Goal: Task Accomplishment & Management: Manage account settings

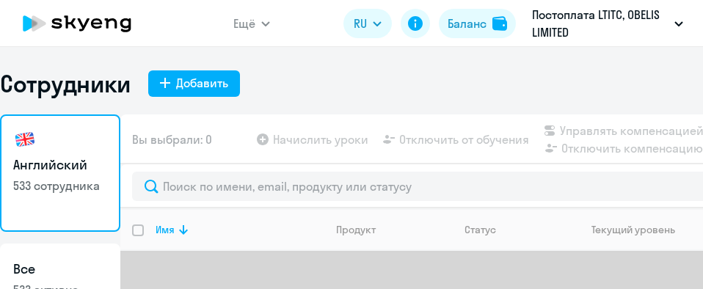
select select "30"
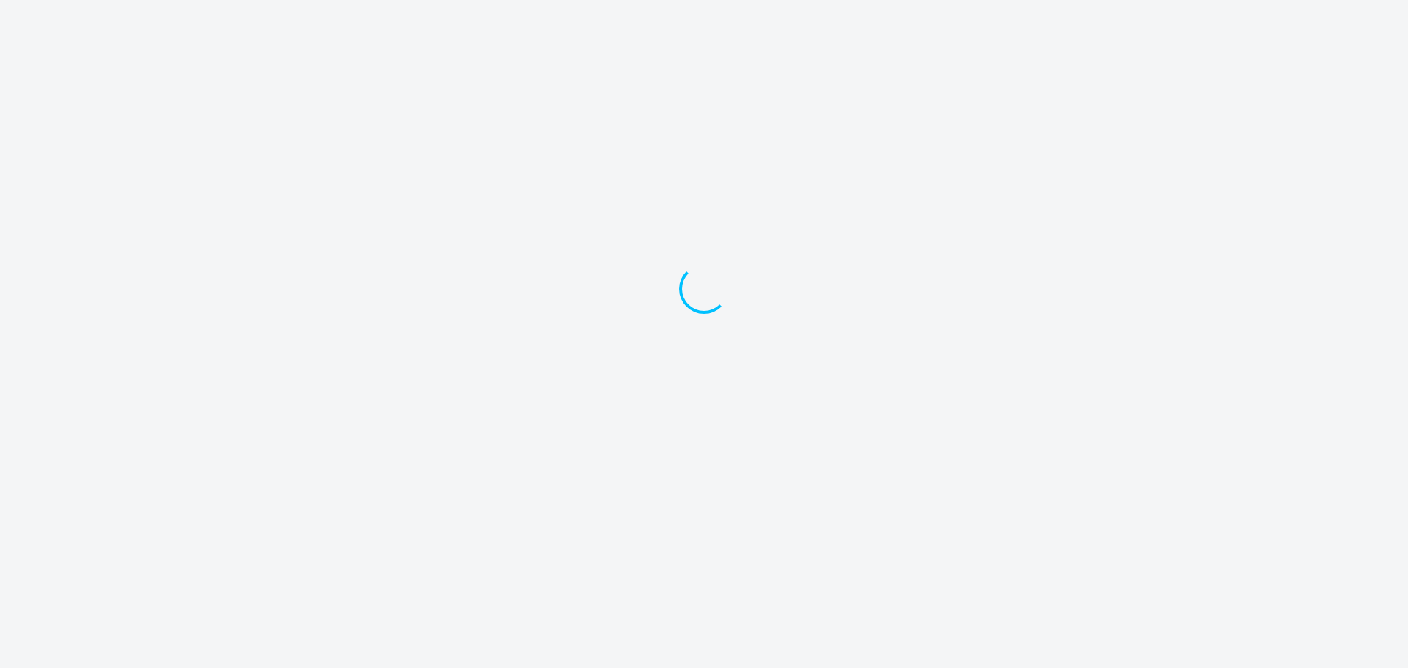
select select "30"
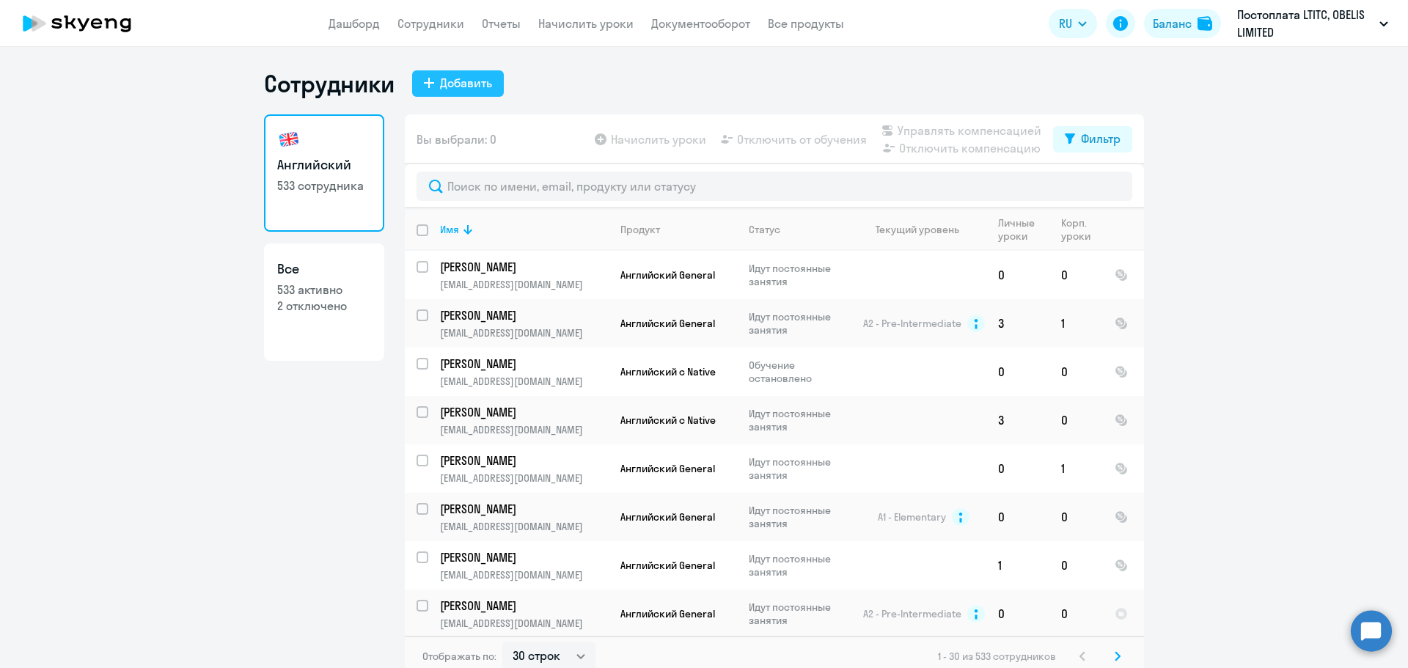
click at [470, 88] on div "Добавить" at bounding box center [466, 83] width 52 height 18
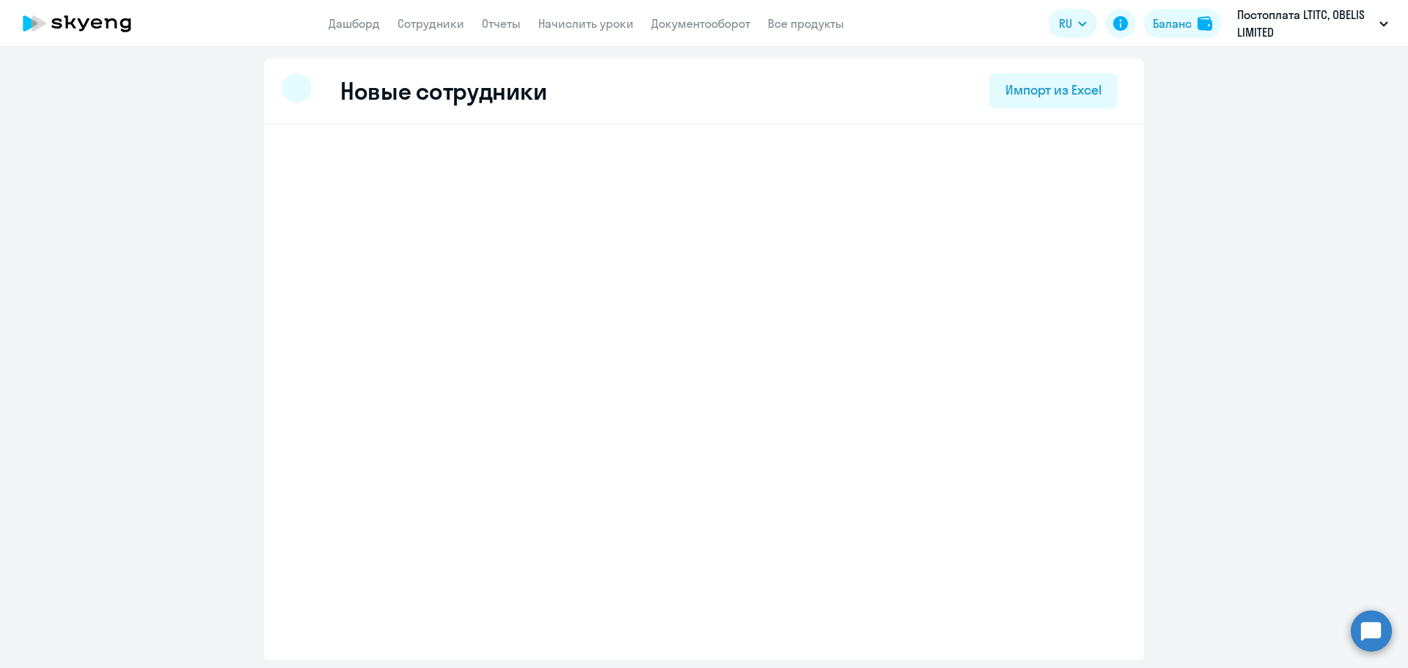
select select "english_adult_not_native_speaker"
select select "3"
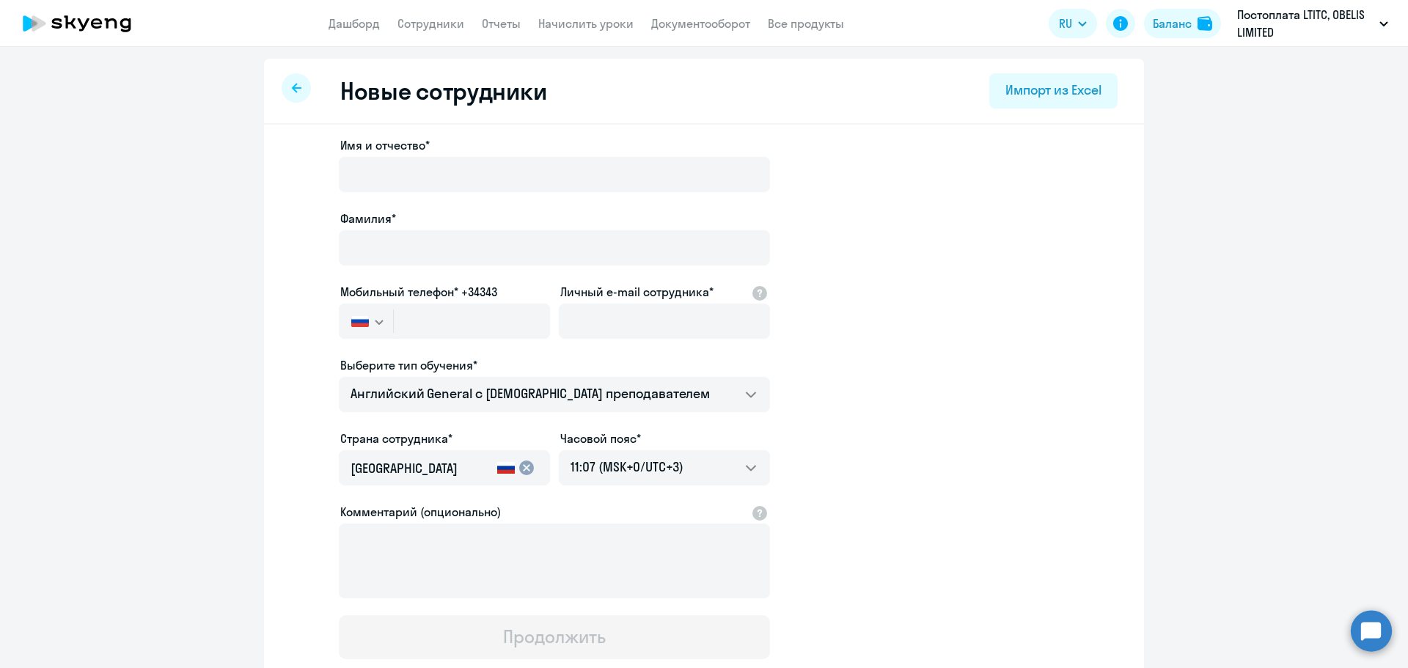
click at [290, 81] on div at bounding box center [296, 87] width 29 height 29
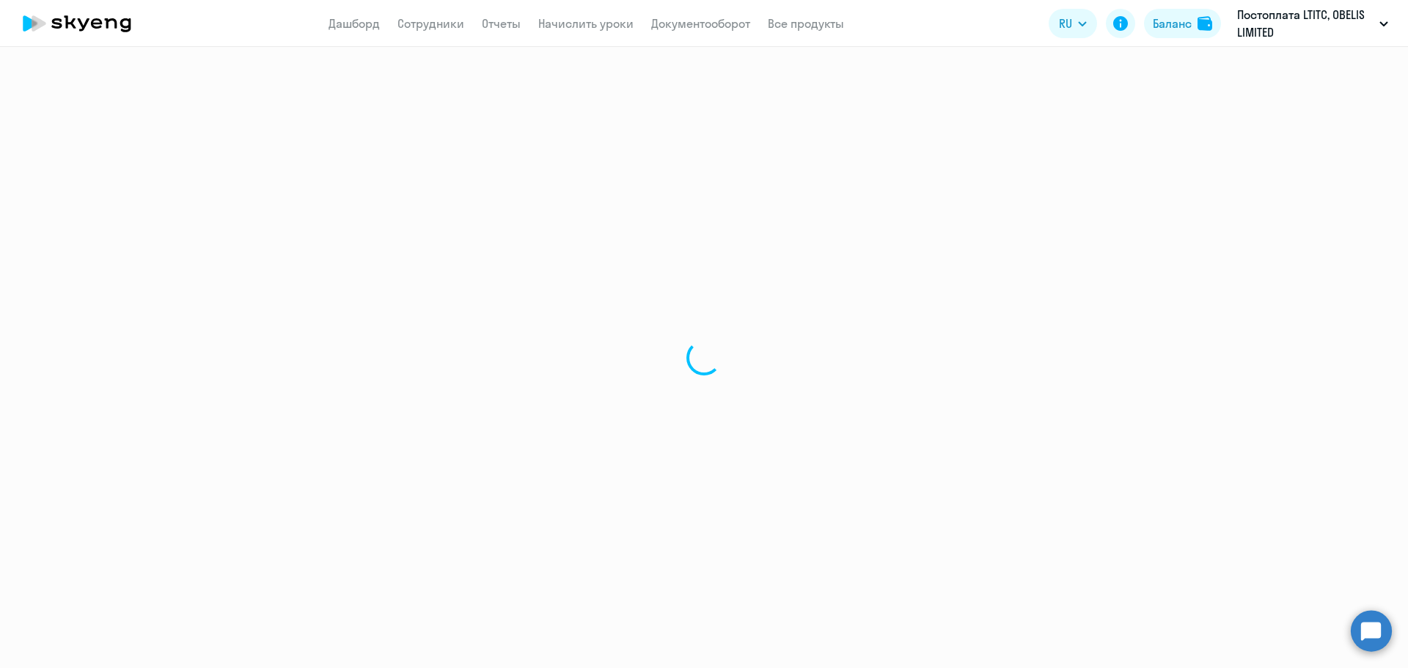
select select "30"
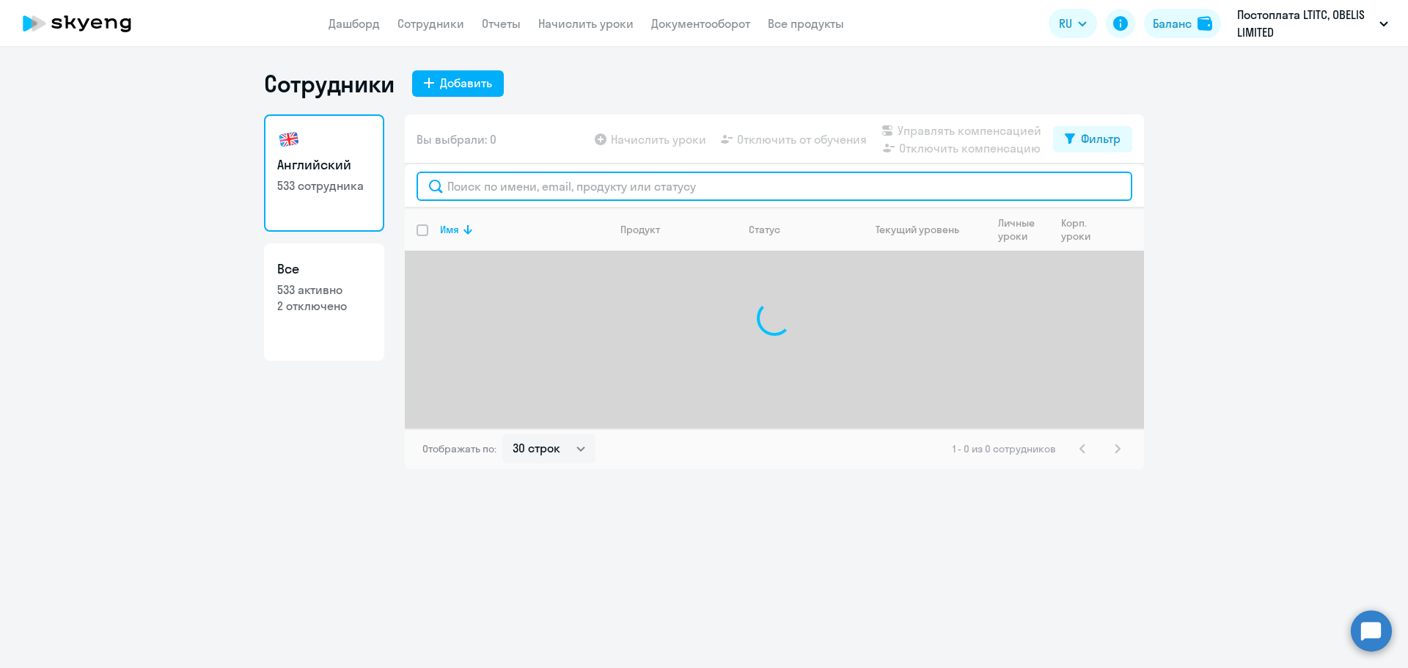
click at [514, 189] on input "text" at bounding box center [775, 186] width 716 height 29
paste input "[EMAIL_ADDRESS][DOMAIN_NAME]"
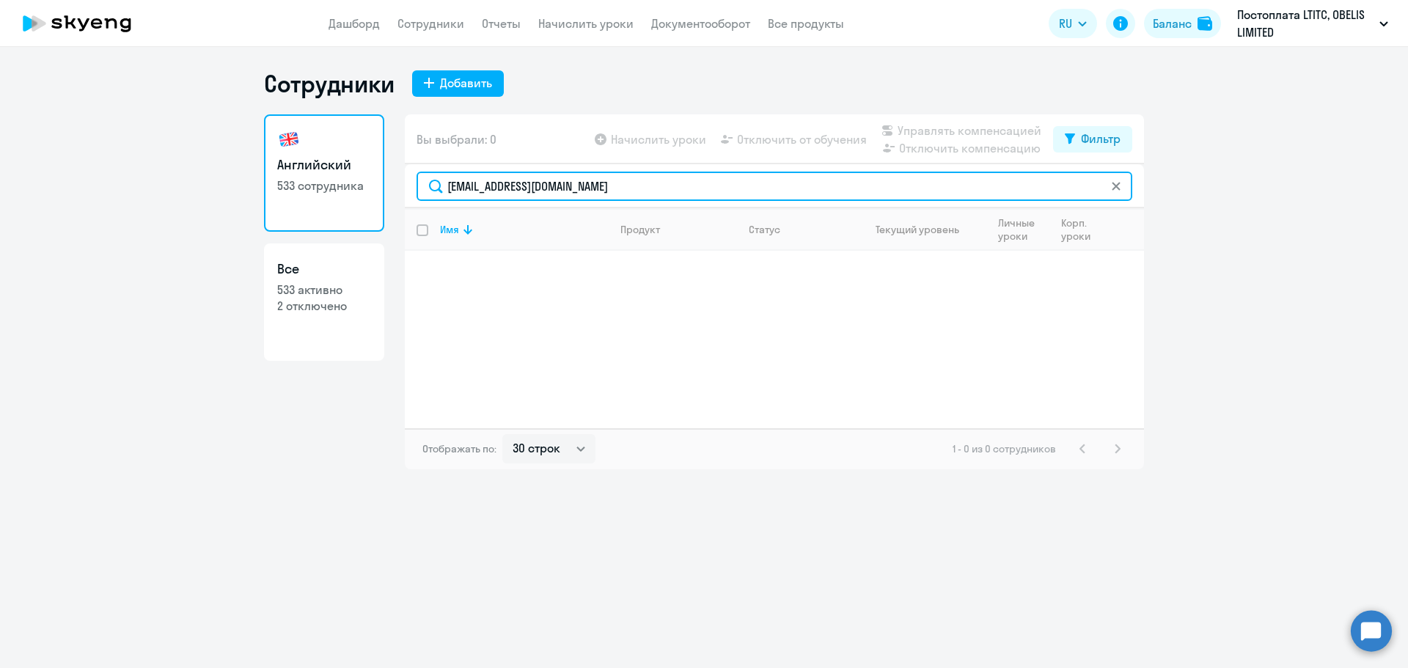
click at [642, 180] on input "[EMAIL_ADDRESS][DOMAIN_NAME]" at bounding box center [775, 186] width 716 height 29
drag, startPoint x: 647, startPoint y: 183, endPoint x: 447, endPoint y: 174, distance: 199.7
click at [447, 174] on input "[EMAIL_ADDRESS][DOMAIN_NAME]" at bounding box center [775, 186] width 716 height 29
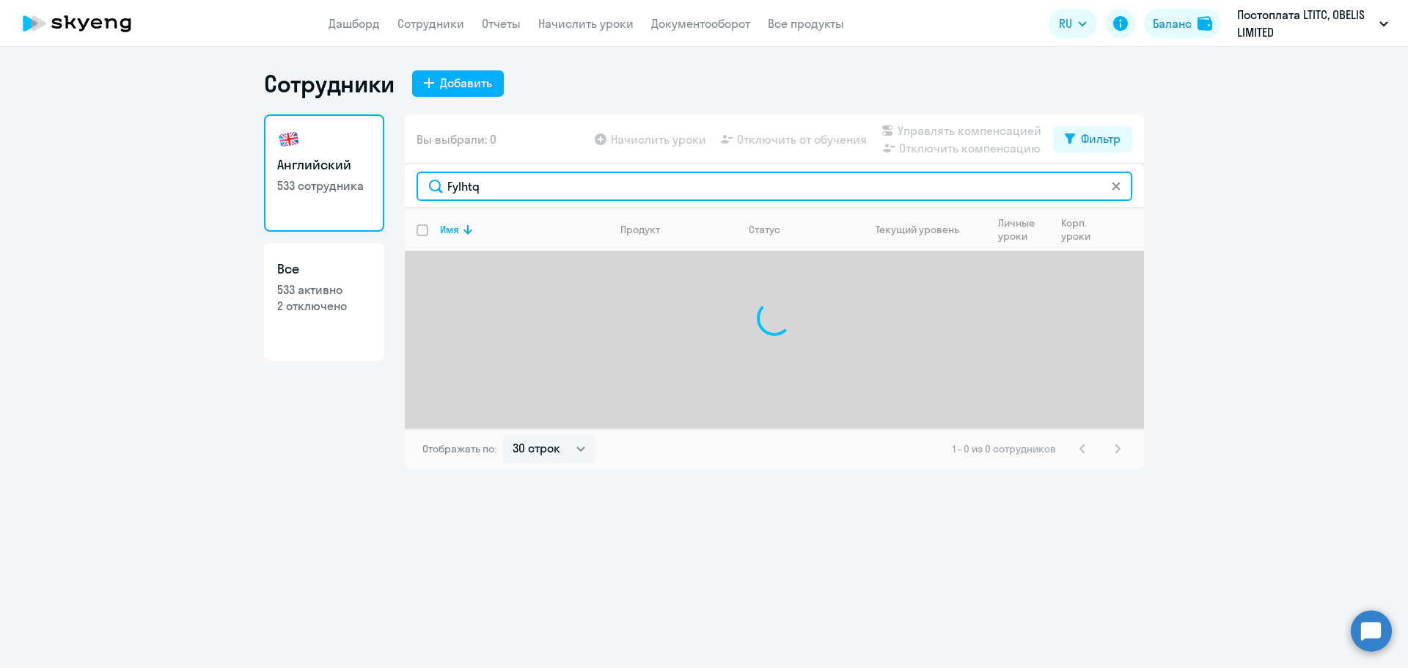
drag, startPoint x: 496, startPoint y: 191, endPoint x: 430, endPoint y: 183, distance: 66.6
click at [430, 183] on input "Fylhtq" at bounding box center [775, 186] width 716 height 29
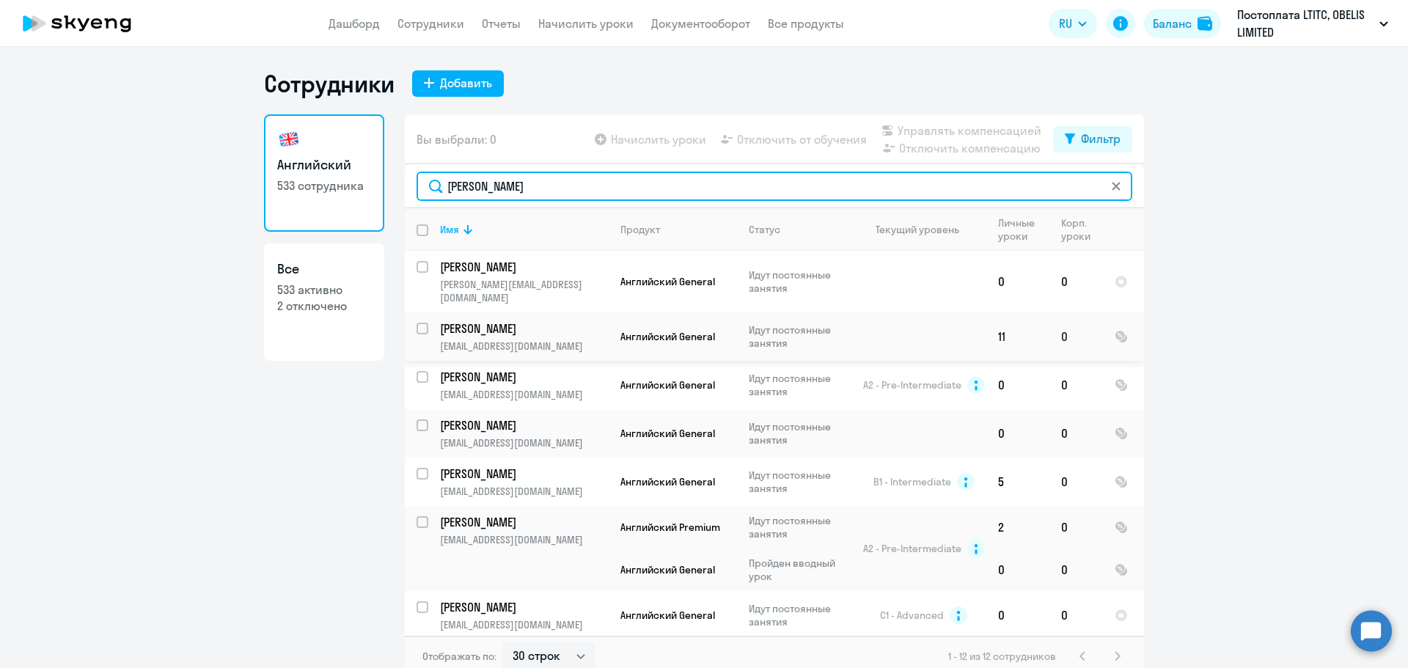
type input "[PERSON_NAME]"
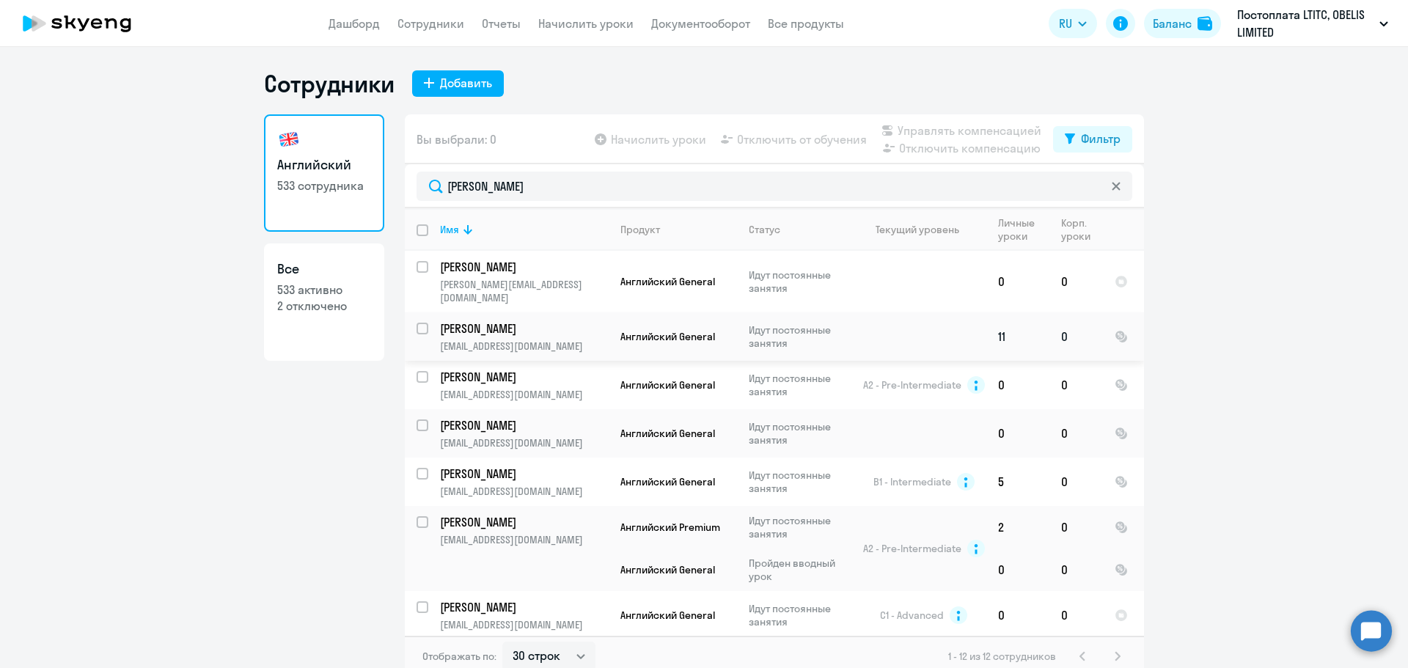
click at [520, 321] on p "[PERSON_NAME]" at bounding box center [523, 329] width 166 height 16
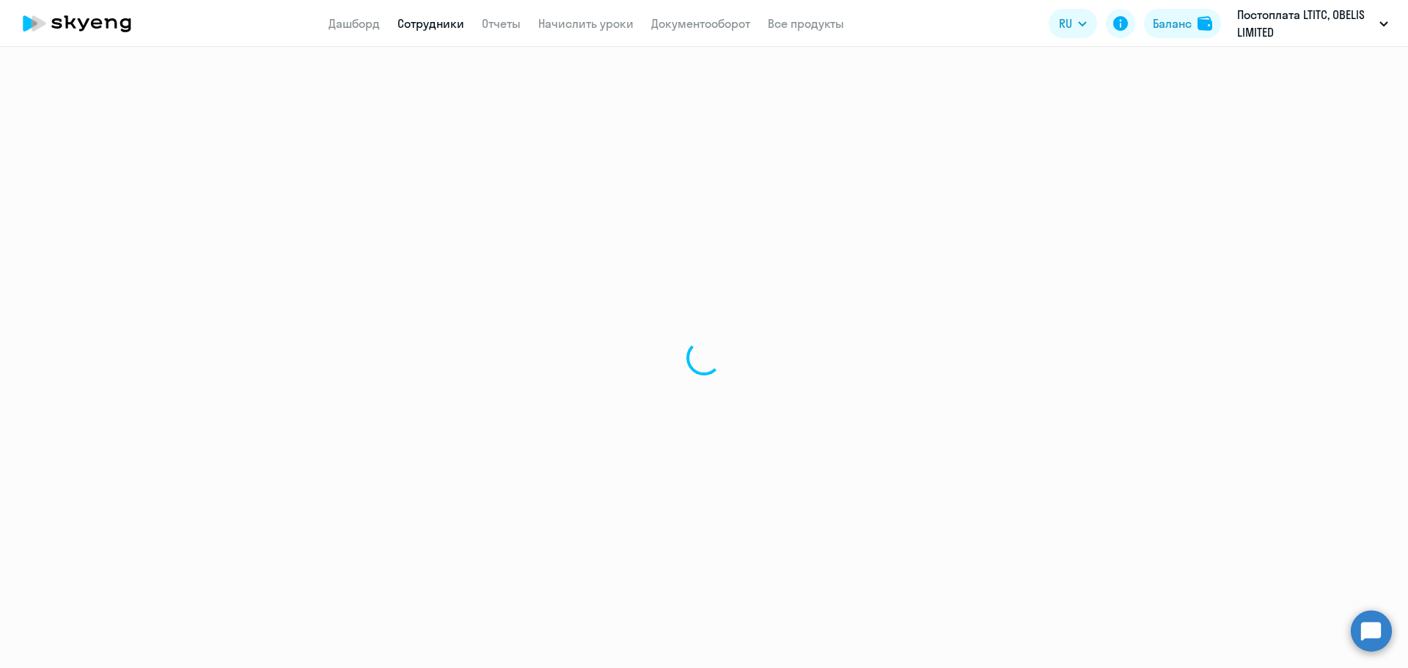
select select "english"
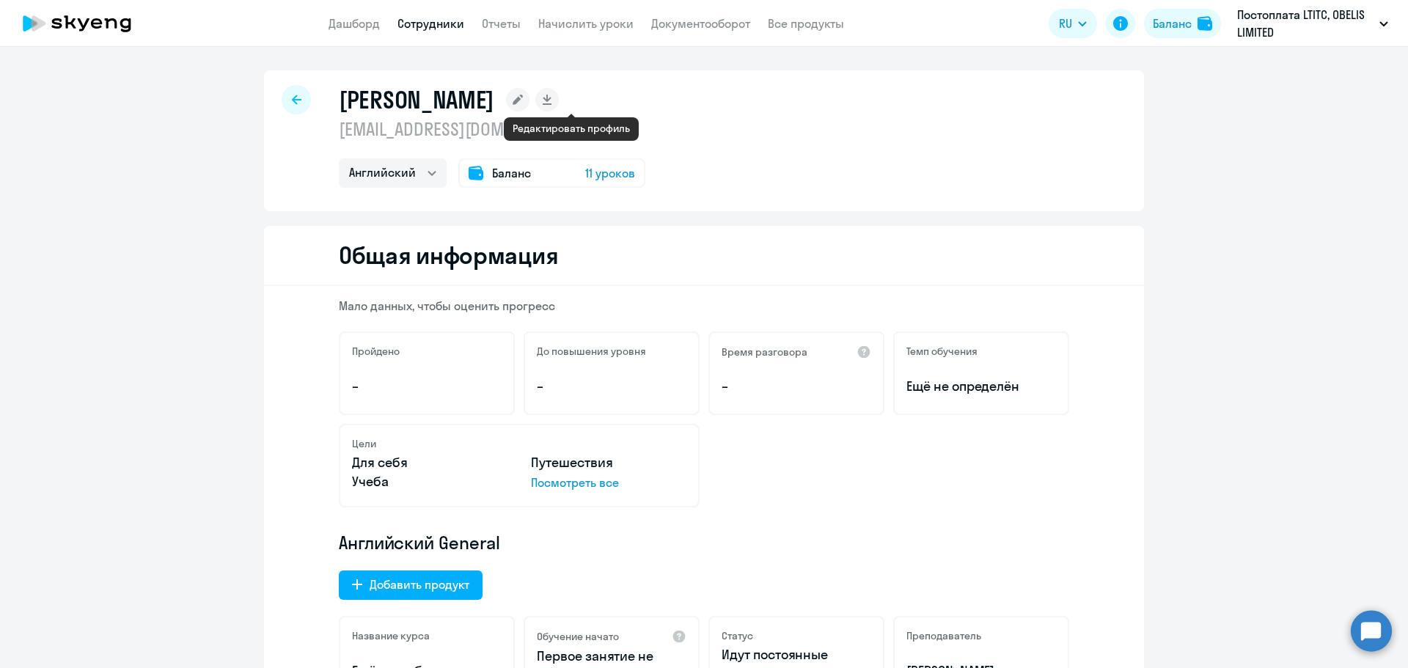
click at [523, 99] on icon at bounding box center [518, 100] width 10 height 10
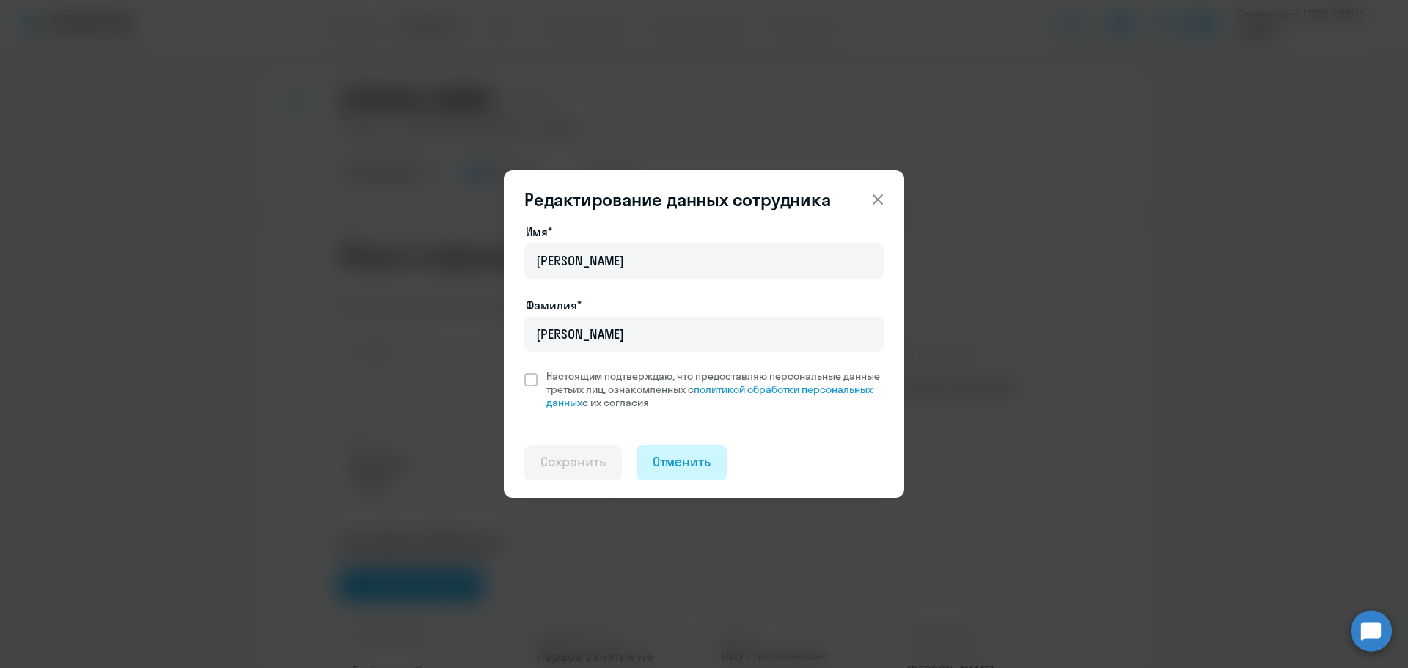
click at [674, 460] on div "Отменить" at bounding box center [682, 462] width 59 height 19
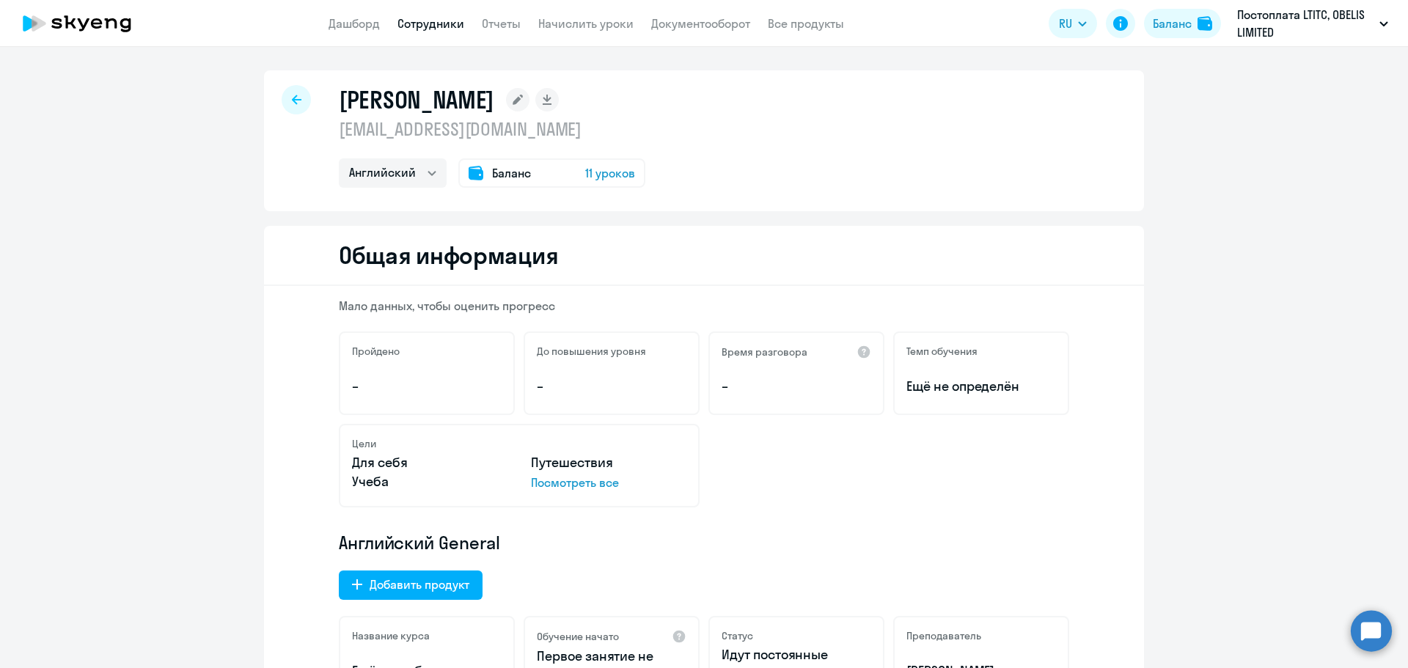
click at [1383, 640] on circle at bounding box center [1371, 630] width 41 height 41
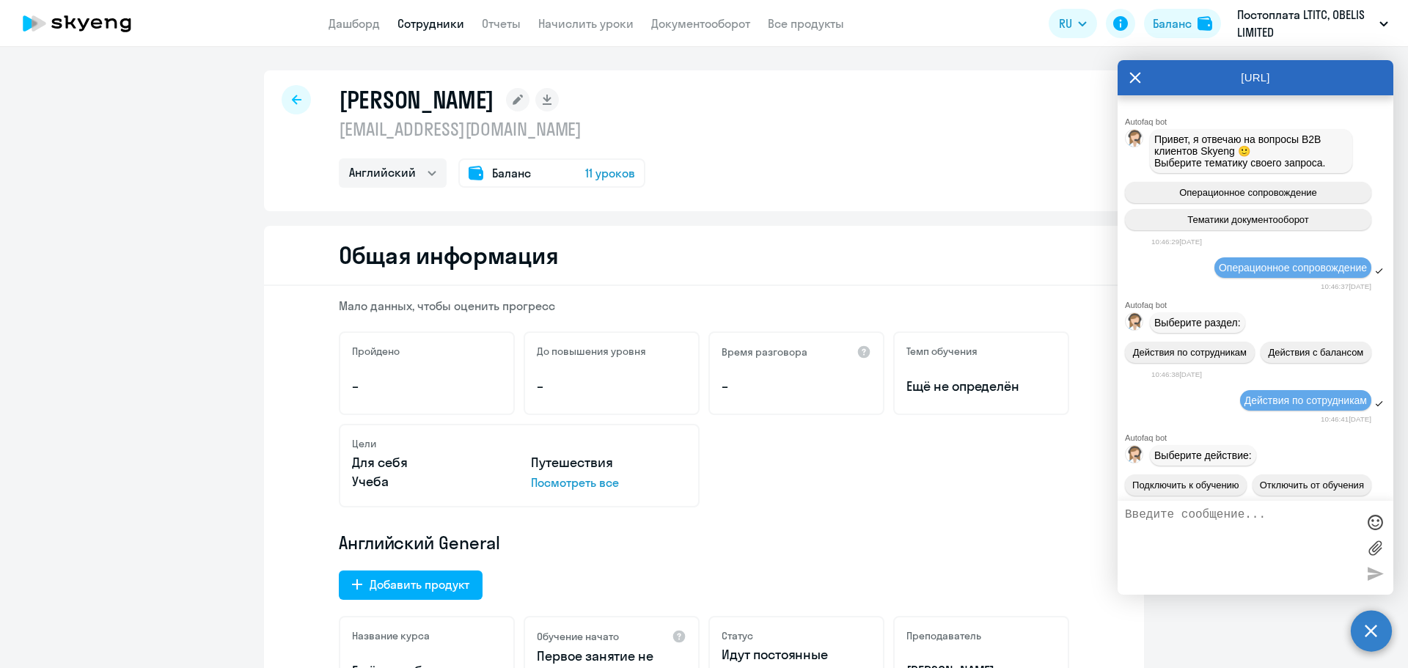
click at [1215, 512] on textarea at bounding box center [1241, 547] width 232 height 79
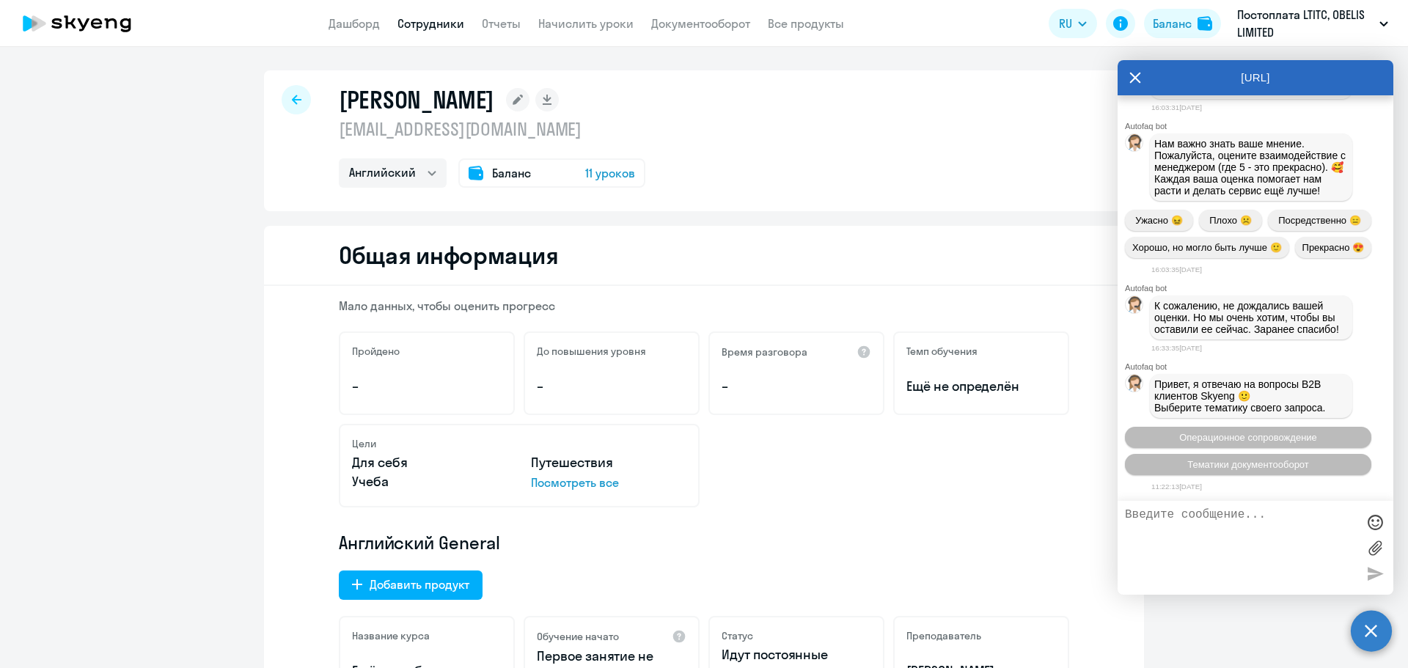
scroll to position [8690, 0]
type textarea "Добрый день"
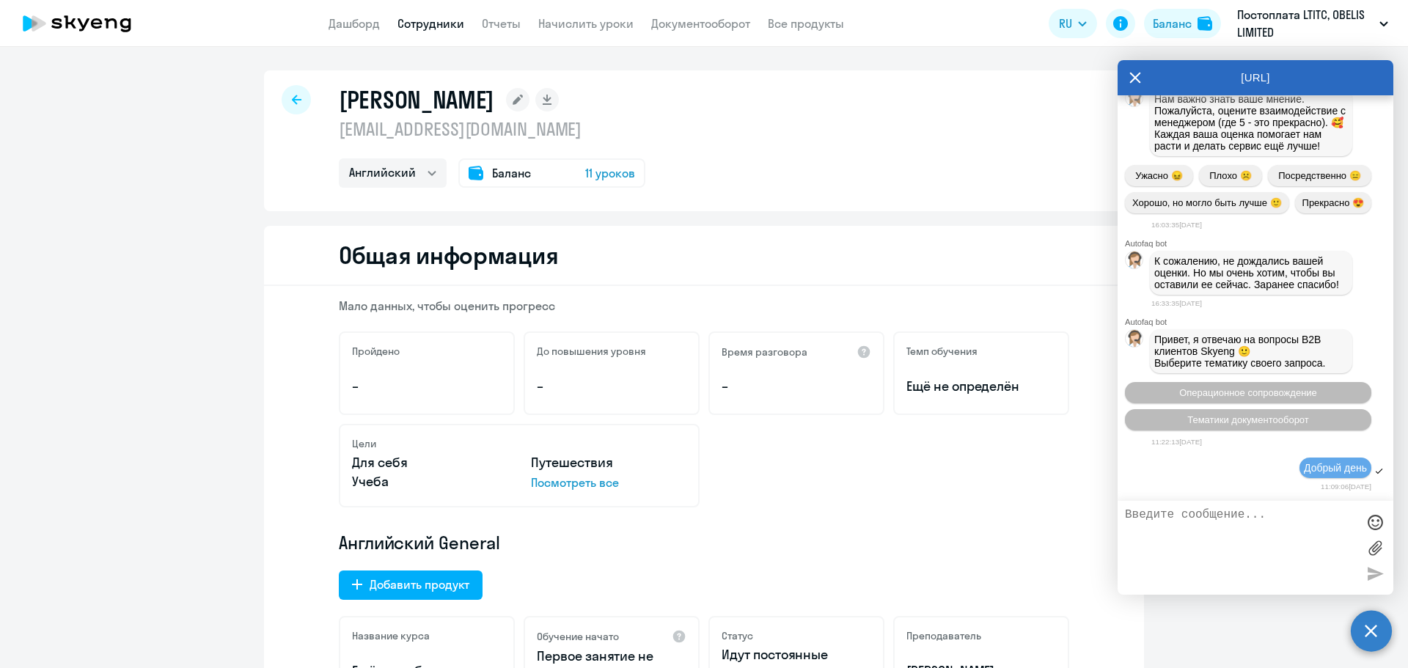
scroll to position [8850, 0]
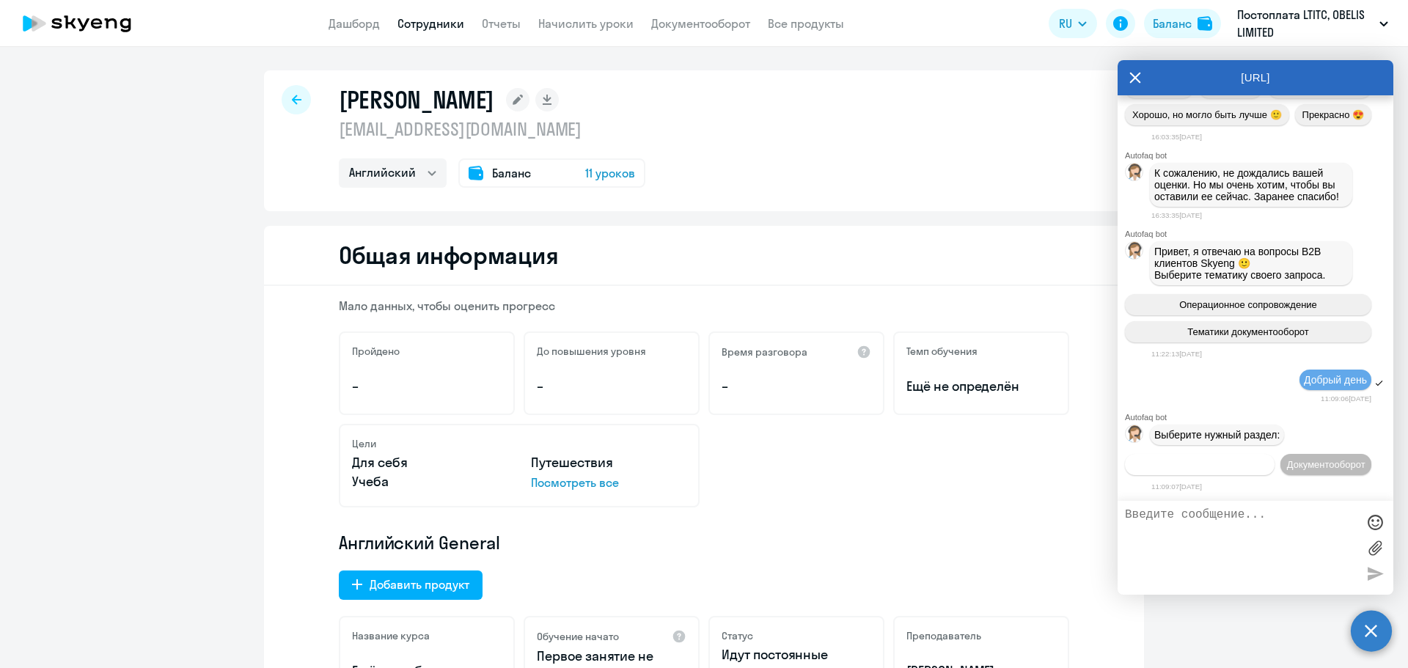
click at [1264, 459] on span "Операционное сопровождение" at bounding box center [1200, 464] width 138 height 11
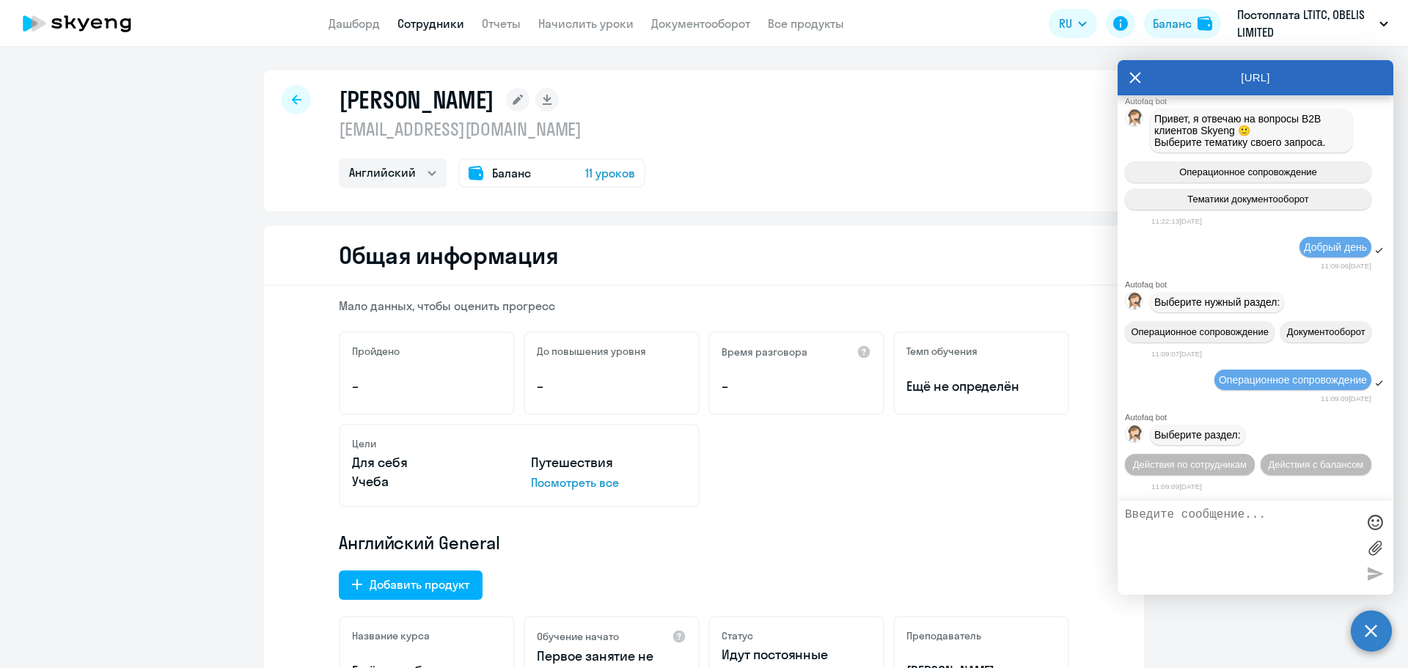
scroll to position [9010, 0]
click at [1247, 459] on span "Действия по сотрудникам" at bounding box center [1190, 464] width 114 height 11
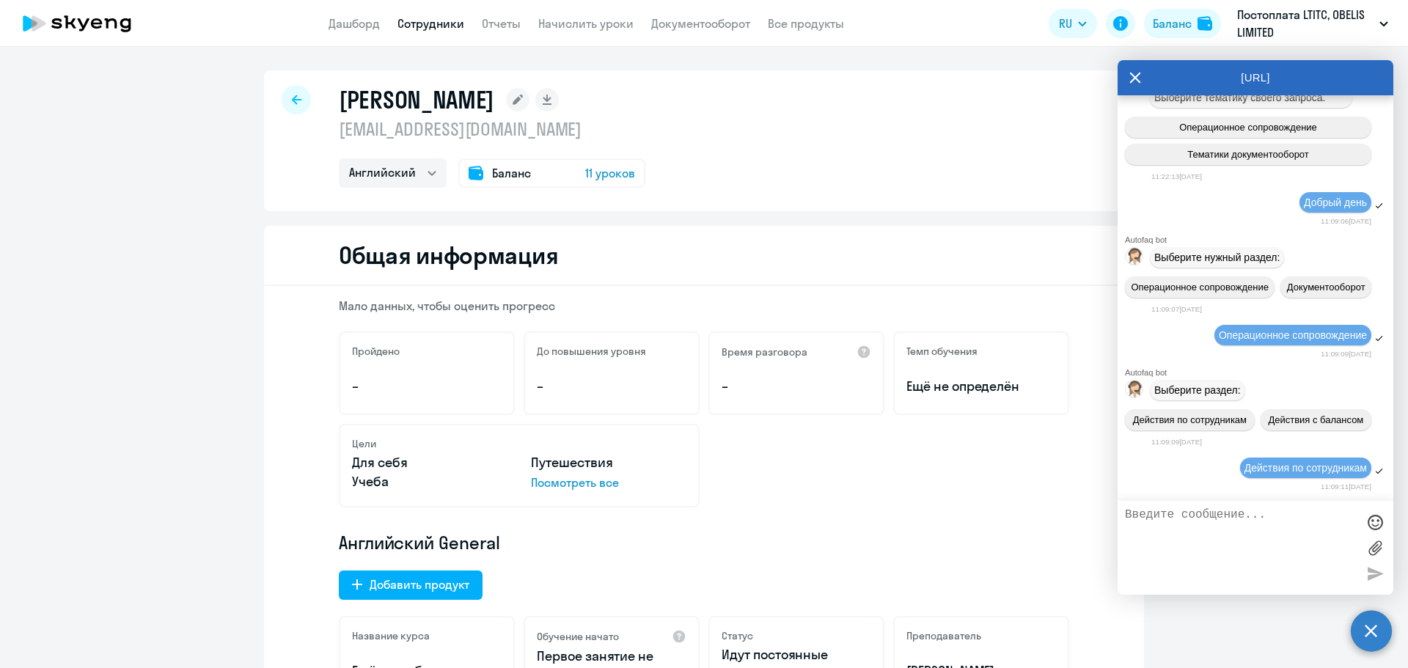
scroll to position [9227, 0]
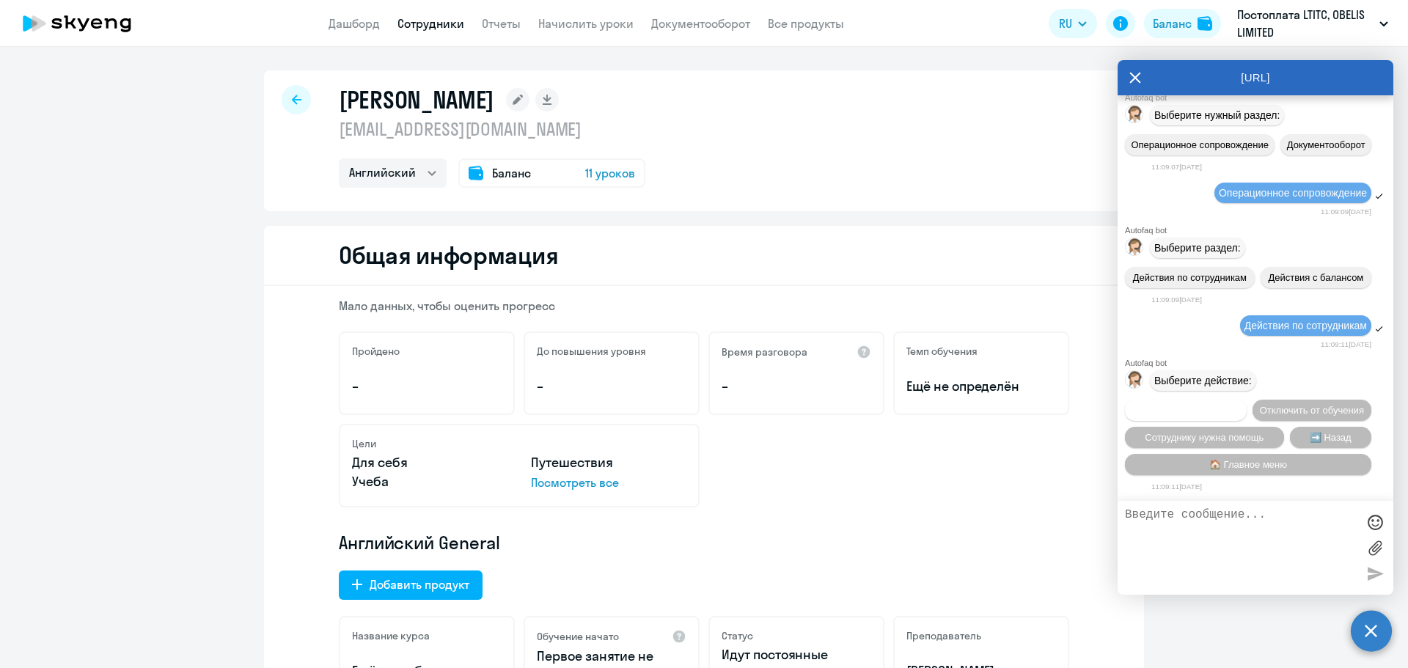
click at [1225, 405] on span "Подключить к обучению" at bounding box center [1186, 410] width 107 height 11
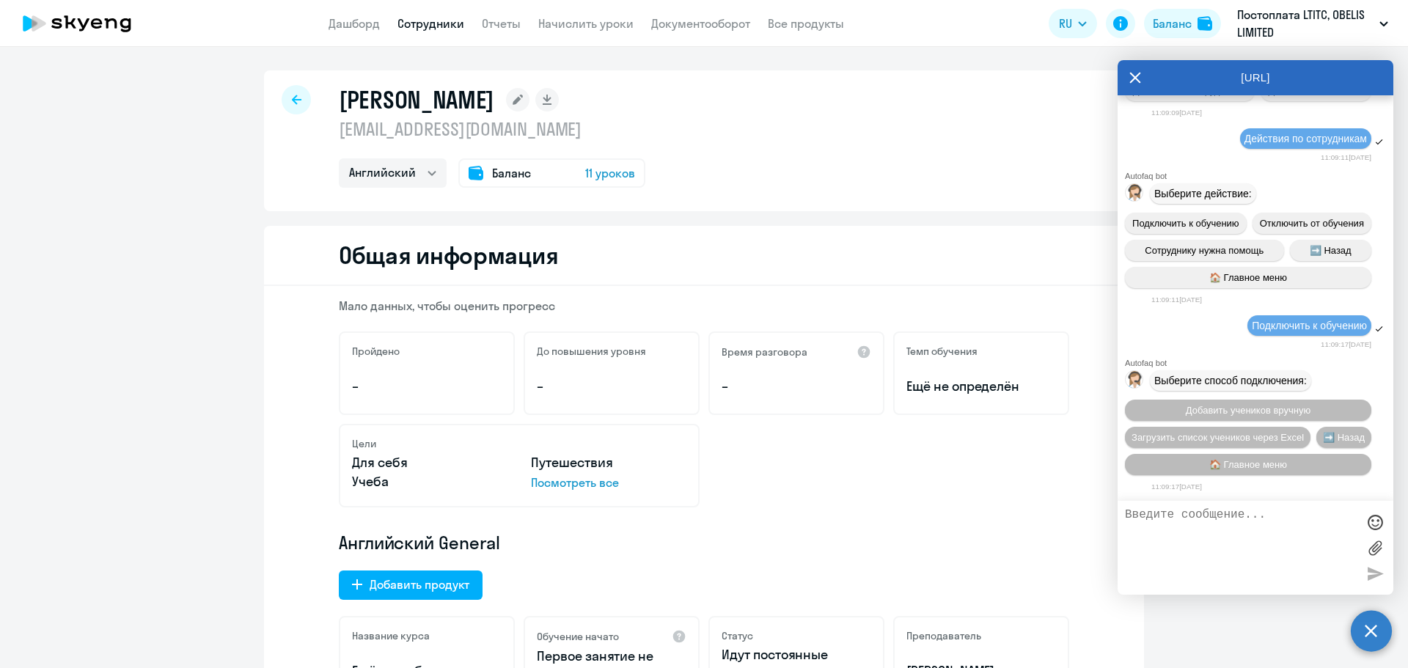
scroll to position [9415, 0]
click at [1239, 516] on textarea at bounding box center [1241, 547] width 232 height 79
type textarea "Необходим администратор"
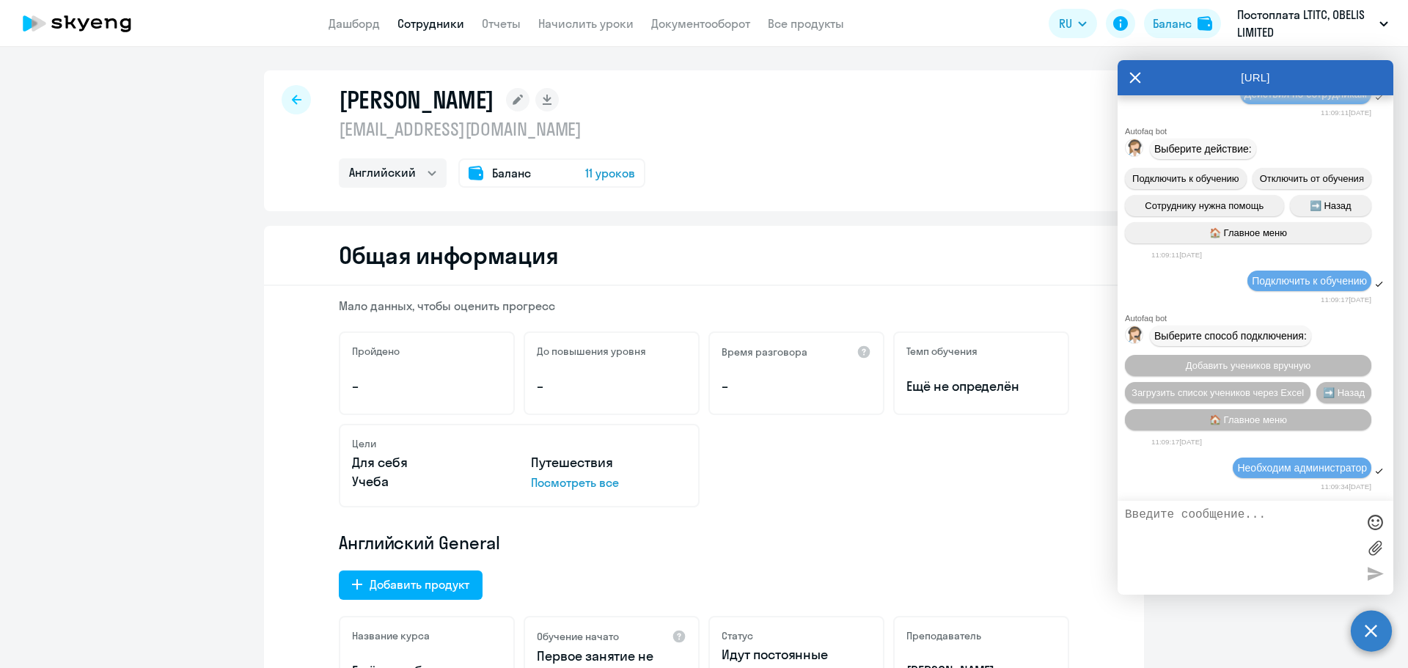
scroll to position [9460, 0]
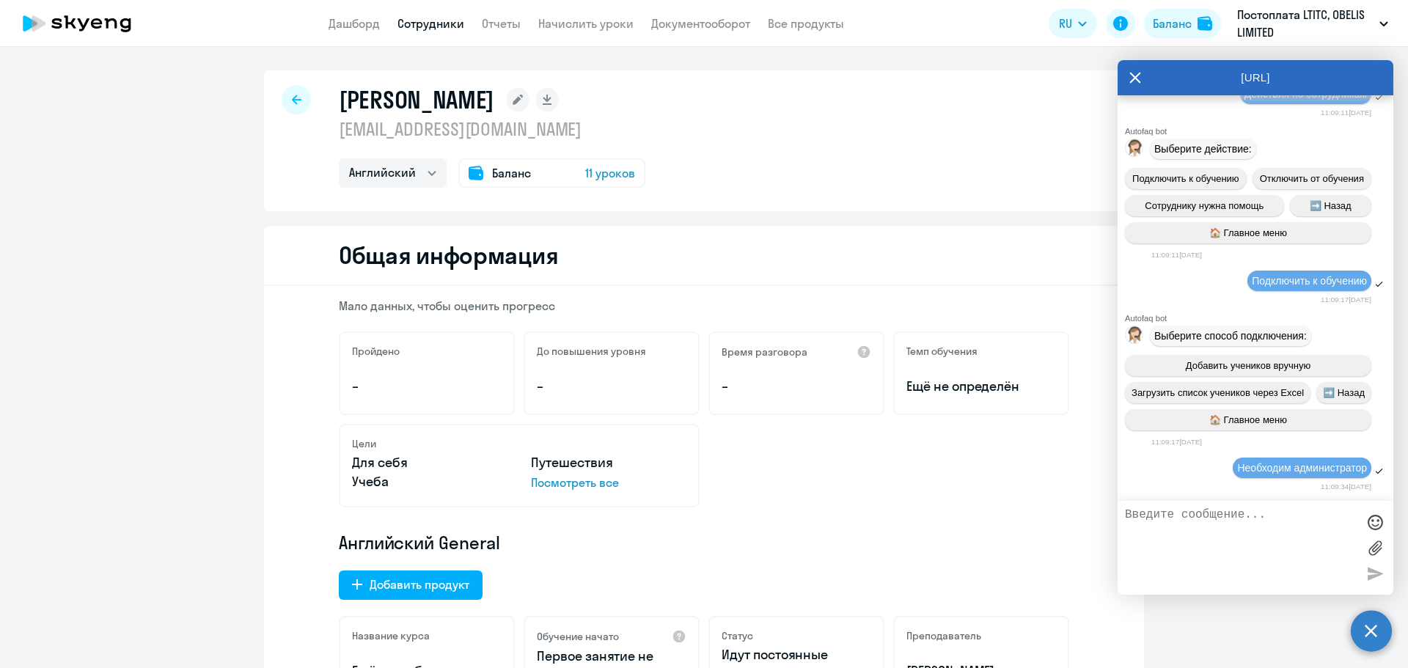
click at [1203, 475] on div "Необходим администратор" at bounding box center [1256, 468] width 276 height 25
click at [1194, 531] on textarea at bounding box center [1241, 547] width 232 height 79
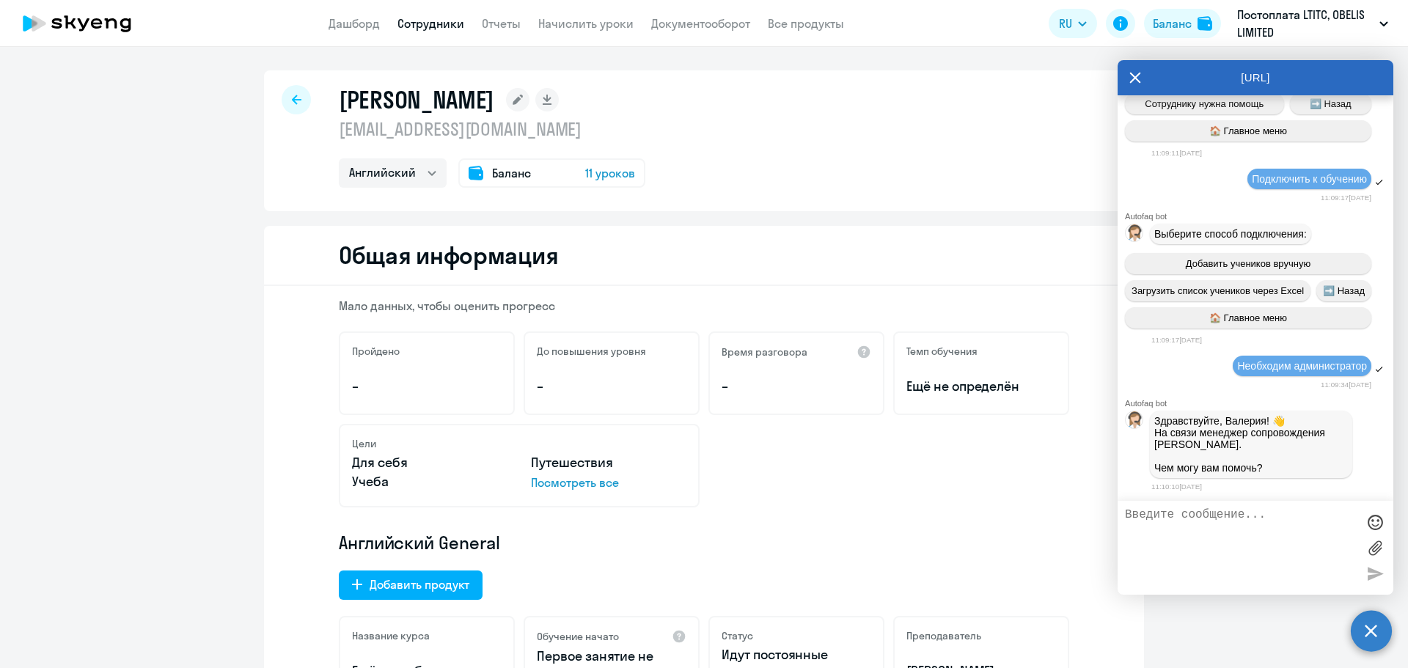
click at [1249, 537] on textarea at bounding box center [1241, 547] width 232 height 79
click at [1156, 515] on textarea "Добпрый день" at bounding box center [1241, 547] width 232 height 79
click at [1227, 519] on textarea "Добрый день" at bounding box center [1241, 547] width 232 height 79
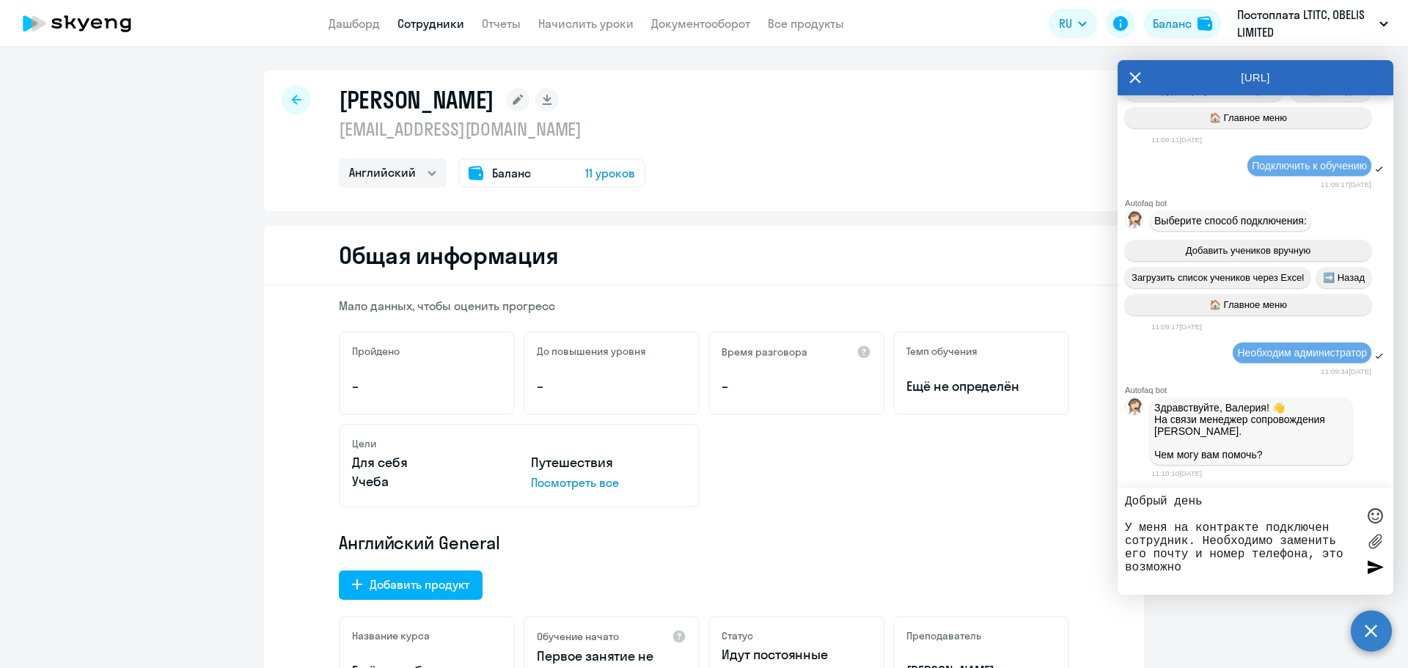
type textarea "Добрый день У меня на контракте подключен сотрудник. Необходимо заменить его по…"
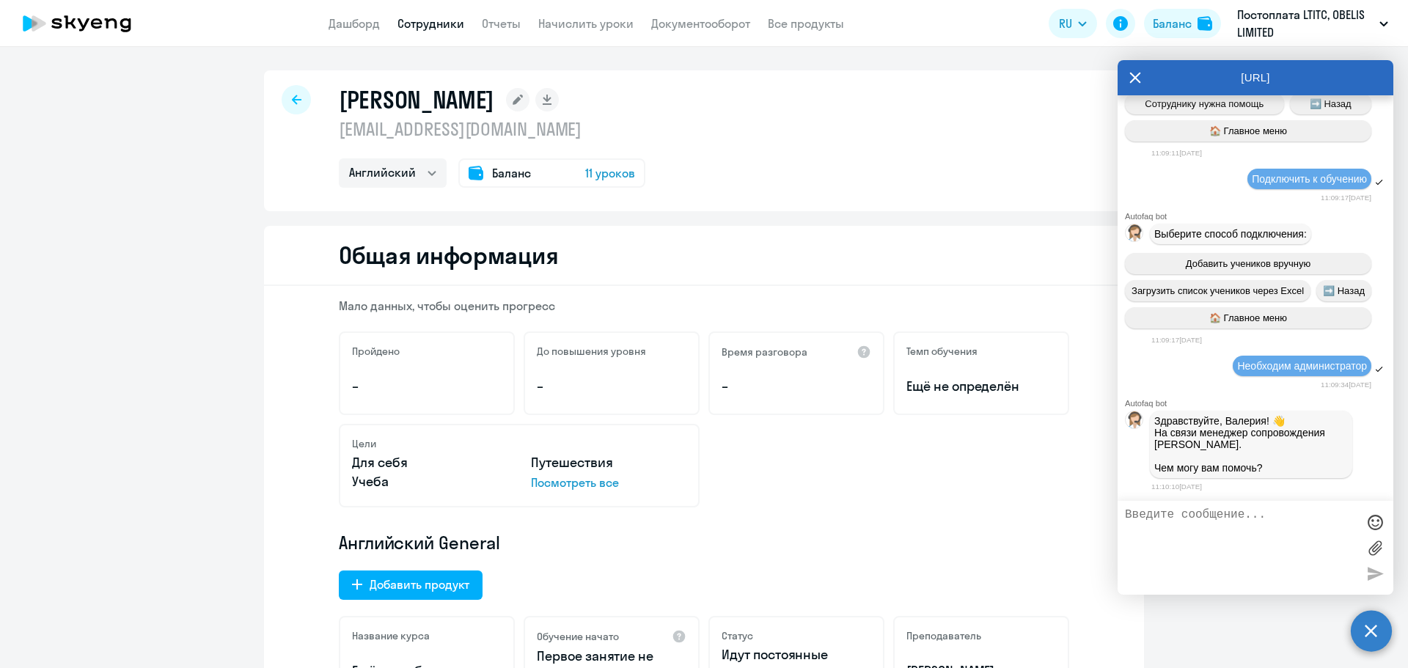
scroll to position [9656, 0]
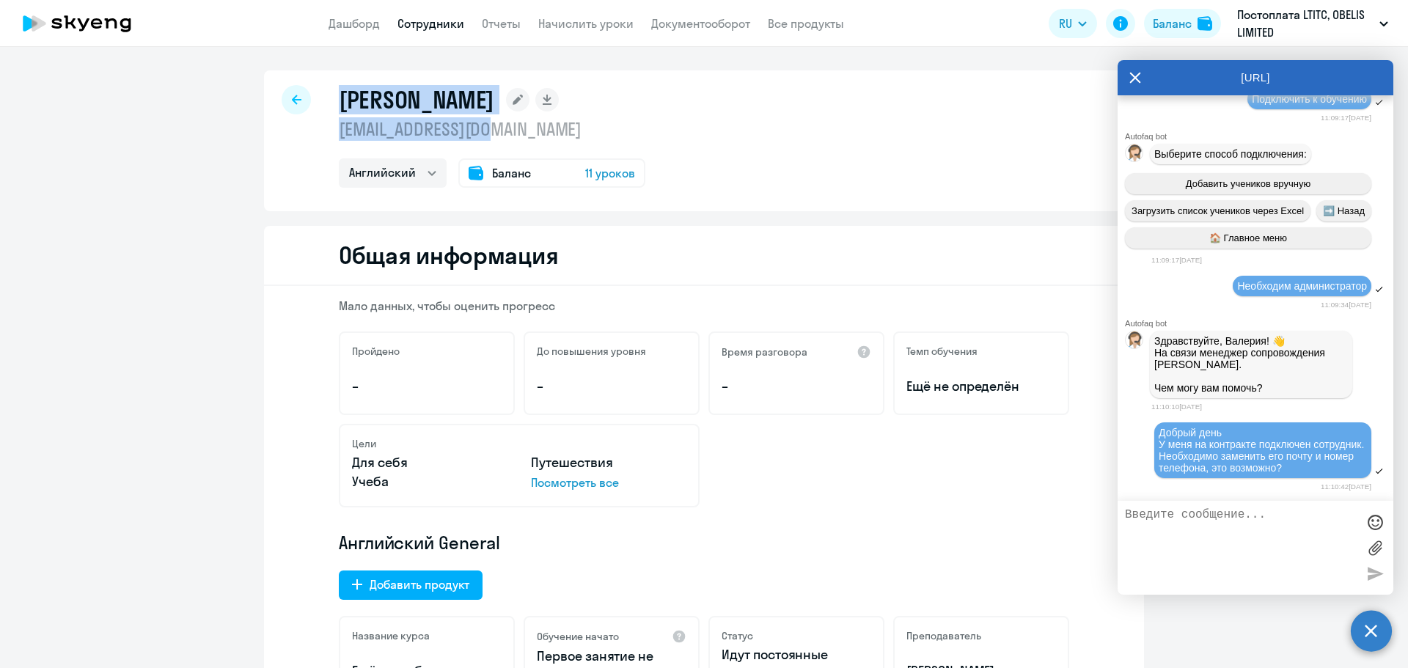
drag, startPoint x: 337, startPoint y: 93, endPoint x: 516, endPoint y: 134, distance: 183.5
click at [516, 134] on div "[PERSON_NAME] [EMAIL_ADDRESS][DOMAIN_NAME] Английский Баланс 11 уроков" at bounding box center [492, 136] width 307 height 103
copy div "[PERSON_NAME] [EMAIL_ADDRESS][DOMAIN_NAME]"
click at [1249, 507] on div at bounding box center [1256, 548] width 276 height 94
click at [1249, 516] on textarea at bounding box center [1241, 547] width 232 height 79
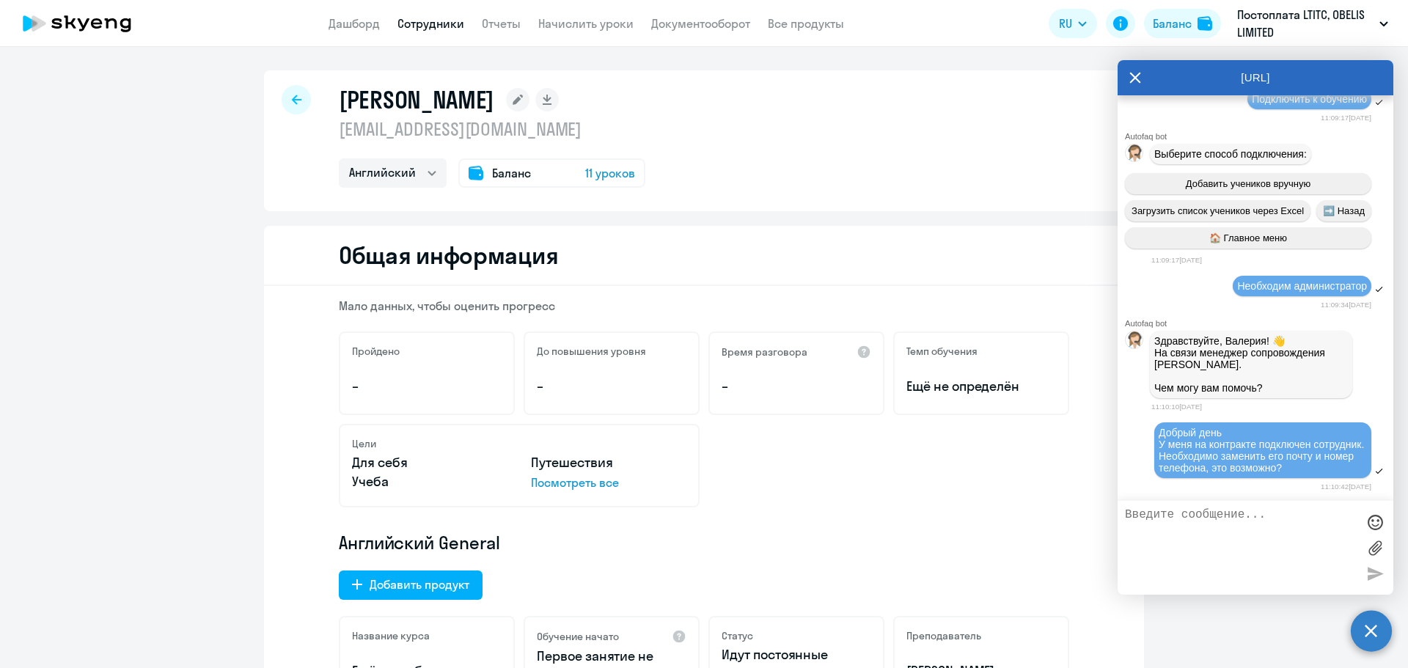
paste textarea "[PERSON_NAME] [EMAIL_ADDRESS][DOMAIN_NAME]"
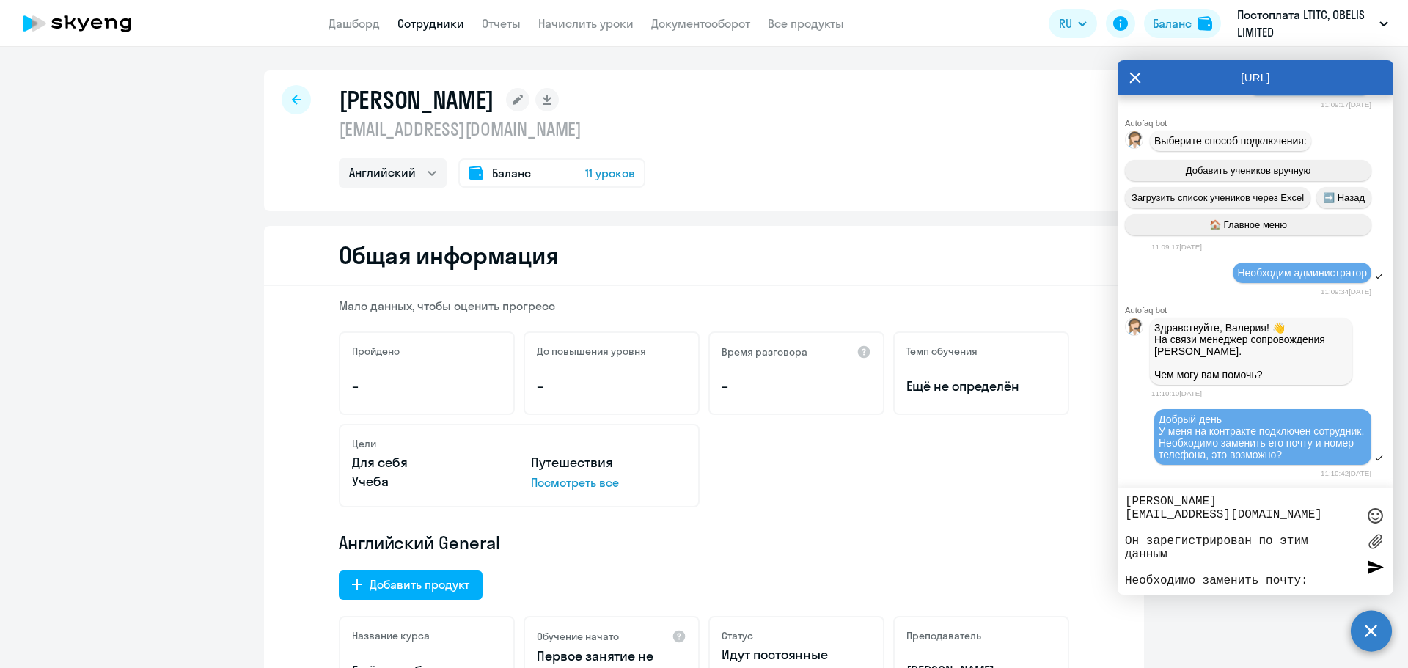
click at [1324, 579] on textarea "[PERSON_NAME] [EMAIL_ADDRESS][DOMAIN_NAME] Он зарегистрирован по этим данным Не…" at bounding box center [1241, 541] width 232 height 92
paste textarea "[EMAIL_ADDRESS][DOMAIN_NAME]"
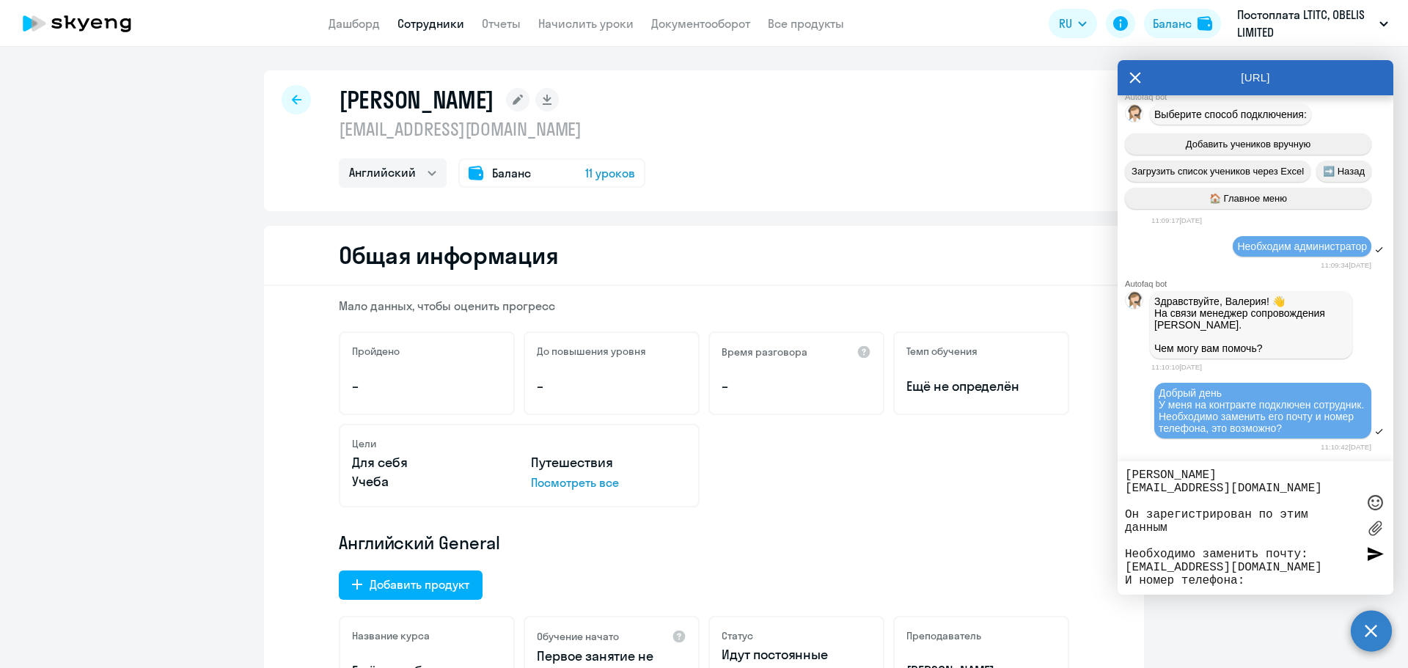
click at [1264, 583] on textarea "[PERSON_NAME] [EMAIL_ADDRESS][DOMAIN_NAME] Он зарегистрирован по этим данным Не…" at bounding box center [1241, 528] width 232 height 119
paste textarea "[PHONE_NUMBER]"
type textarea "[PERSON_NAME] [EMAIL_ADDRESS][DOMAIN_NAME] Он зарегистрирован по этим данным Не…"
click at [1371, 549] on div at bounding box center [1375, 554] width 22 height 22
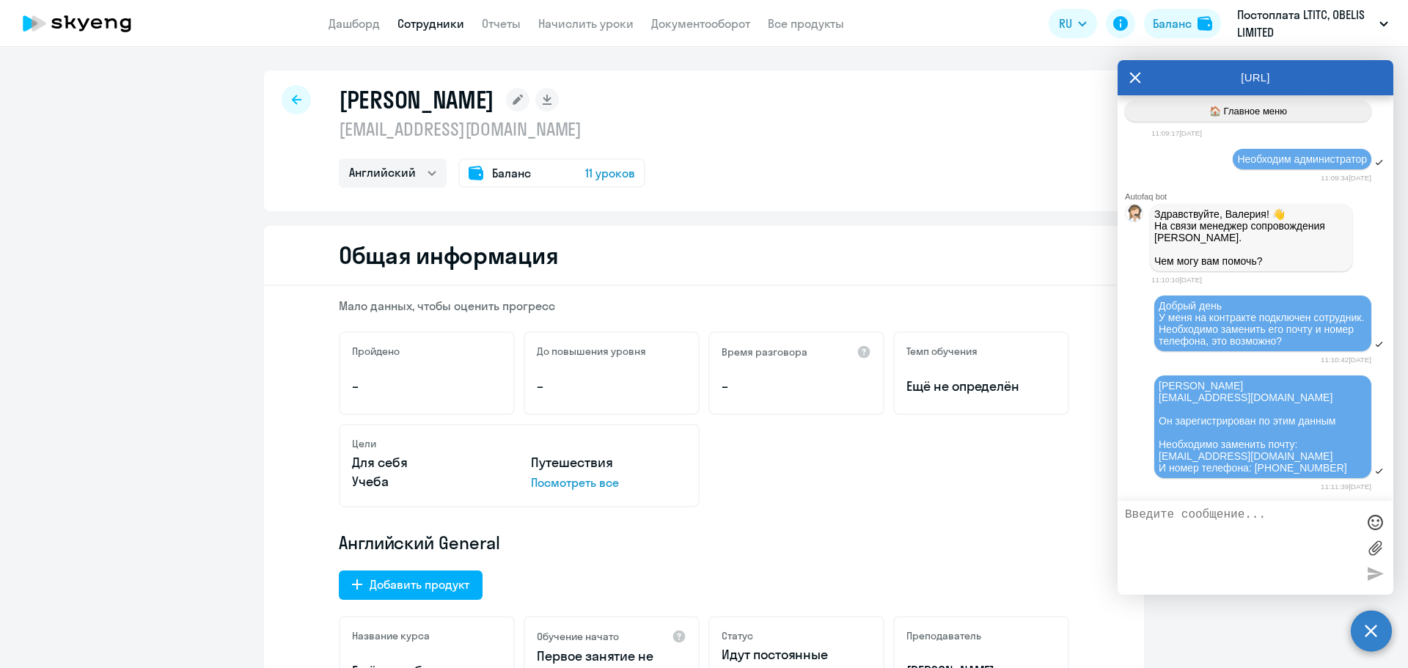
scroll to position [9783, 0]
click at [292, 99] on icon at bounding box center [297, 100] width 10 height 10
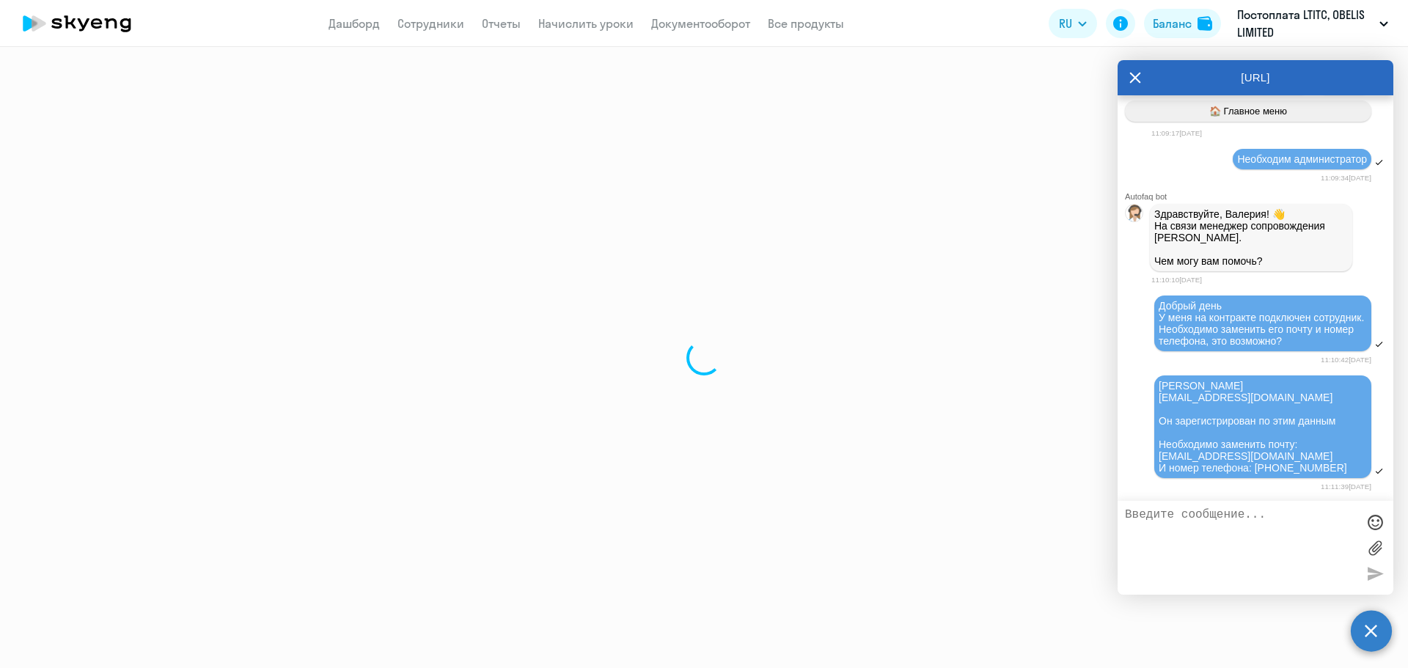
scroll to position [9885, 0]
select select "30"
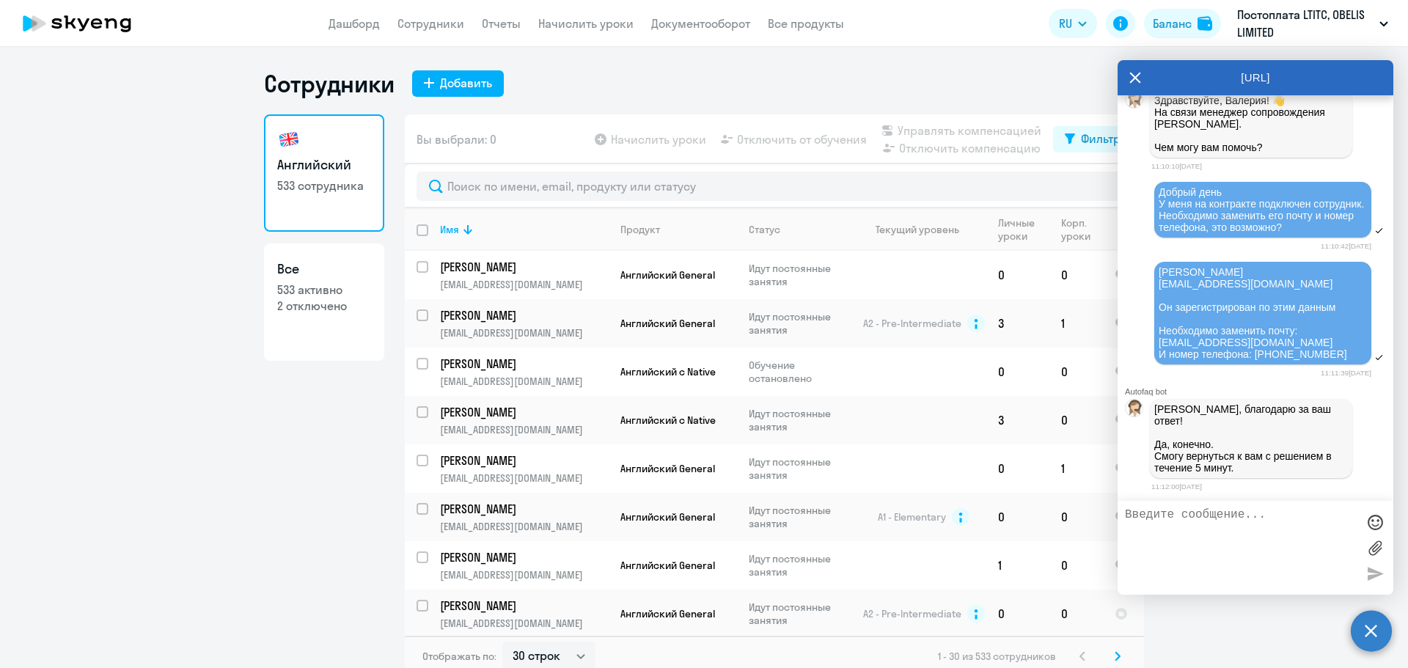
click at [1241, 519] on textarea at bounding box center [1241, 547] width 232 height 79
type textarea "Спасибо"
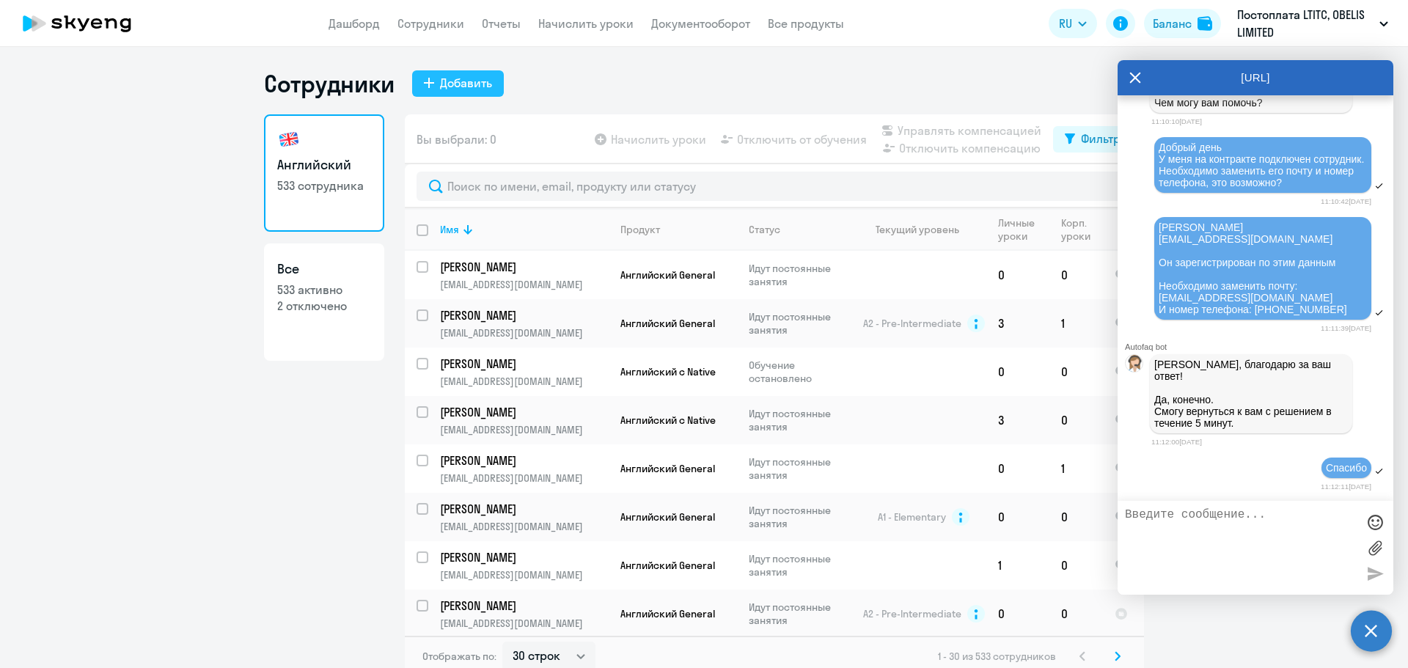
click at [479, 82] on div "Добавить" at bounding box center [466, 83] width 52 height 18
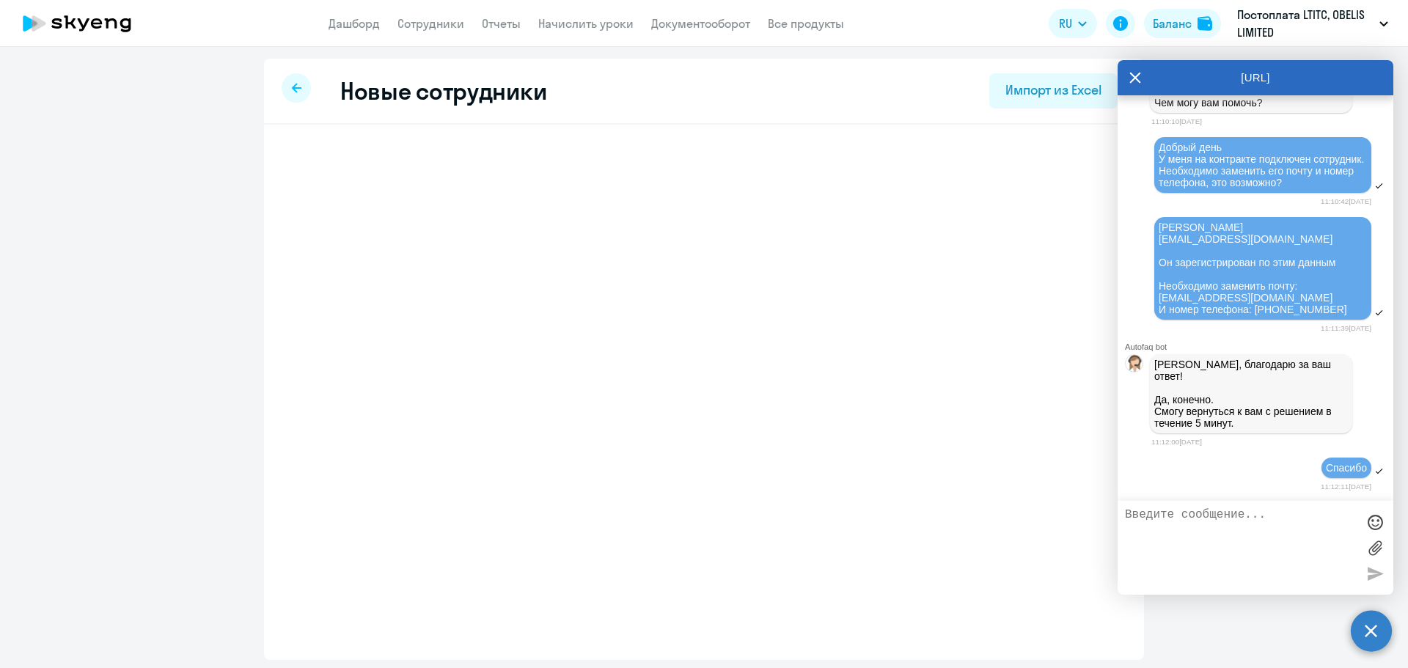
select select "english_adult_not_native_speaker"
select select "3"
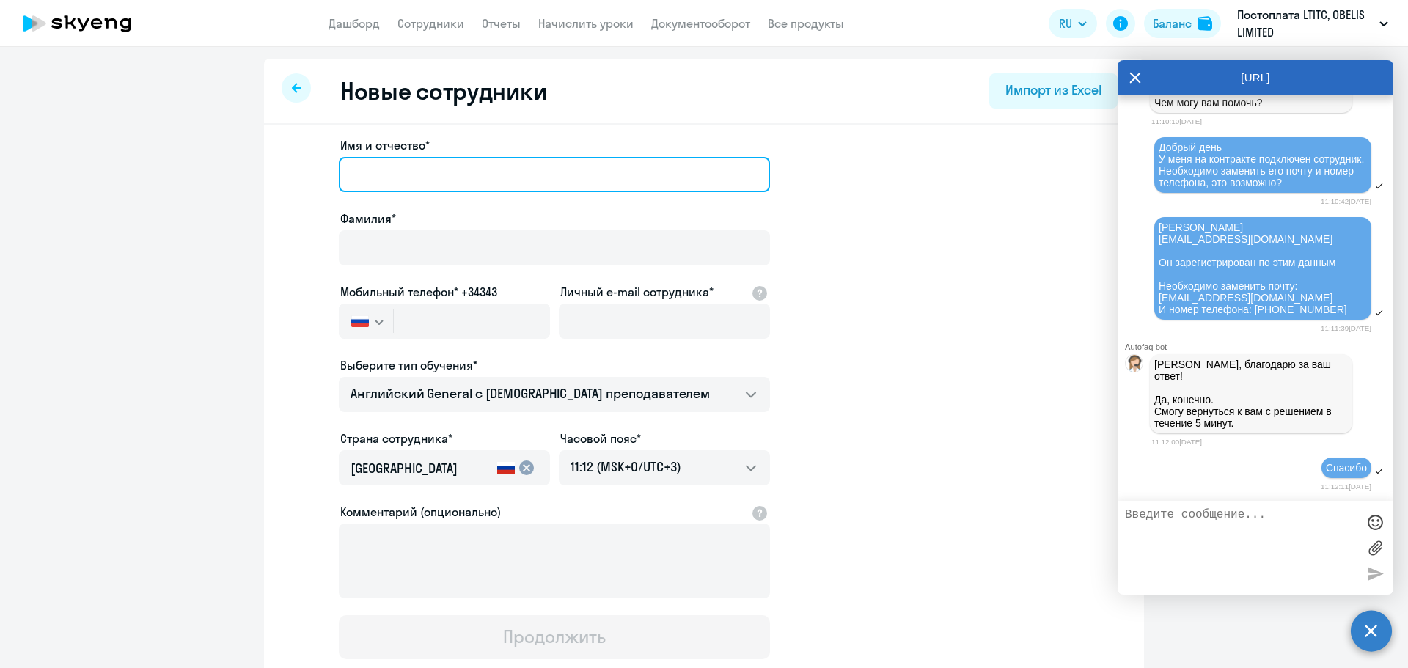
click at [390, 181] on input "Имя и отчество*" at bounding box center [554, 174] width 431 height 35
paste input "[PERSON_NAME]"
type input "[PERSON_NAME]"
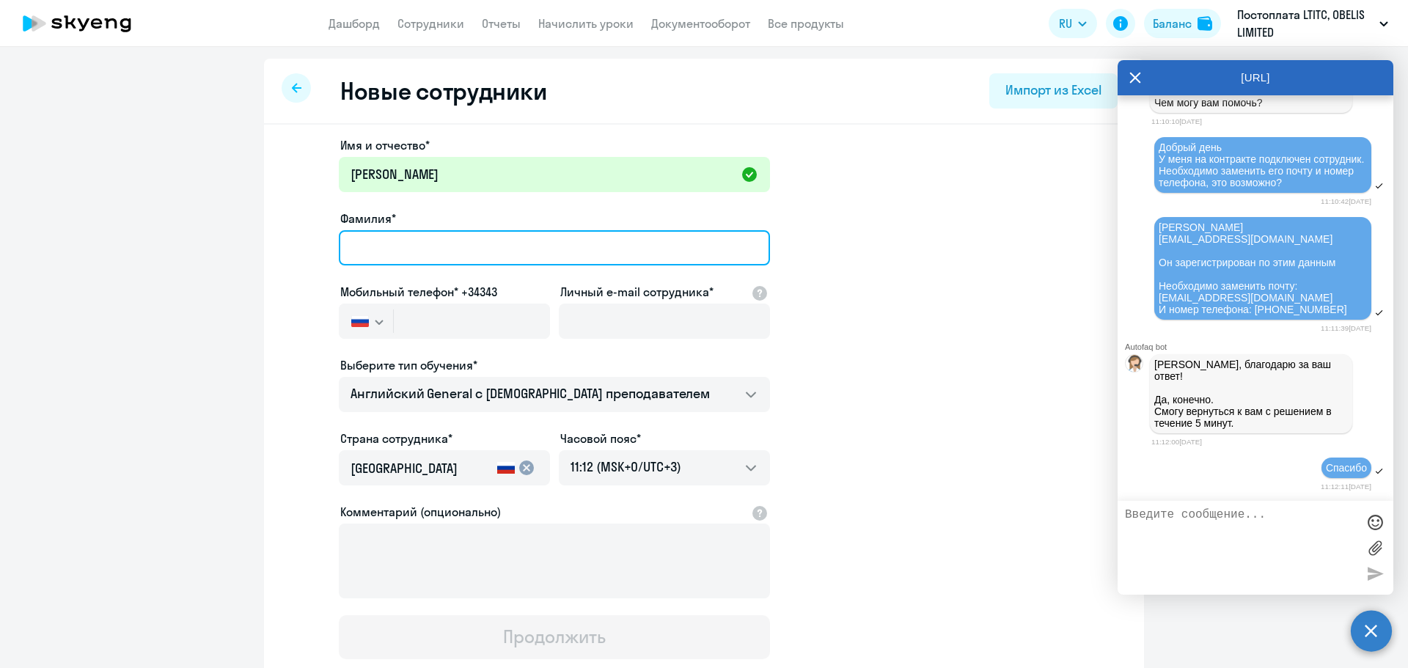
click at [411, 256] on input "Фамилия*" at bounding box center [554, 247] width 431 height 35
paste input "Верховых"
type input "Верховых"
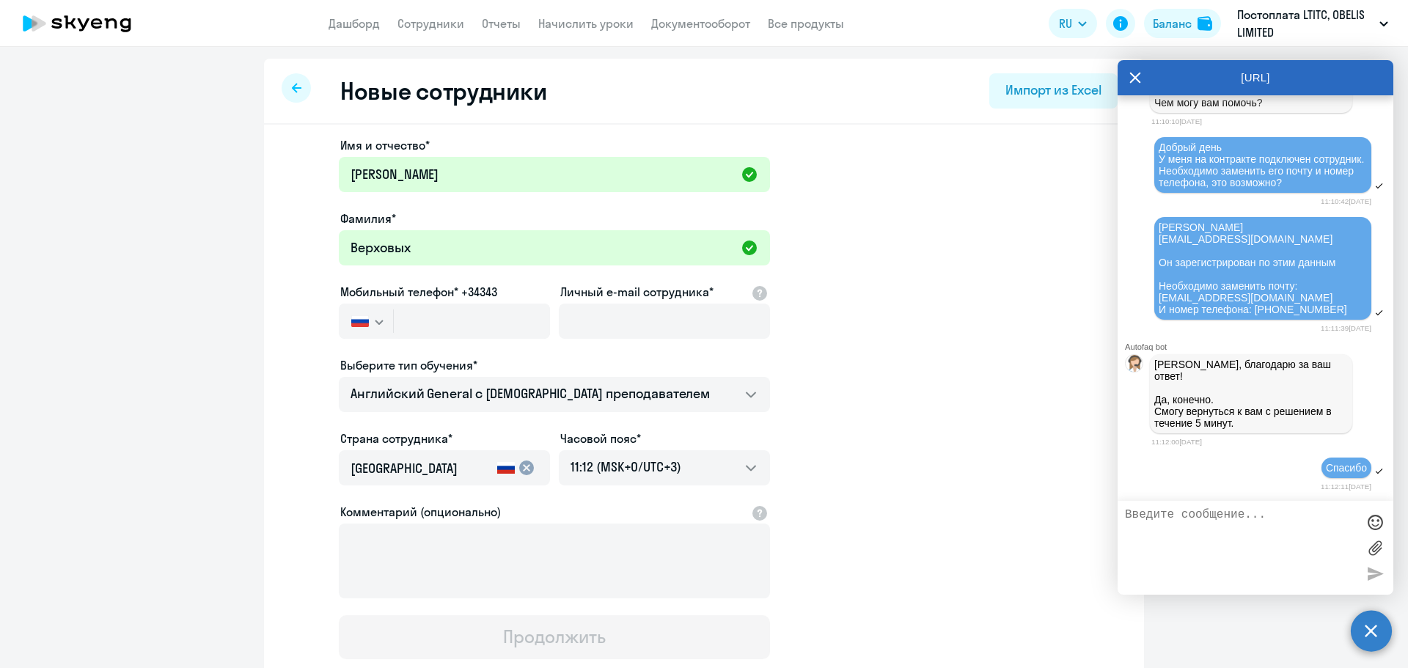
click at [411, 303] on div "Мобильный телефон* +34343 [GEOGRAPHIC_DATA] +7 [GEOGRAPHIC_DATA] +7 [GEOGRAPHIC…" at bounding box center [444, 314] width 211 height 62
type input "[PHONE_NUMBER]"
click at [599, 325] on input "Личный e-mail сотрудника*" at bounding box center [664, 321] width 211 height 35
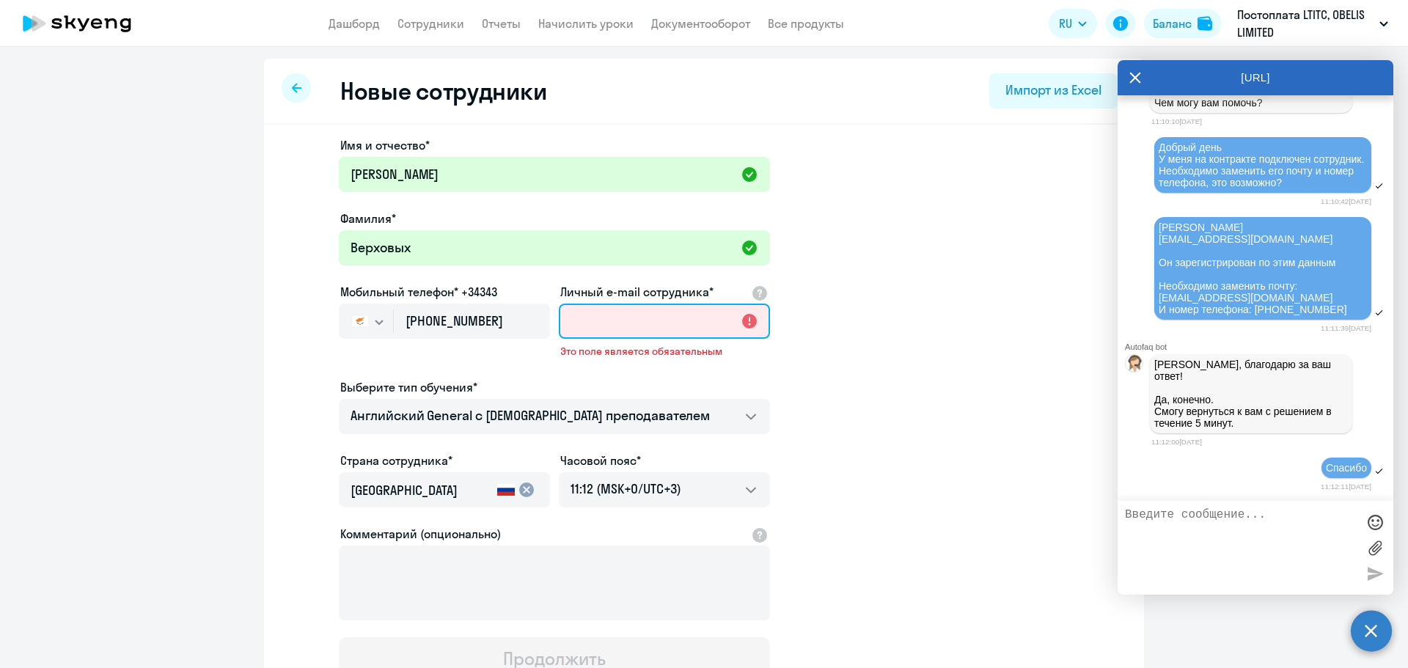
click at [649, 315] on input "Личный e-mail сотрудника*" at bounding box center [664, 321] width 211 height 35
paste input "[EMAIL_ADDRESS][DOMAIN_NAME]"
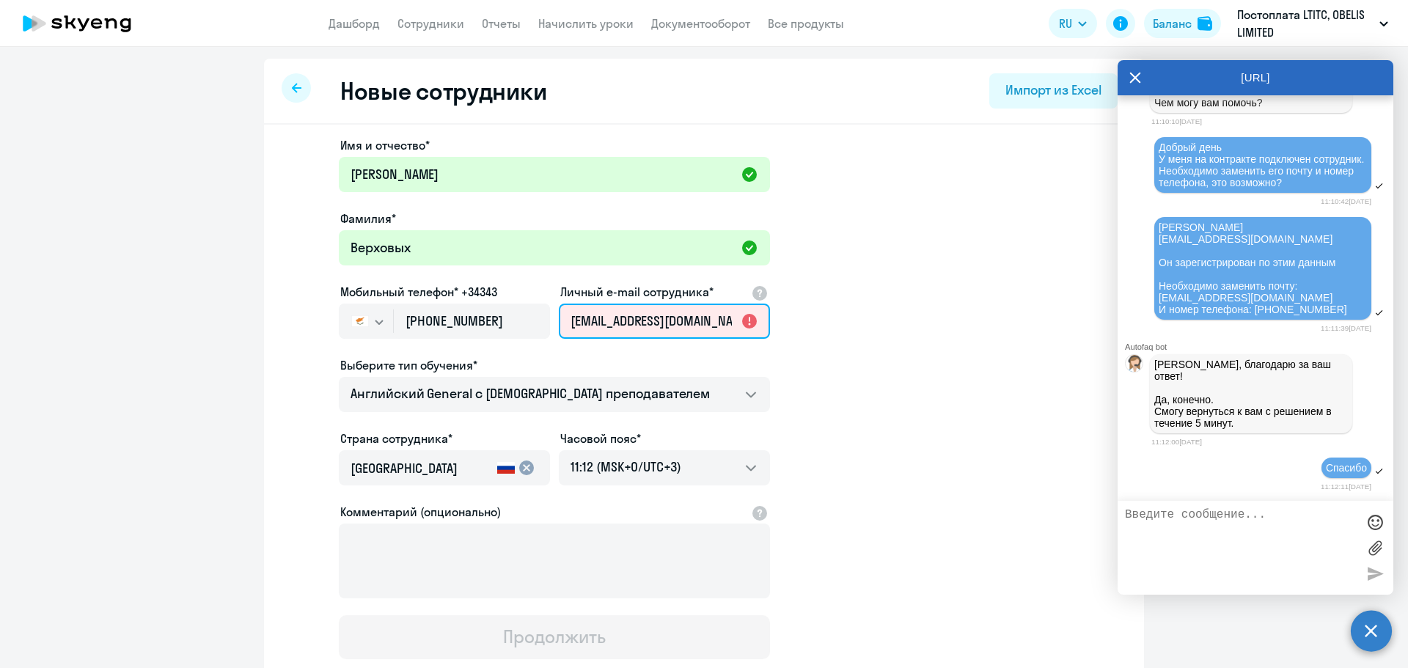
scroll to position [0, 9]
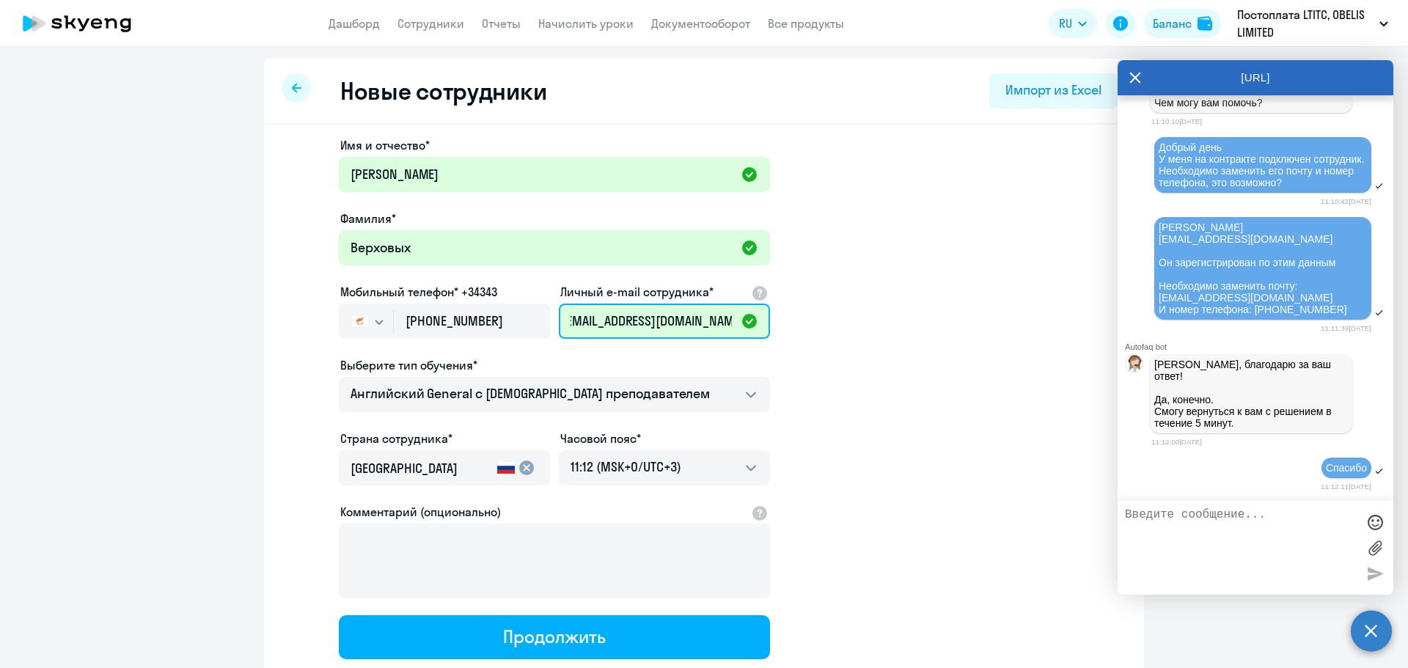
type input "[EMAIL_ADDRESS][DOMAIN_NAME]"
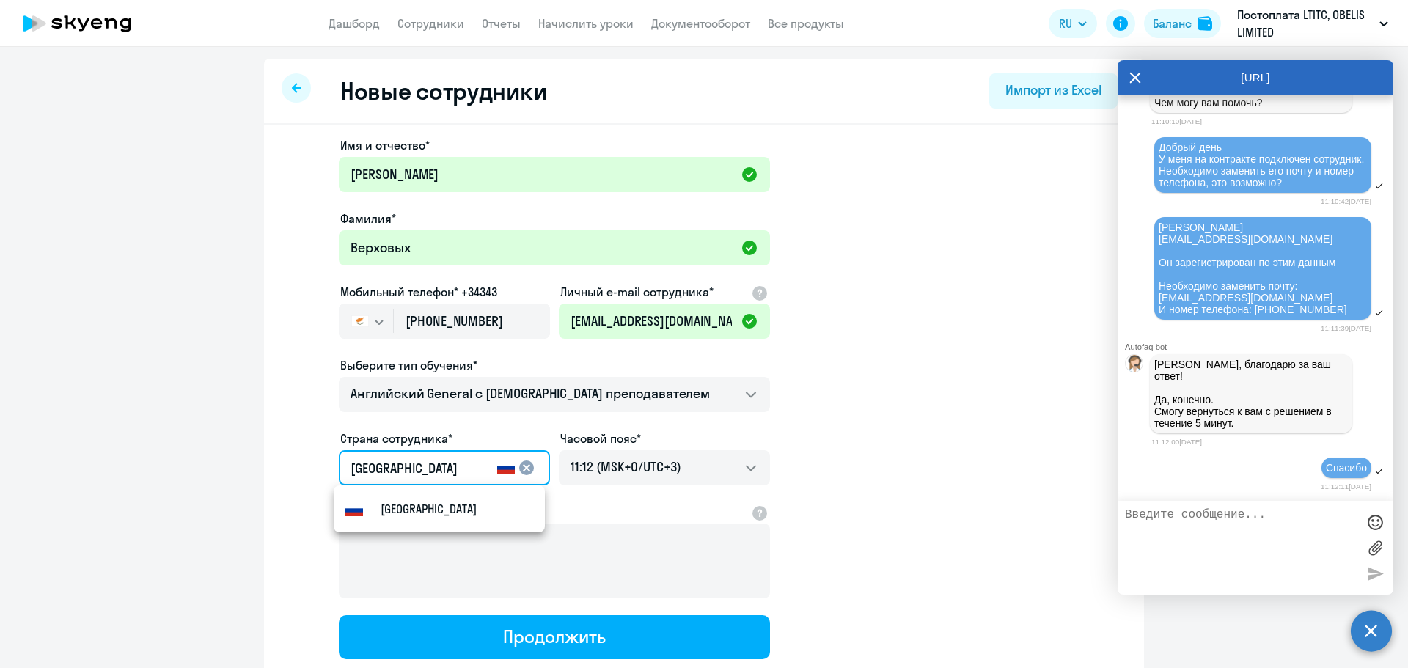
drag, startPoint x: 429, startPoint y: 462, endPoint x: 313, endPoint y: 451, distance: 116.4
click at [313, 451] on app-new-student-form "Имя и отчество* [PERSON_NAME]* Верховых Мобильный телефон* +34343 [GEOGRAPHIC_D…" at bounding box center [704, 397] width 833 height 523
type input "Кипр"
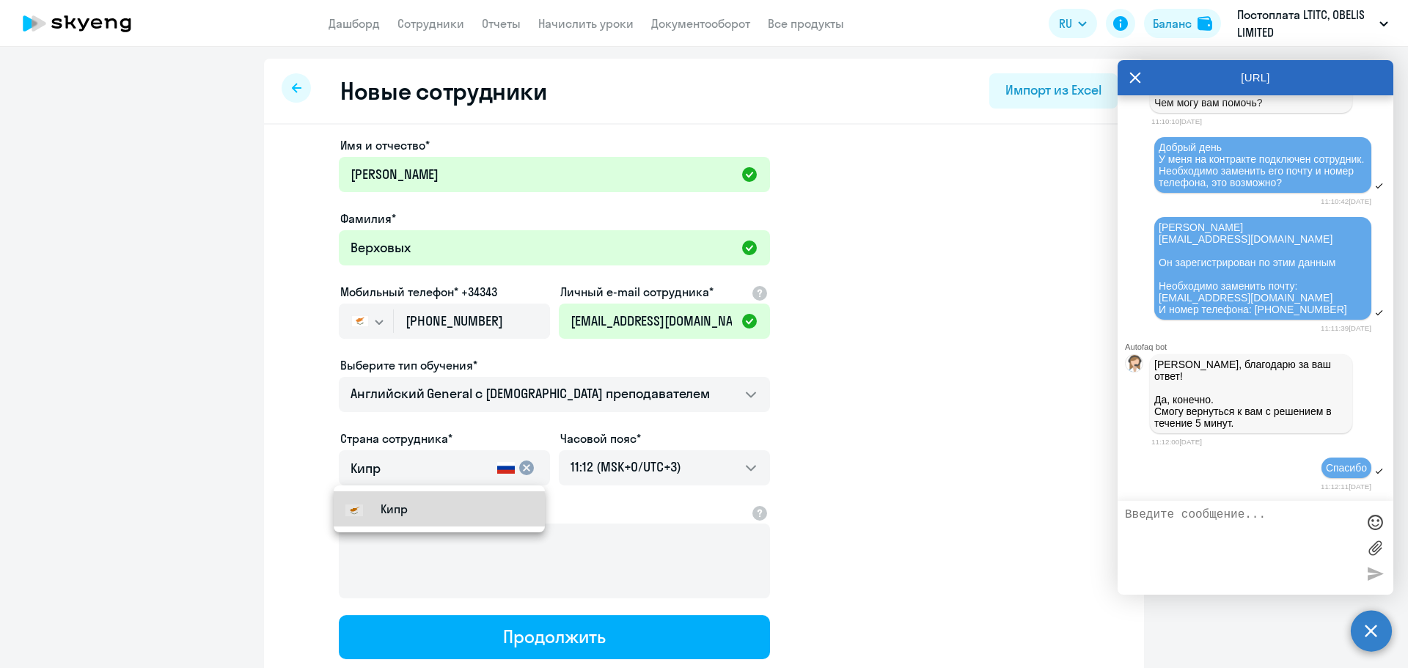
click at [420, 516] on mat-option "Кипр" at bounding box center [439, 508] width 211 height 35
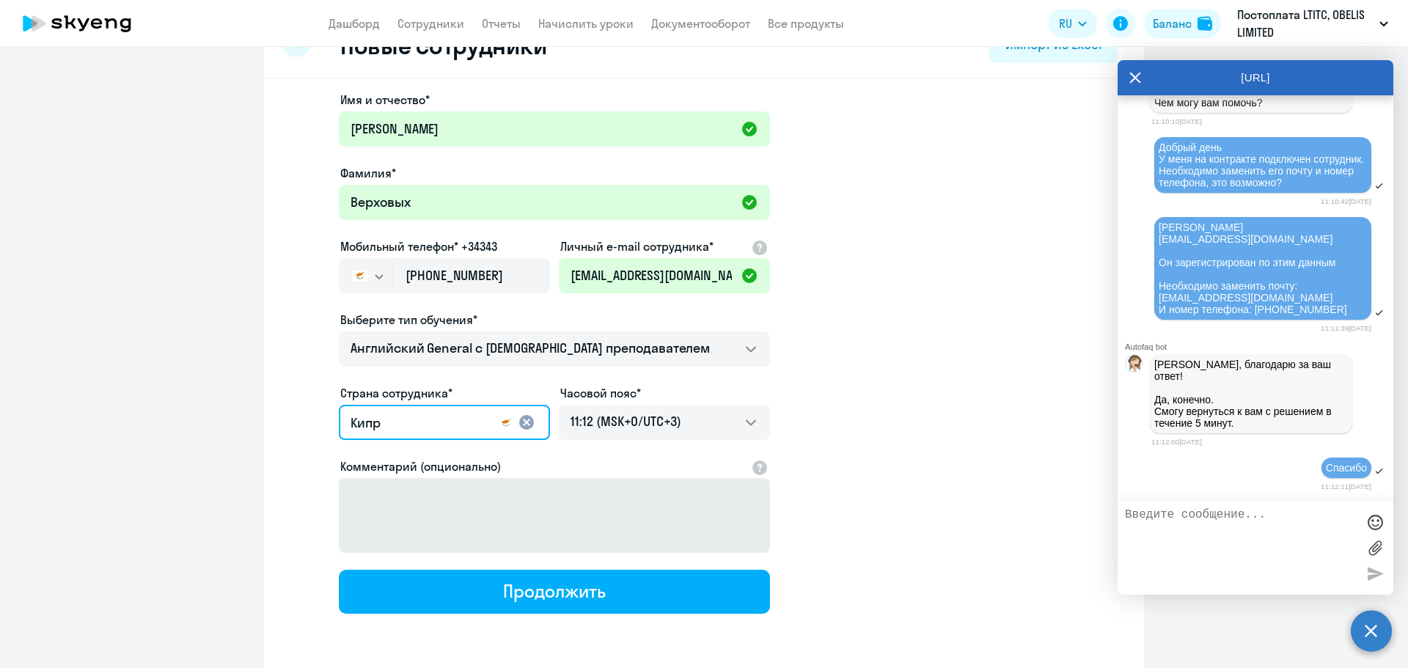
scroll to position [100, 0]
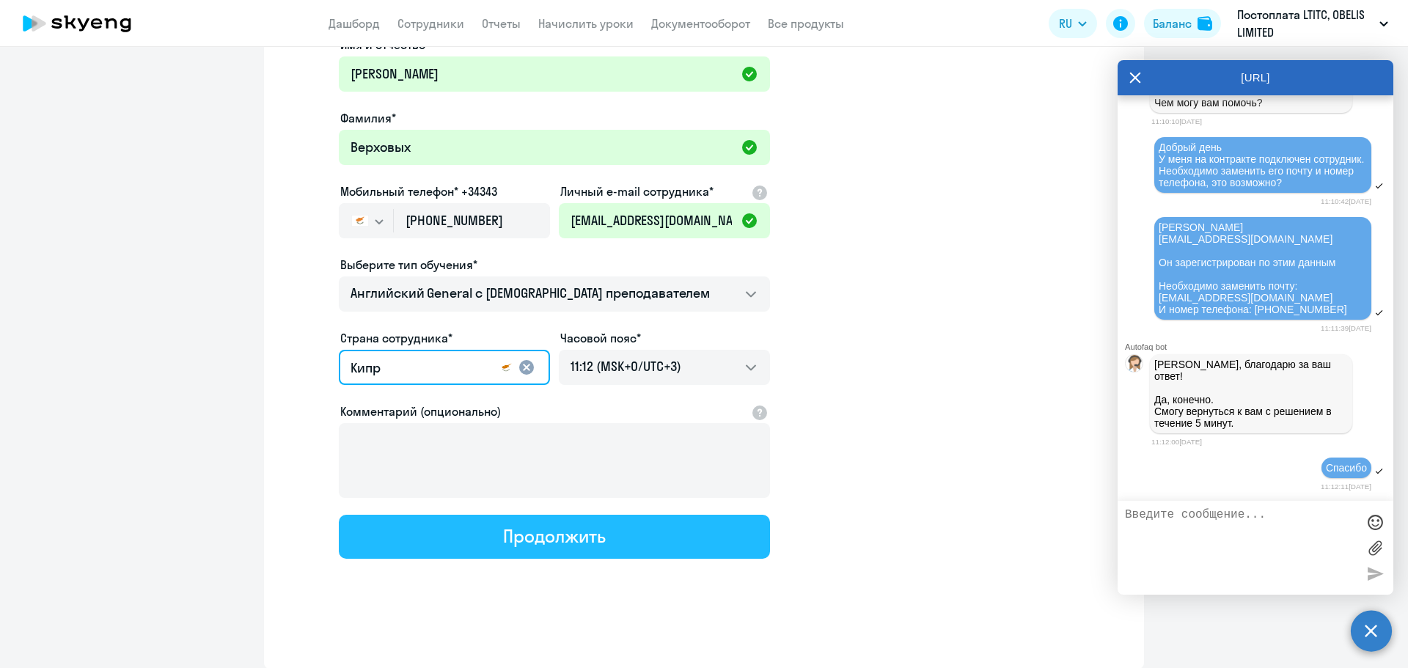
click at [553, 541] on div "Продолжить" at bounding box center [554, 535] width 102 height 23
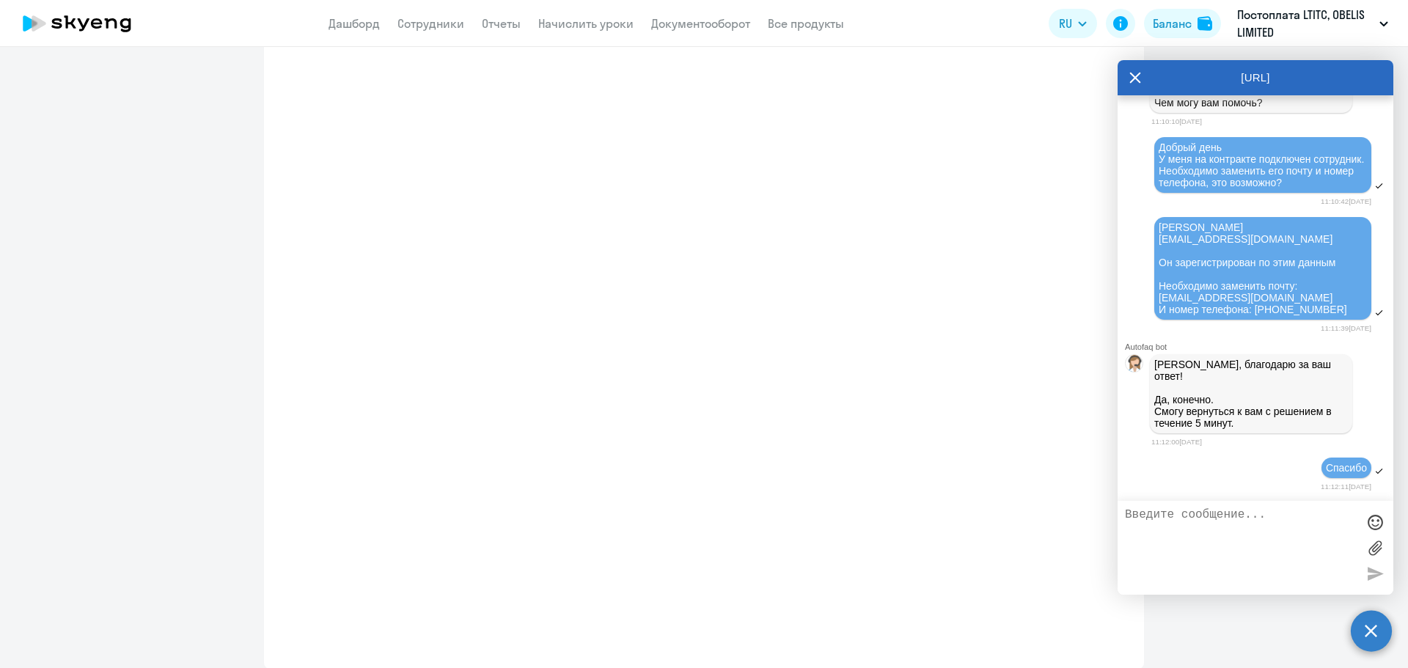
select select "english_adult_not_native_speaker"
select select "3"
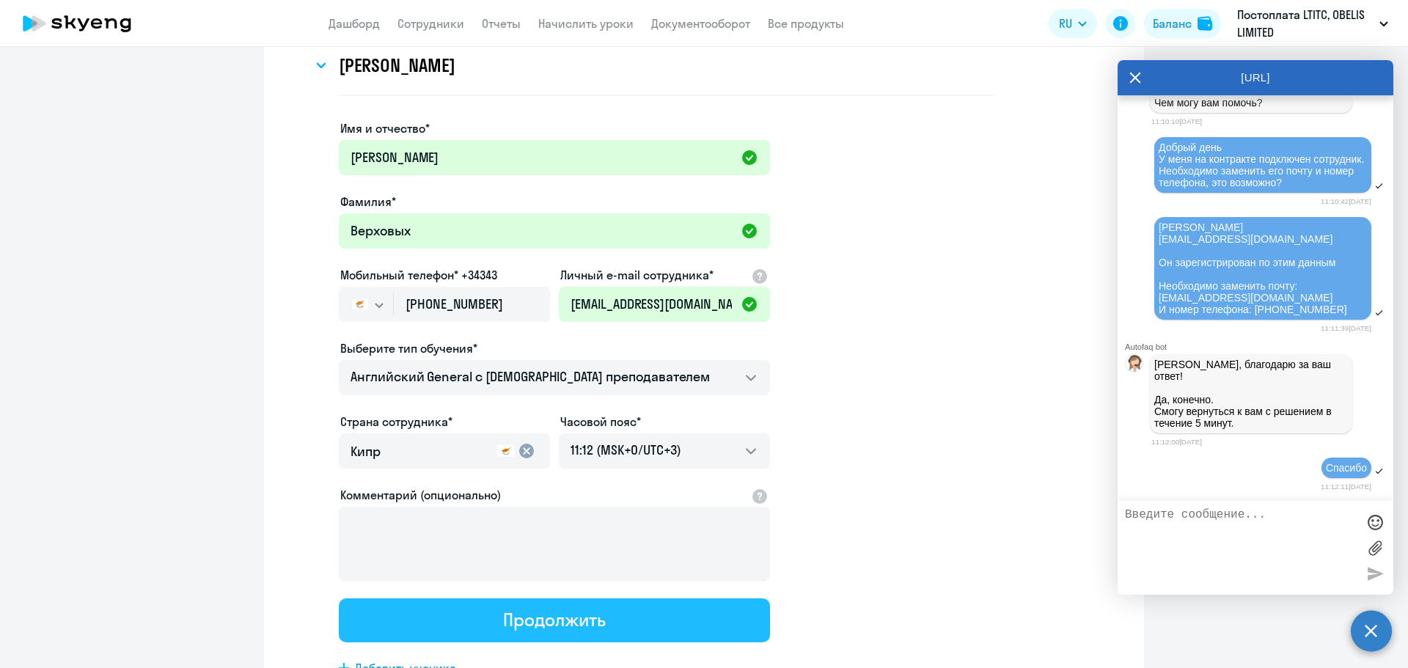
scroll to position [0, 0]
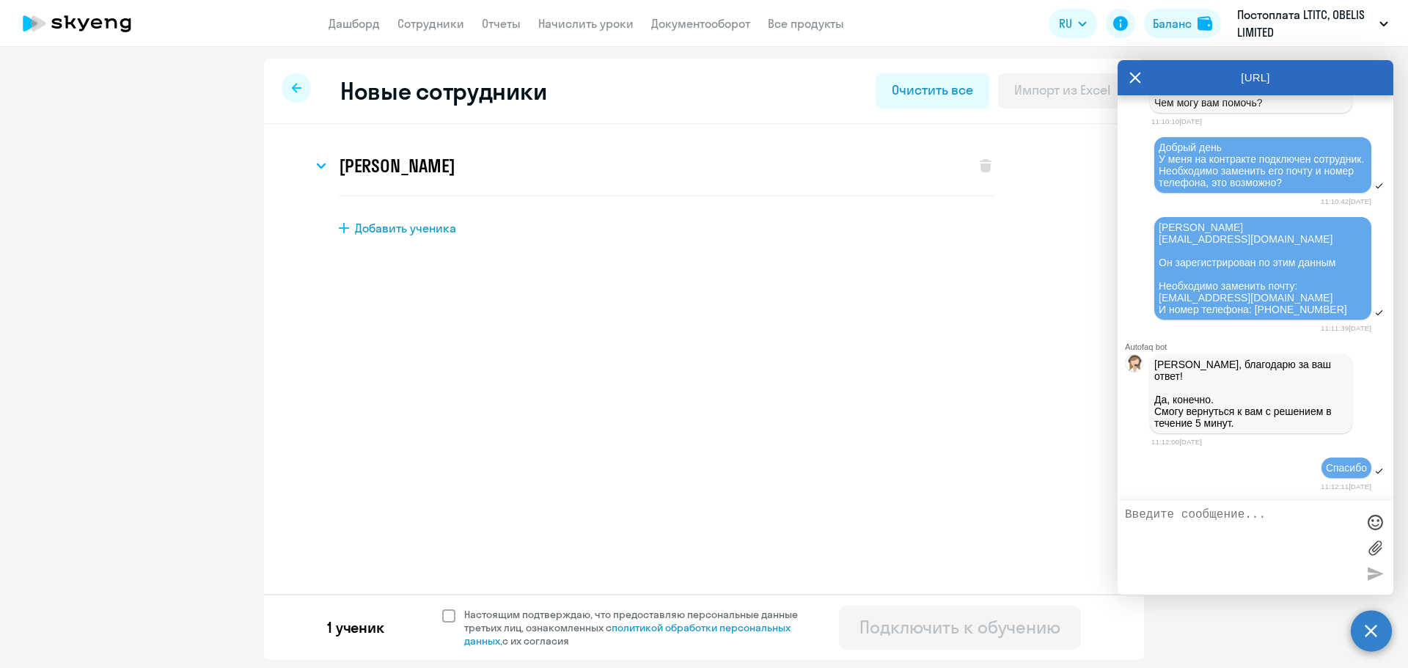
click at [445, 610] on span at bounding box center [448, 616] width 13 height 13
click at [442, 608] on input "Настоящим подтверждаю, что предоставляю персональные данные третьих лиц, ознако…" at bounding box center [442, 607] width 1 height 1
checkbox input "true"
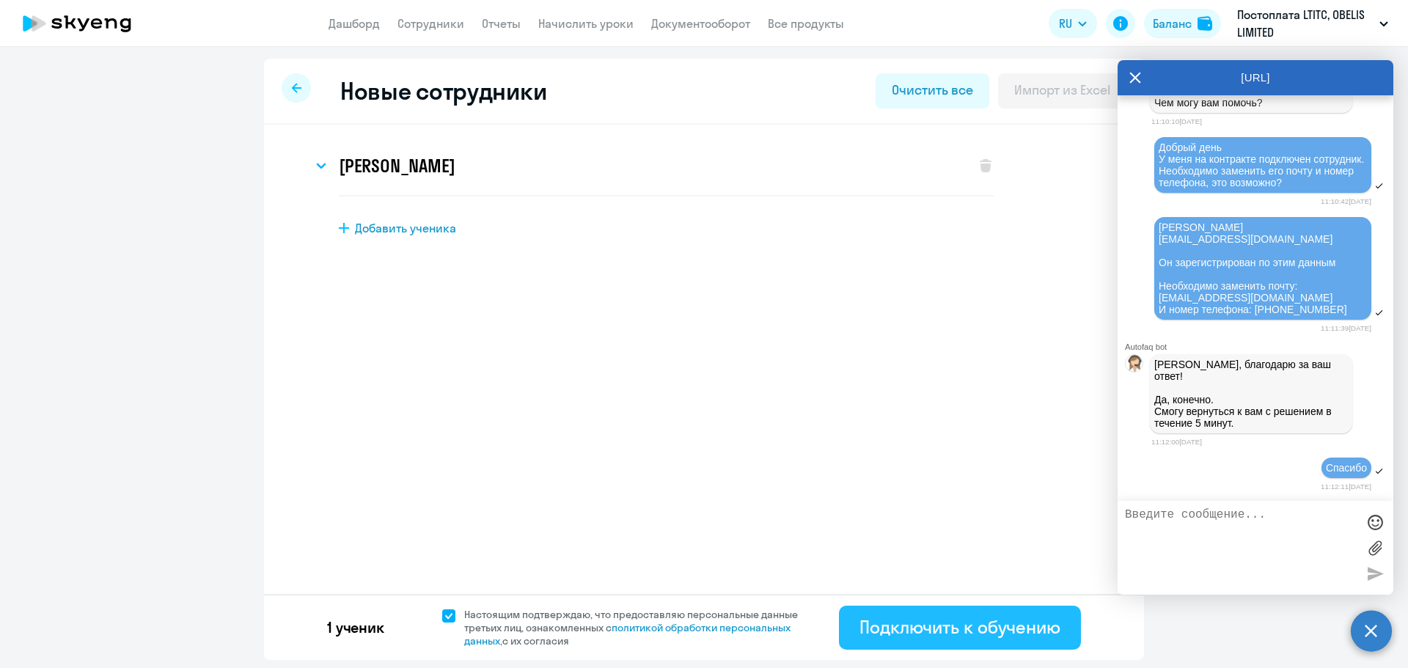
click at [883, 624] on div "Подключить к обучению" at bounding box center [960, 626] width 201 height 23
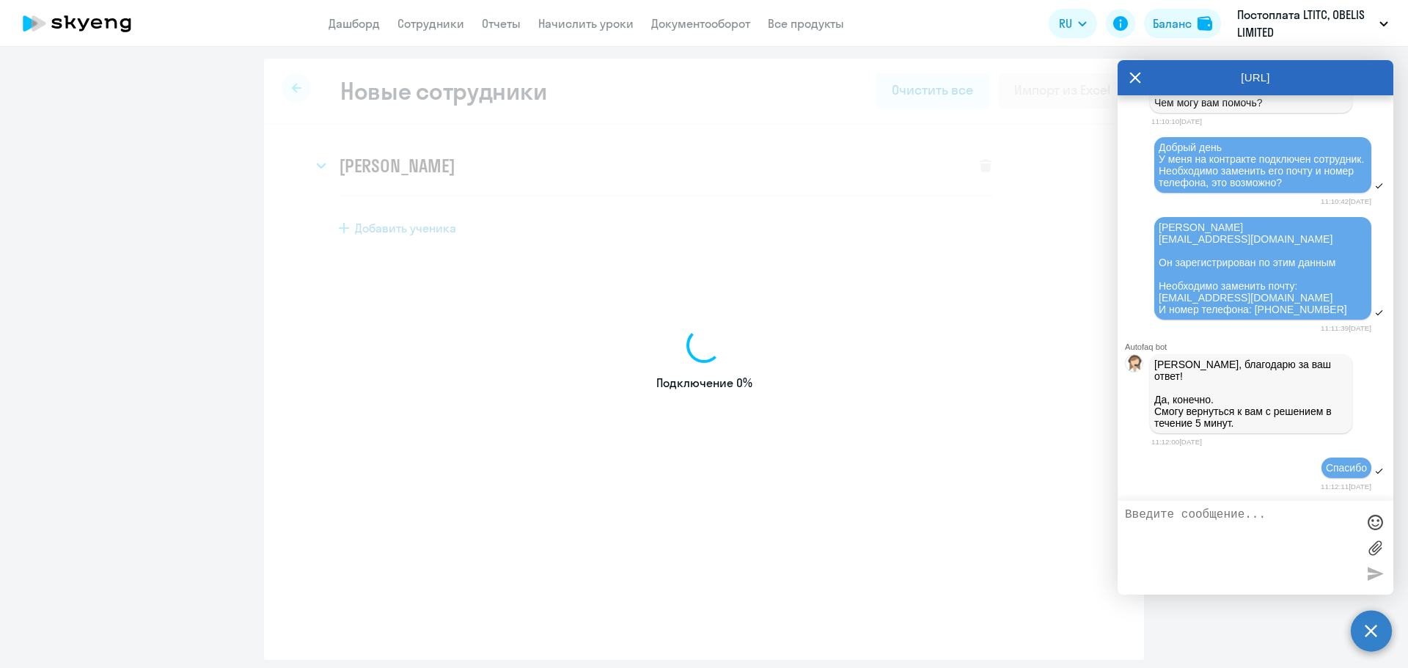
select select "english_adult_not_native_speaker"
select select "3"
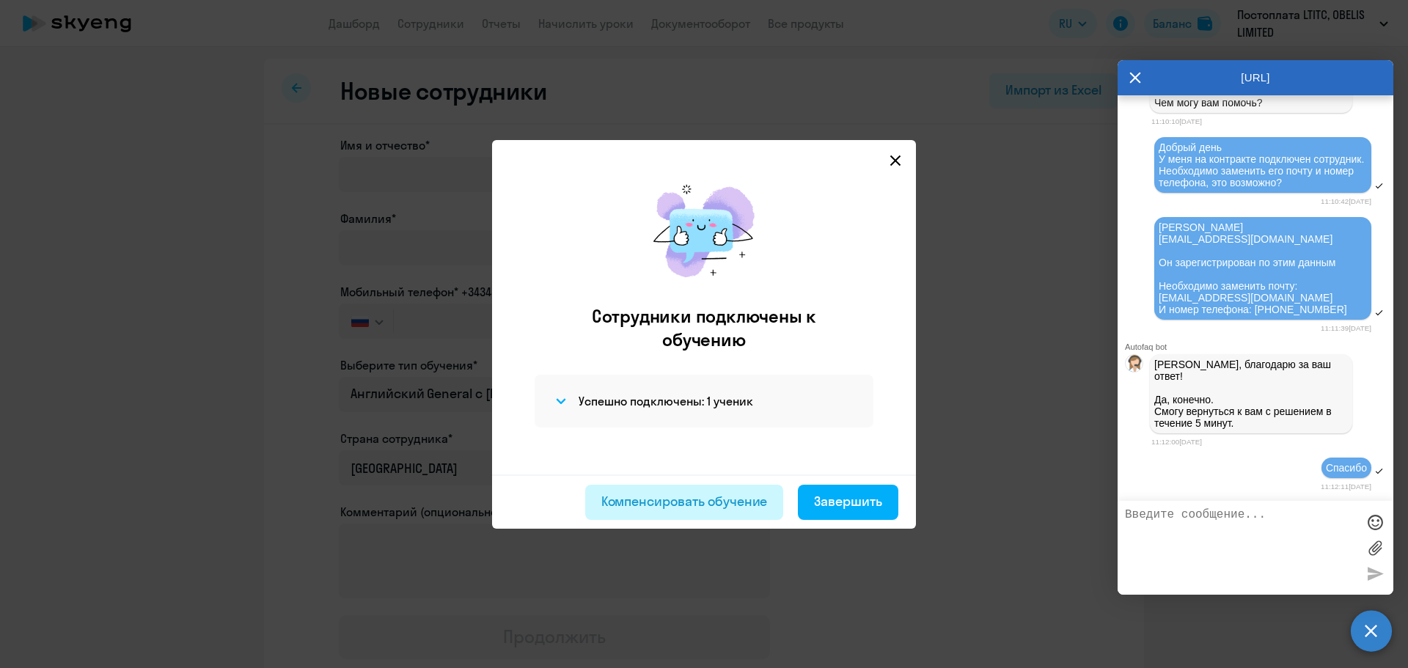
click at [699, 508] on div "Компенсировать обучение" at bounding box center [685, 501] width 167 height 19
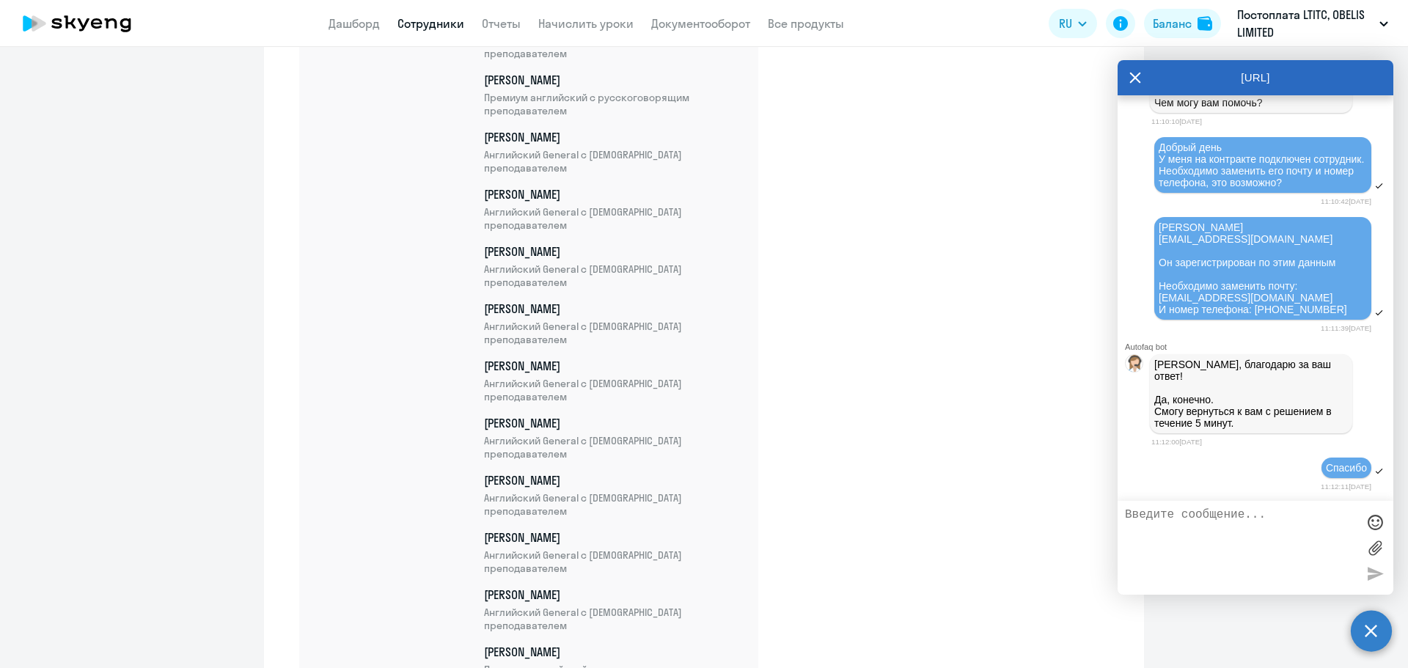
scroll to position [26156, 0]
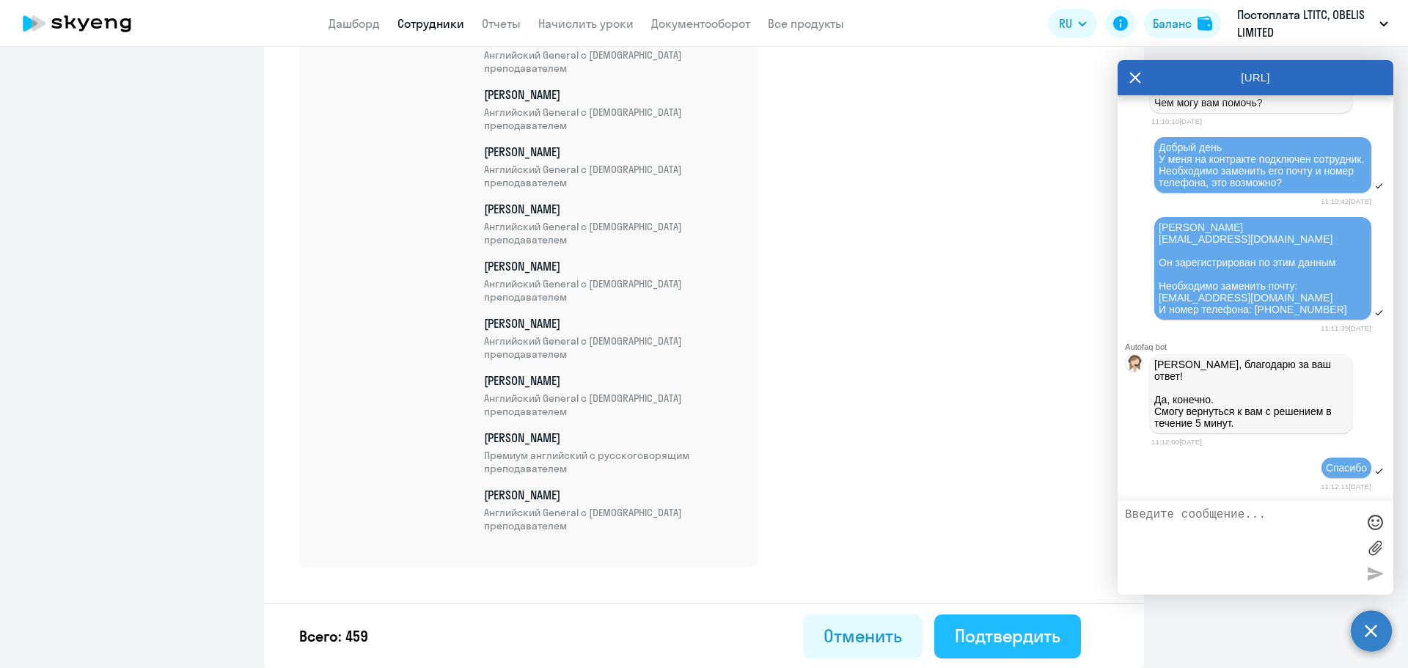
click at [1004, 632] on div "Подтвердить" at bounding box center [1008, 635] width 106 height 23
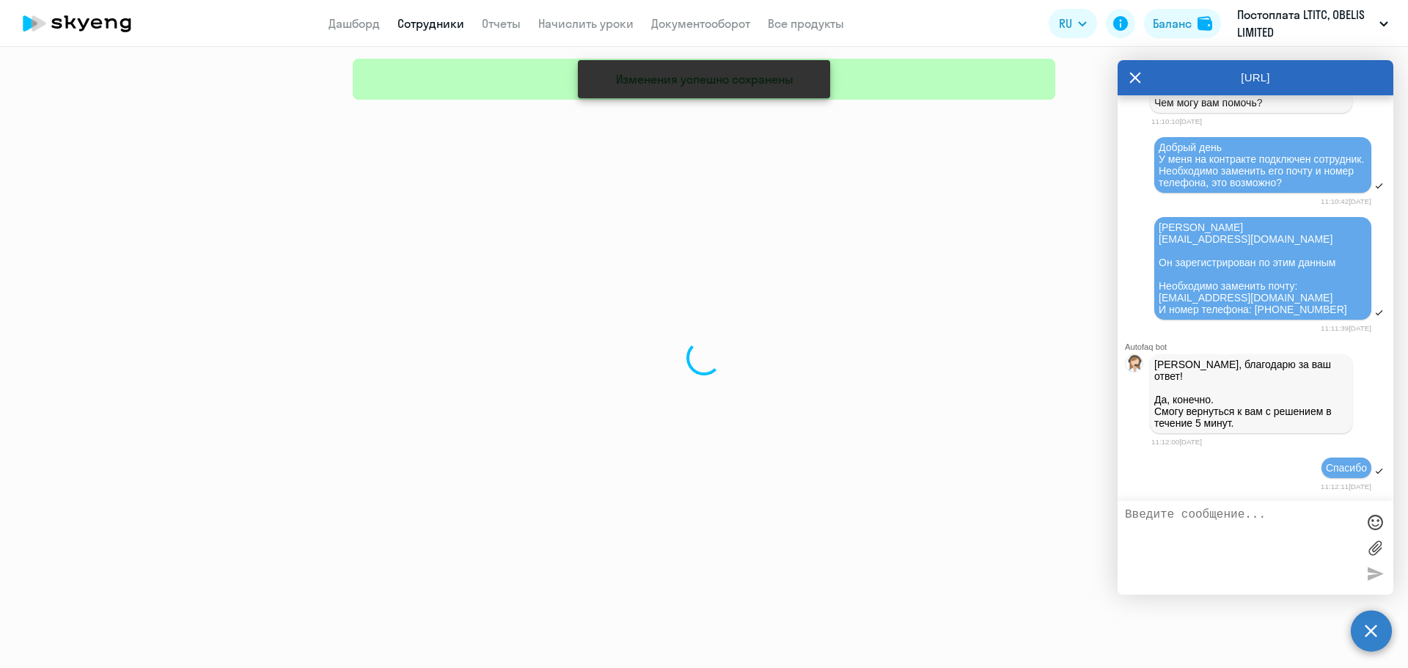
select select "30"
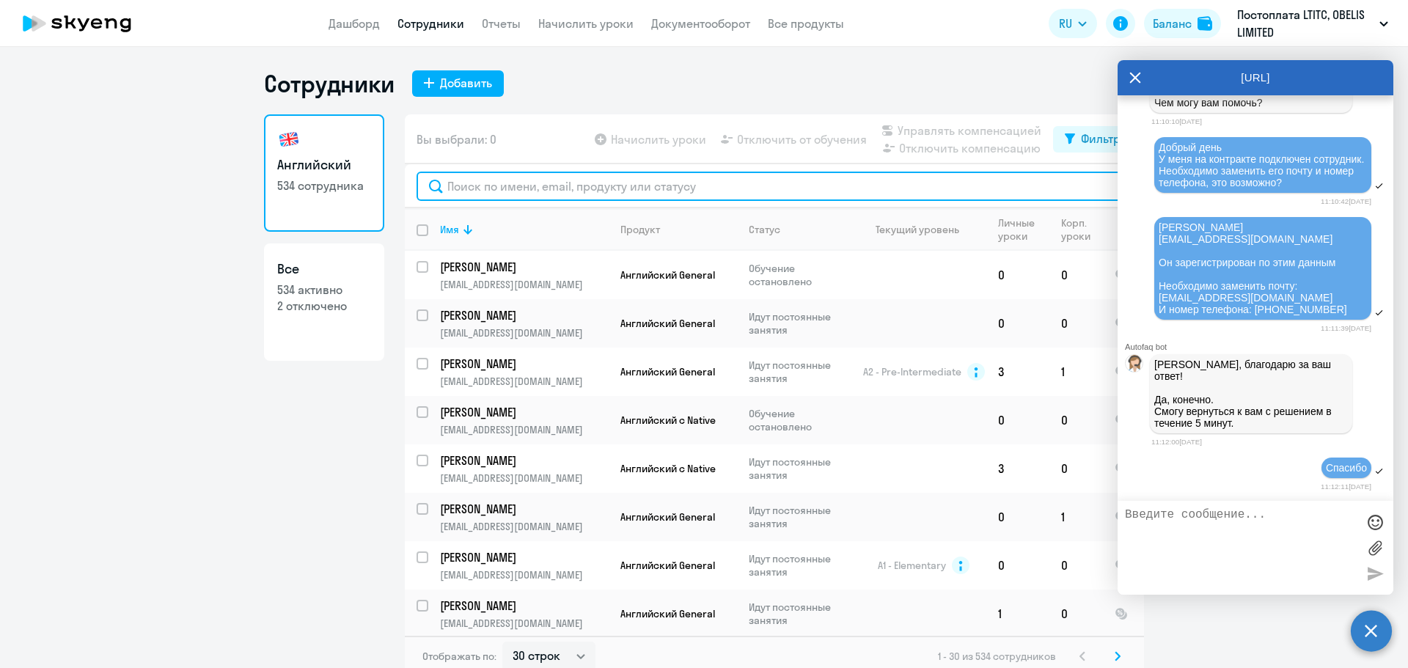
click at [602, 189] on input "text" at bounding box center [775, 186] width 716 height 29
paste input "[EMAIL_ADDRESS][DOMAIN_NAME]"
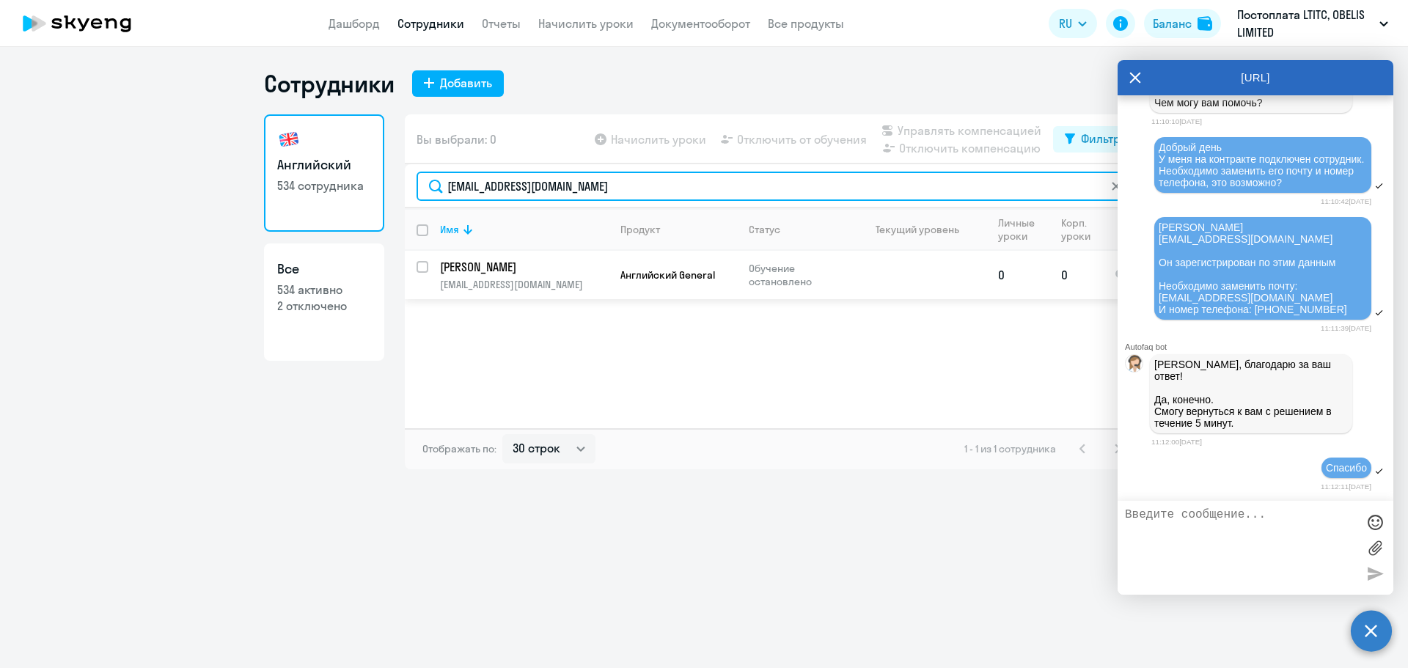
type input "[EMAIL_ADDRESS][DOMAIN_NAME]"
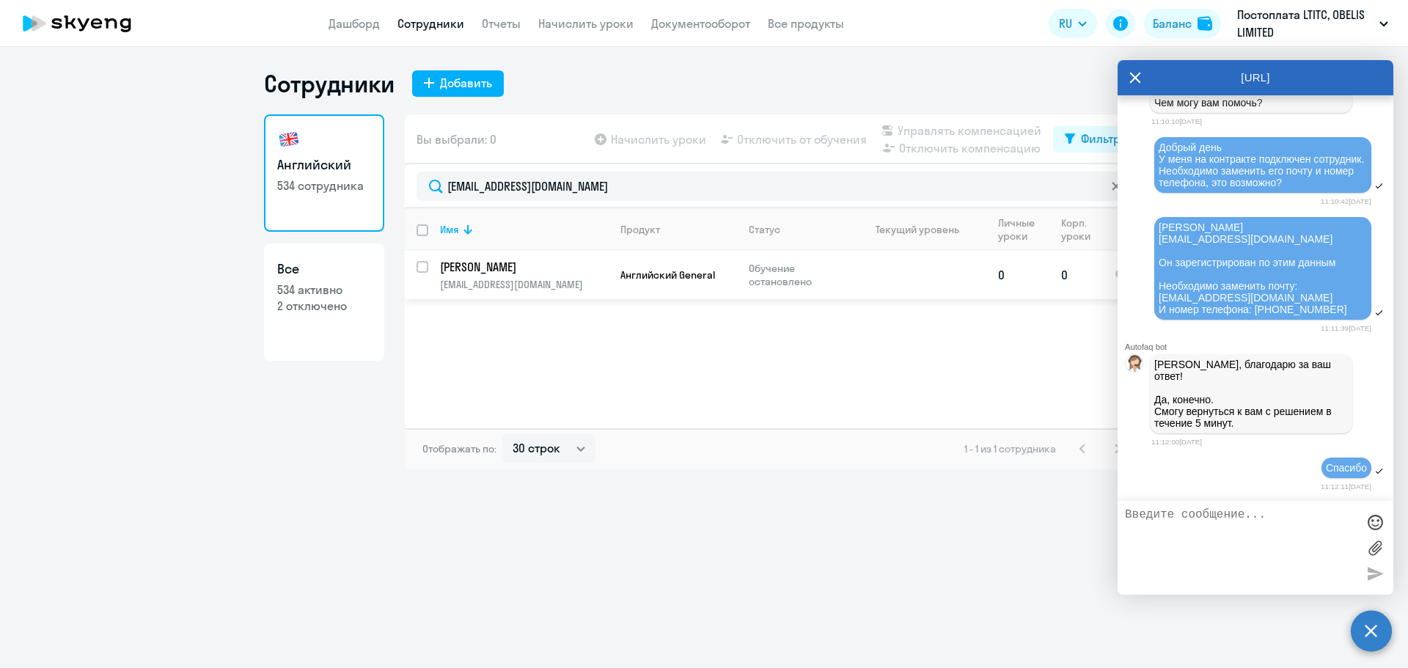
click at [603, 266] on p "[PERSON_NAME]" at bounding box center [523, 267] width 166 height 16
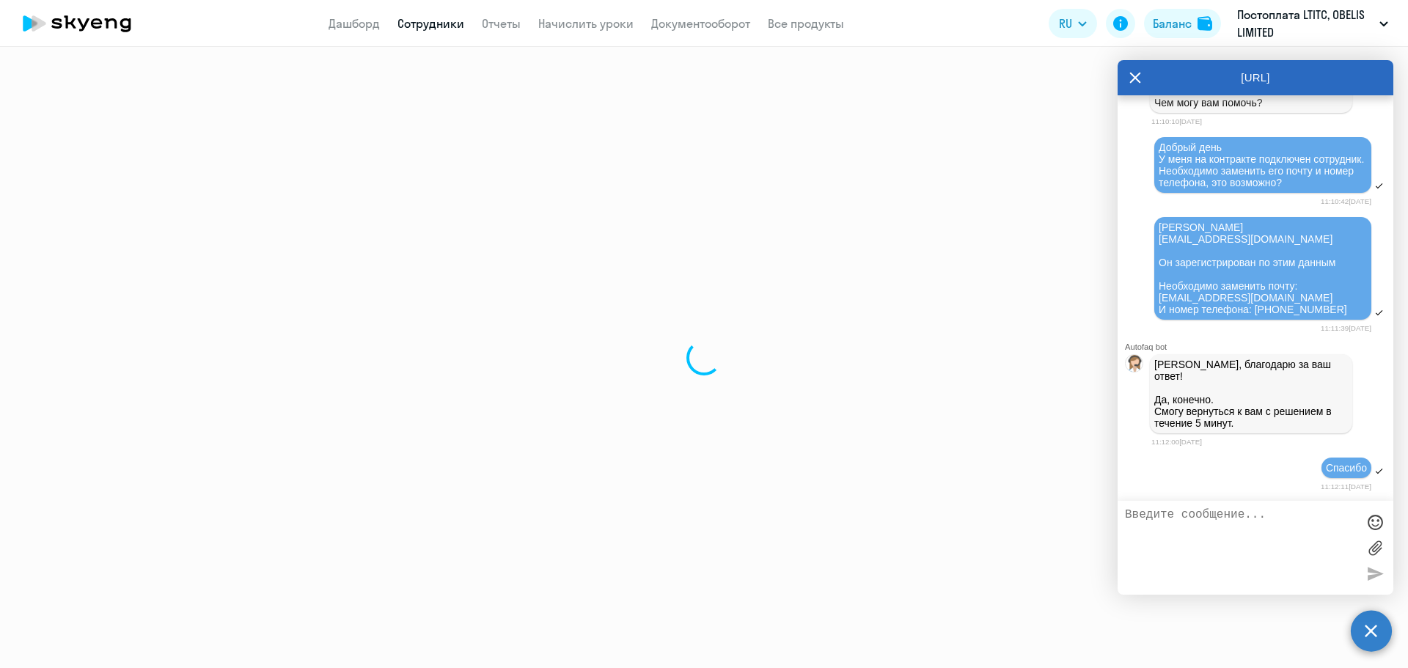
select select "english"
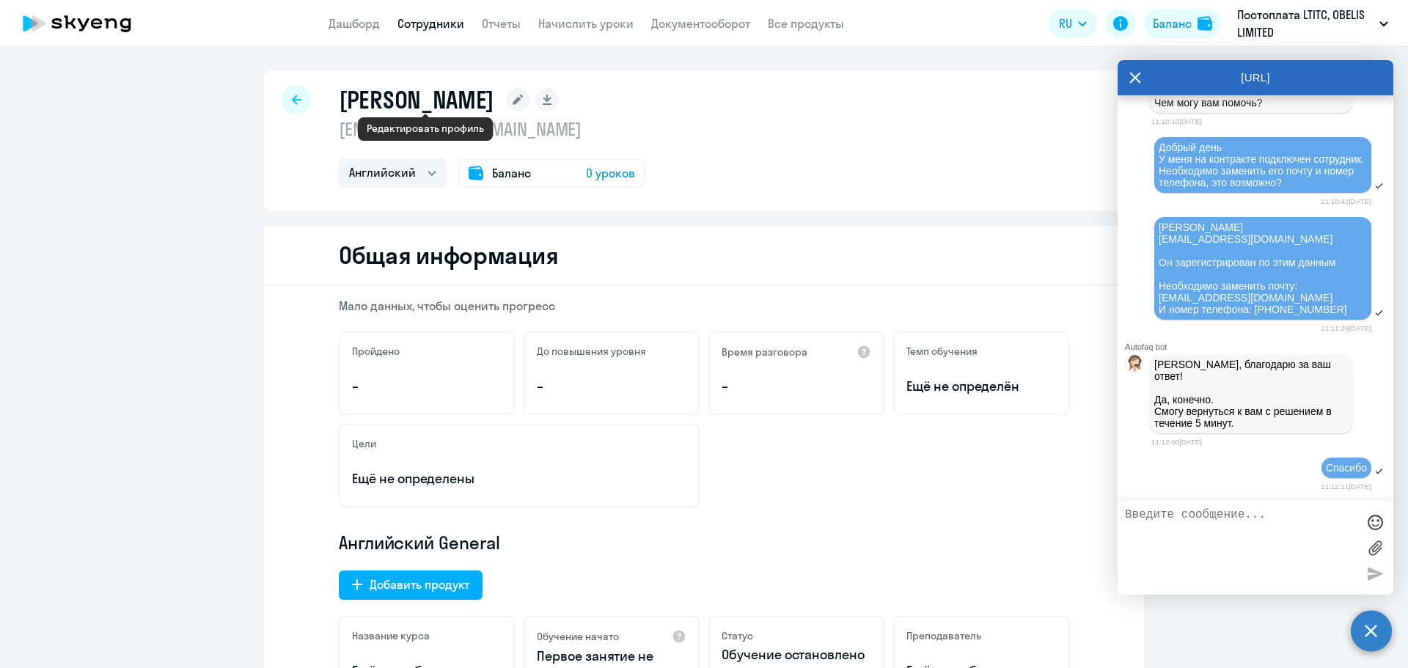
click at [506, 99] on rect at bounding box center [517, 99] width 23 height 23
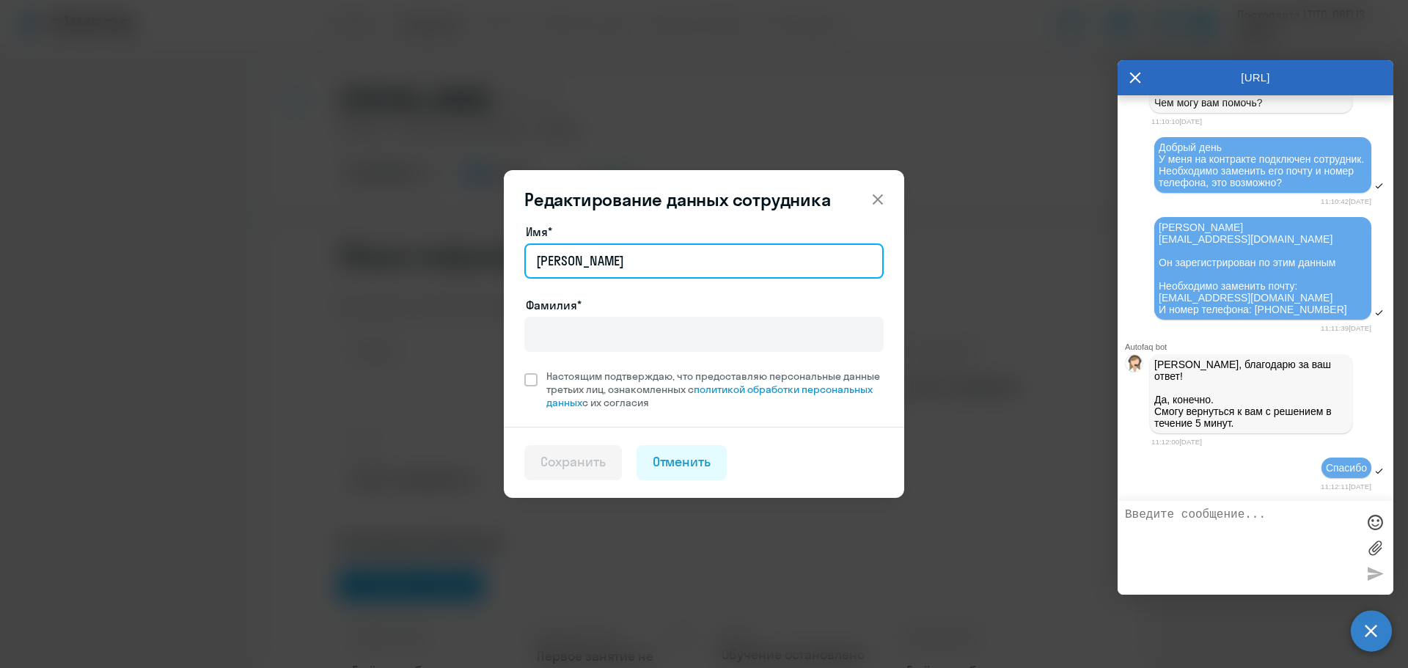
drag, startPoint x: 545, startPoint y: 264, endPoint x: 526, endPoint y: 259, distance: 19.8
click at [526, 259] on input "[PERSON_NAME]" at bounding box center [703, 261] width 359 height 35
type input "[PERSON_NAME]"
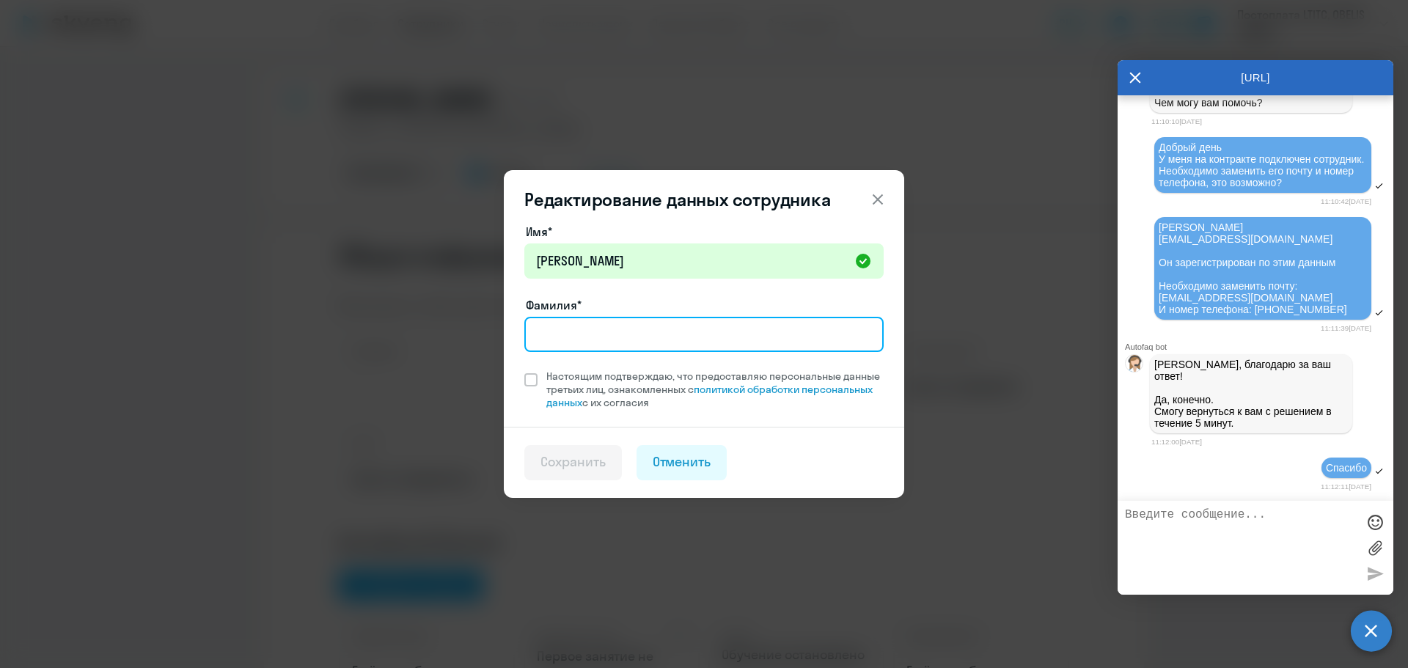
click at [570, 335] on input "Фамилия*" at bounding box center [703, 334] width 359 height 35
paste input "Верховых"
type input "Верховых"
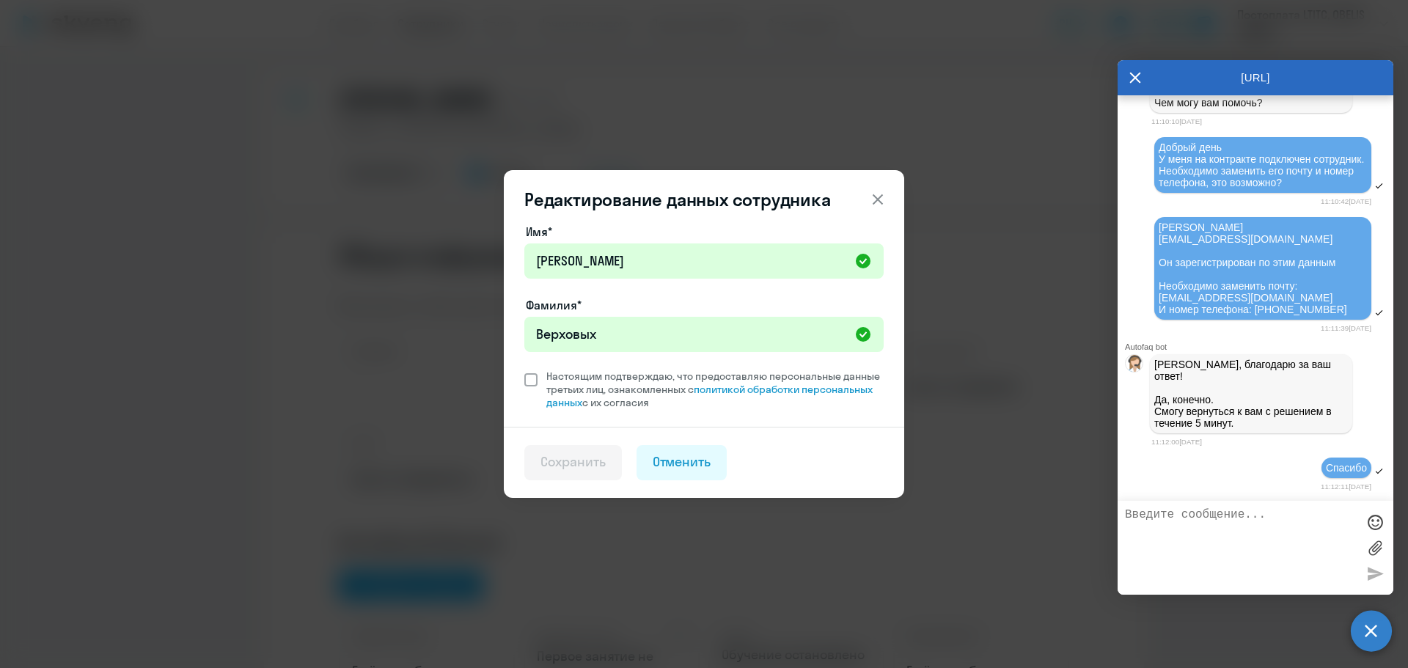
click at [532, 384] on span at bounding box center [530, 379] width 13 height 13
click at [524, 370] on input "Настоящим подтверждаю, что предоставляю персональные данные третьих лиц, ознако…" at bounding box center [524, 369] width 1 height 1
checkbox input "true"
click at [585, 448] on button "Сохранить" at bounding box center [573, 462] width 98 height 35
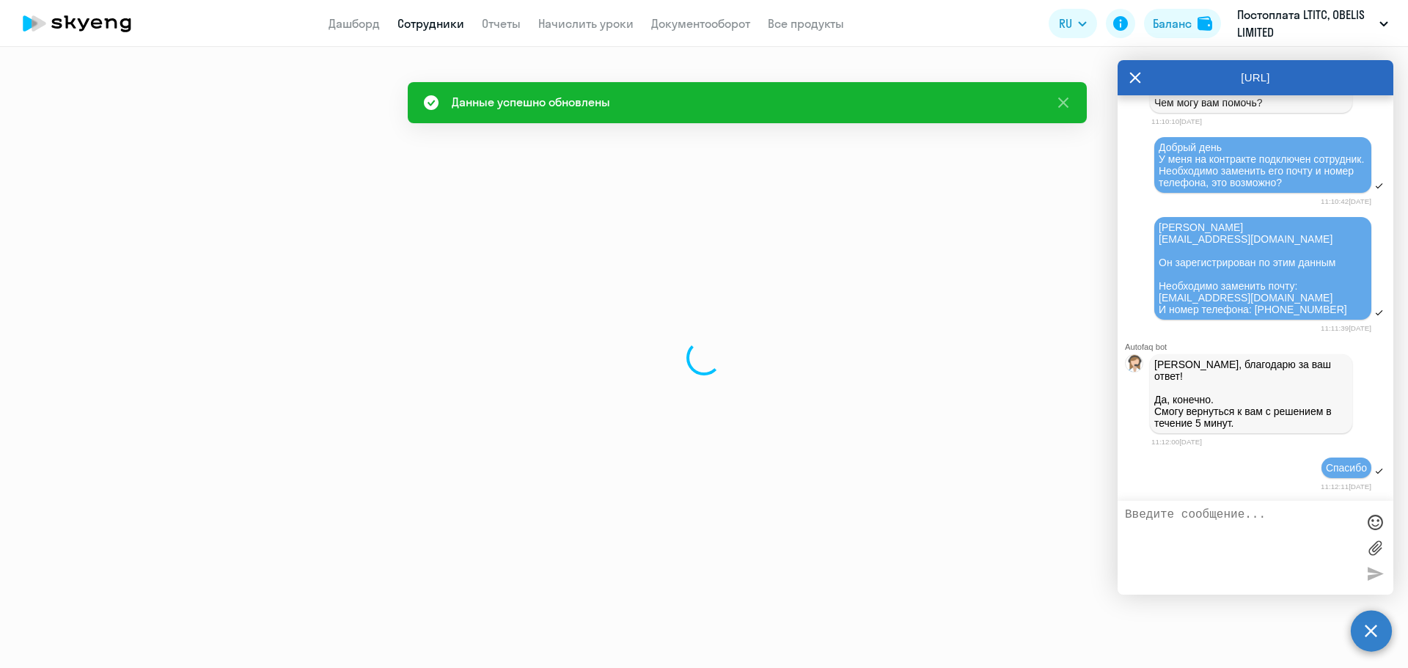
select select "english"
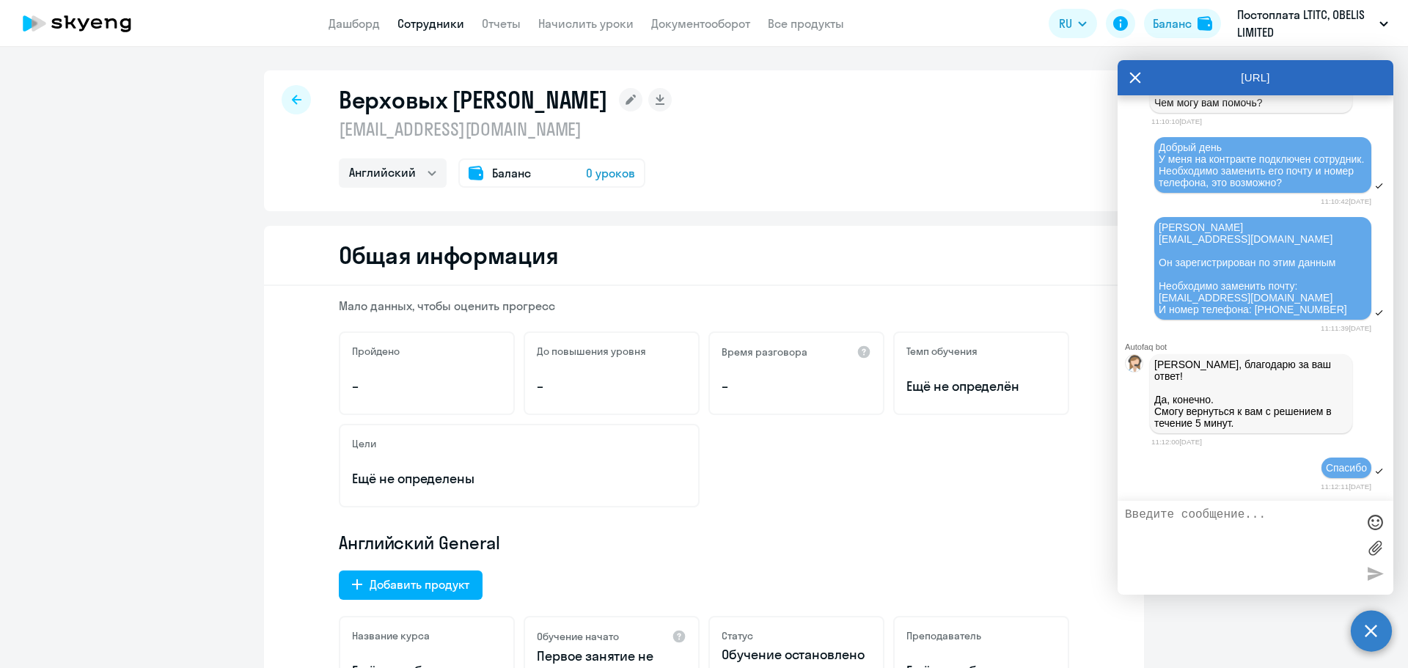
click at [292, 103] on icon at bounding box center [297, 100] width 10 height 10
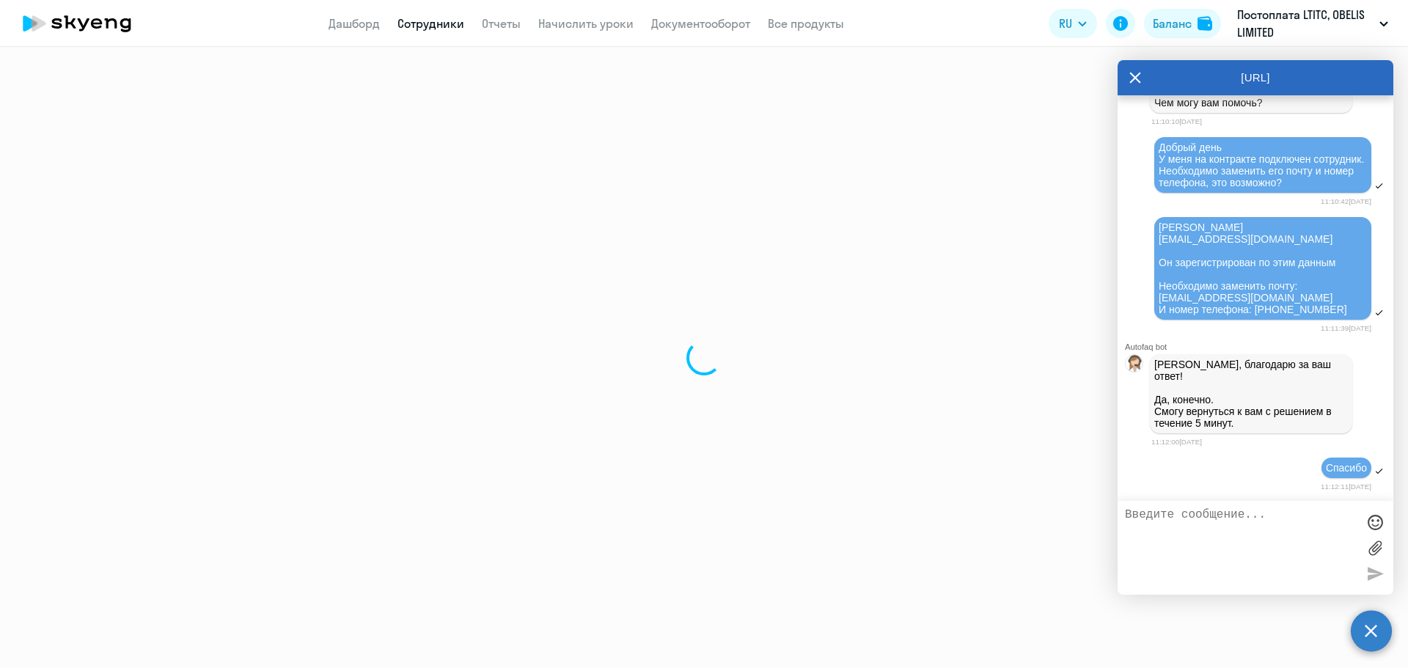
select select "30"
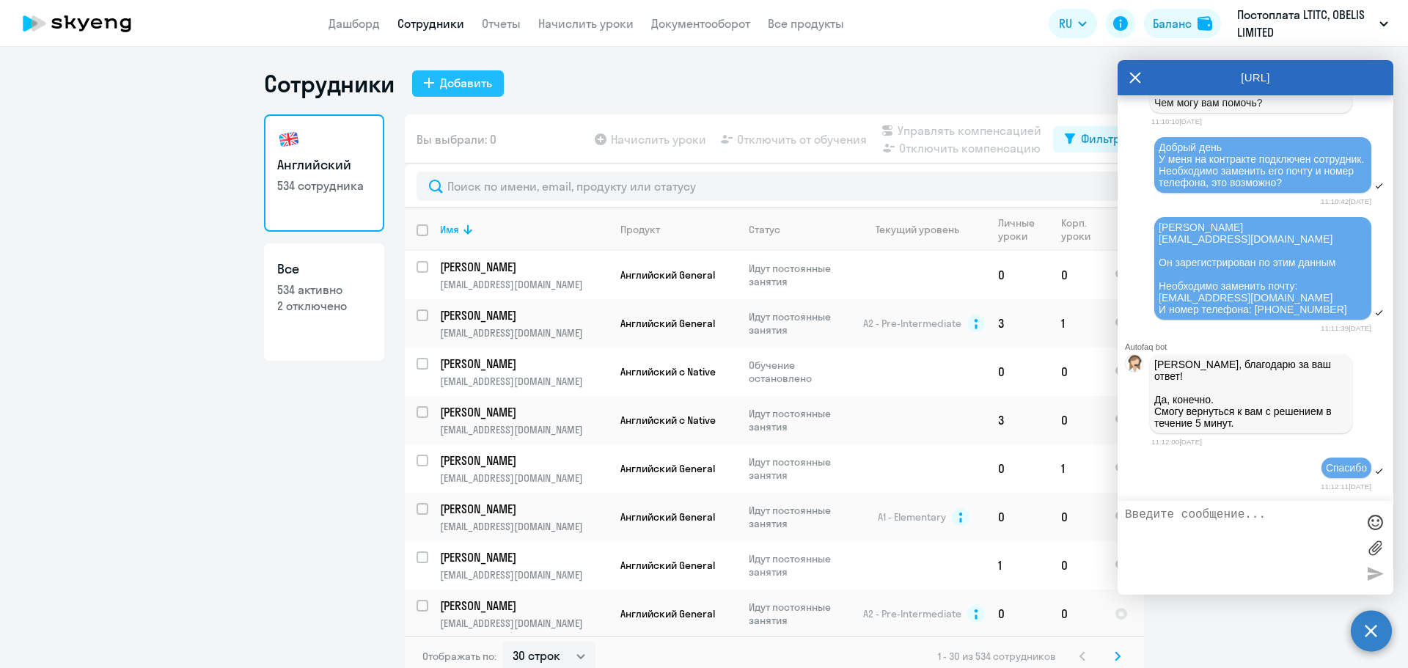
click at [470, 71] on button "Добавить" at bounding box center [458, 83] width 92 height 26
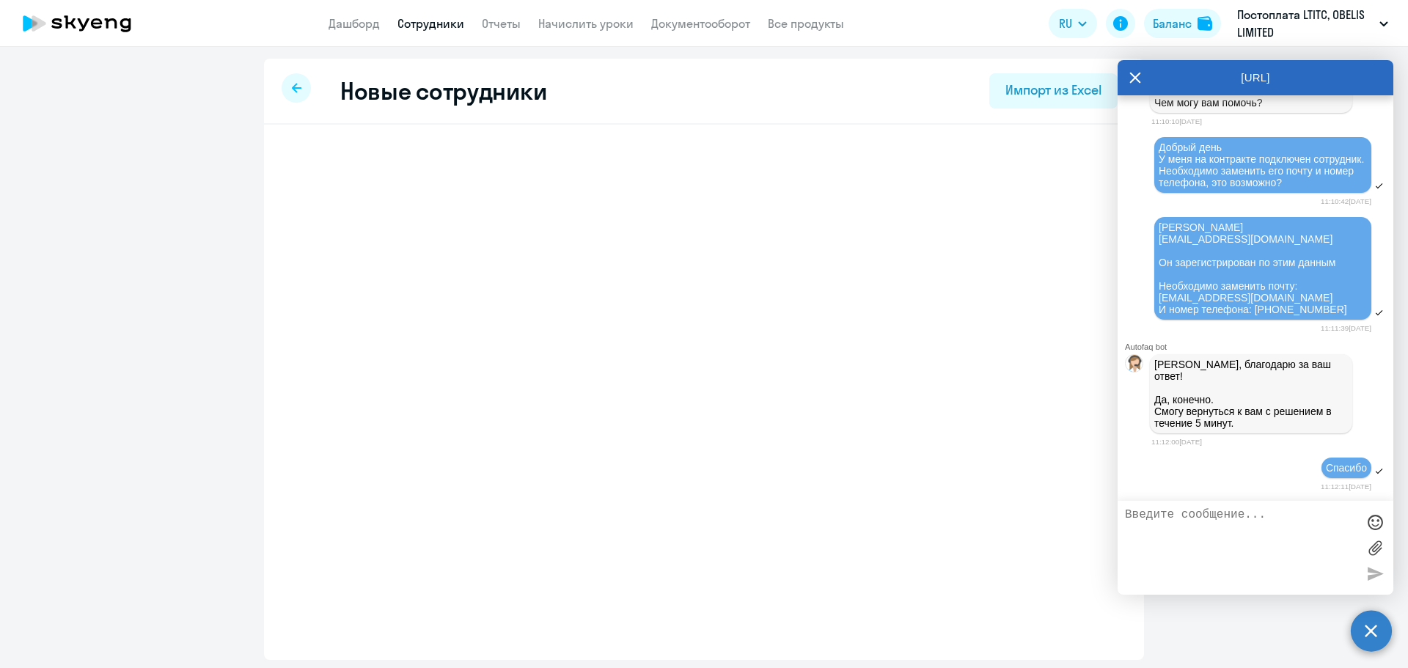
select select "english_adult_not_native_speaker"
select select "3"
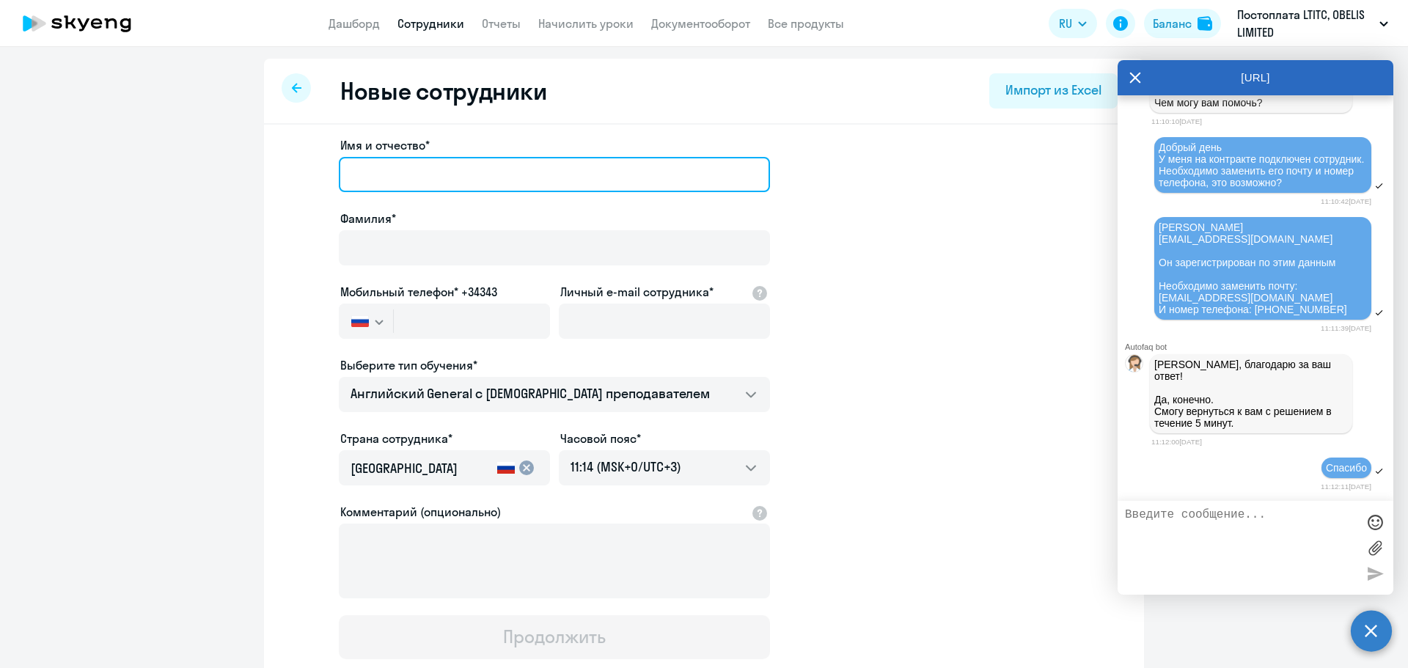
click at [408, 178] on input "Имя и отчество*" at bounding box center [554, 174] width 431 height 35
paste input "Зарина"
type input "Зарина"
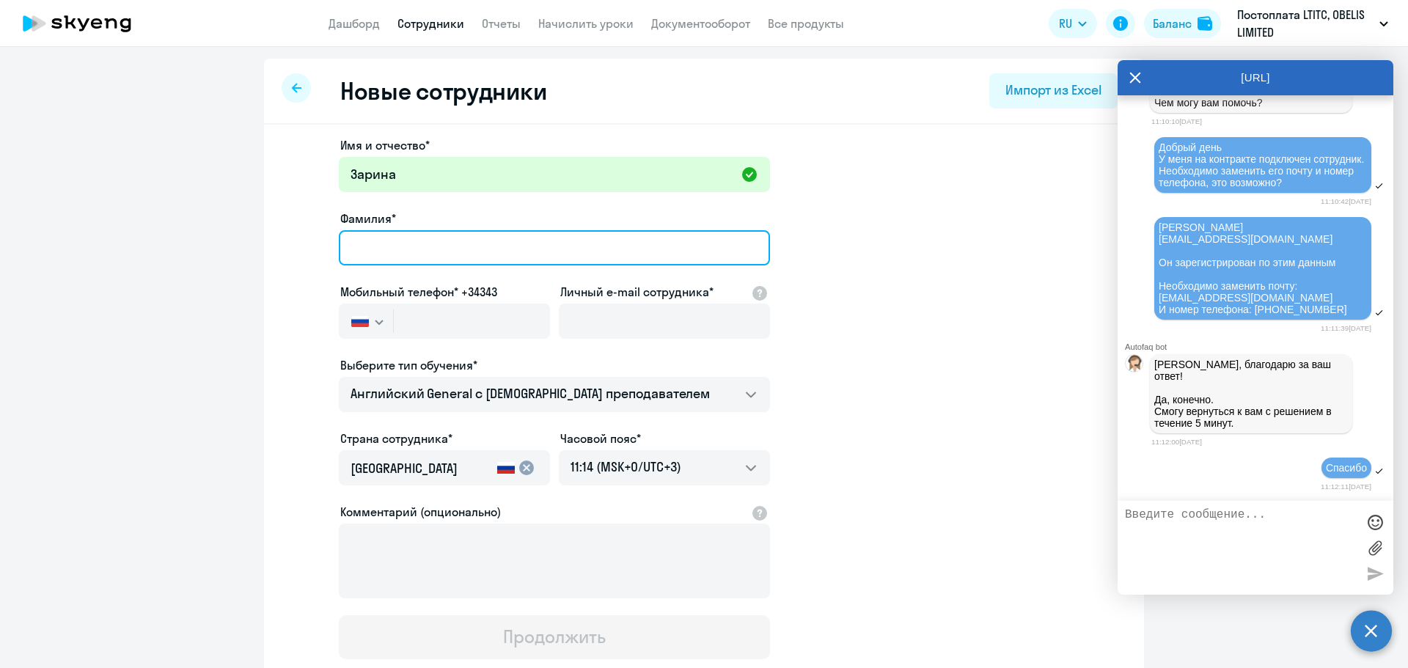
click at [444, 249] on input "Фамилия*" at bounding box center [554, 247] width 431 height 35
paste input "[PERSON_NAME]"
type input "[PERSON_NAME]"
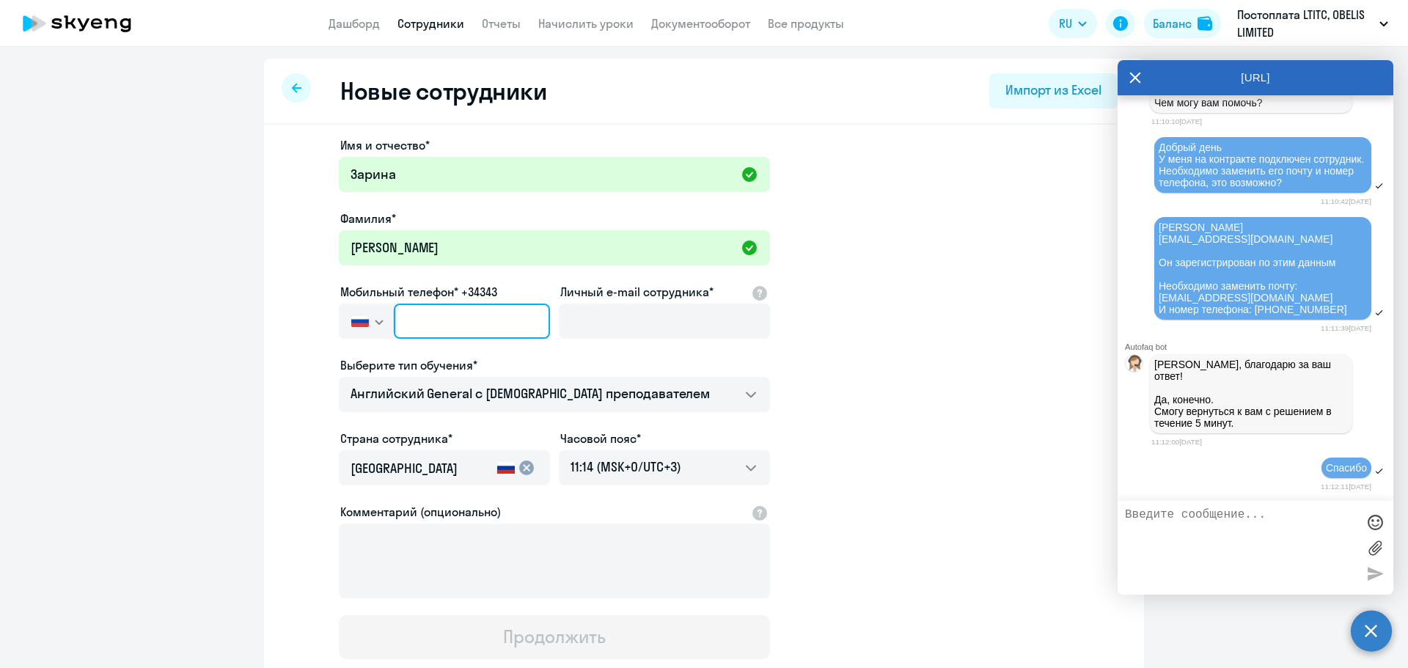
click at [423, 315] on input "text" at bounding box center [472, 321] width 156 height 35
paste input "[PHONE_NUMBER]"
type input "[PHONE_NUMBER]"
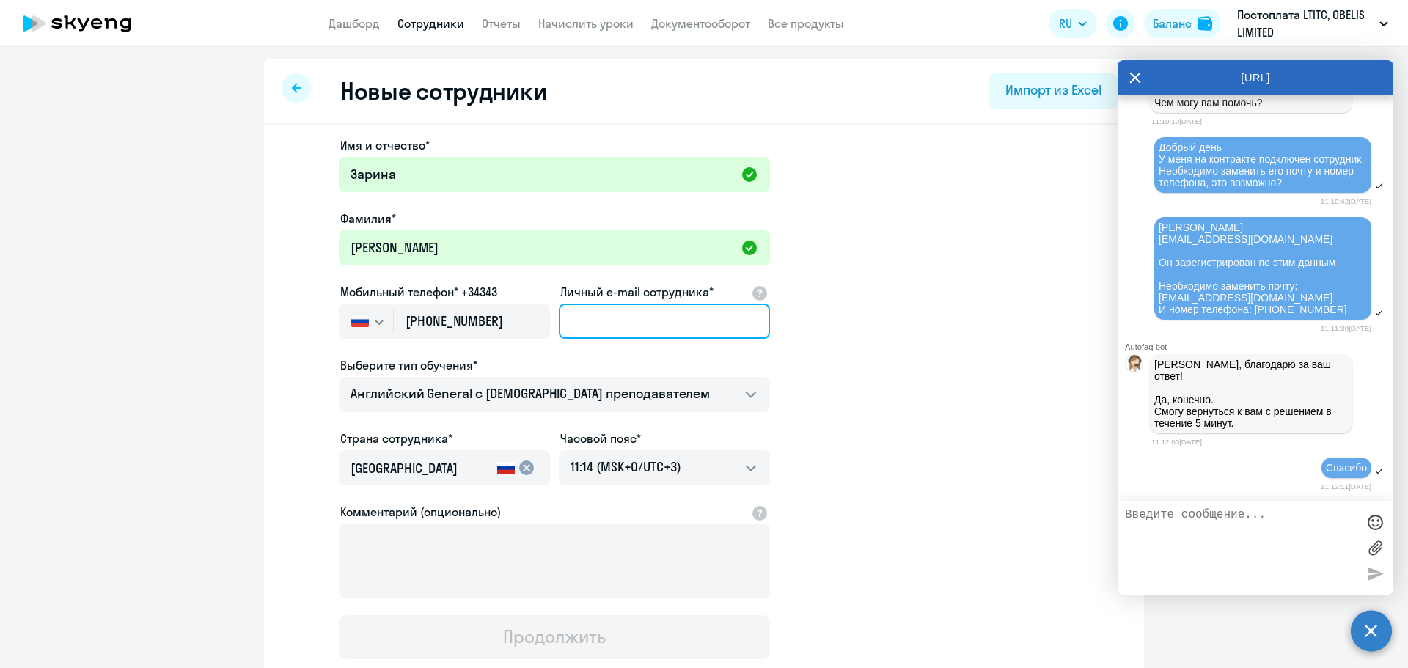
click at [664, 315] on input "Личный e-mail сотрудника*" at bounding box center [664, 321] width 211 height 35
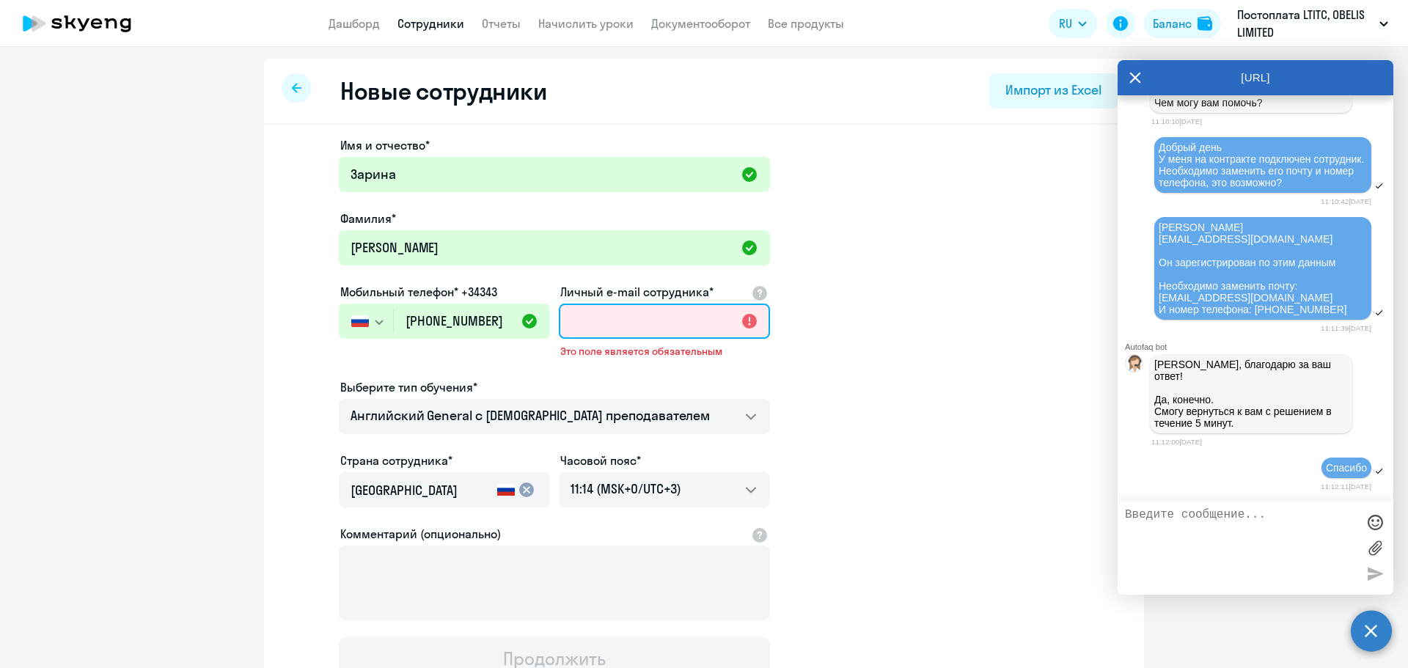
click at [674, 313] on input "Личный e-mail сотрудника*" at bounding box center [664, 321] width 211 height 35
paste input "[EMAIL_ADDRESS][DOMAIN_NAME]"
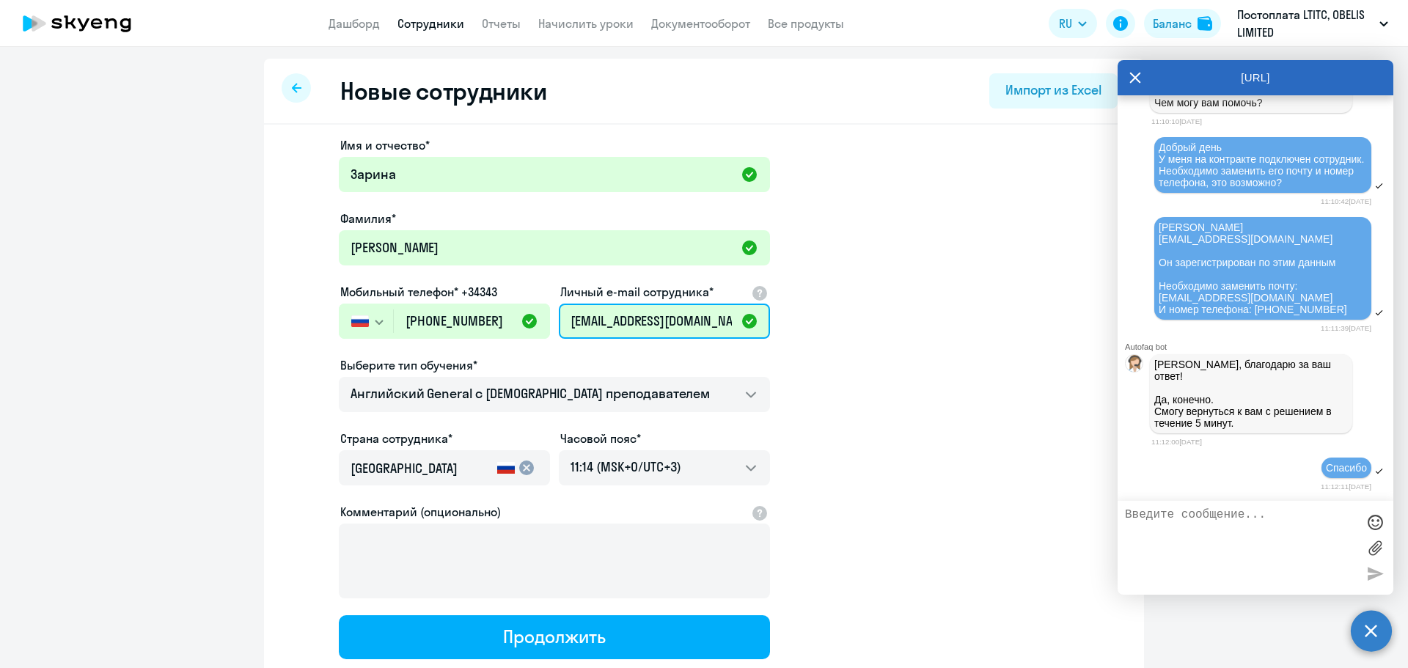
type input "[EMAIL_ADDRESS][DOMAIN_NAME]"
click at [901, 376] on app-new-student-form "Имя и отчество* [PERSON_NAME]* [PERSON_NAME] Мобильный телефон* +34343 [GEOGRAP…" at bounding box center [704, 397] width 833 height 523
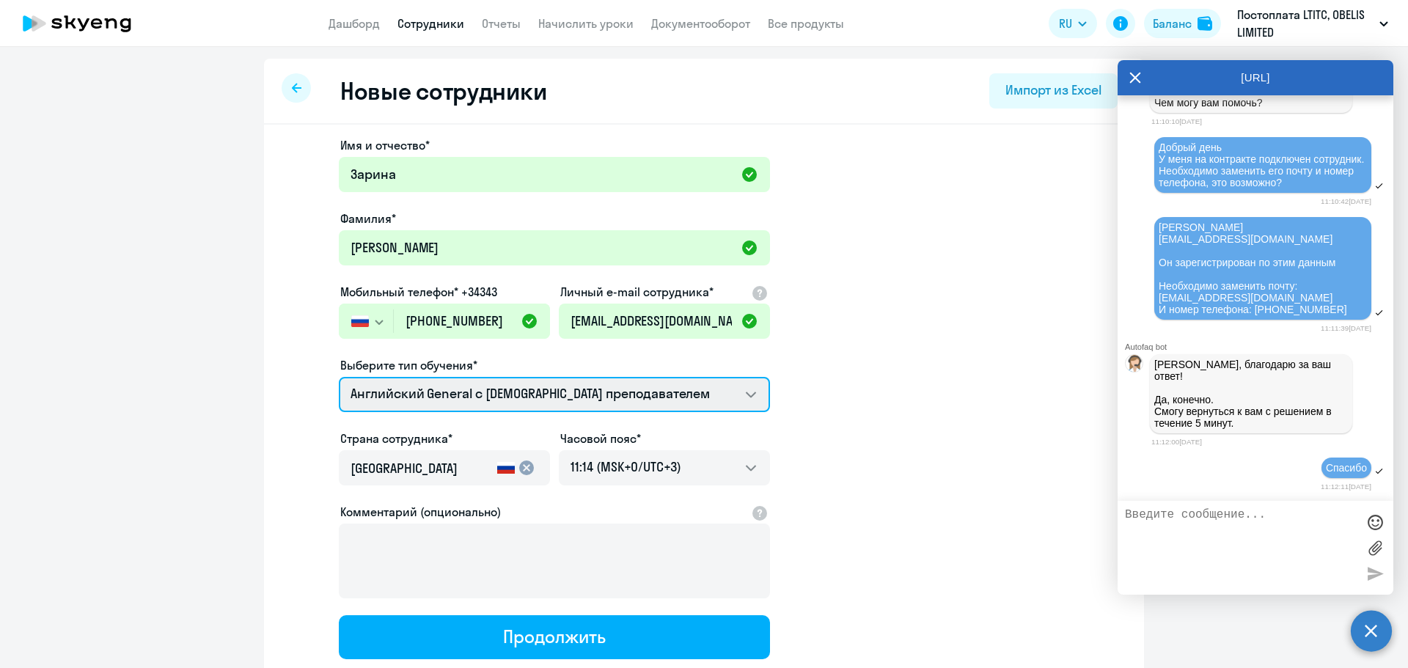
click at [419, 398] on select "Премиум [DEMOGRAPHIC_DATA] с русскоговорящим преподавателем Английский General …" at bounding box center [554, 394] width 431 height 35
select select "english_adult_not_native_speaker_premium"
click at [339, 377] on select "Премиум [DEMOGRAPHIC_DATA] с русскоговорящим преподавателем Английский General …" at bounding box center [554, 394] width 431 height 35
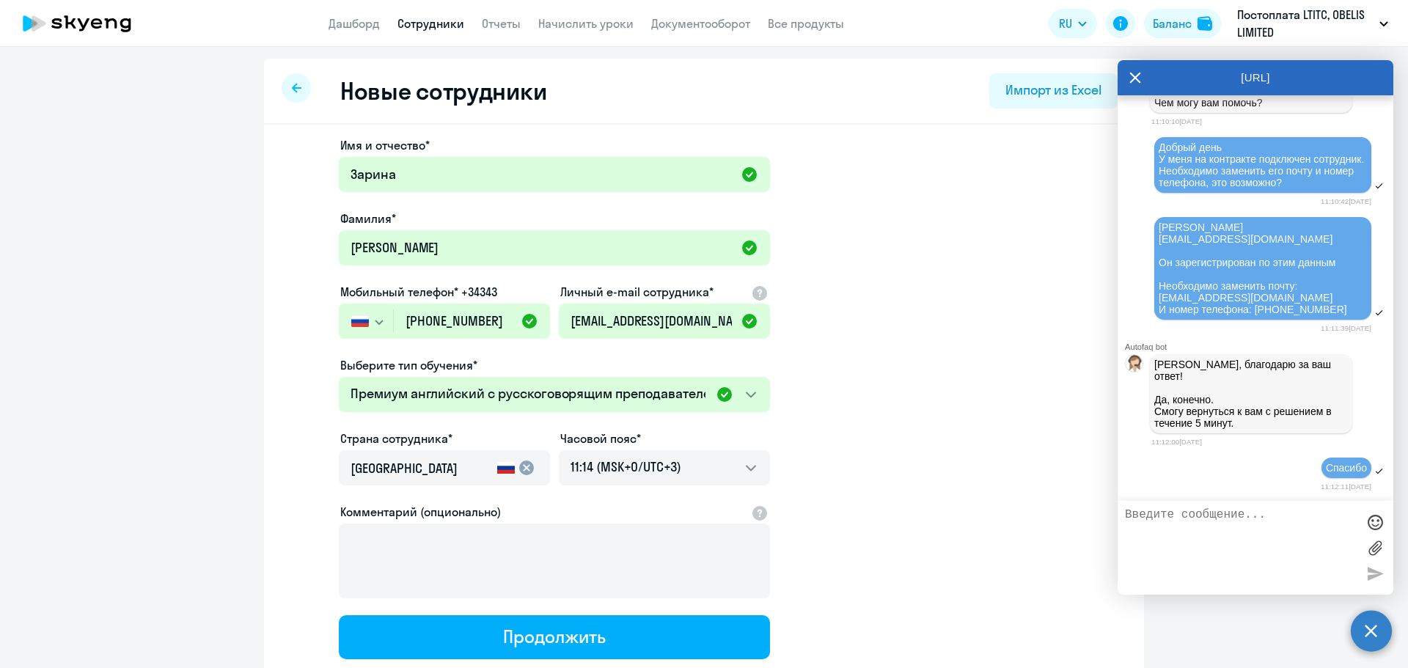
click at [908, 453] on app-new-student-form "Имя и отчество* [PERSON_NAME]* [PERSON_NAME] Мобильный телефон* +34343 [GEOGRAP…" at bounding box center [704, 397] width 833 height 523
click at [395, 474] on input "[GEOGRAPHIC_DATA]" at bounding box center [421, 468] width 141 height 19
click at [981, 502] on app-new-student-form "Имя и отчество* [PERSON_NAME]* [PERSON_NAME] Мобильный телефон* +34343 [GEOGRAP…" at bounding box center [704, 397] width 833 height 523
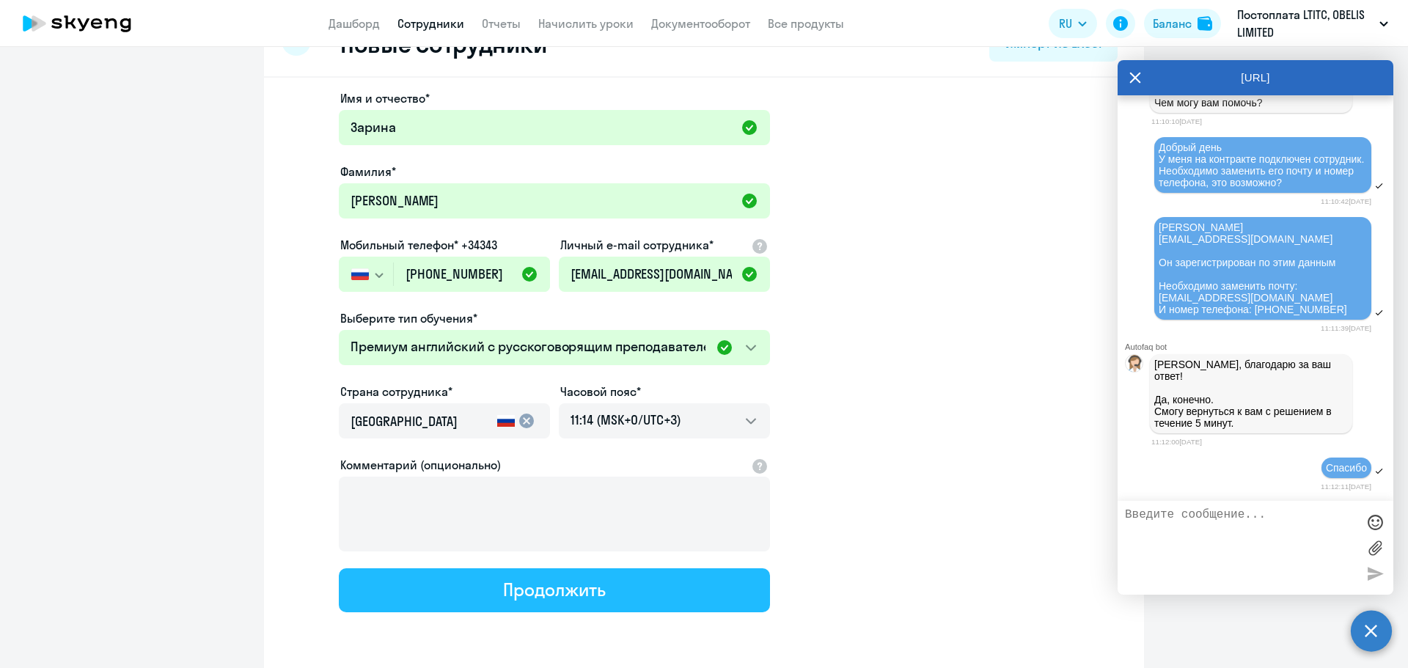
scroll to position [73, 0]
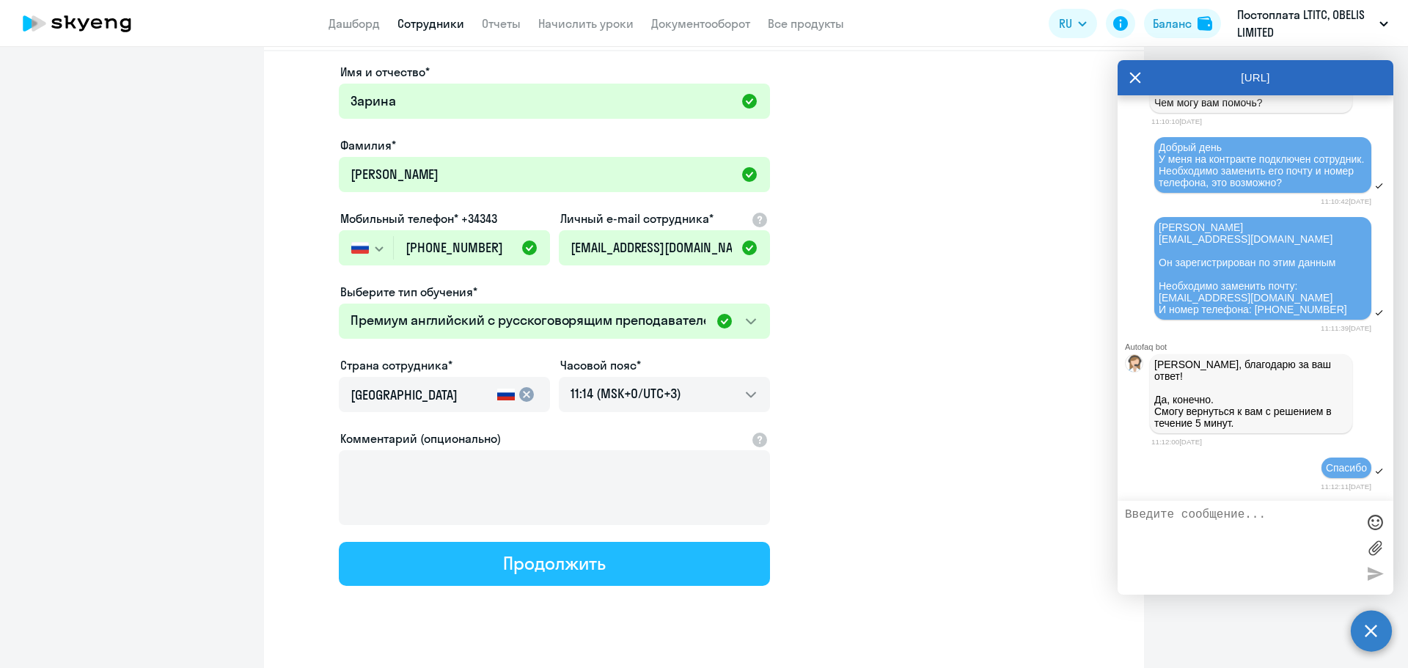
click at [530, 574] on button "Продолжить" at bounding box center [554, 564] width 431 height 44
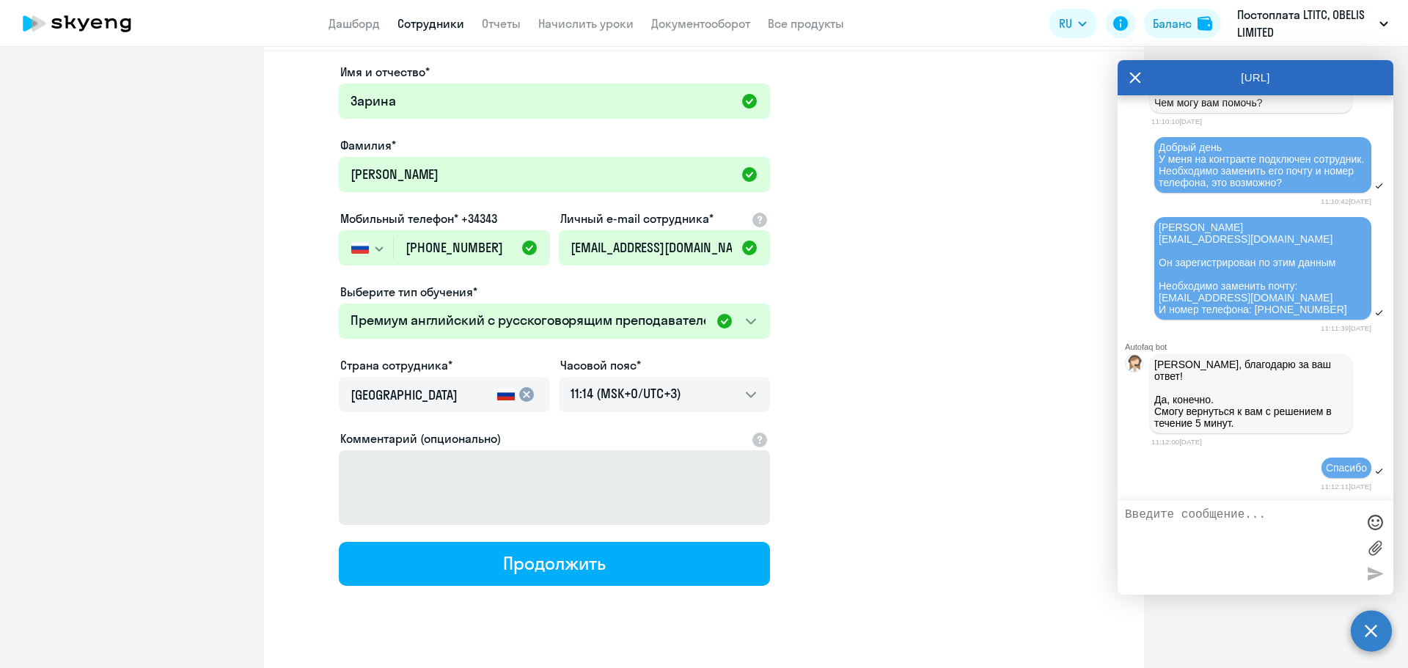
select select "english_adult_not_native_speaker_premium"
select select "3"
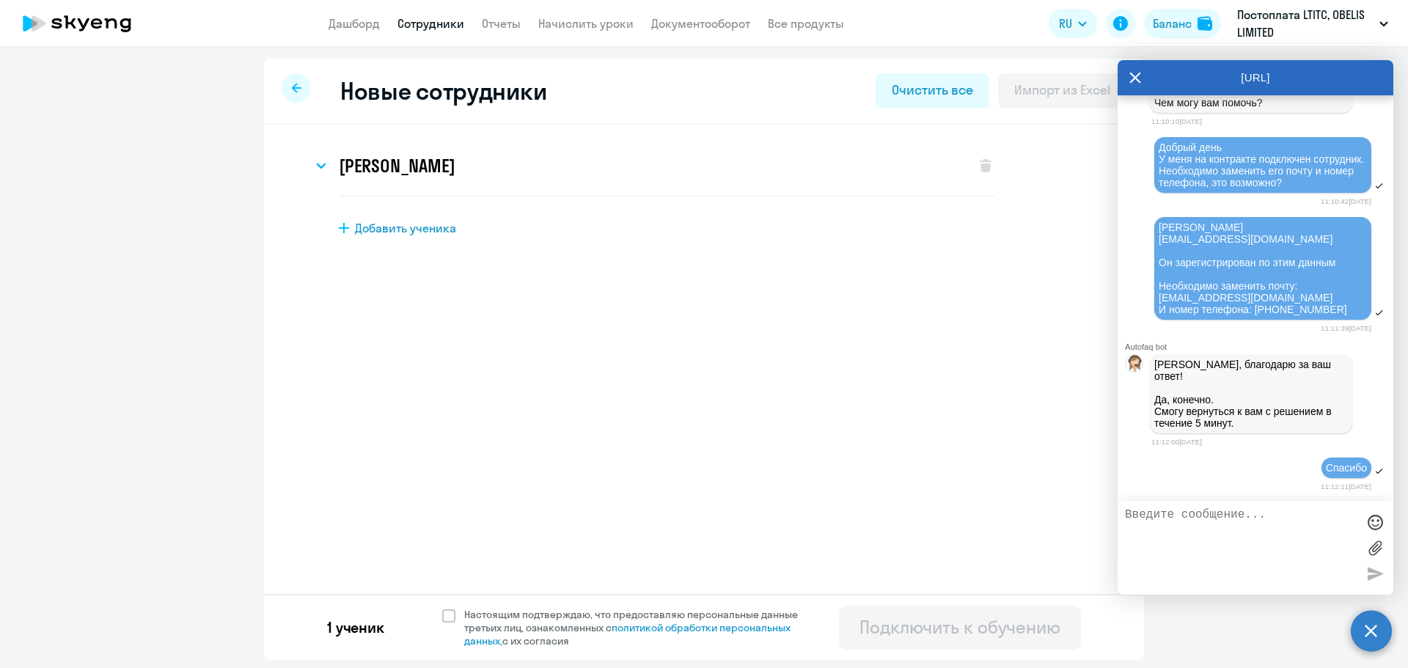
scroll to position [0, 0]
click at [453, 608] on label "Настоящим подтверждаю, что предоставляю персональные данные третьих лиц, ознако…" at bounding box center [628, 628] width 373 height 40
click at [442, 608] on input "Настоящим подтверждаю, что предоставляю персональные данные третьих лиц, ознако…" at bounding box center [442, 607] width 1 height 1
checkbox input "true"
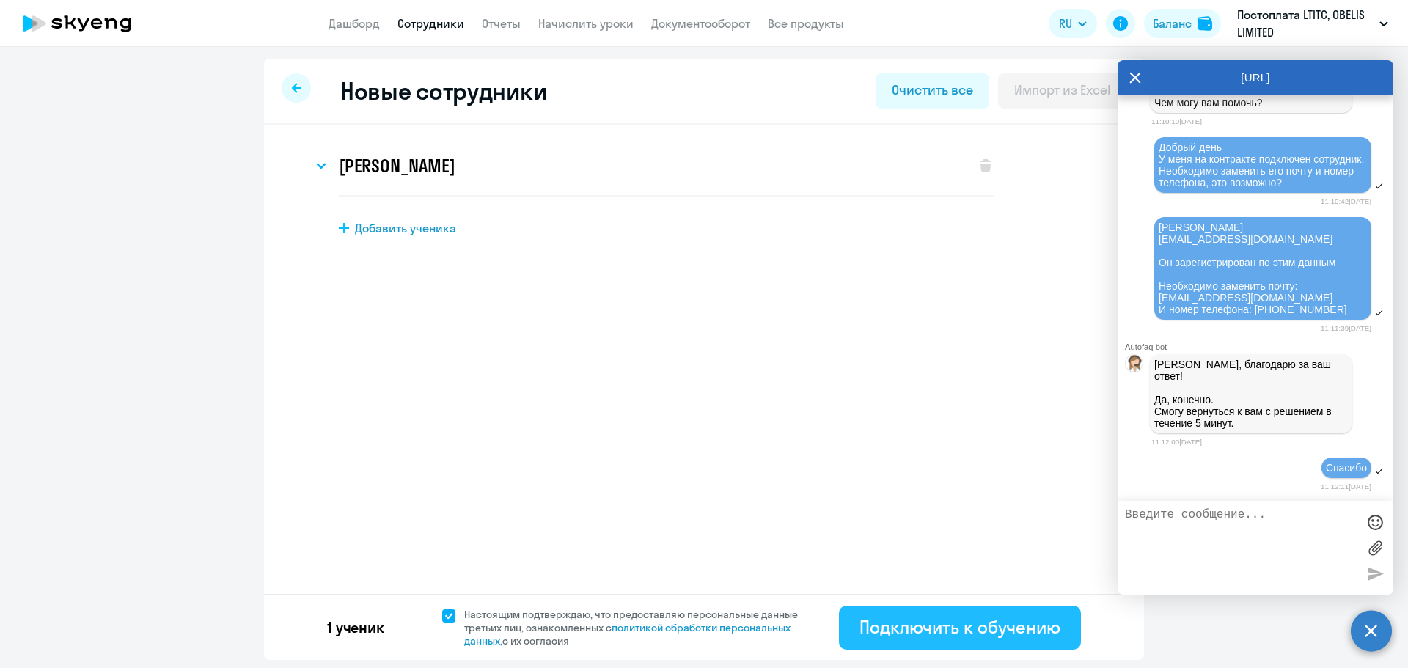
click at [871, 626] on div "Подключить к обучению" at bounding box center [960, 626] width 201 height 23
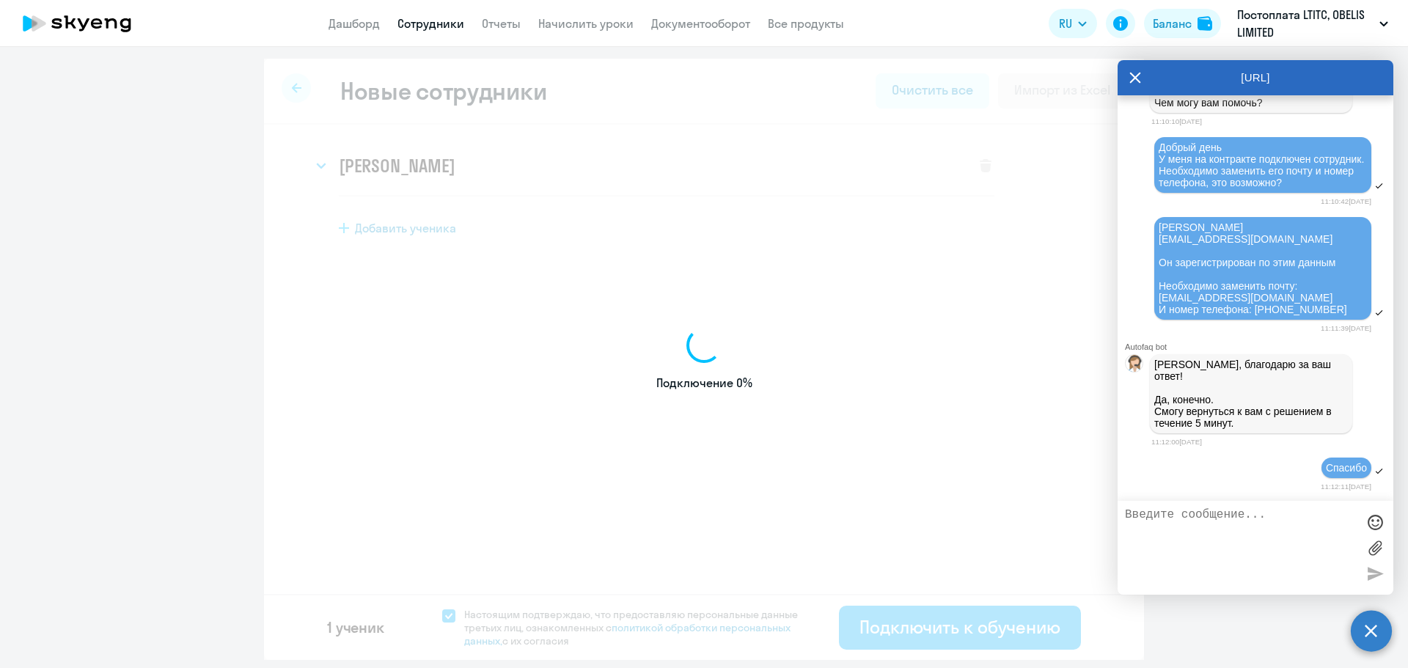
select select "english_adult_not_native_speaker"
select select "3"
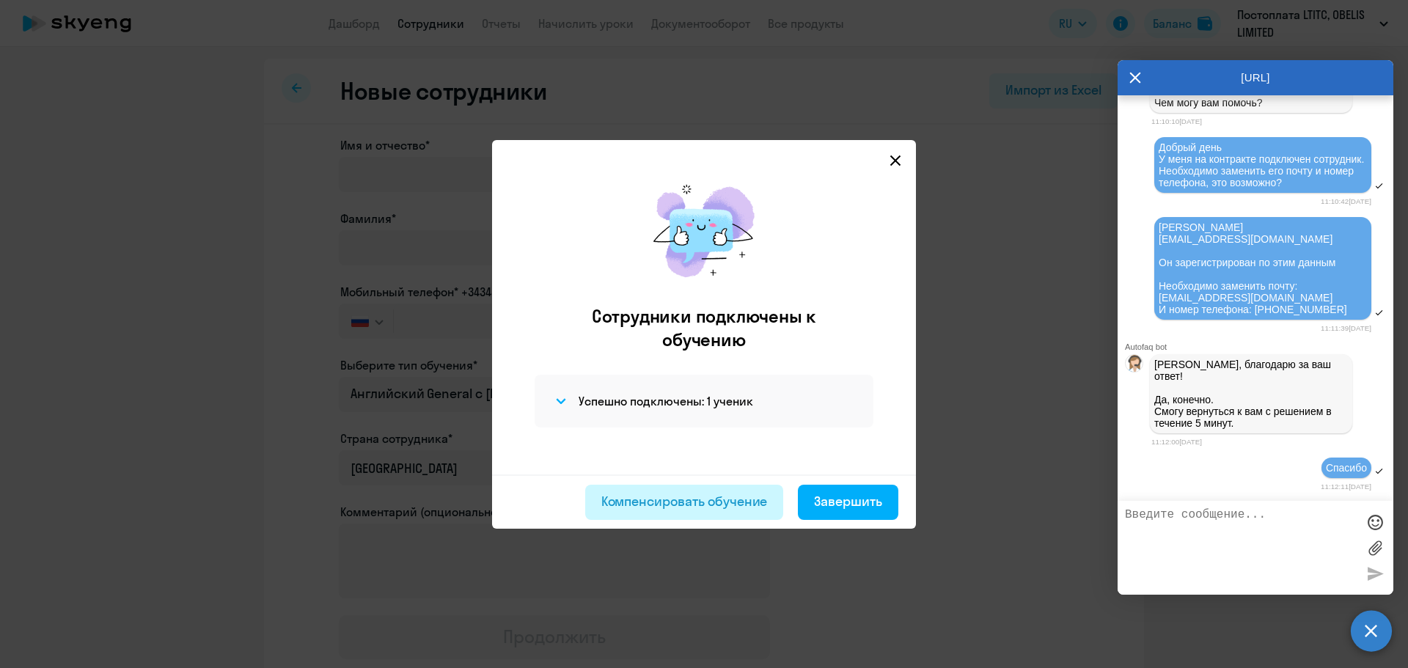
click at [718, 503] on div "Компенсировать обучение" at bounding box center [685, 501] width 167 height 19
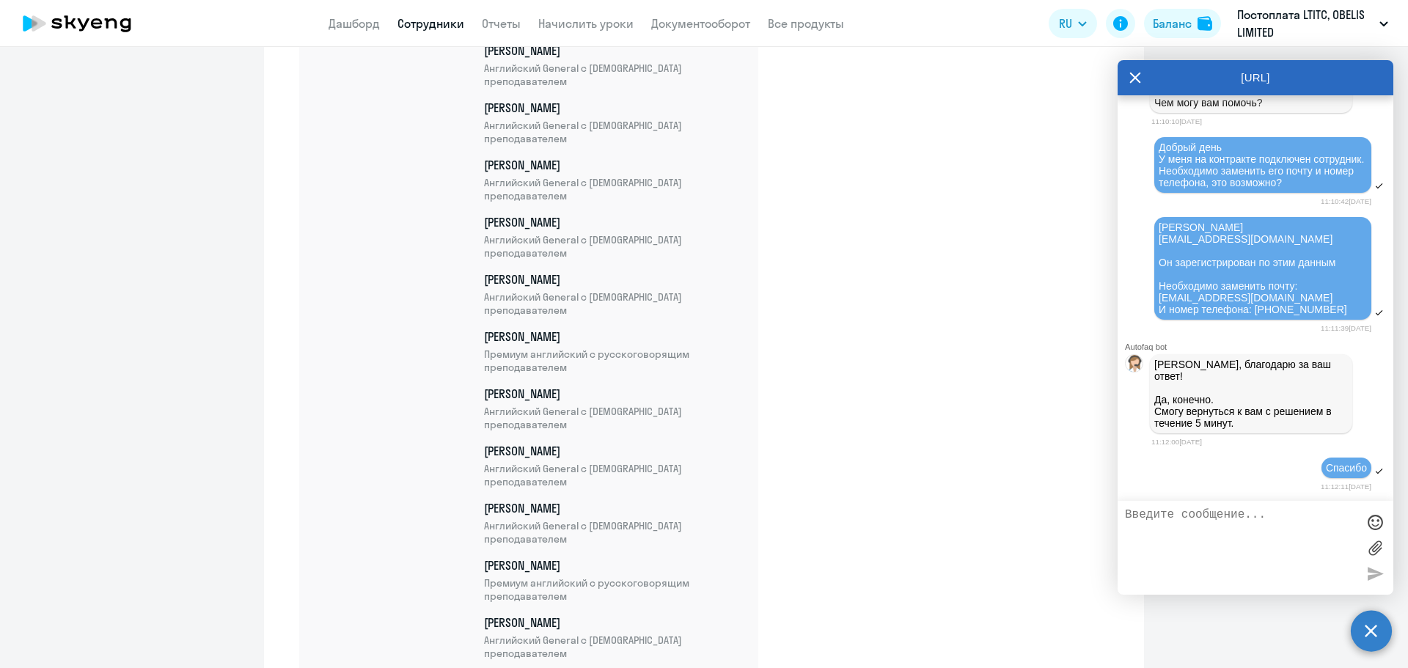
scroll to position [26213, 0]
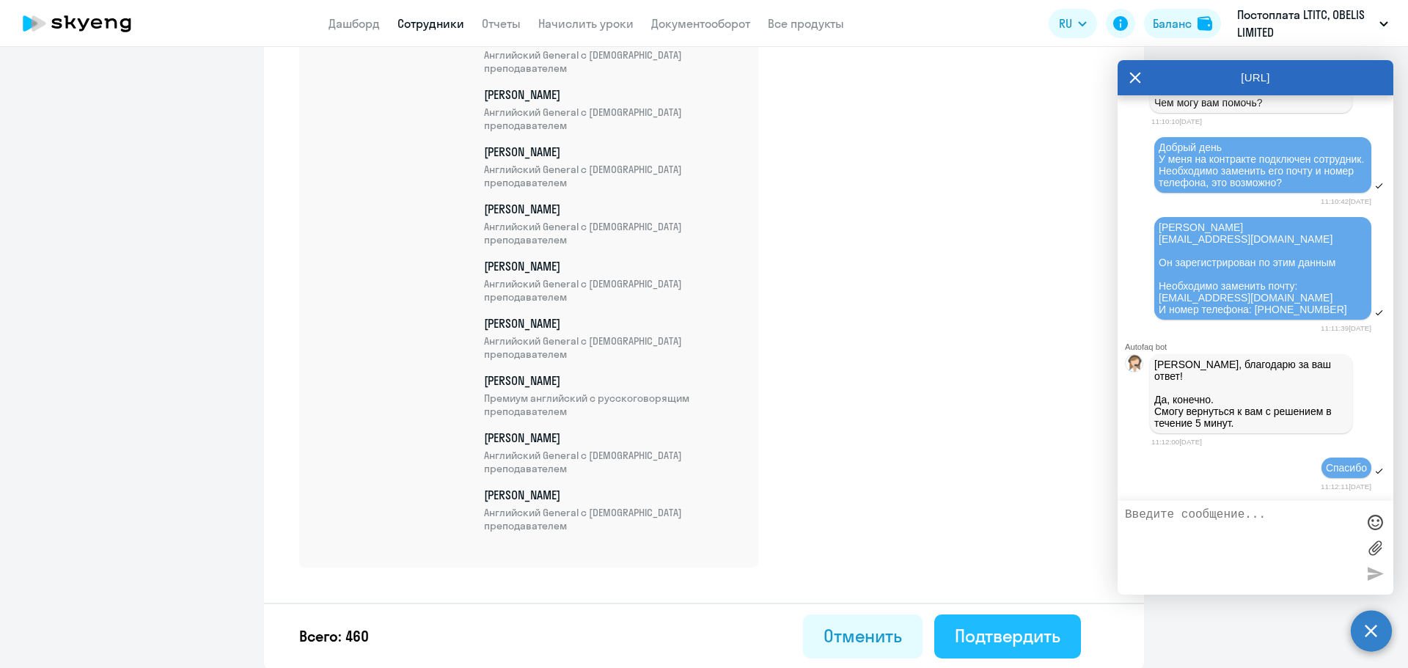
click at [1026, 628] on div "Подтвердить" at bounding box center [1008, 635] width 106 height 23
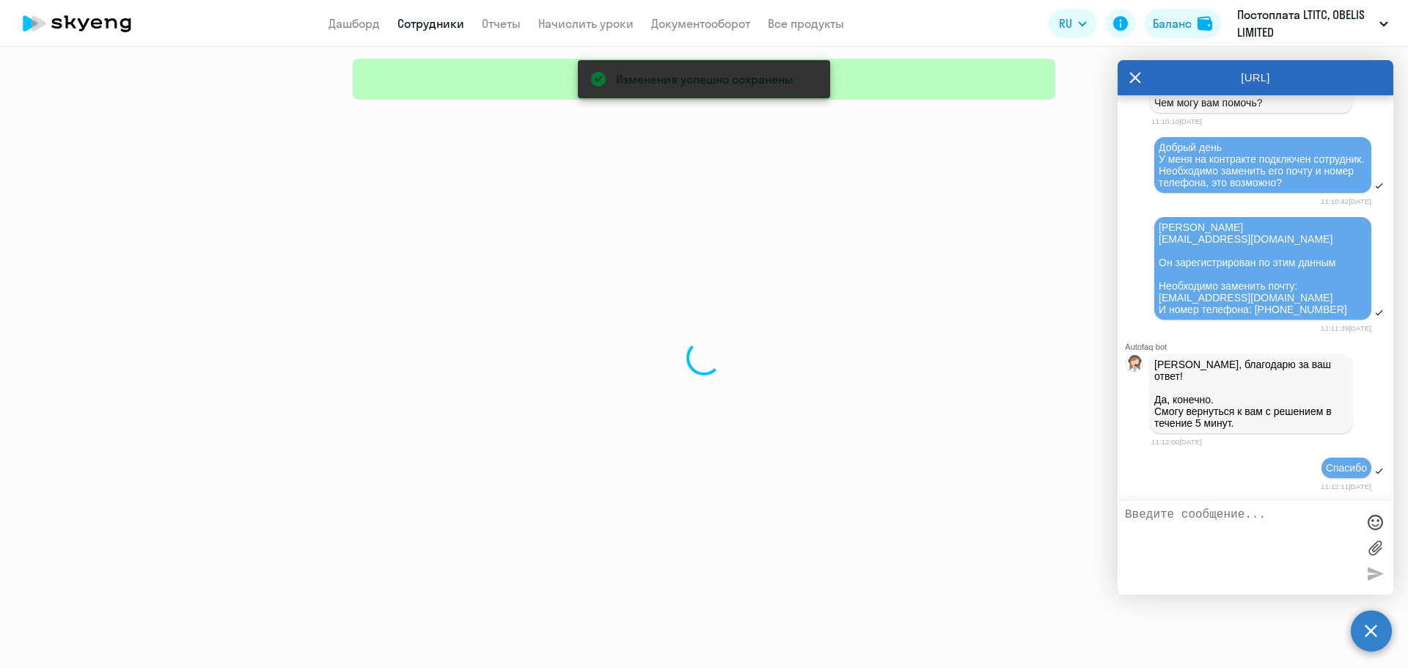
select select "30"
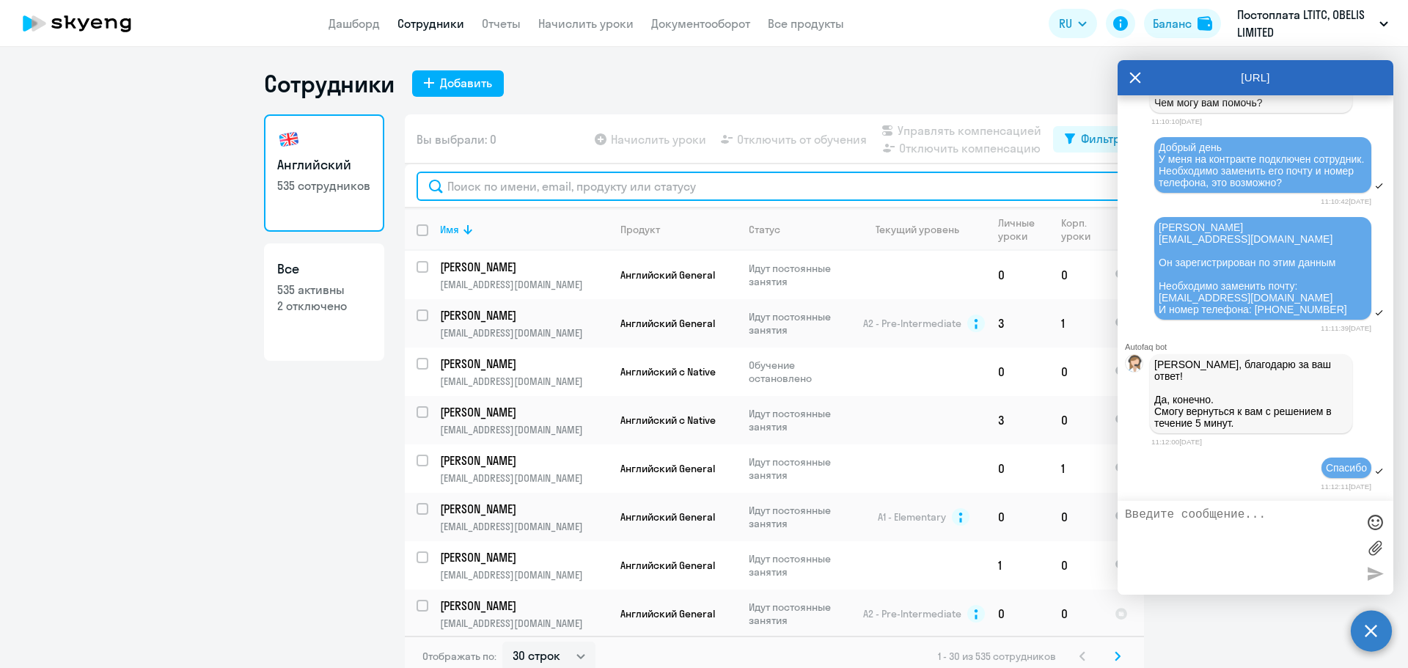
click at [516, 186] on input "text" at bounding box center [775, 186] width 716 height 29
paste input "[EMAIL_ADDRESS][DOMAIN_NAME]"
type input "[EMAIL_ADDRESS][DOMAIN_NAME]"
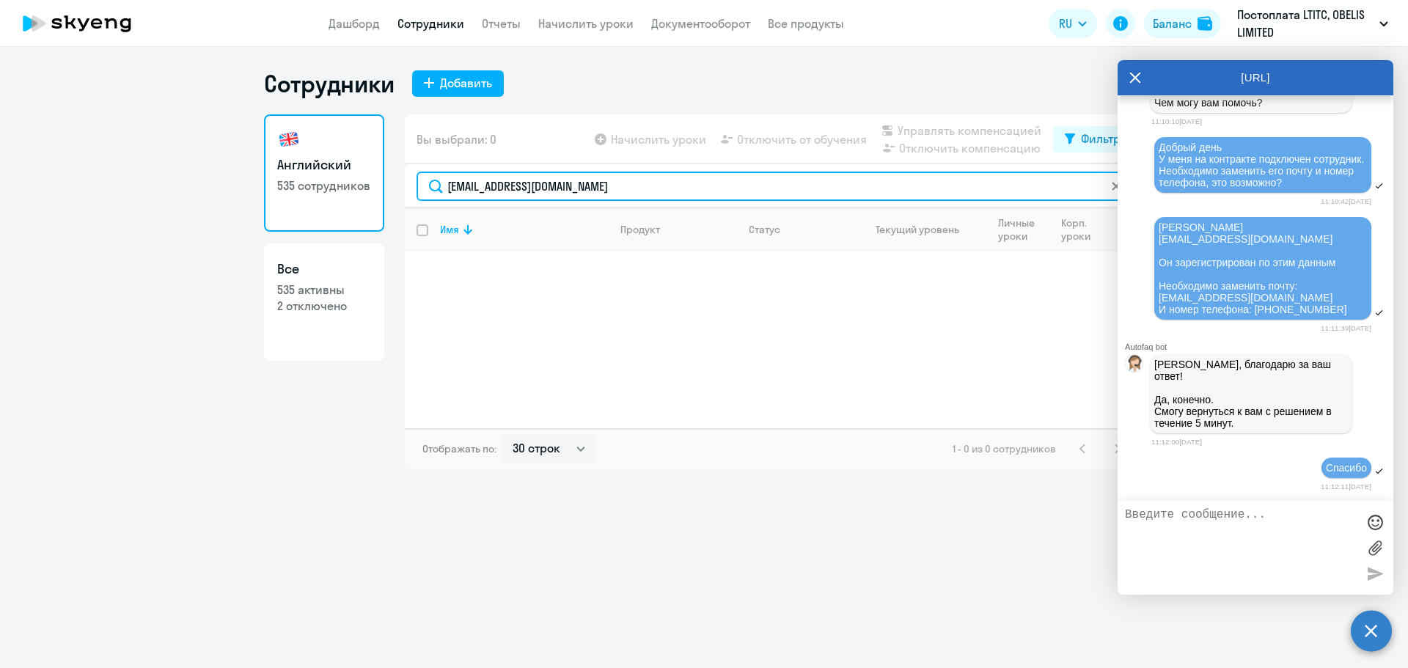
drag, startPoint x: 594, startPoint y: 190, endPoint x: 394, endPoint y: 172, distance: 201.1
click at [394, 172] on div "Английский 535 сотрудников Все 535 активны 2 отключено Вы выбрали: 0 Начислить …" at bounding box center [704, 291] width 880 height 355
type input "Зари"
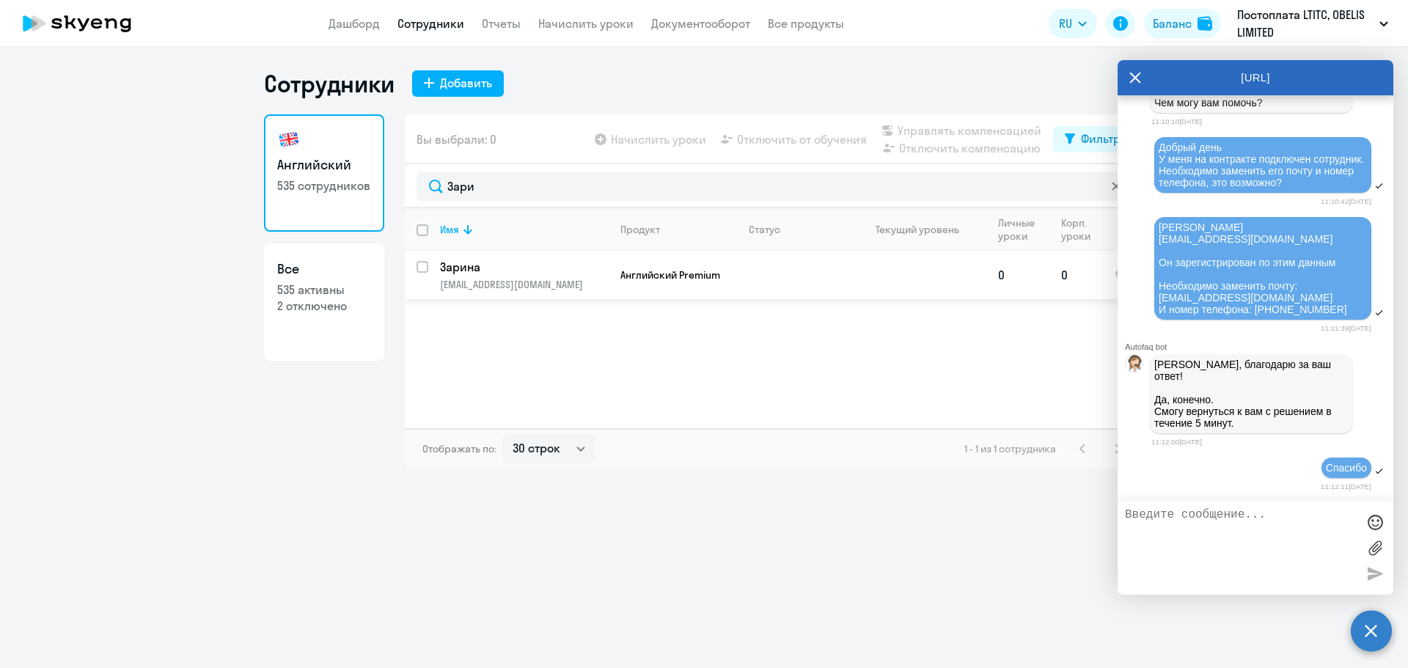
click at [585, 279] on p "[EMAIL_ADDRESS][DOMAIN_NAME]" at bounding box center [524, 284] width 168 height 13
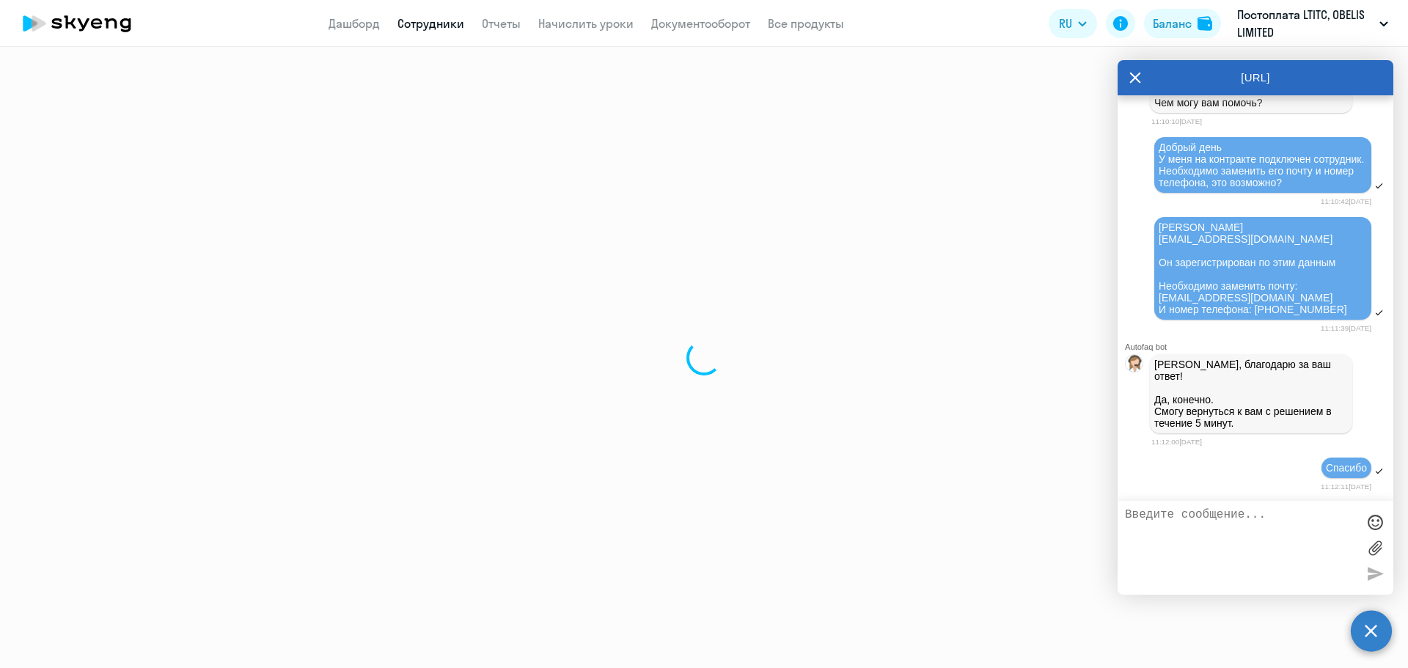
select select "english"
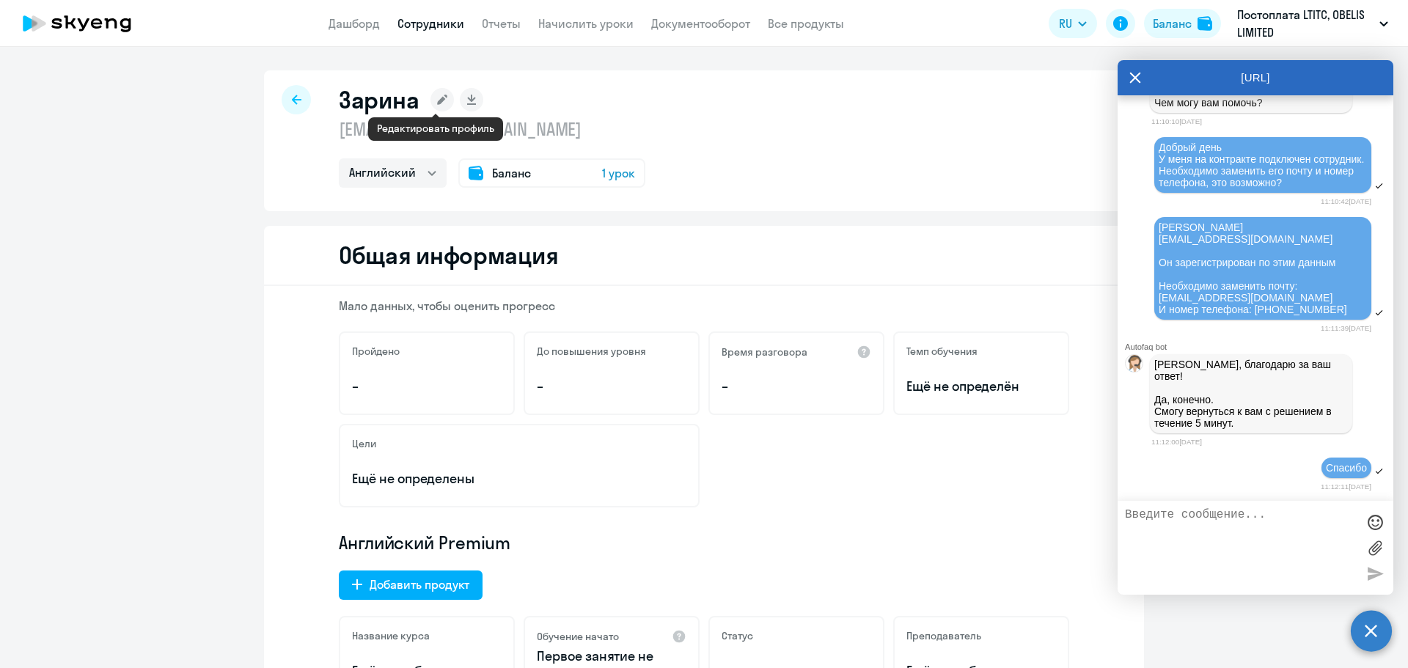
click at [437, 101] on icon at bounding box center [442, 100] width 10 height 10
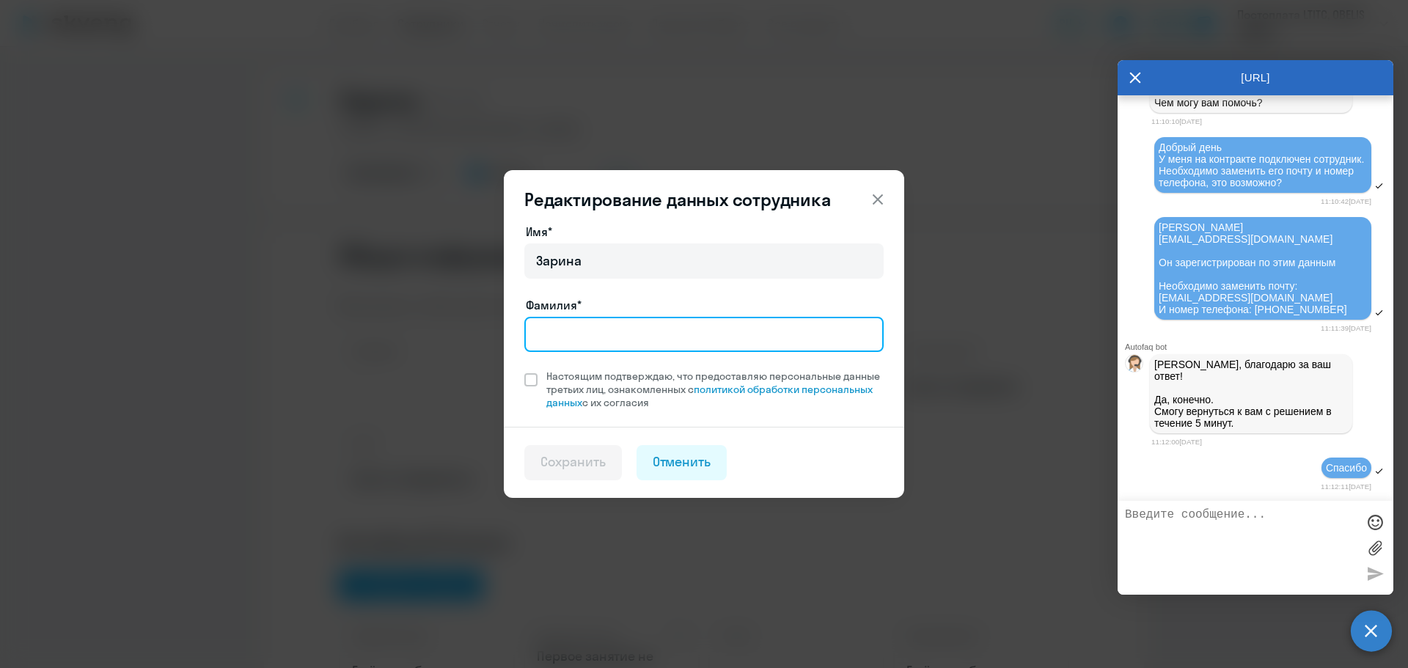
click at [548, 330] on input "Фамилия*" at bounding box center [703, 334] width 359 height 35
paste input "[PERSON_NAME]"
type input "[PERSON_NAME]"
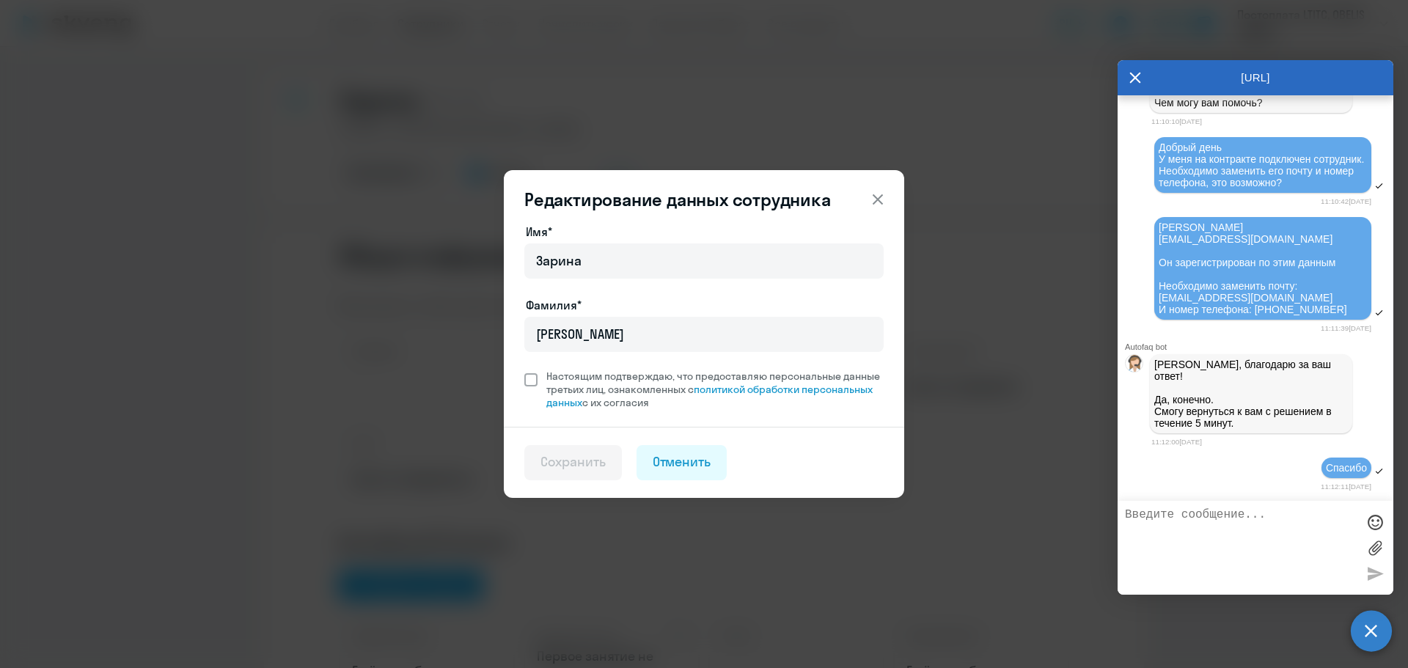
click at [536, 379] on span at bounding box center [530, 379] width 13 height 13
click at [524, 370] on input "Настоящим подтверждаю, что предоставляю персональные данные третьих лиц, ознако…" at bounding box center [524, 369] width 1 height 1
checkbox input "true"
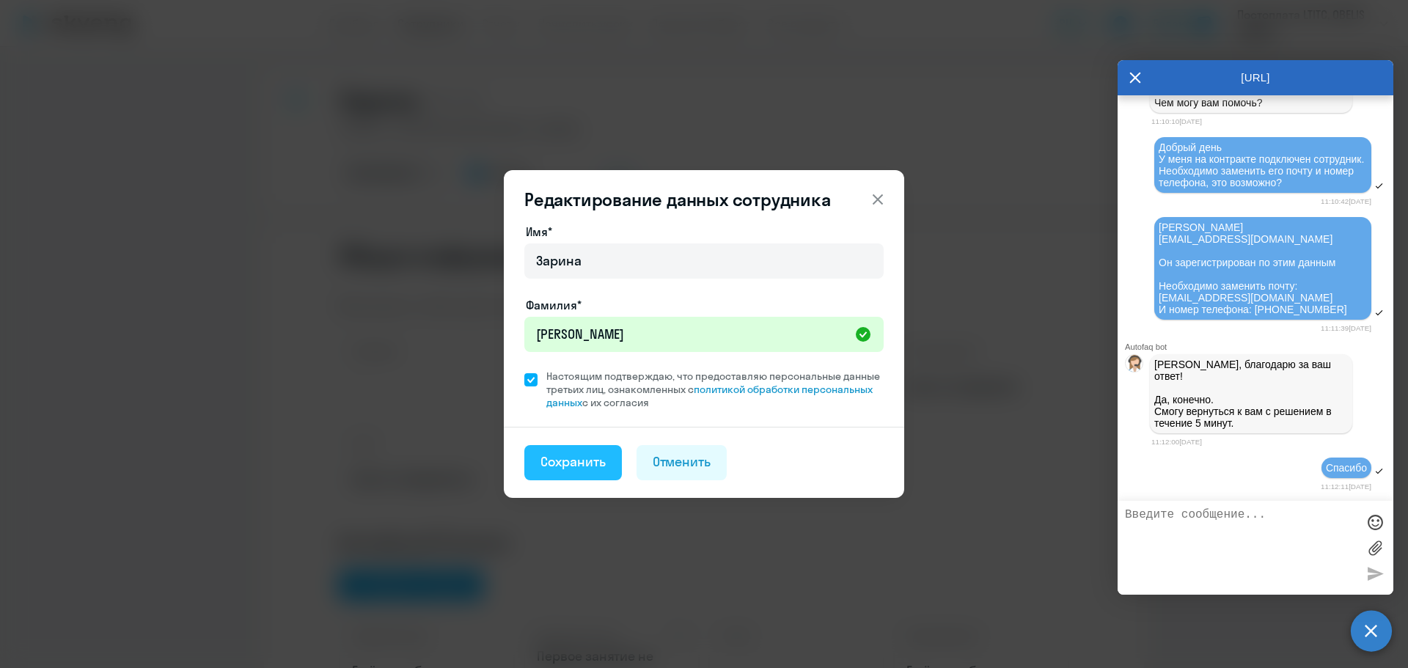
click at [582, 459] on div "Сохранить" at bounding box center [573, 462] width 65 height 19
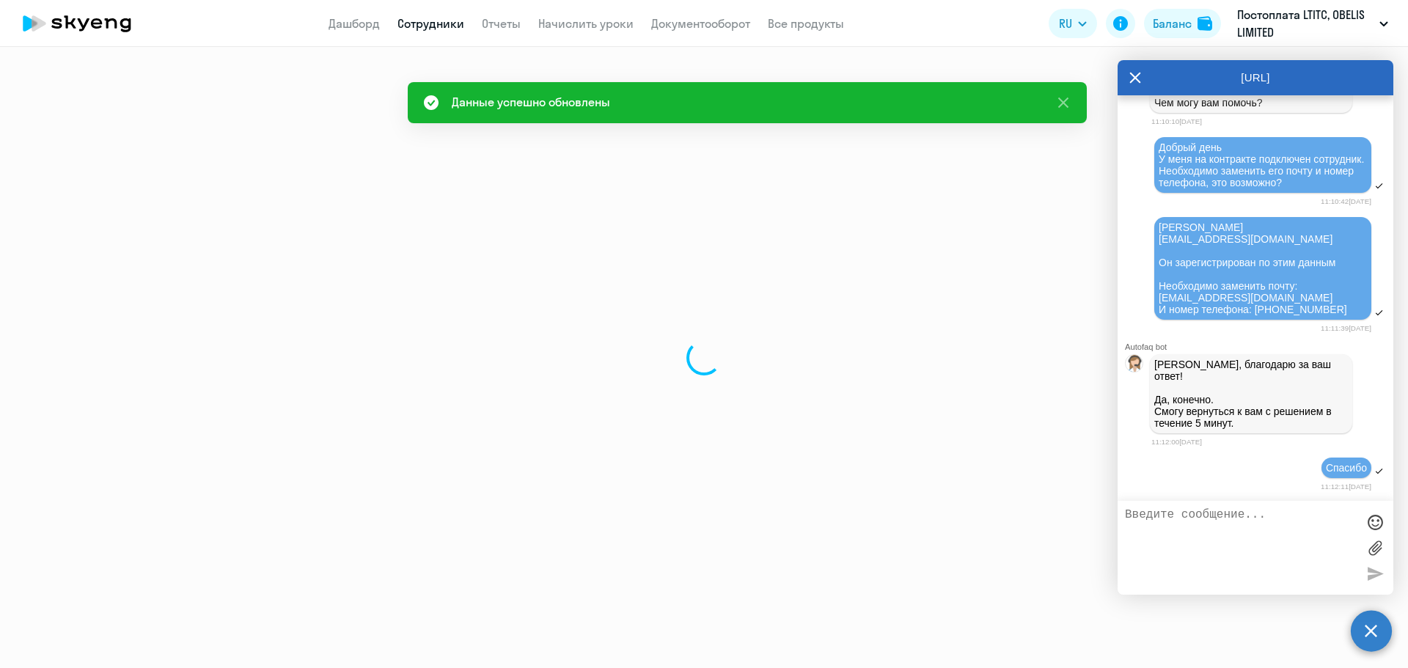
select select "english"
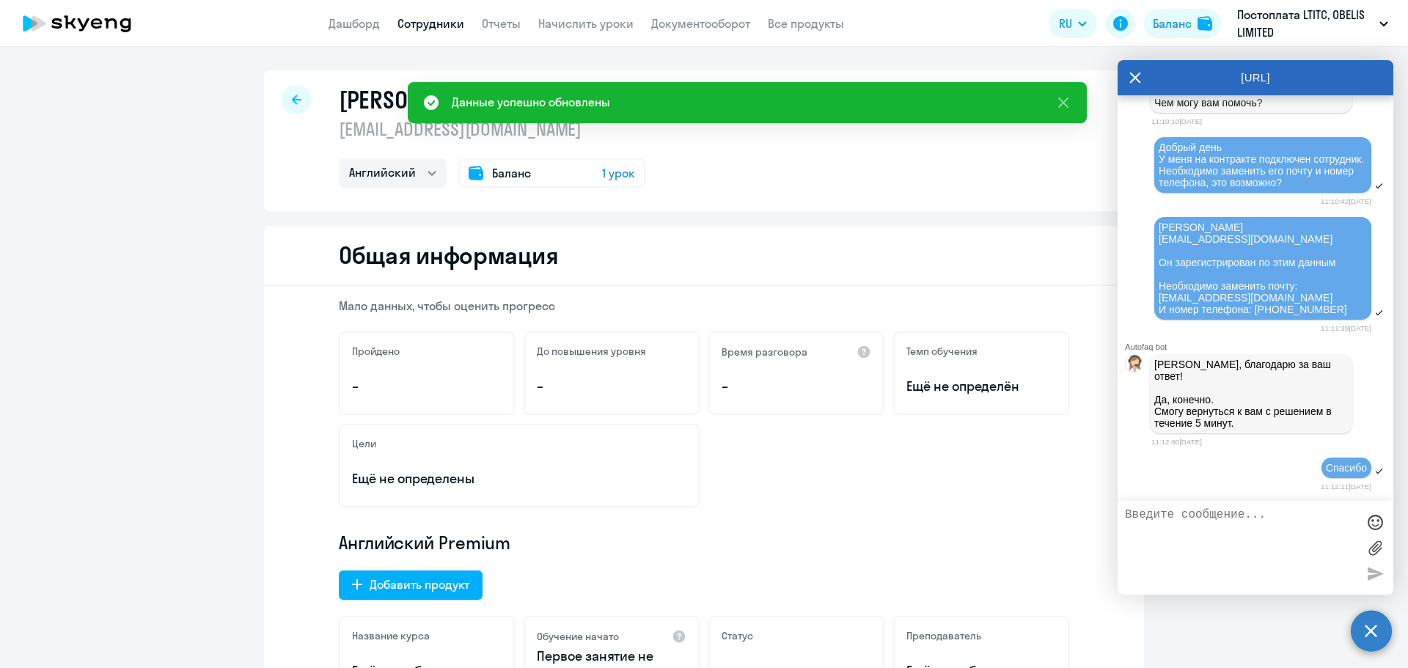
click at [768, 179] on div "[PERSON_NAME] [EMAIL_ADDRESS][DOMAIN_NAME] Английский Баланс 1 урок" at bounding box center [704, 140] width 880 height 141
click at [1219, 539] on textarea at bounding box center [1241, 547] width 232 height 79
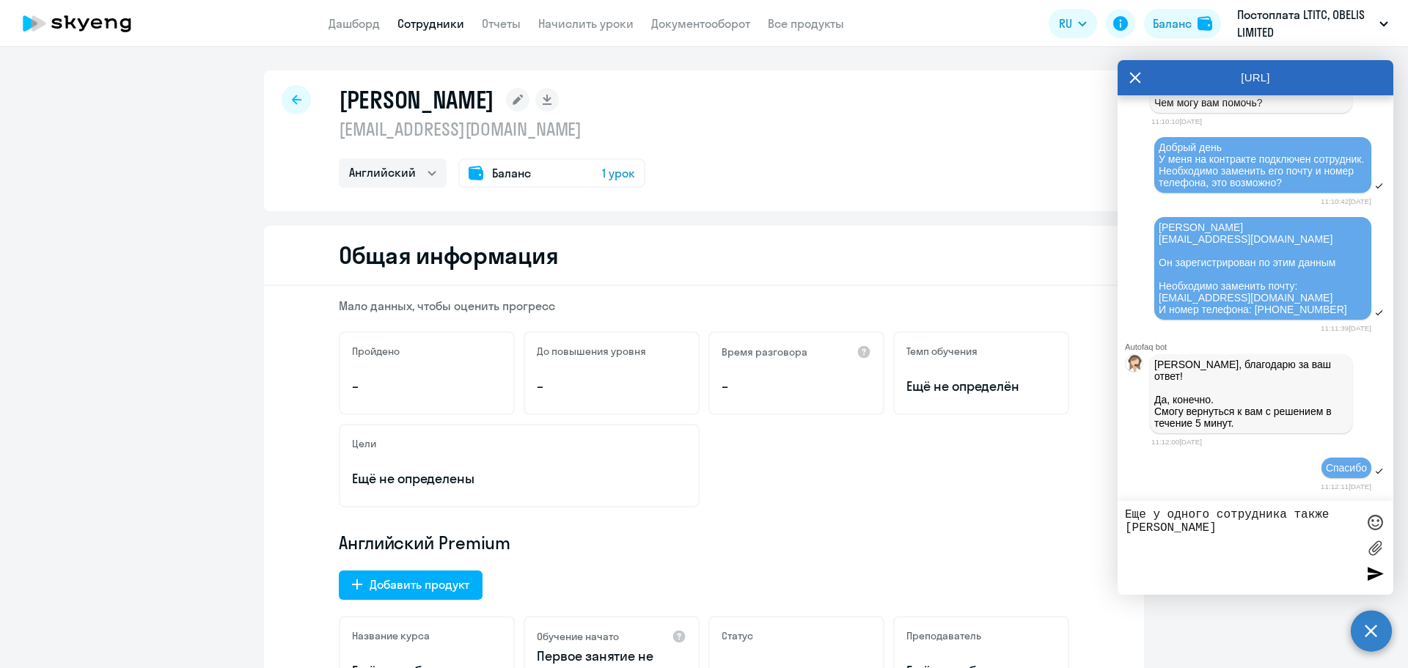
scroll to position [10055, 0]
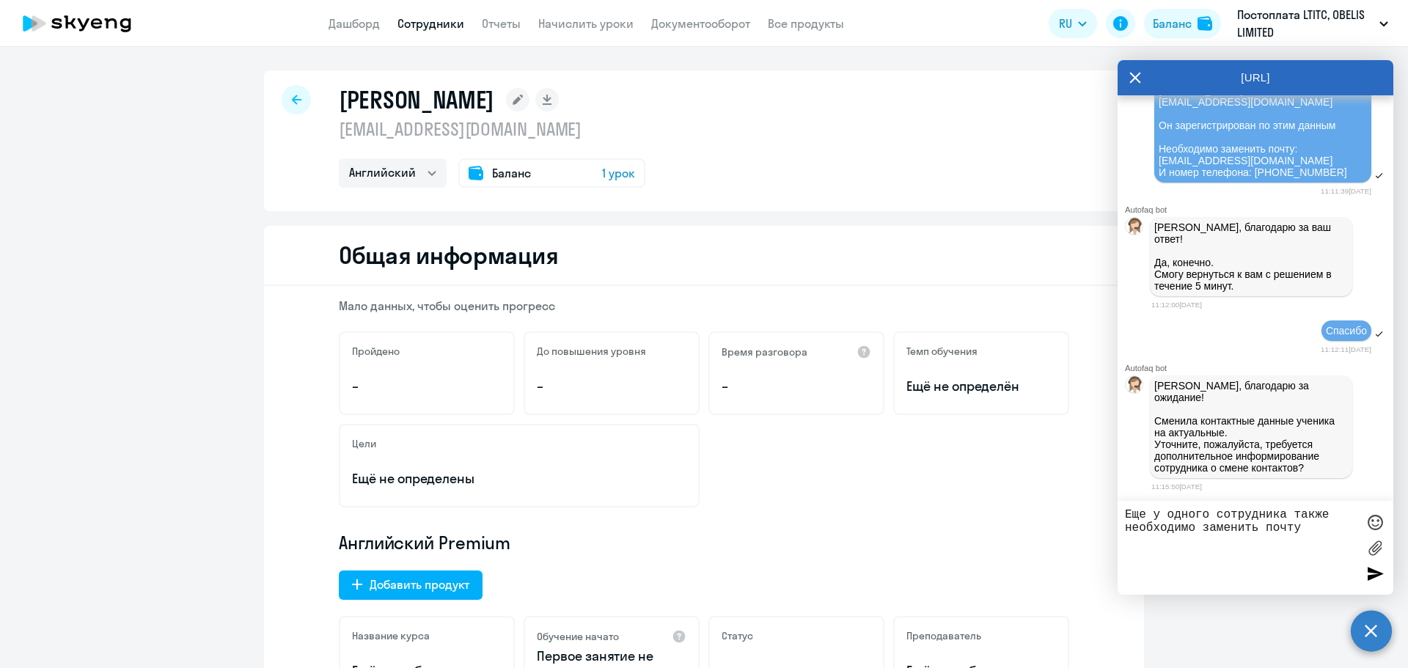
click at [502, 131] on p "[EMAIL_ADDRESS][DOMAIN_NAME]" at bounding box center [492, 128] width 307 height 23
drag, startPoint x: 500, startPoint y: 131, endPoint x: 332, endPoint y: 97, distance: 172.1
click at [332, 97] on div "[PERSON_NAME] [EMAIL_ADDRESS][DOMAIN_NAME] Английский Баланс 1 урок" at bounding box center [704, 140] width 880 height 141
copy div "[PERSON_NAME] [EMAIL_ADDRESS][DOMAIN_NAME]"
click at [1270, 550] on textarea "Еще у одного сотрудника также необходимо заменить почту" at bounding box center [1241, 547] width 232 height 79
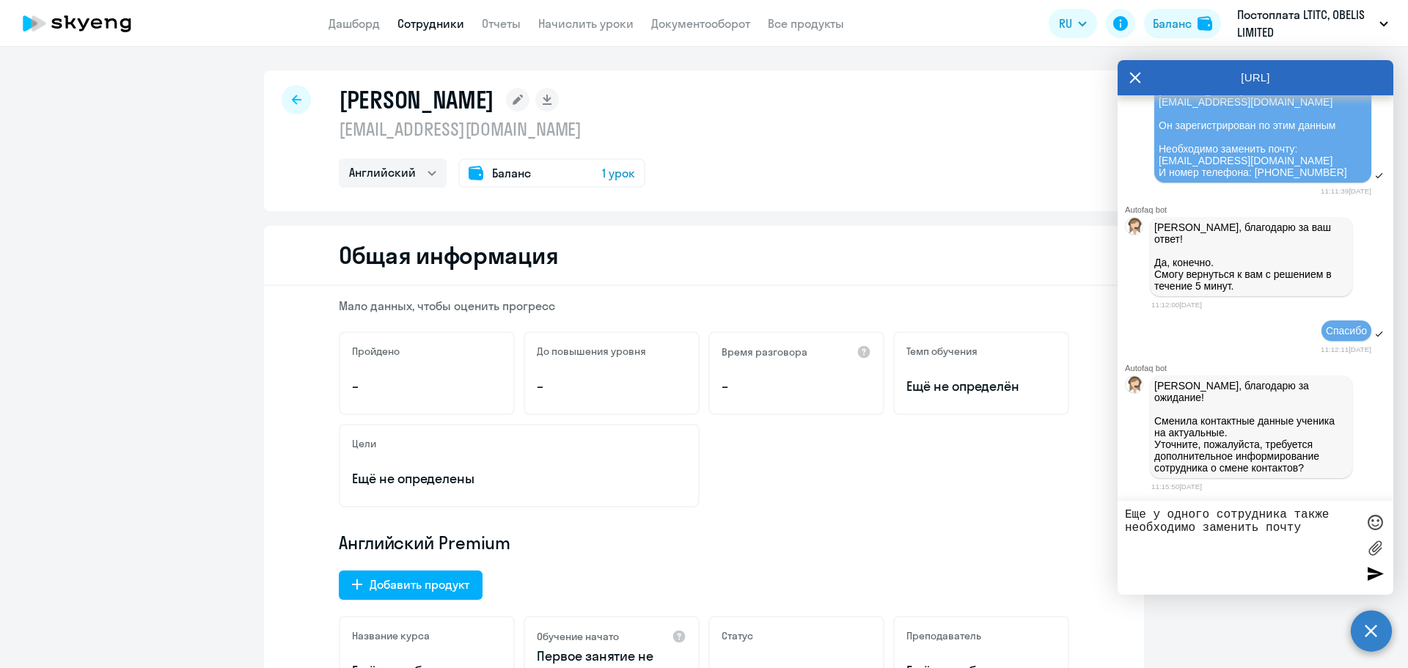
paste textarea "[PERSON_NAME] [EMAIL_ADDRESS][DOMAIN_NAME]"
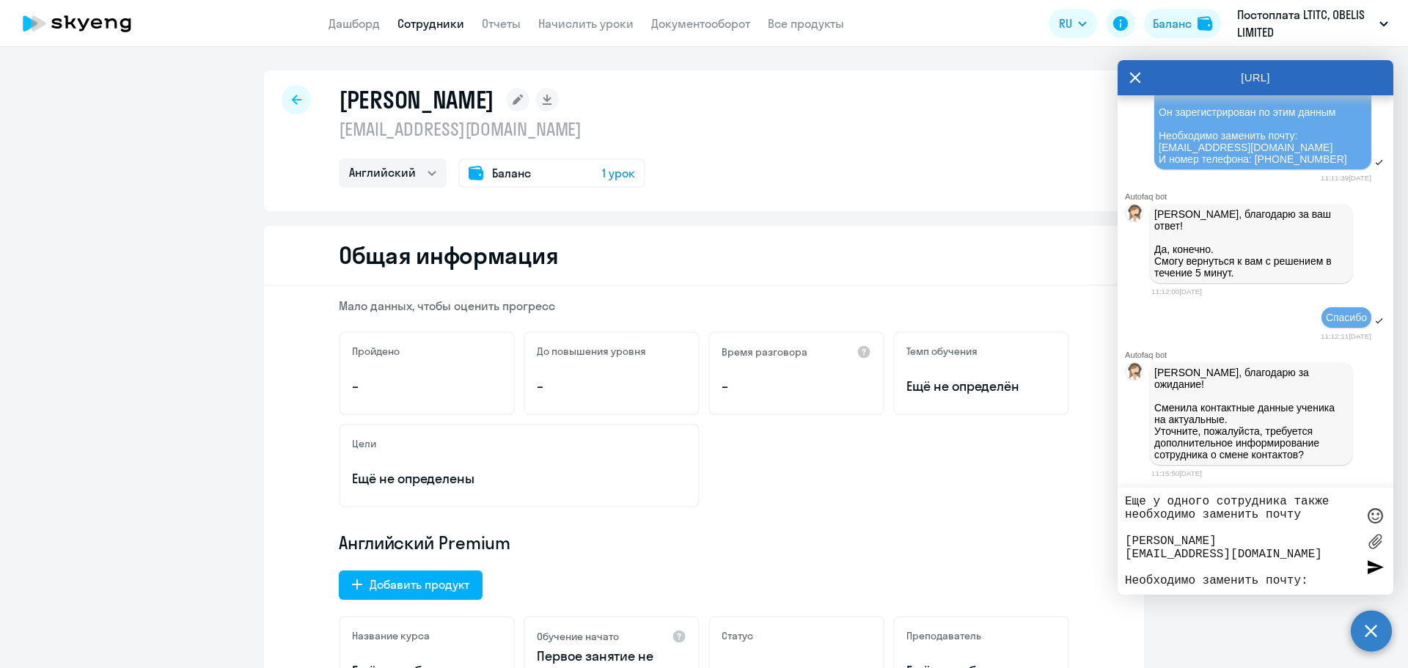
click at [1316, 574] on textarea "Еще у одного сотрудника также необходимо заменить почту [PERSON_NAME] [EMAIL_AD…" at bounding box center [1241, 541] width 232 height 92
paste textarea "[EMAIL_ADDRESS][DOMAIN_NAME]"
type textarea "Еще у одного сотрудника также необходимо заменить почту [PERSON_NAME] [EMAIL_AD…"
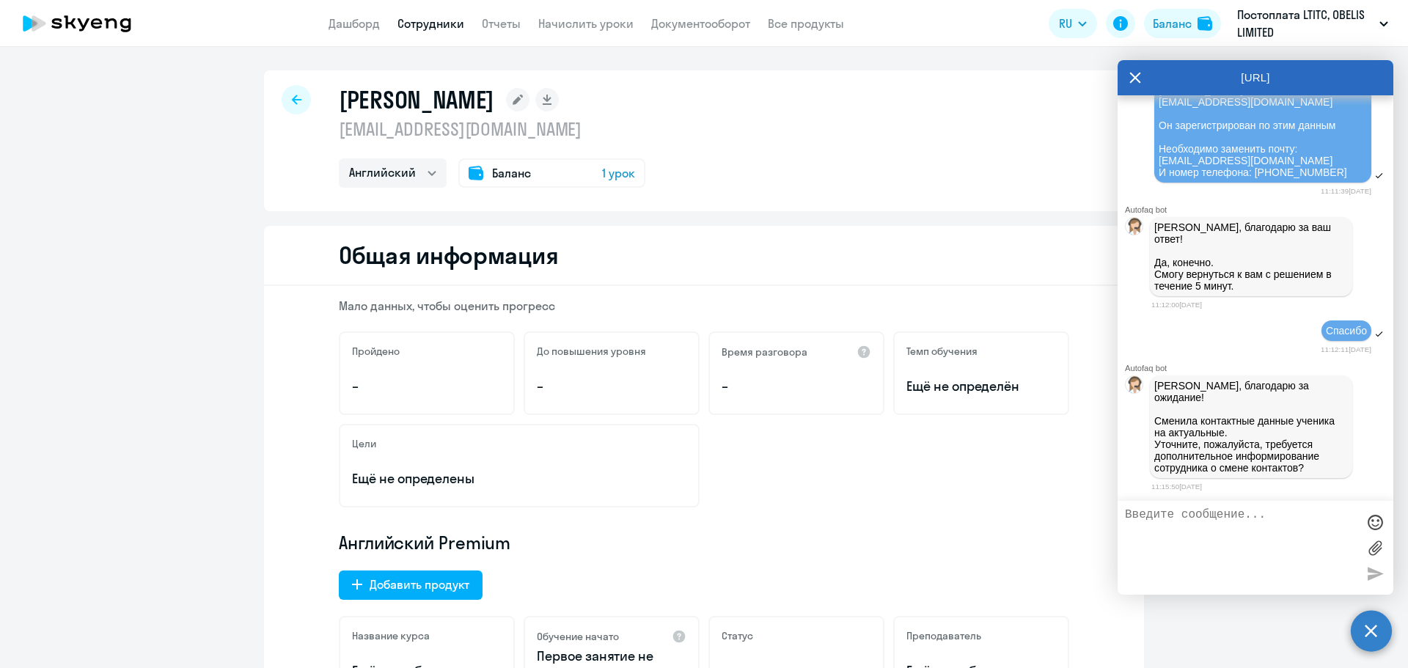
scroll to position [10182, 0]
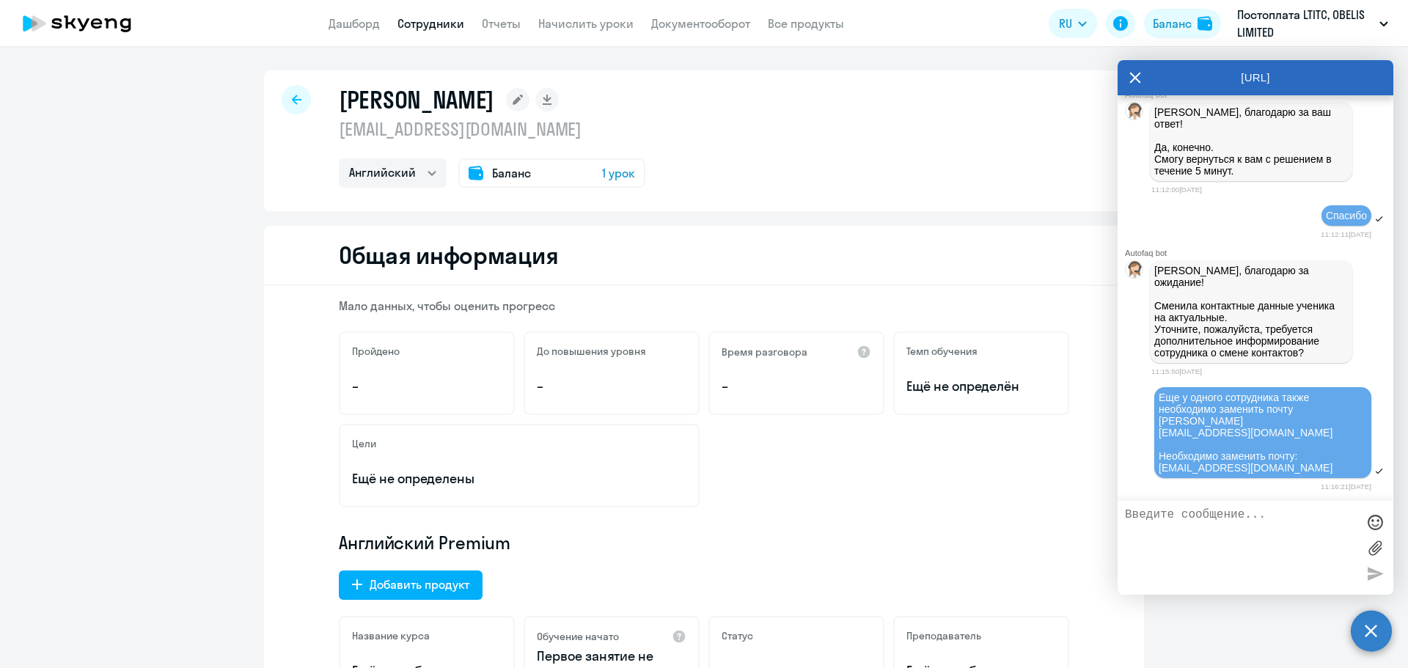
click at [296, 93] on div at bounding box center [296, 99] width 29 height 29
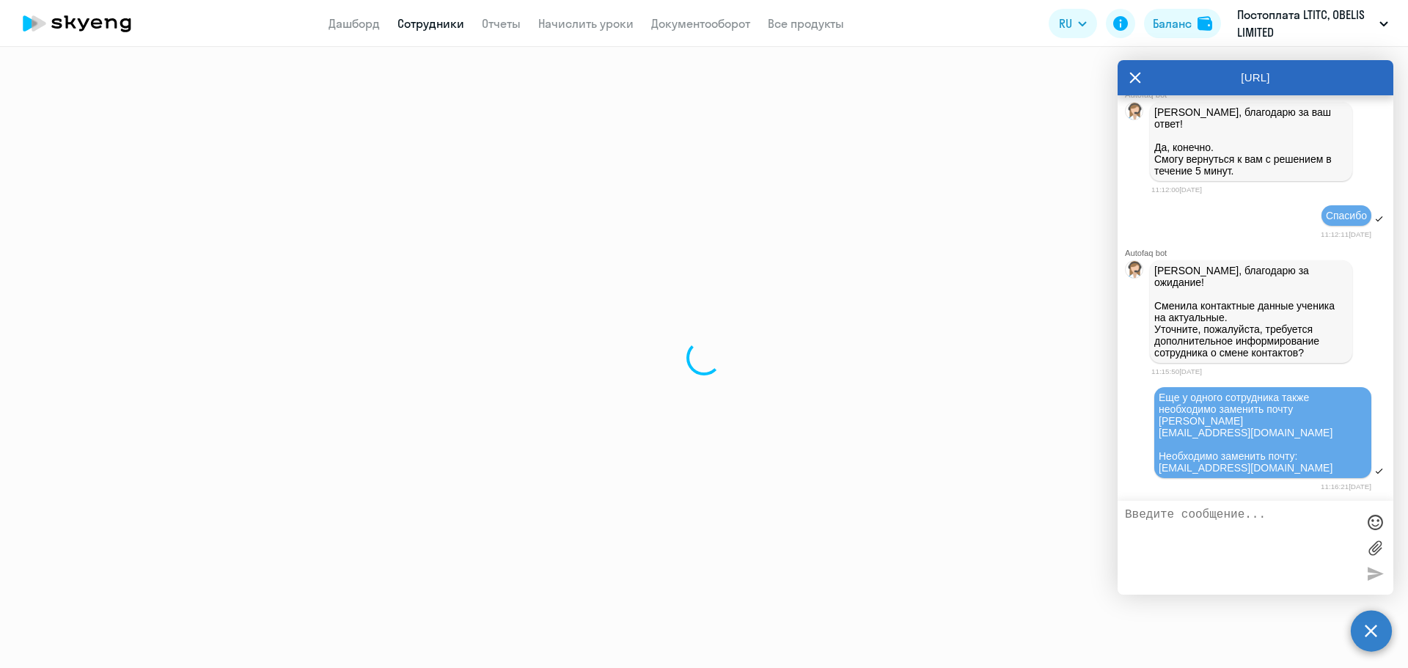
select select "30"
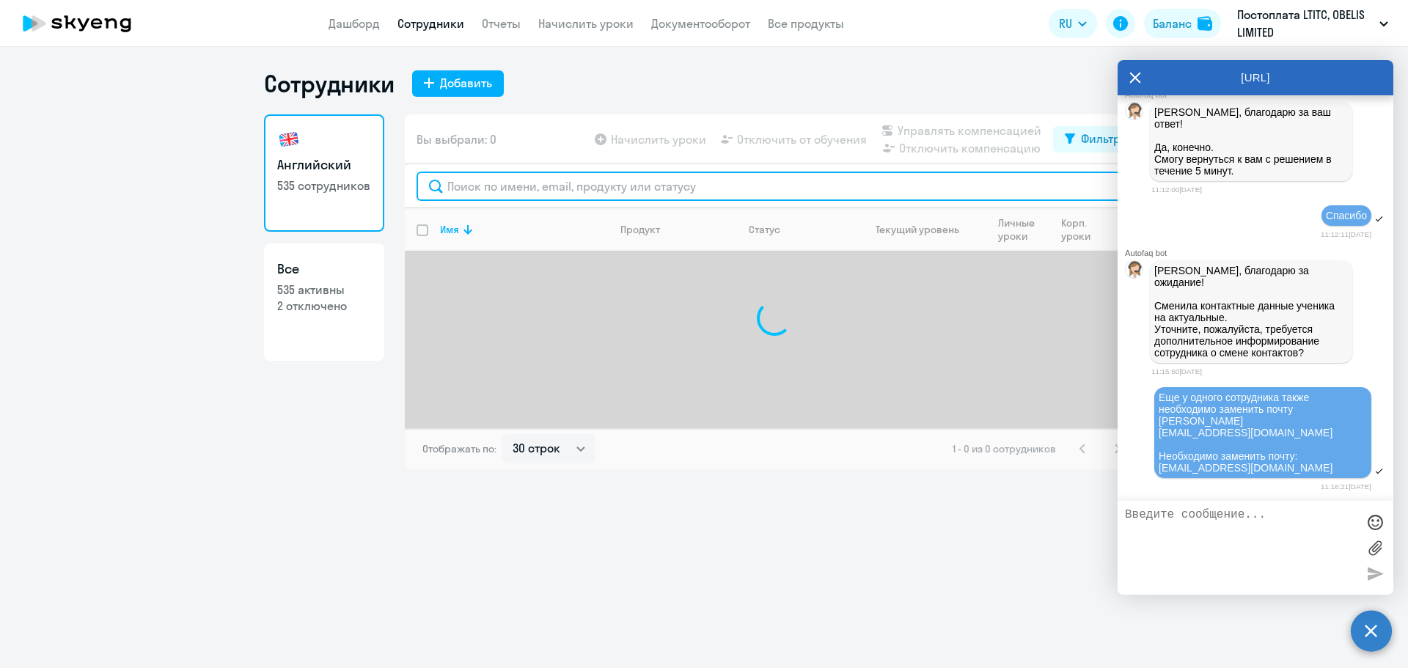
click at [605, 180] on input "text" at bounding box center [775, 186] width 716 height 29
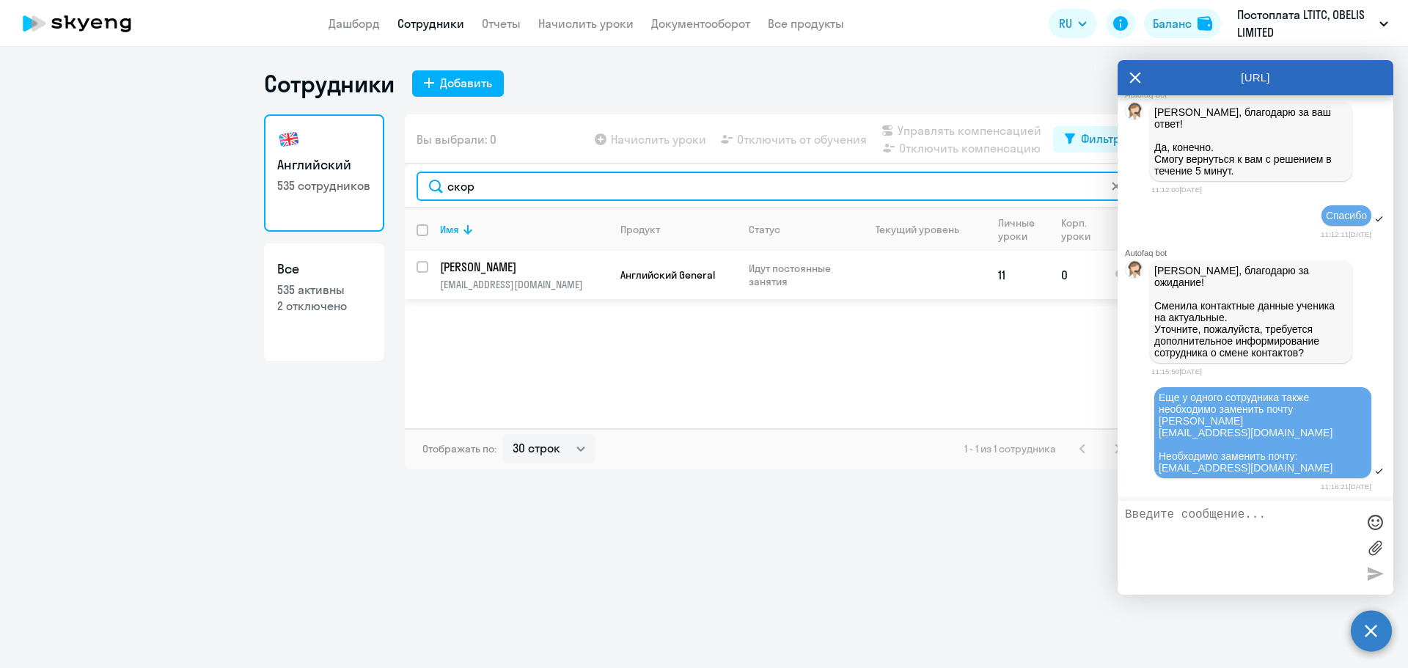
type input "скор"
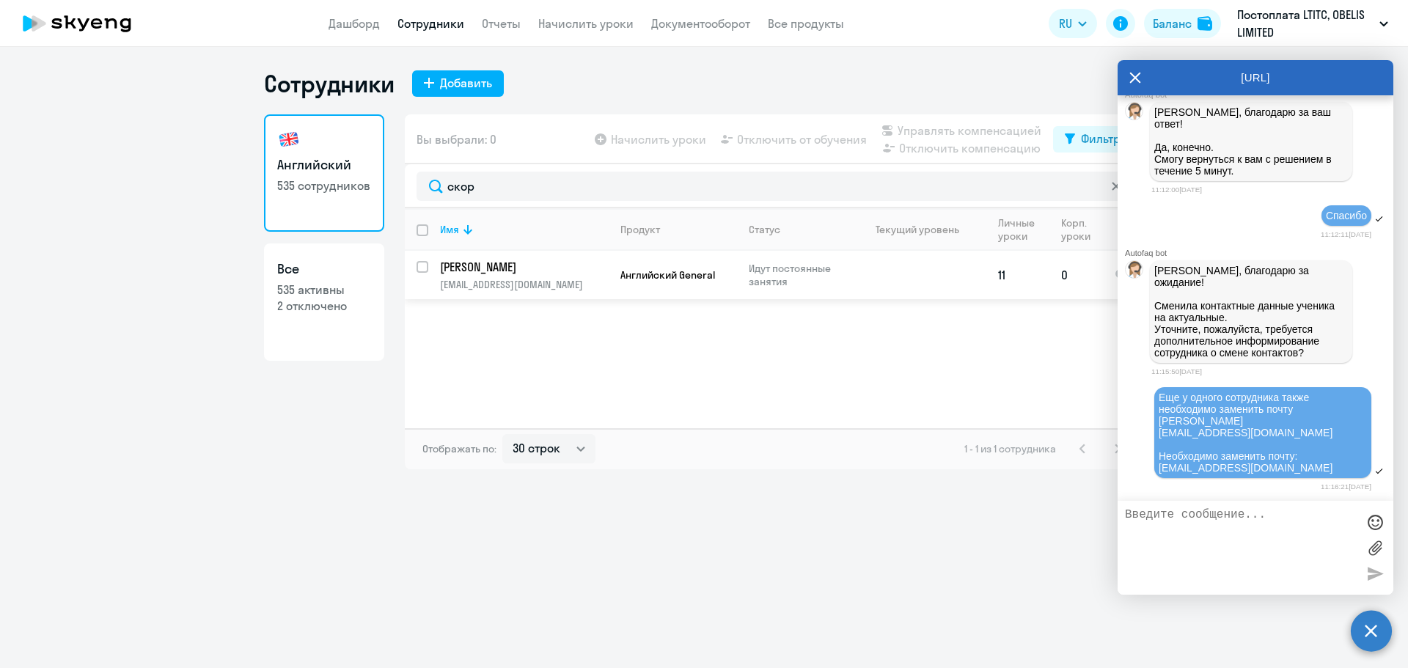
click at [523, 282] on p "[EMAIL_ADDRESS][DOMAIN_NAME]" at bounding box center [524, 284] width 168 height 13
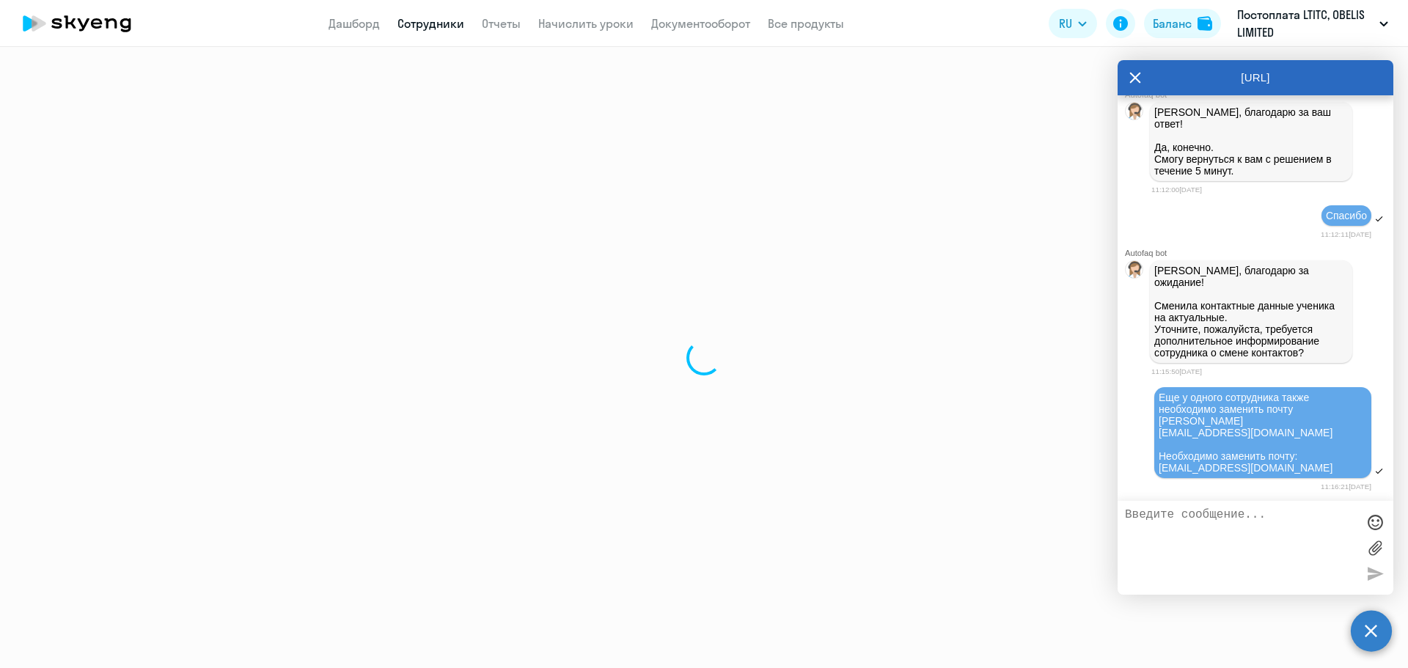
select select "english"
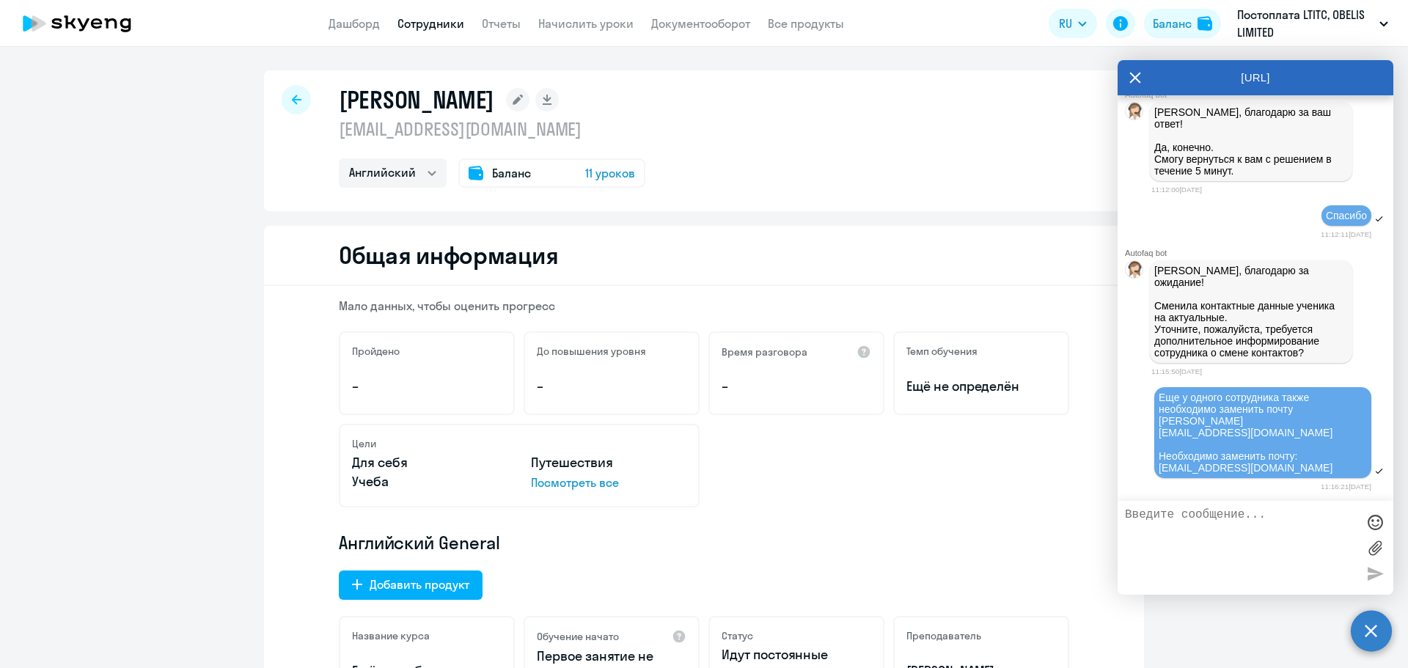
click at [292, 101] on icon at bounding box center [297, 100] width 10 height 10
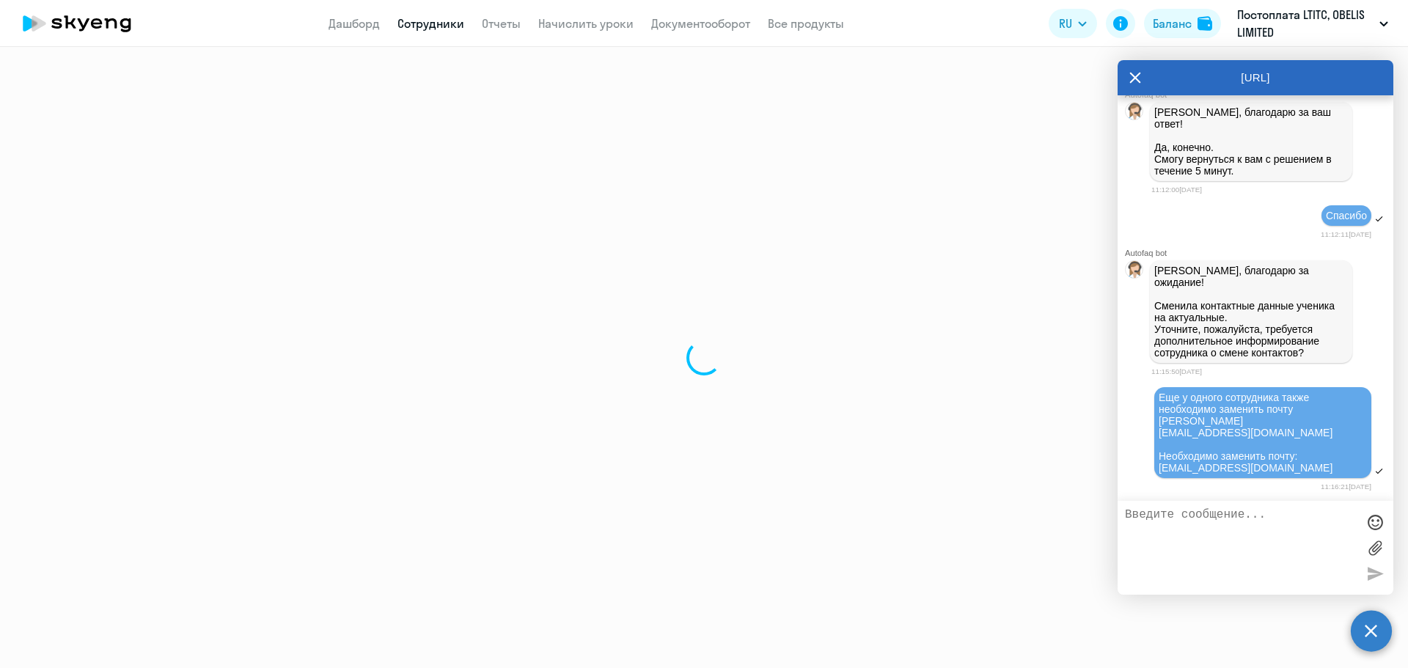
select select "30"
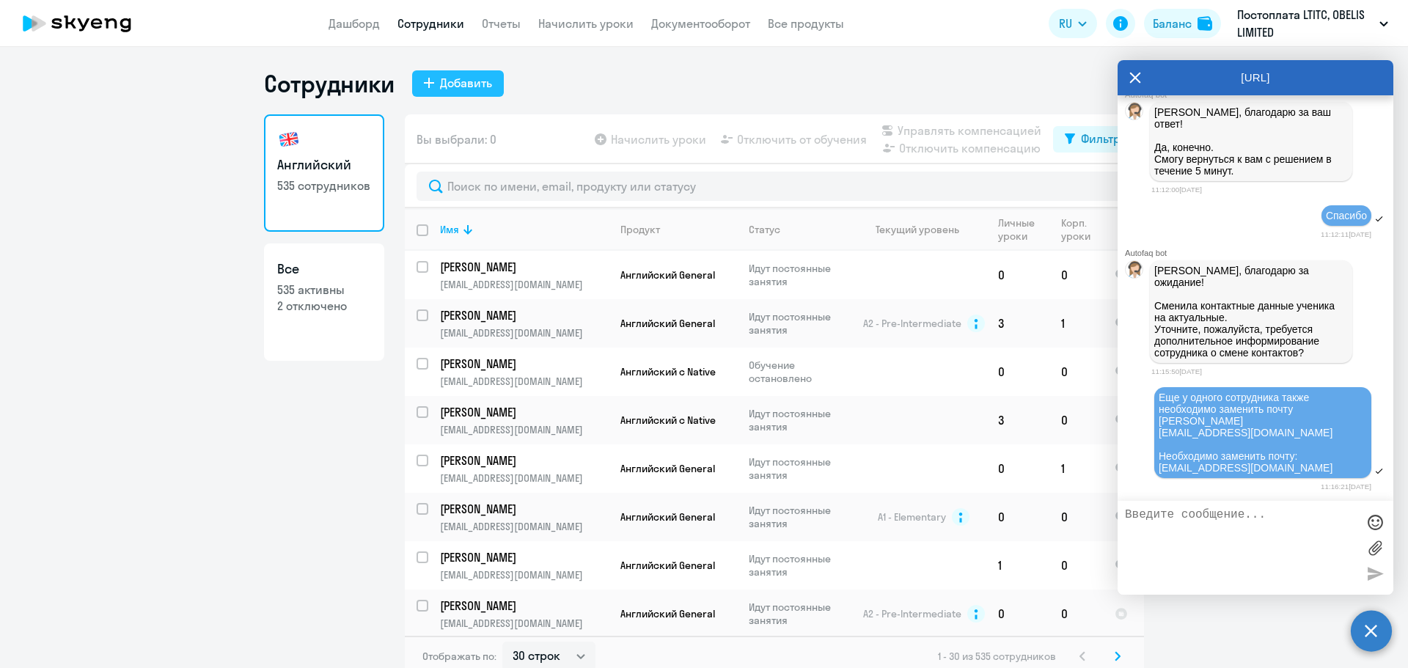
click at [450, 80] on div "Добавить" at bounding box center [466, 83] width 52 height 18
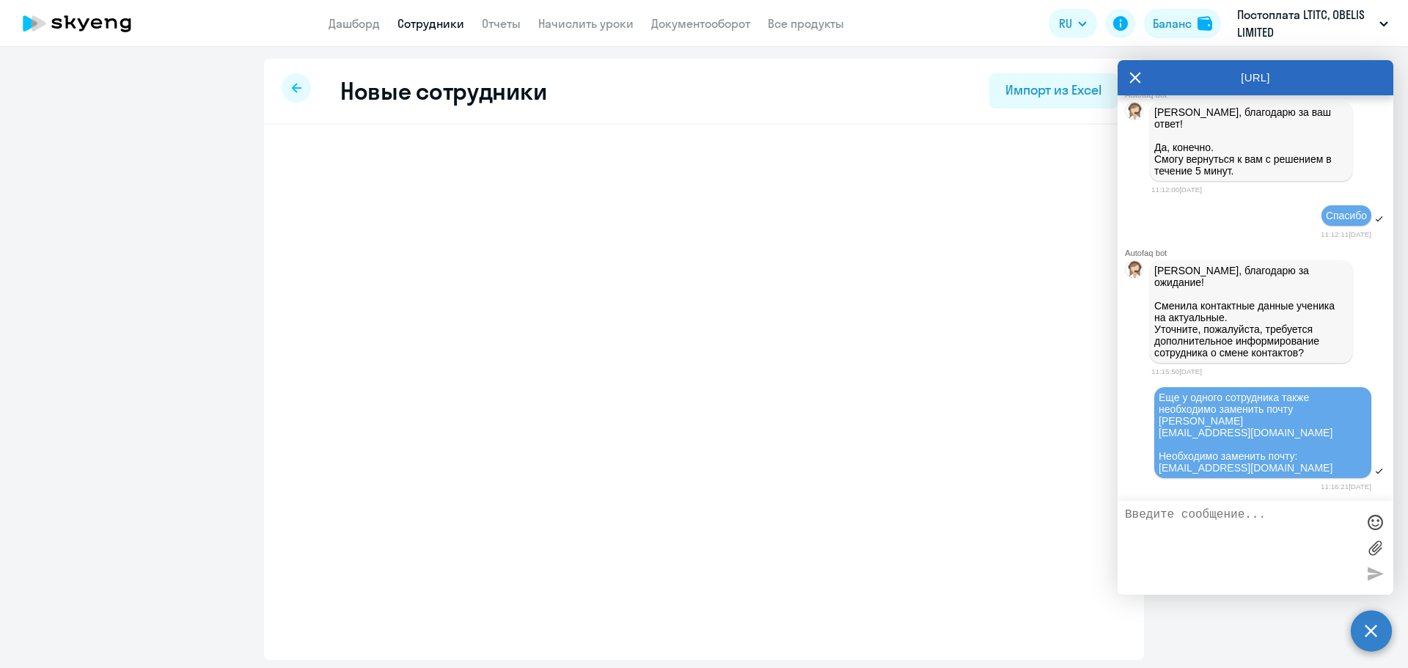
select select "english_adult_not_native_speaker"
select select "3"
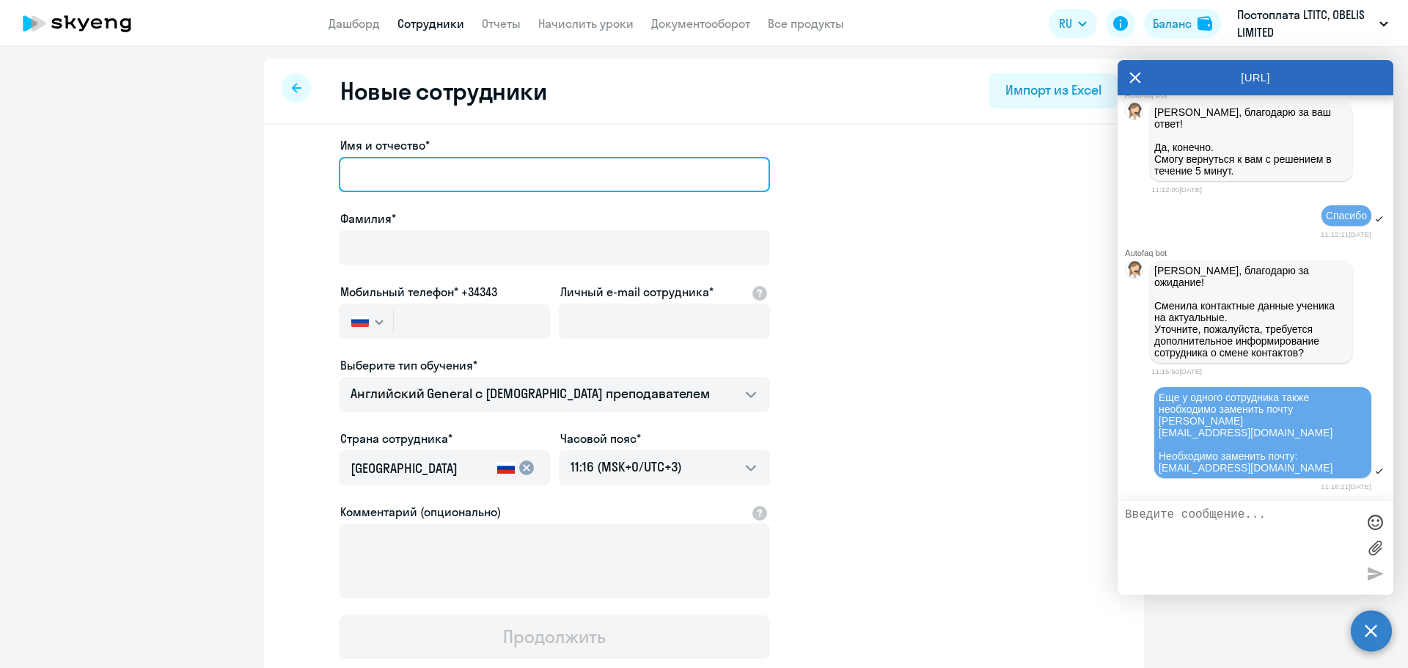
click at [413, 170] on input "Имя и отчество*" at bounding box center [554, 174] width 431 height 35
paste input "Никита"
type input "Никита"
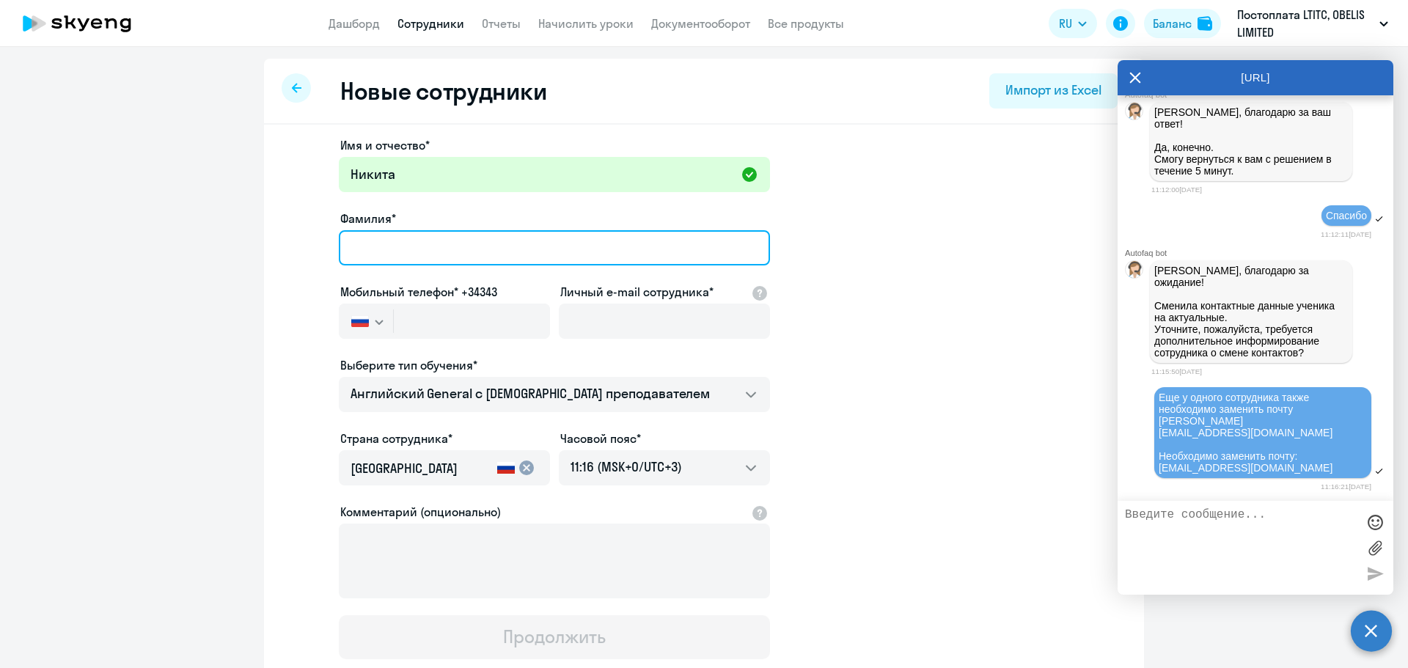
click at [483, 242] on input "Фамилия*" at bounding box center [554, 247] width 431 height 35
paste input "[PERSON_NAME]"
type input "[PERSON_NAME]"
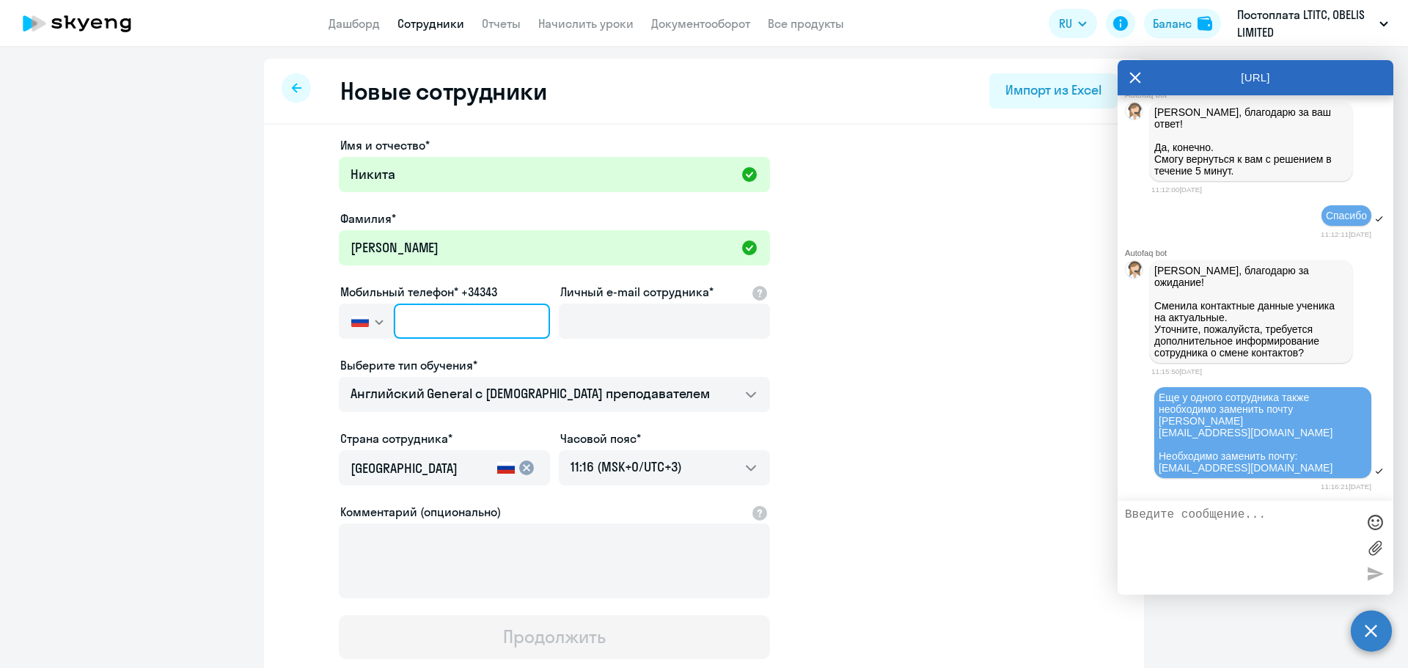
click at [436, 318] on input "text" at bounding box center [472, 321] width 156 height 35
paste input "[PHONE_NUMBER]"
type input "[PHONE_NUMBER]"
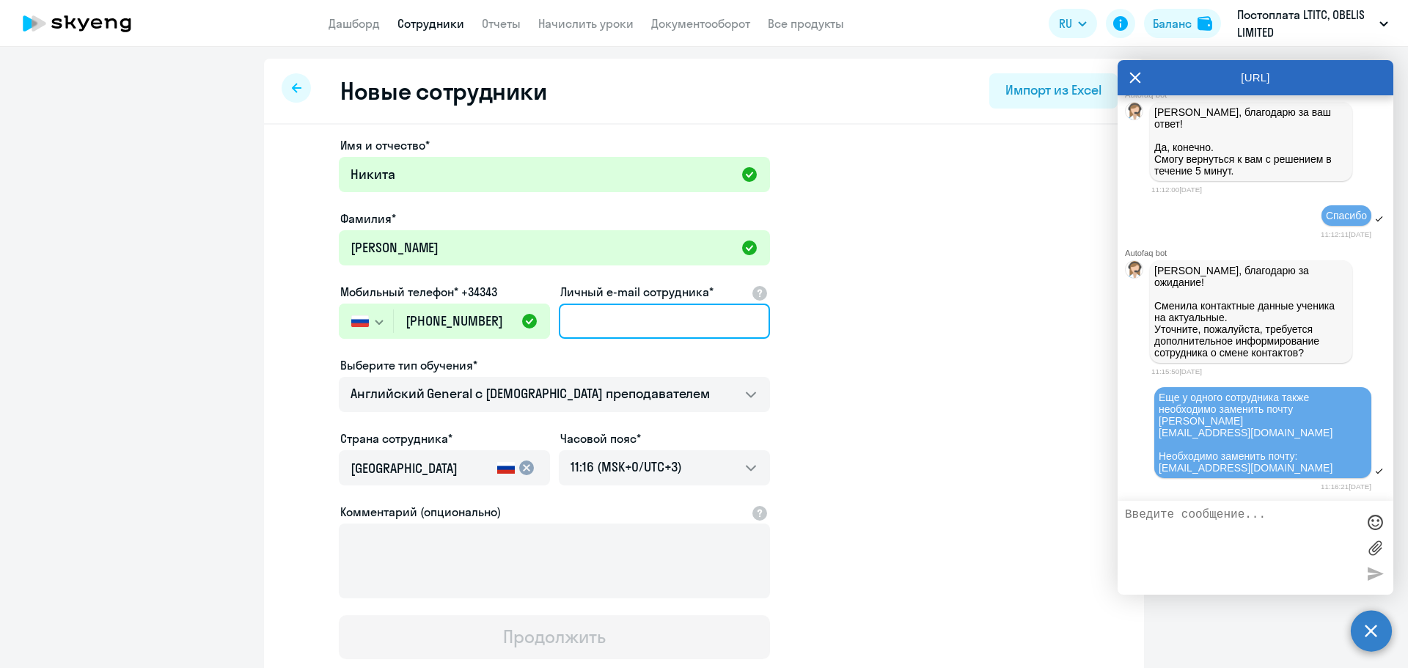
click at [626, 323] on input "Личный e-mail сотрудника*" at bounding box center [664, 321] width 211 height 35
paste input "[MEDICAL_DATA][EMAIL_ADDRESS][DOMAIN_NAME]"
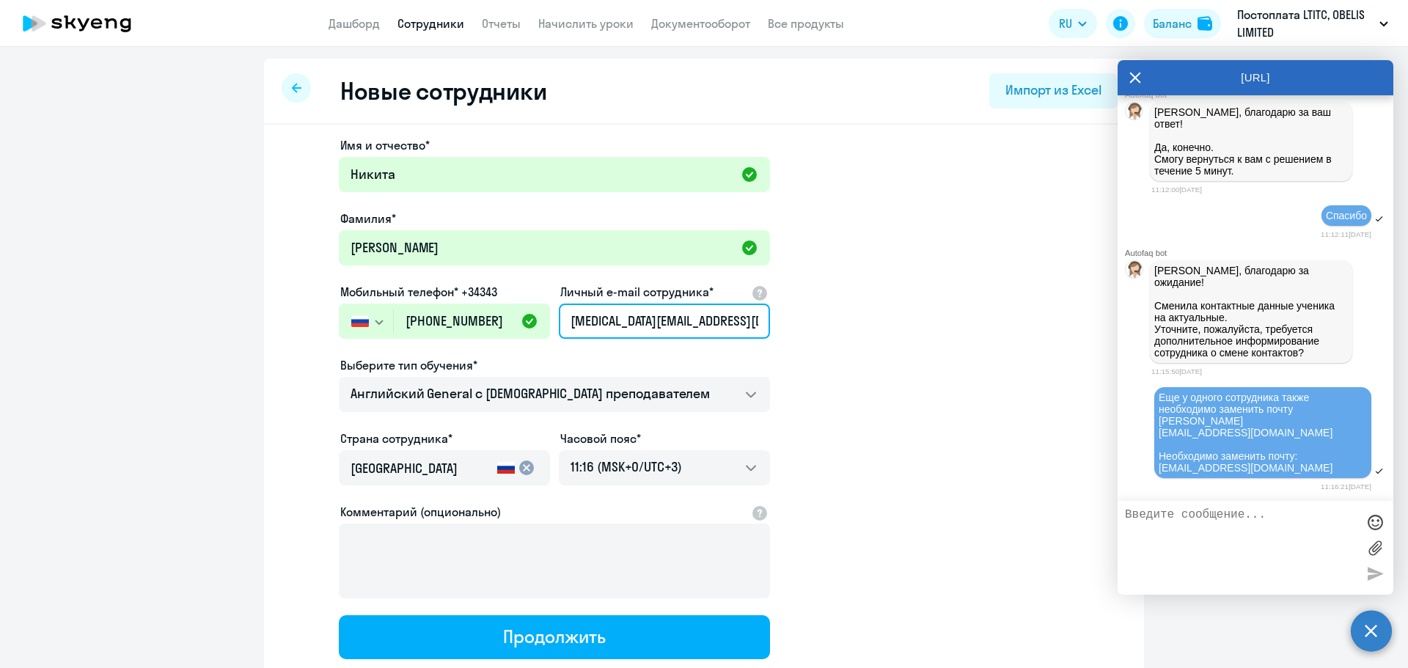
type input "[MEDICAL_DATA][EMAIL_ADDRESS][DOMAIN_NAME]"
click at [918, 415] on app-new-student-form "Имя и отчество* [PERSON_NAME]* [PERSON_NAME] Мобильный телефон* +34343 [GEOGRAP…" at bounding box center [704, 397] width 833 height 523
click at [844, 430] on app-new-student-form "Имя и отчество* [PERSON_NAME]* [PERSON_NAME] Мобильный телефон* +34343 [GEOGRAP…" at bounding box center [704, 397] width 833 height 523
click at [906, 434] on app-new-student-form "Имя и отчество* [PERSON_NAME]* [PERSON_NAME] Мобильный телефон* +34343 [GEOGRAP…" at bounding box center [704, 397] width 833 height 523
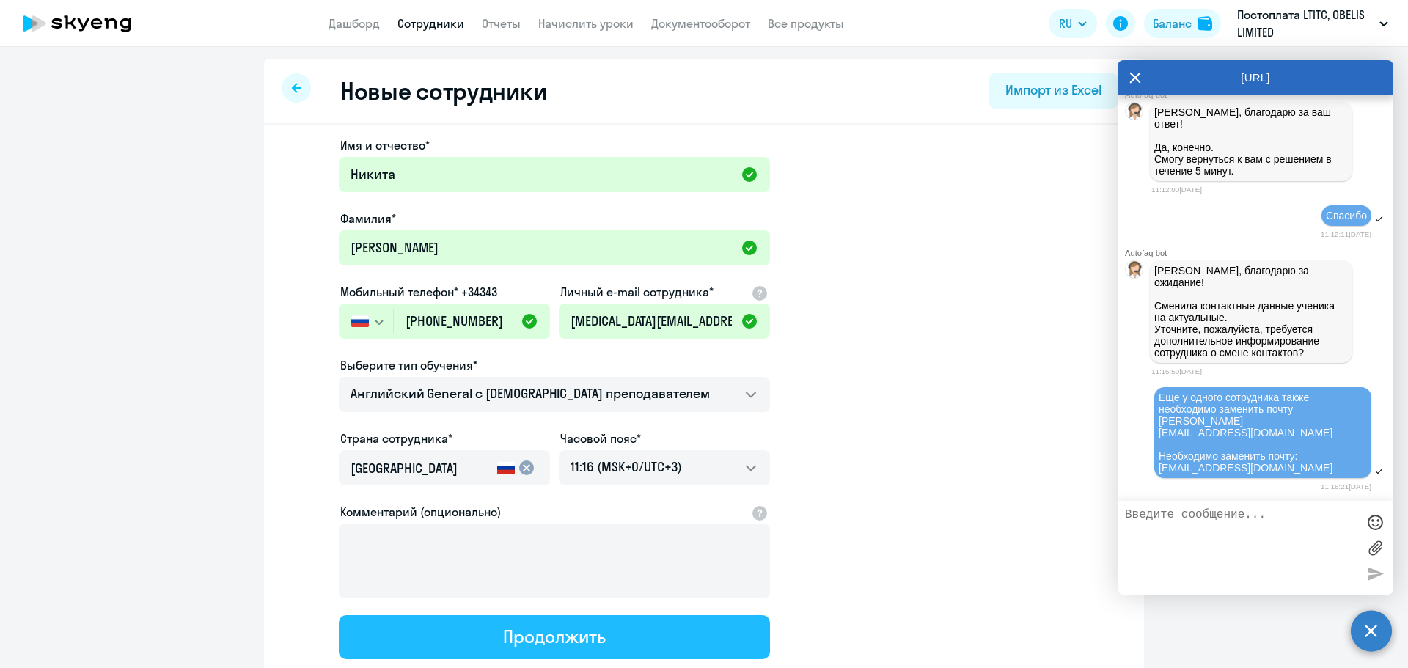
click at [496, 638] on button "Продолжить" at bounding box center [554, 637] width 431 height 44
select select "english_adult_not_native_speaker"
select select "3"
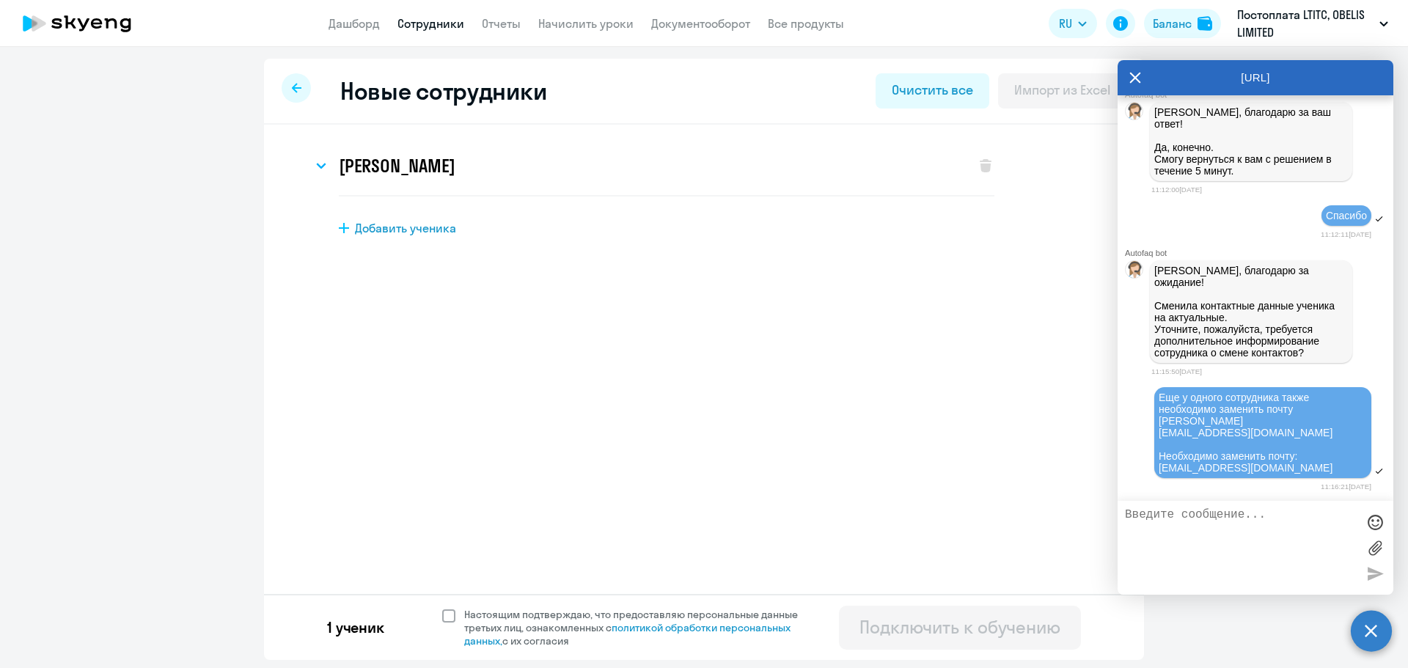
click at [445, 610] on span at bounding box center [448, 616] width 13 height 13
click at [442, 608] on input "Настоящим подтверждаю, что предоставляю персональные данные третьих лиц, ознако…" at bounding box center [442, 607] width 1 height 1
checkbox input "true"
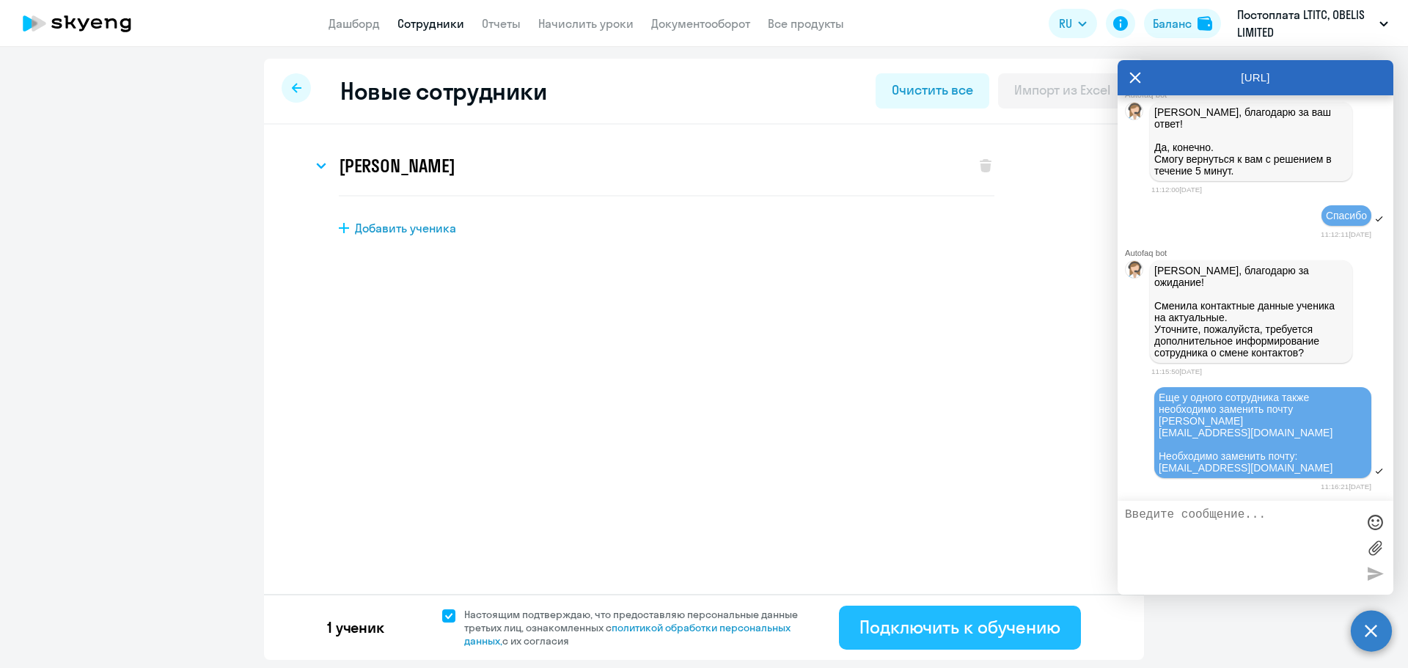
click at [985, 625] on div "Подключить к обучению" at bounding box center [960, 626] width 201 height 23
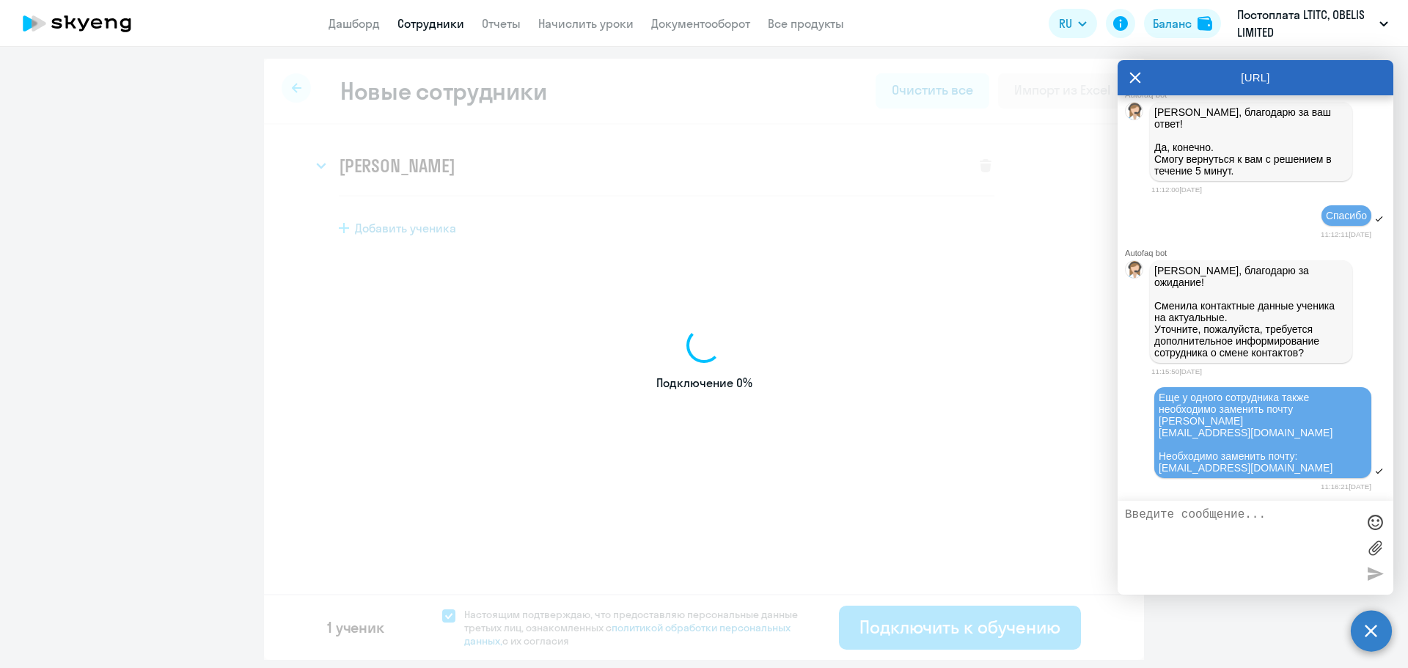
select select "english_adult_not_native_speaker"
select select "3"
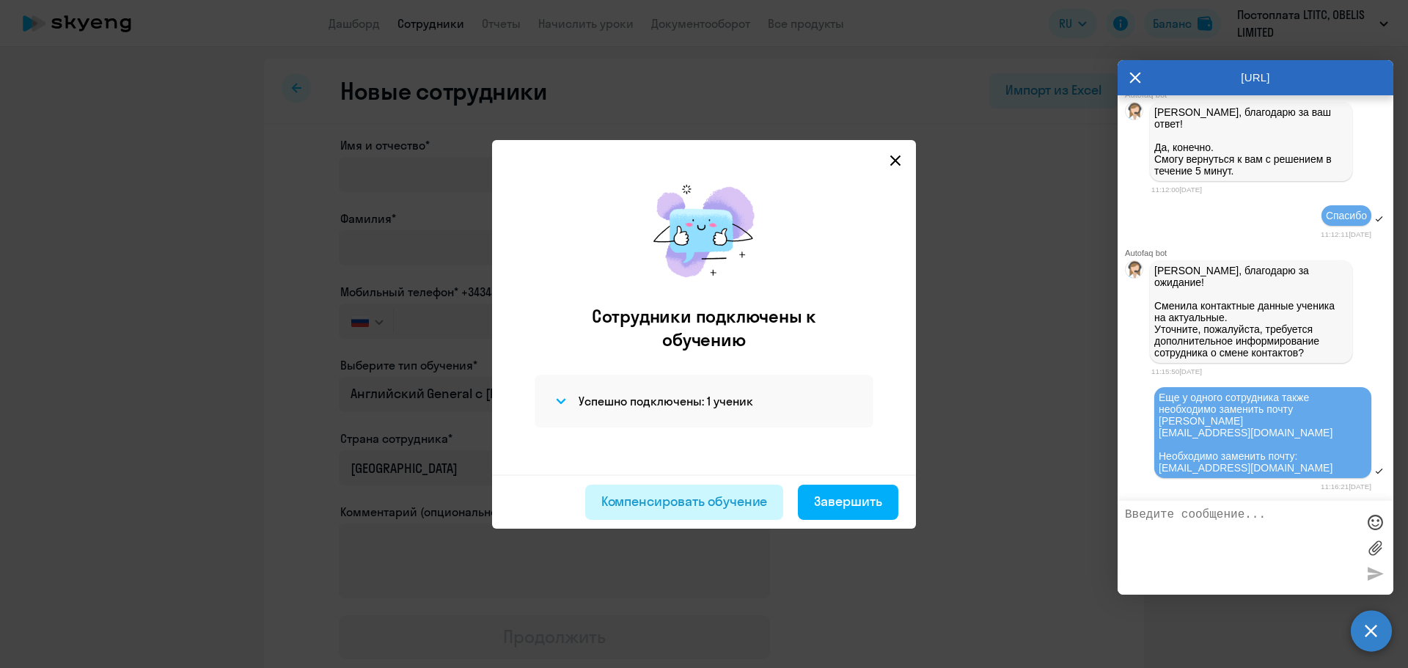
click at [646, 504] on div "Компенсировать обучение" at bounding box center [685, 501] width 167 height 19
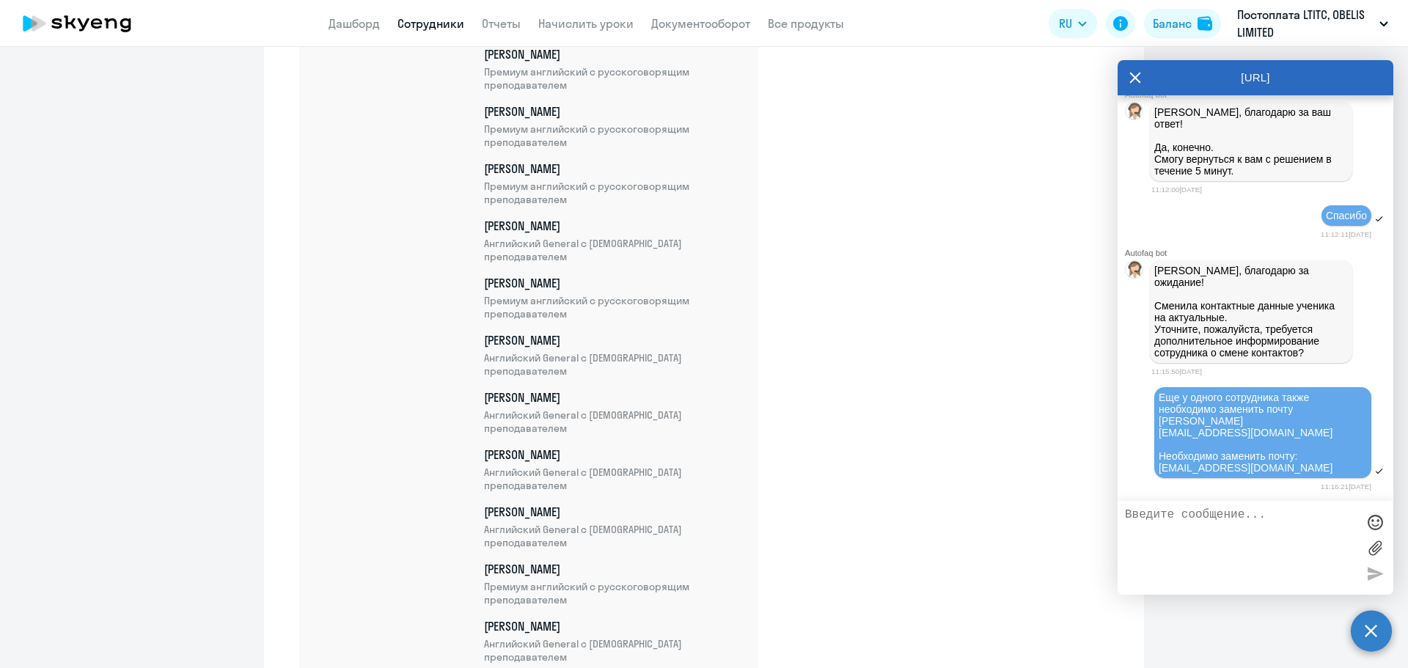
scroll to position [26270, 0]
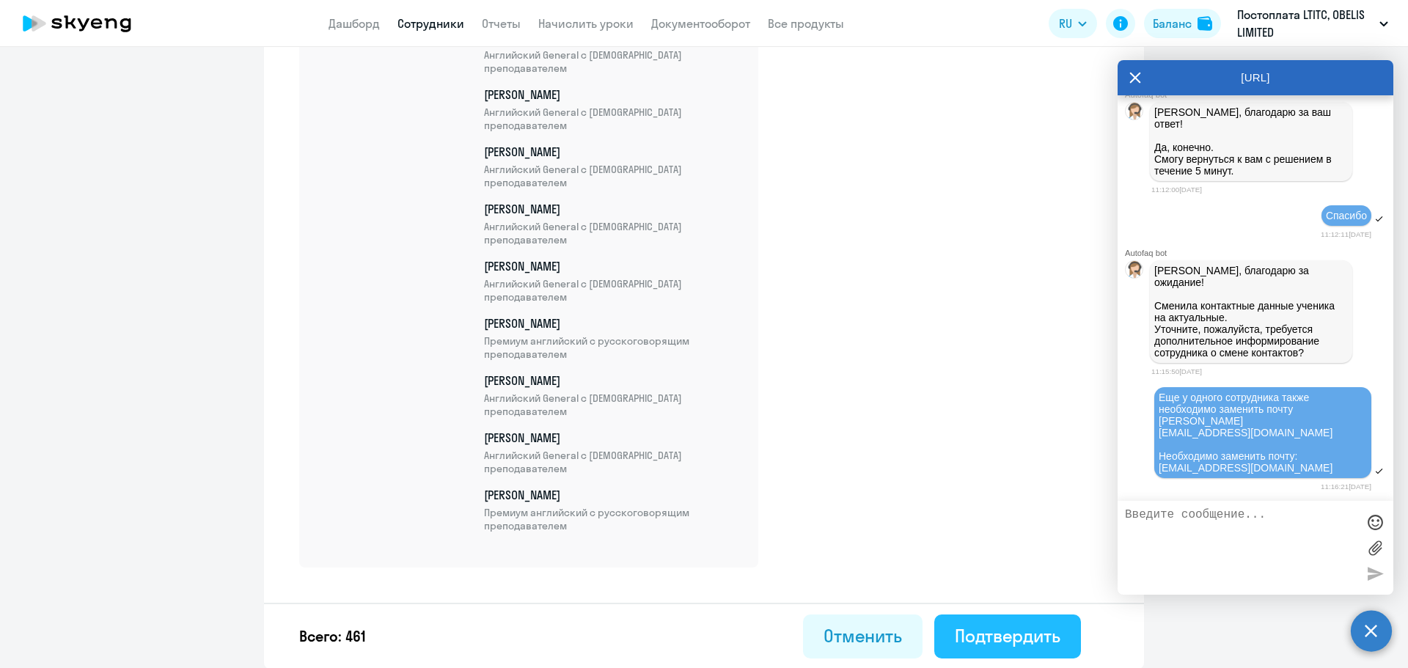
click at [1030, 635] on div "Подтвердить" at bounding box center [1008, 635] width 106 height 23
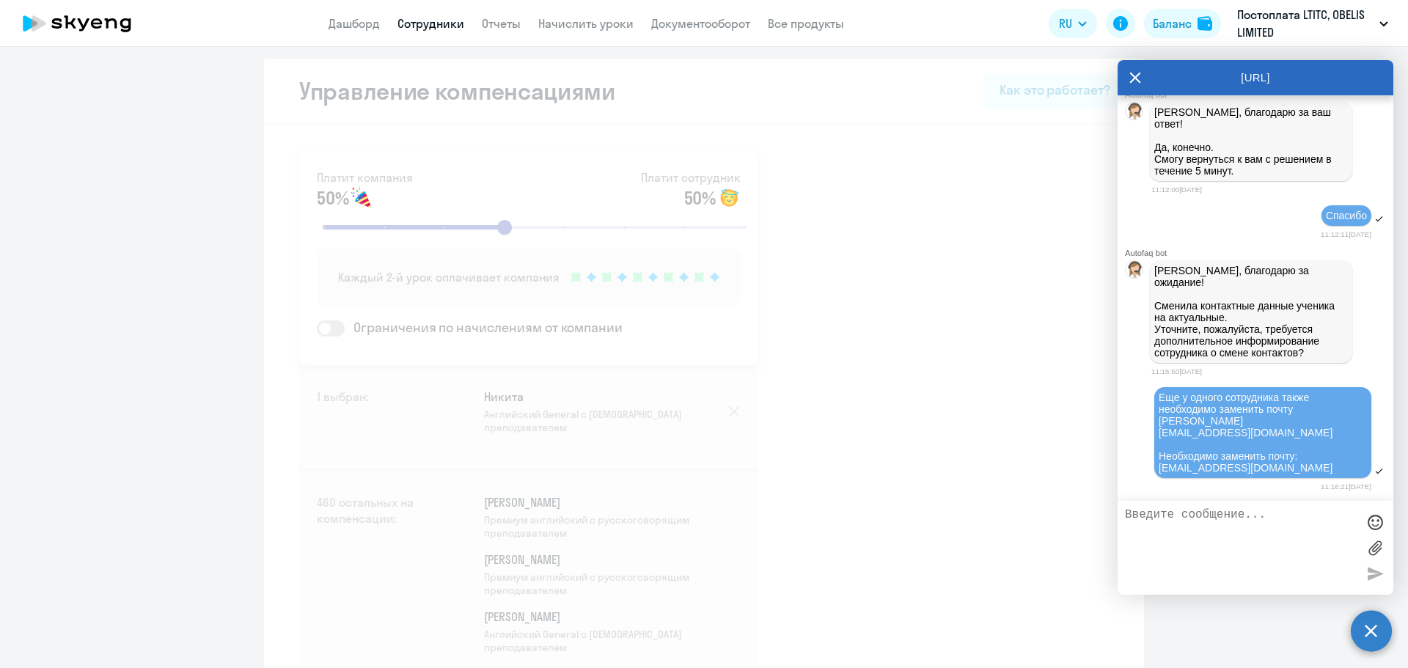
select select "30"
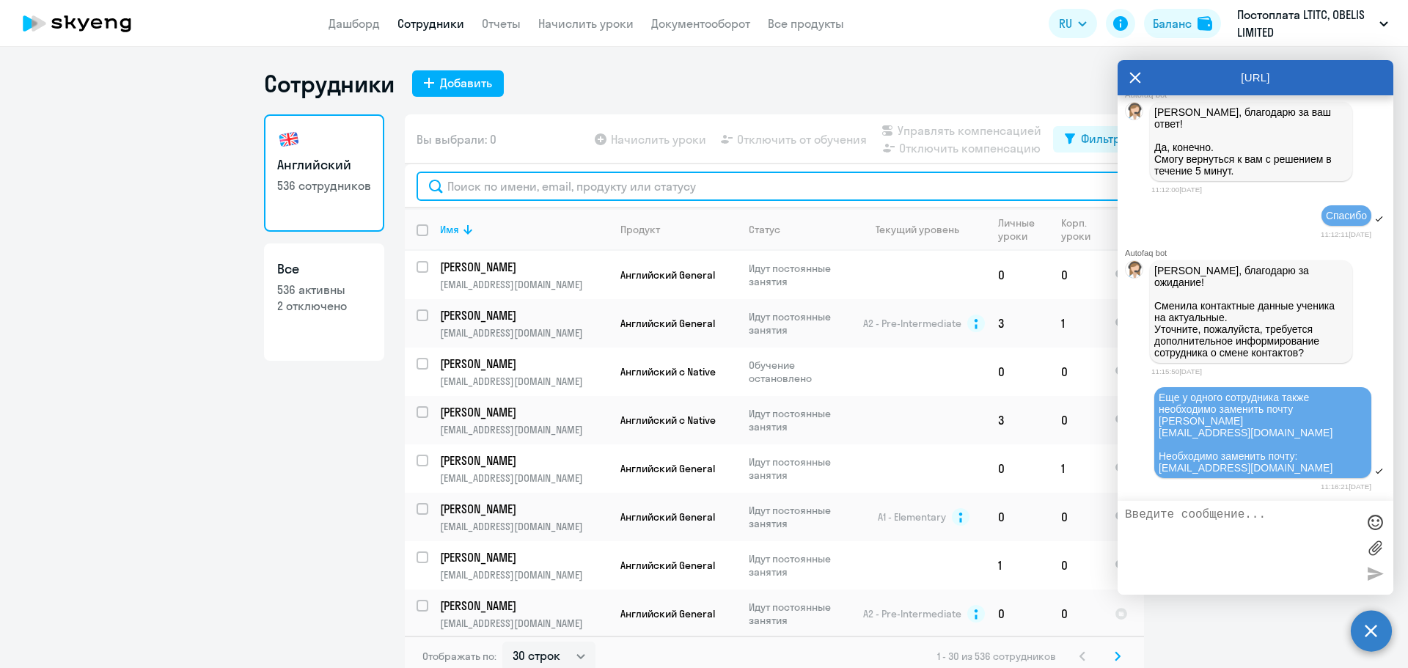
click at [473, 183] on input "text" at bounding box center [775, 186] width 716 height 29
paste input "[MEDICAL_DATA][EMAIL_ADDRESS][DOMAIN_NAME]"
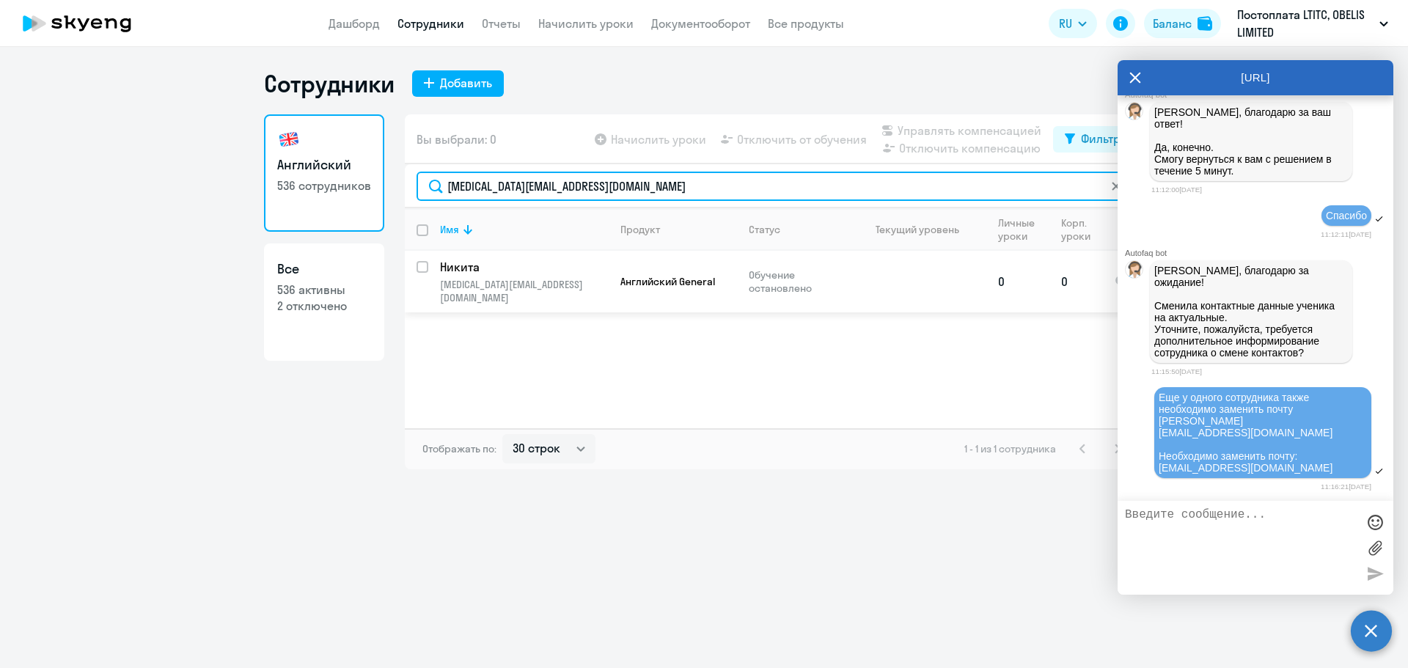
type input "[MEDICAL_DATA][EMAIL_ADDRESS][DOMAIN_NAME]"
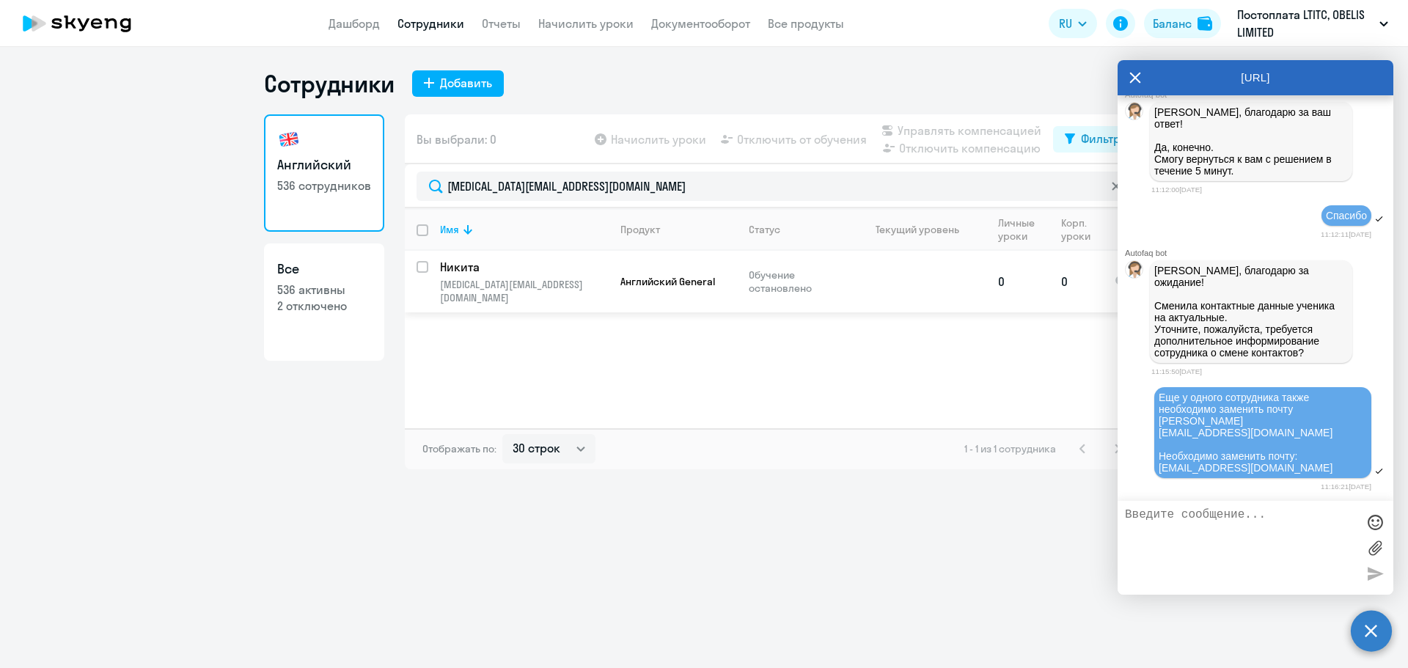
click at [489, 274] on p "Никита" at bounding box center [523, 267] width 166 height 16
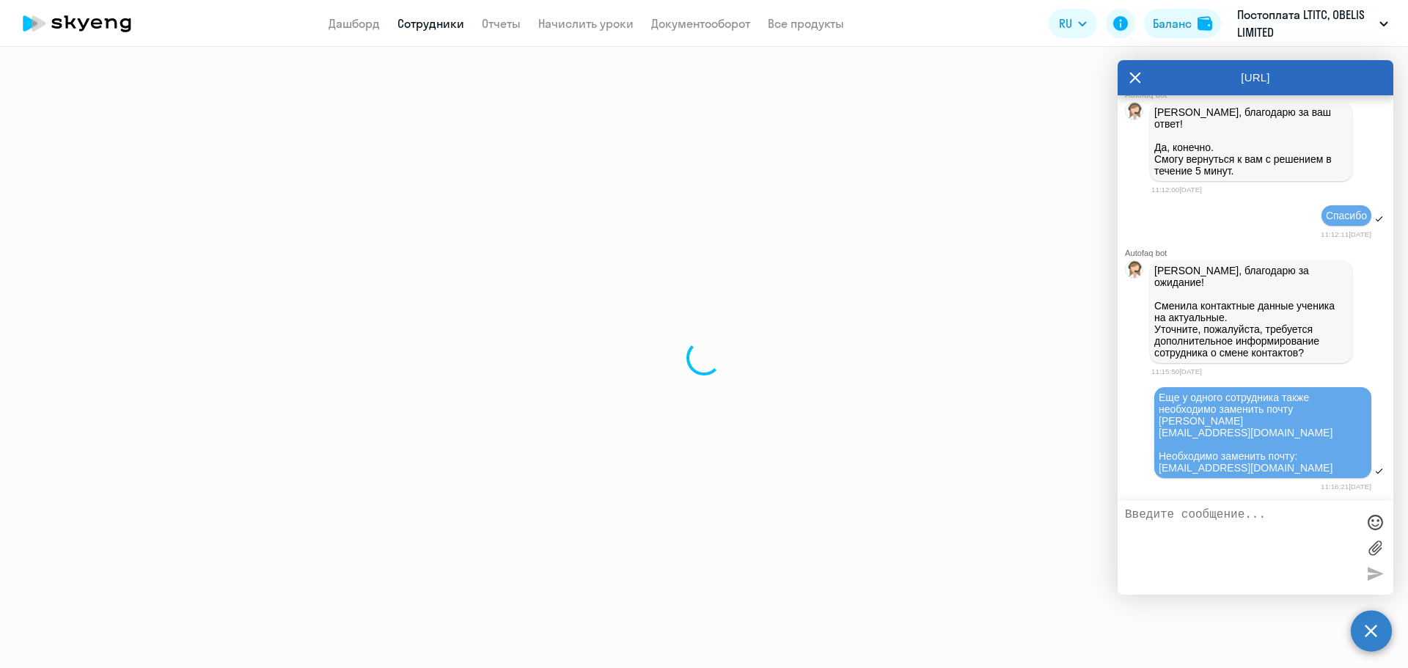
select select "english"
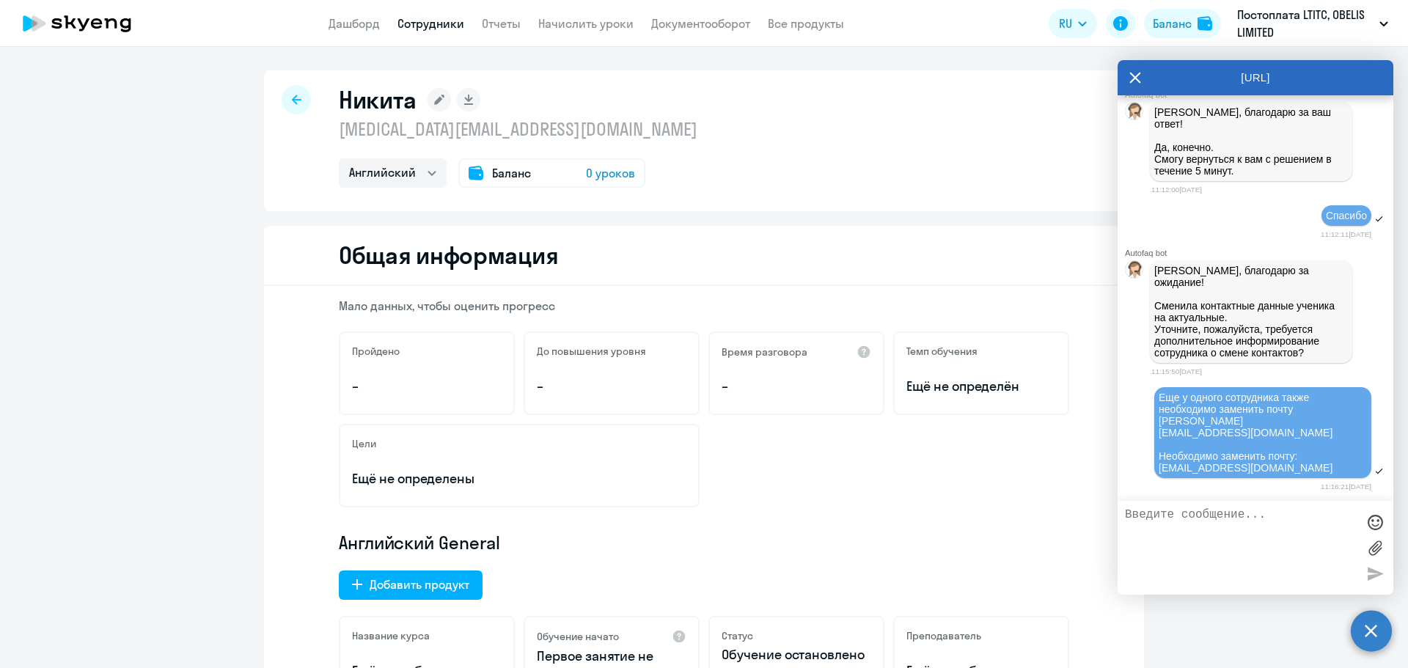
click at [428, 98] on rect at bounding box center [439, 99] width 23 height 23
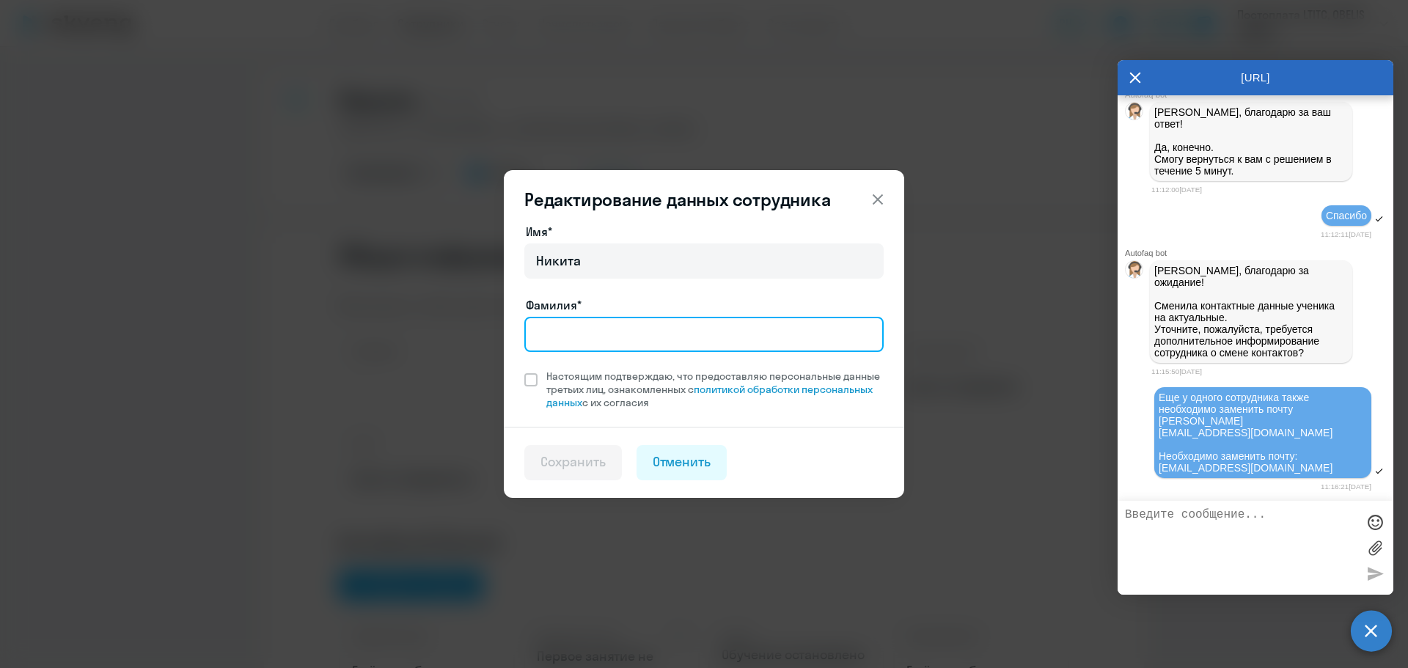
click at [655, 325] on input "Фамилия*" at bounding box center [703, 334] width 359 height 35
paste input "[PERSON_NAME]"
type input "[PERSON_NAME]"
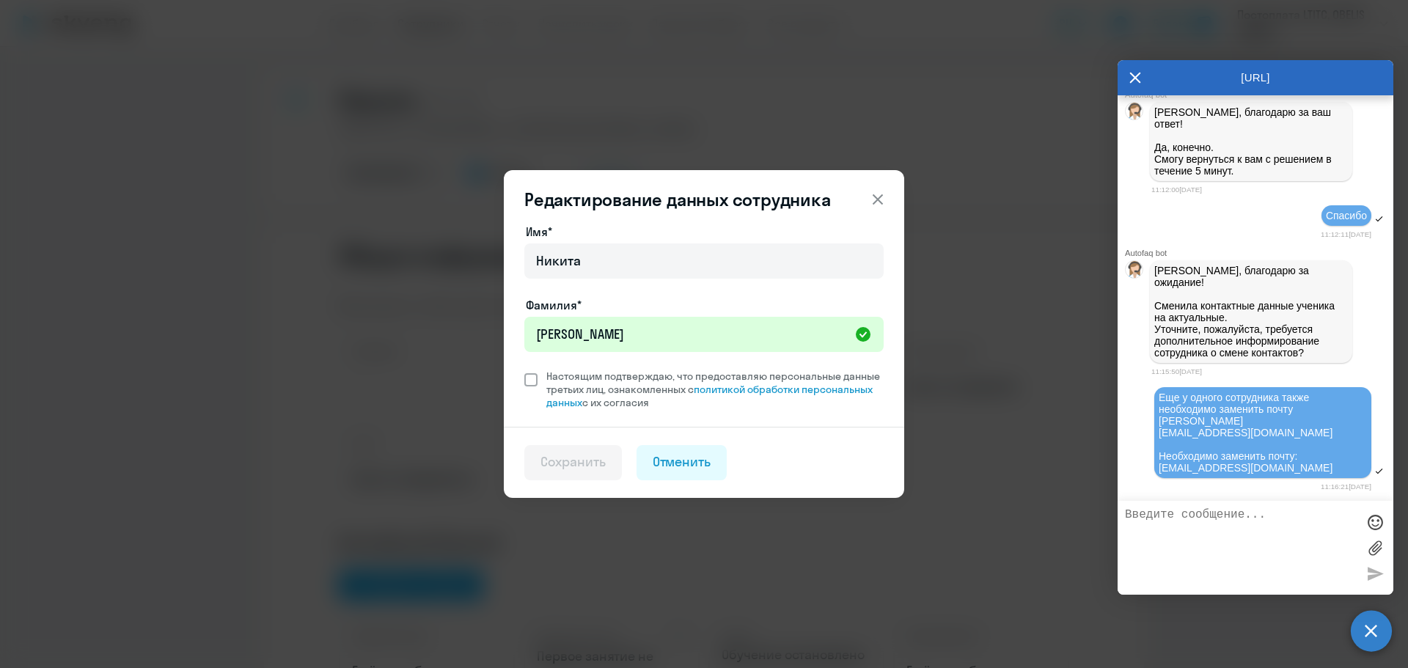
click at [533, 388] on label "Настоящим подтверждаю, что предоставляю персональные данные третьих лиц, ознако…" at bounding box center [703, 390] width 359 height 40
click at [524, 370] on input "Настоящим подтверждаю, что предоставляю персональные данные третьих лиц, ознако…" at bounding box center [524, 369] width 1 height 1
checkbox input "true"
click at [571, 453] on div "Сохранить" at bounding box center [573, 462] width 65 height 19
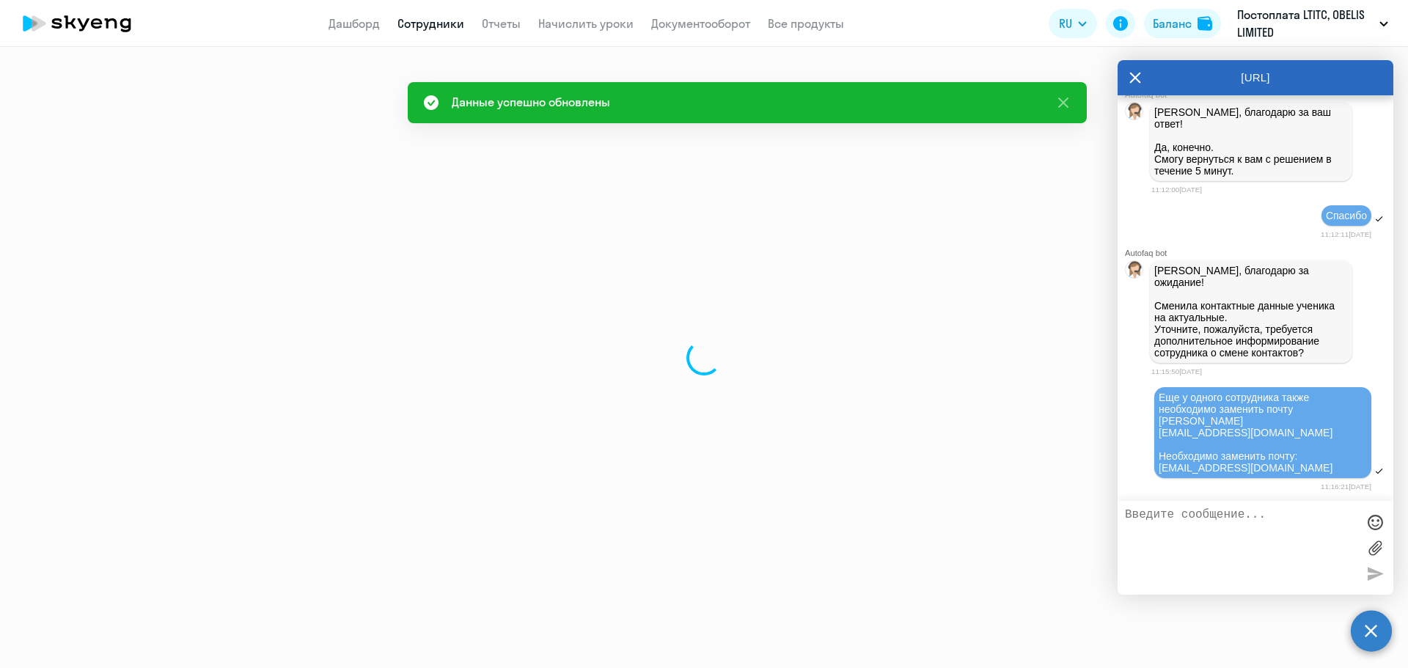
select select "english"
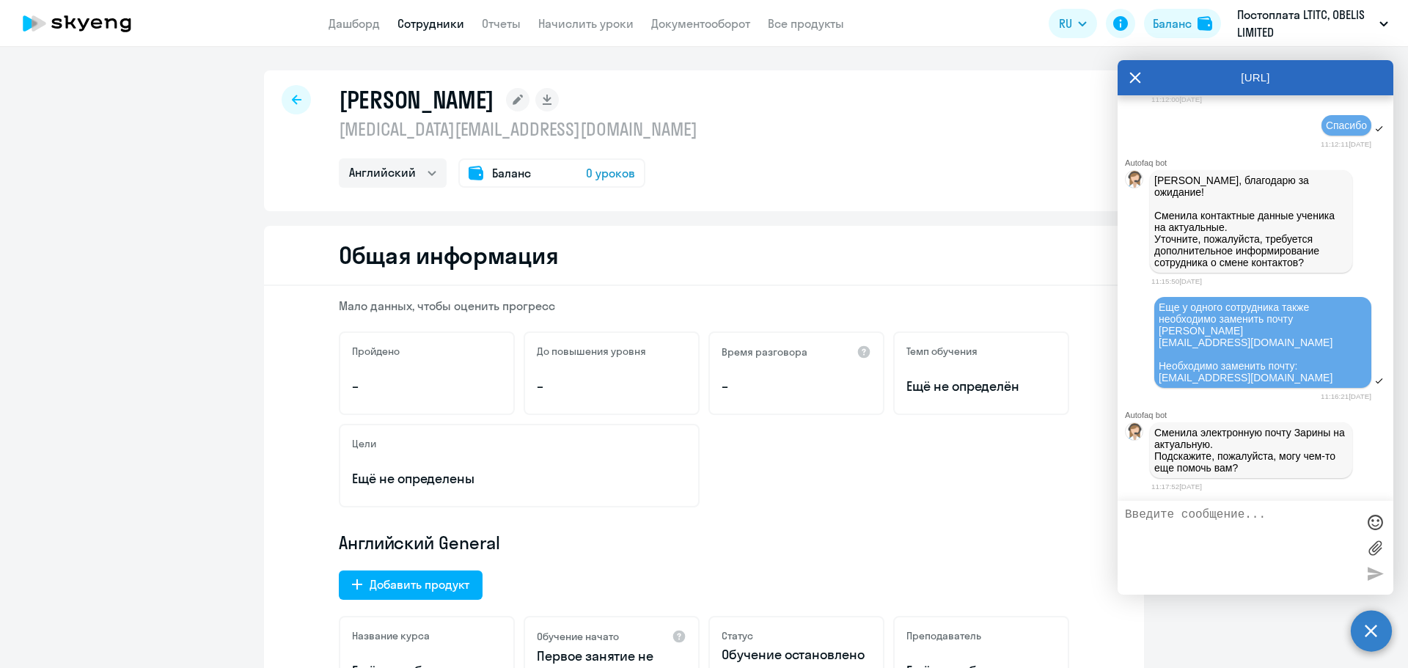
click at [293, 94] on div at bounding box center [296, 99] width 29 height 29
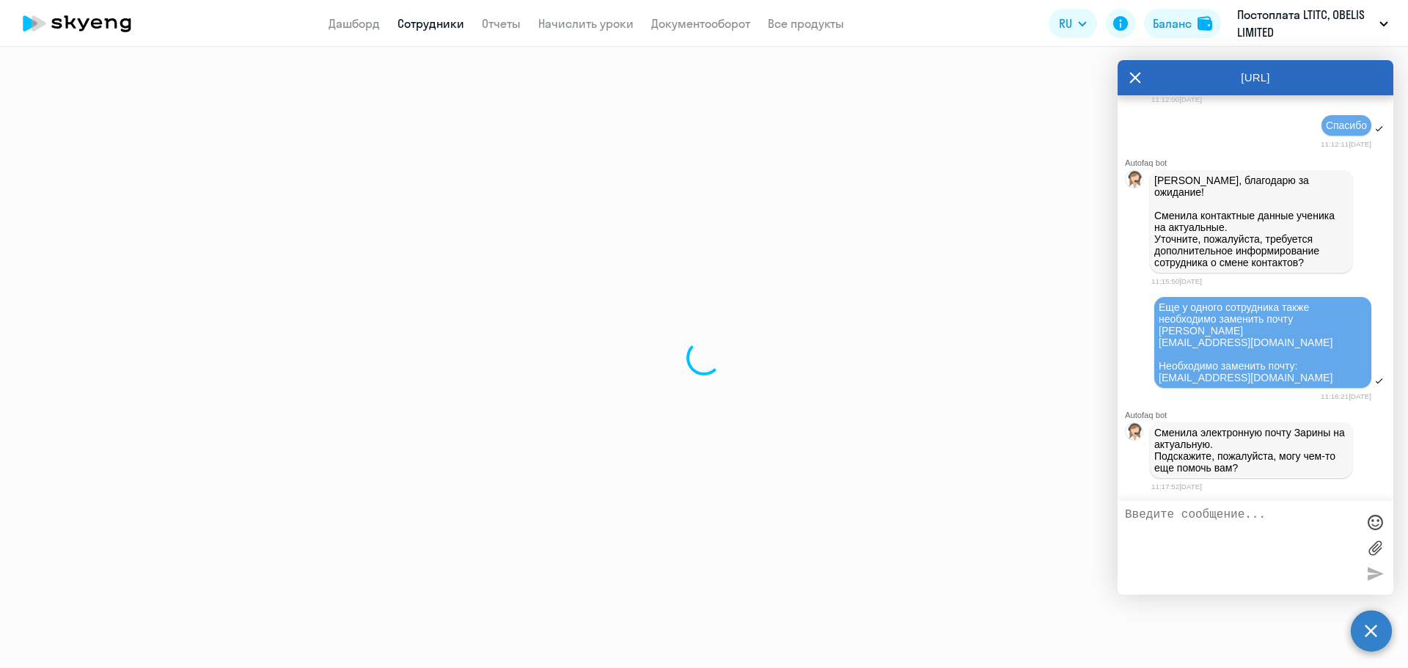
select select "30"
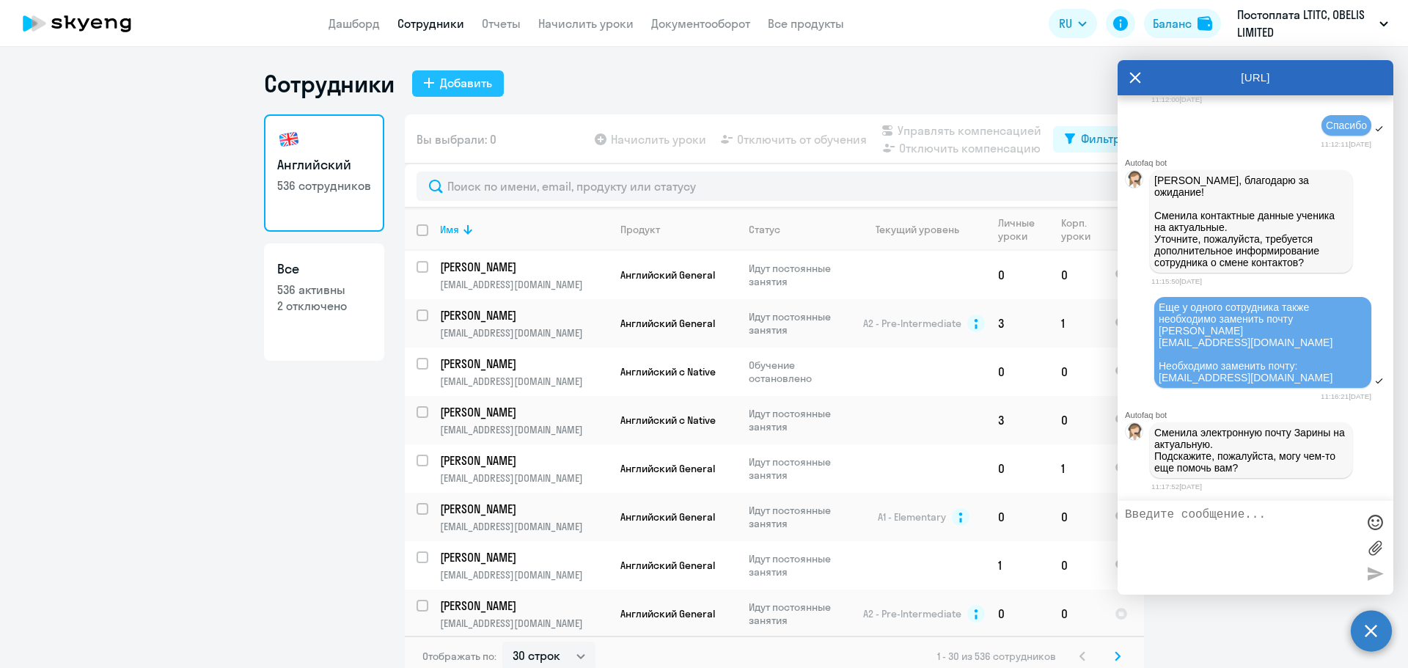
click at [486, 93] on button "Добавить" at bounding box center [458, 83] width 92 height 26
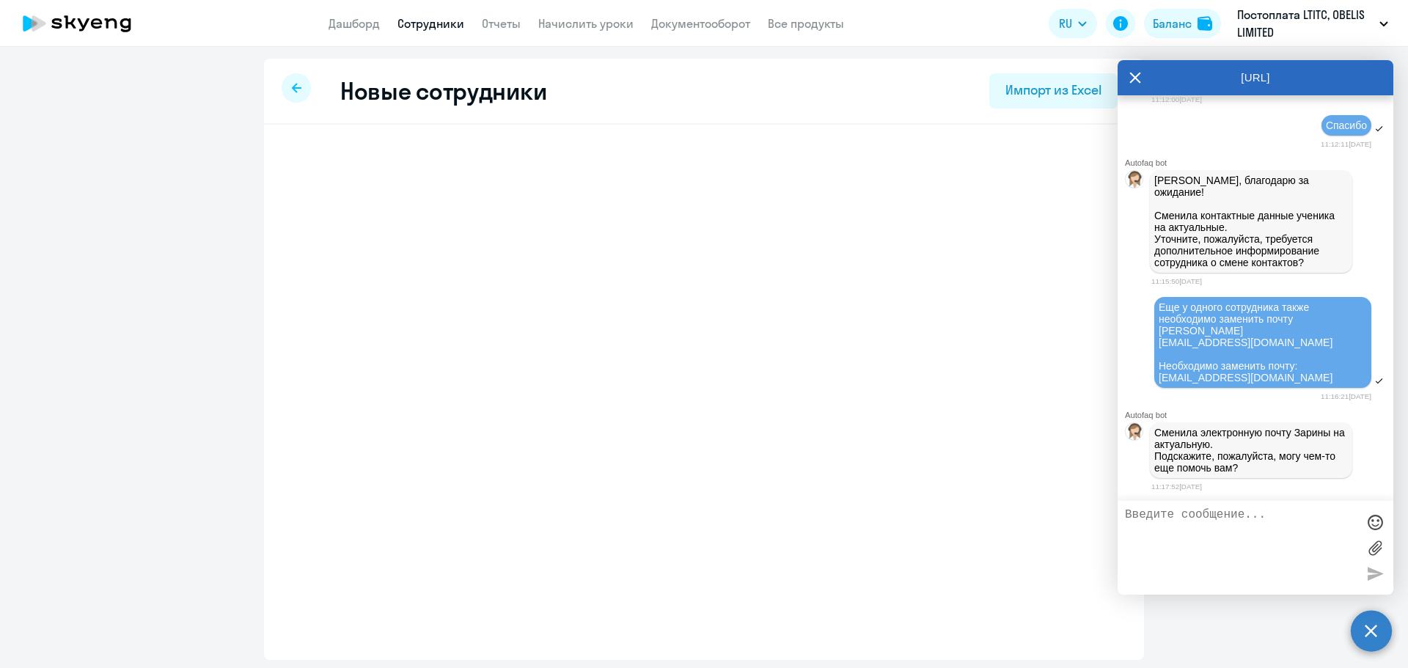
select select "english_adult_not_native_speaker"
select select "3"
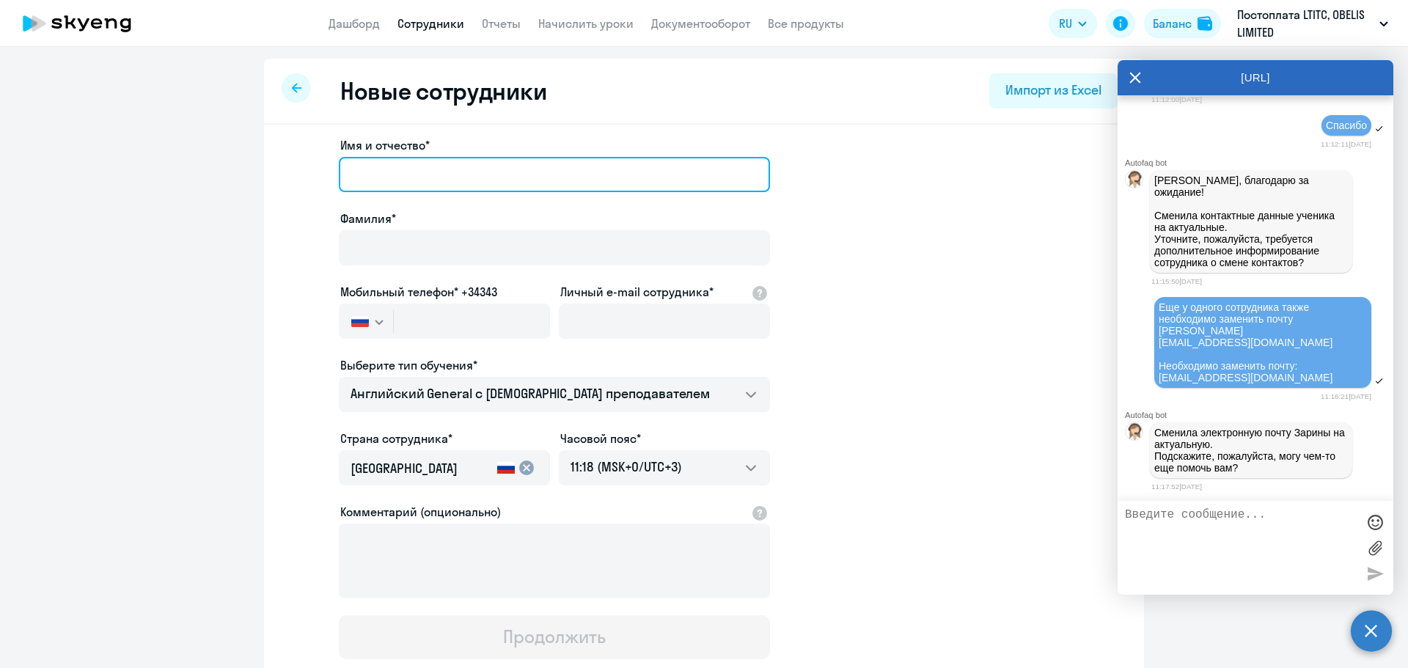
click at [388, 175] on input "Имя и отчество*" at bounding box center [554, 174] width 431 height 35
paste input "Кристина"
type input "Кристина"
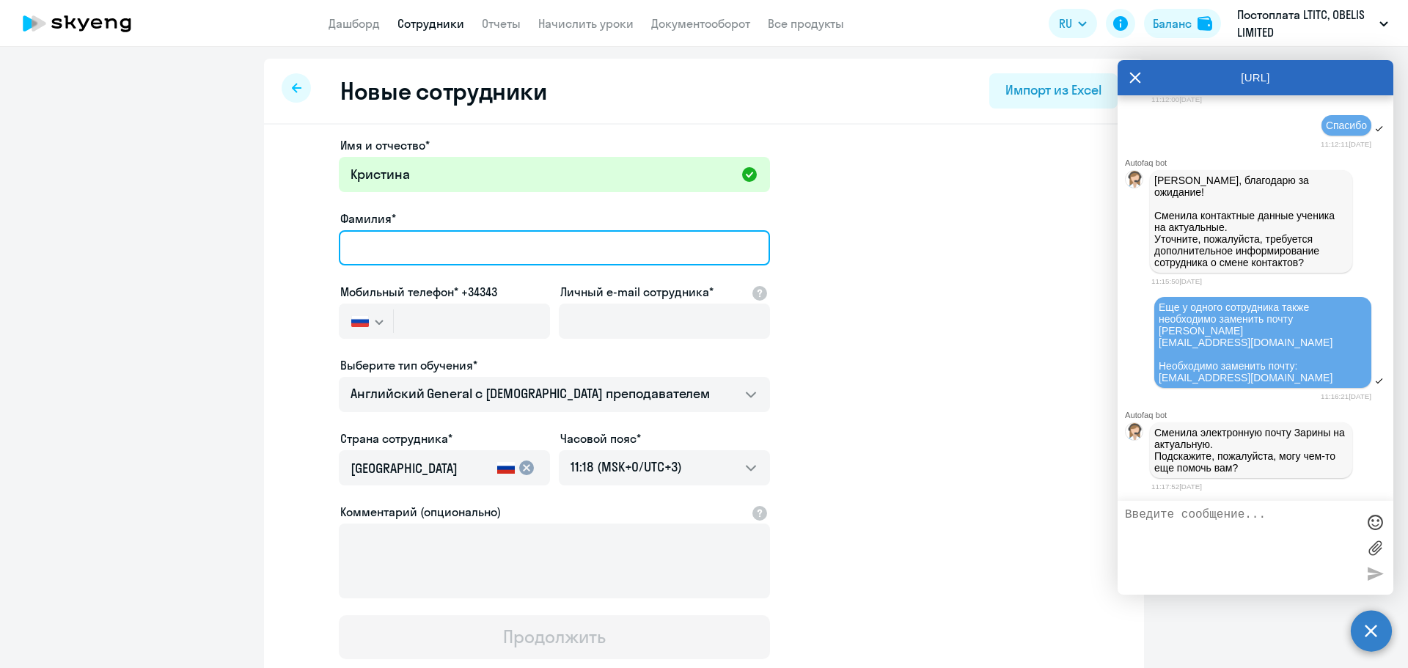
click at [410, 241] on input "Фамилия*" at bounding box center [554, 247] width 431 height 35
paste input "[PERSON_NAME]"
type input "[PERSON_NAME]"
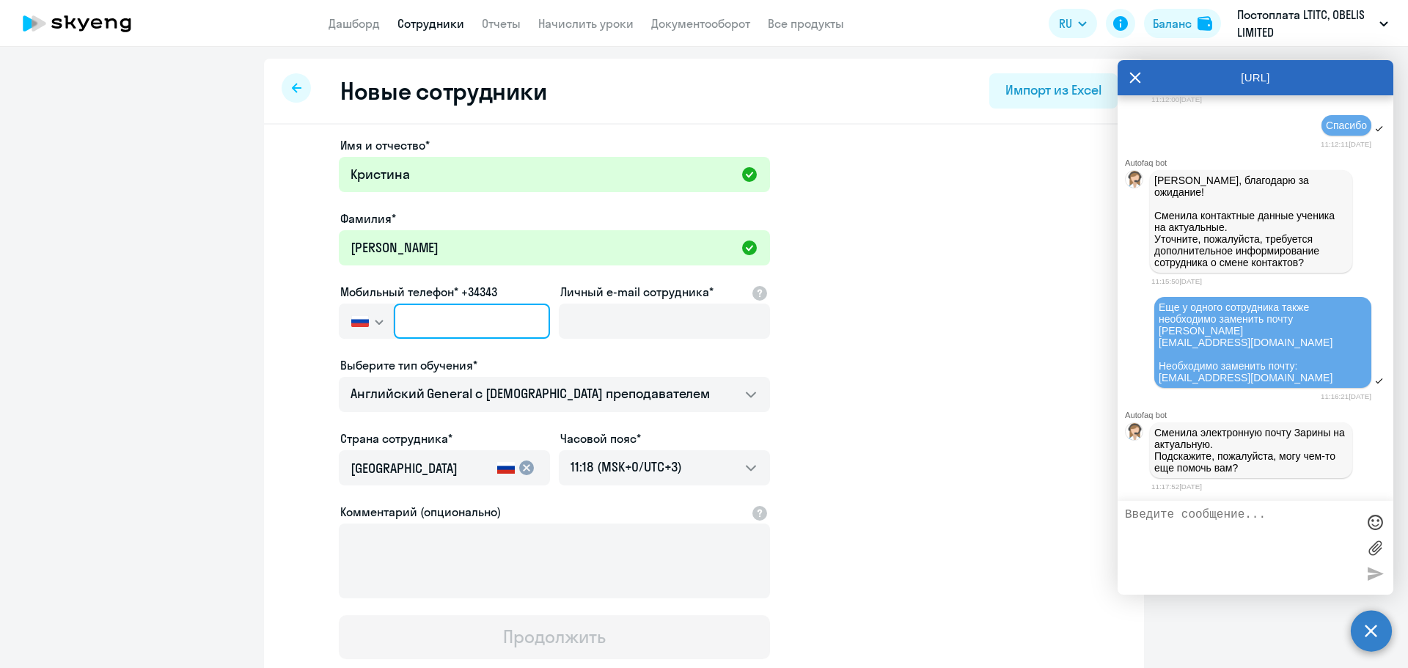
click at [422, 314] on input "text" at bounding box center [472, 321] width 156 height 35
paste input "[PHONE_NUMBER]"
type input "[PHONE_NUMBER]"
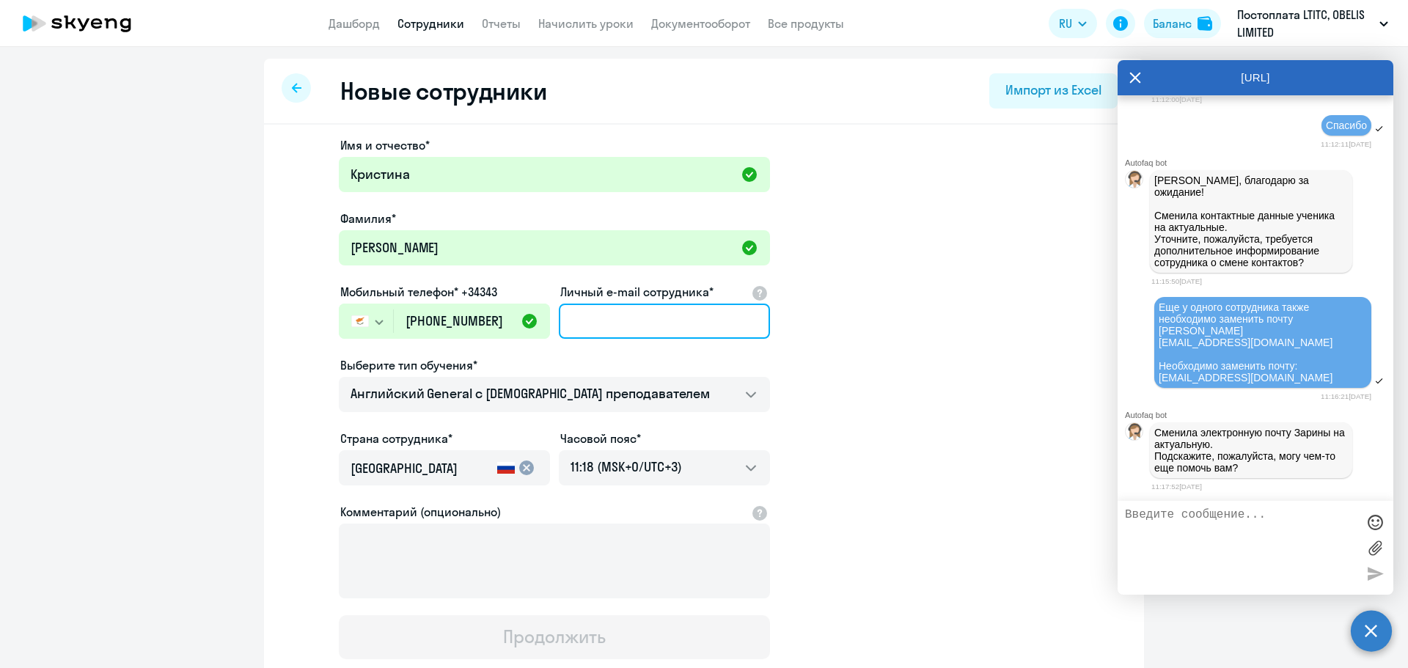
click at [658, 314] on input "Личный e-mail сотрудника*" at bounding box center [664, 321] width 211 height 35
paste input "[EMAIL_ADDRESS][DOMAIN_NAME]"
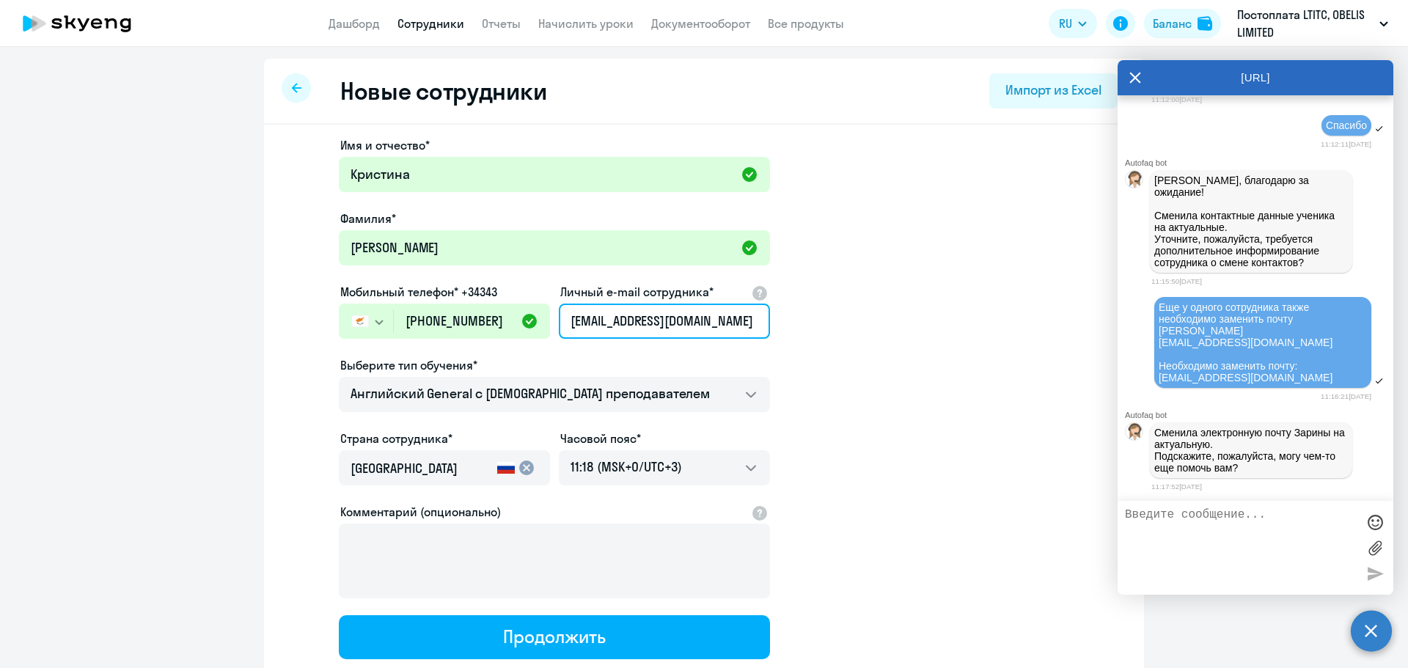
type input "[EMAIL_ADDRESS][DOMAIN_NAME]"
click at [926, 333] on app-new-student-form "Имя и отчество* [PERSON_NAME]* [PERSON_NAME] телефон* +34343 [GEOGRAPHIC_DATA] …" at bounding box center [704, 397] width 833 height 523
click at [843, 417] on app-new-student-form "Имя и отчество* [PERSON_NAME]* [PERSON_NAME] телефон* +34343 [GEOGRAPHIC_DATA] …" at bounding box center [704, 397] width 833 height 523
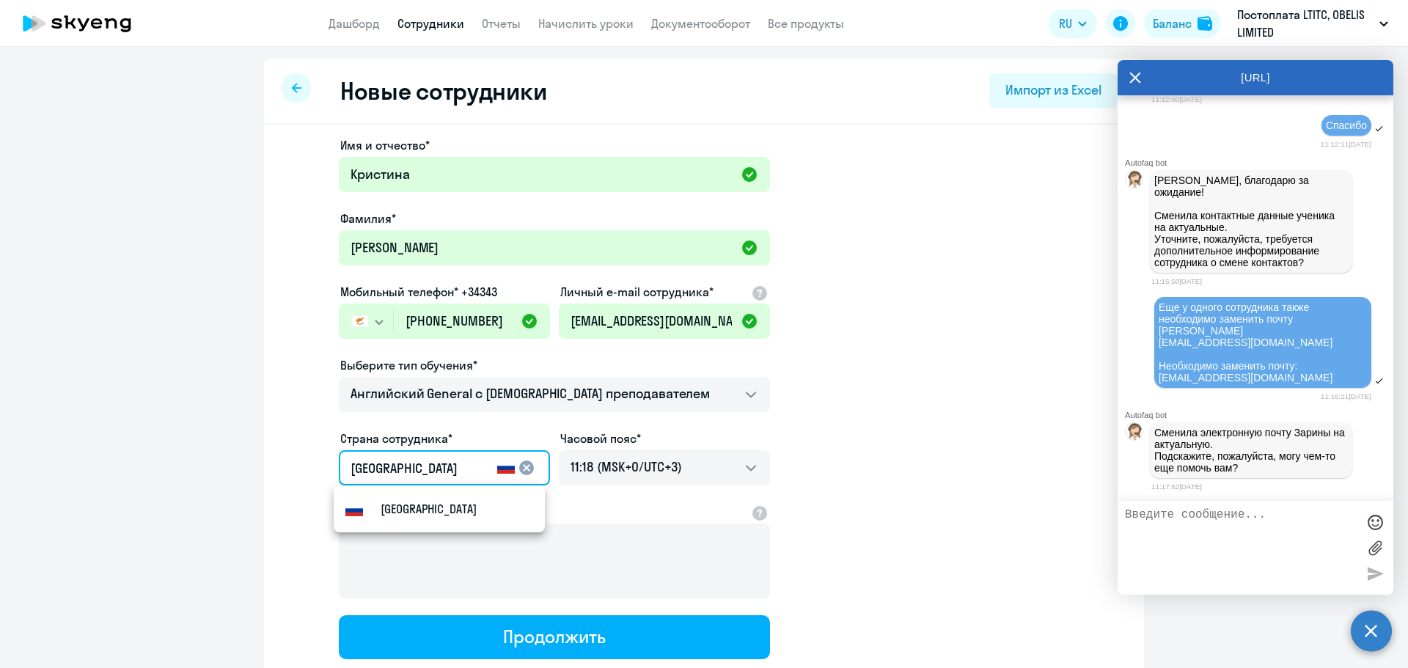
drag, startPoint x: 409, startPoint y: 466, endPoint x: 328, endPoint y: 453, distance: 81.6
click at [328, 453] on app-new-student-form "Имя и отчество* [PERSON_NAME]* [PERSON_NAME] телефон* +34343 [GEOGRAPHIC_DATA] …" at bounding box center [704, 397] width 833 height 523
type input "Кипр"
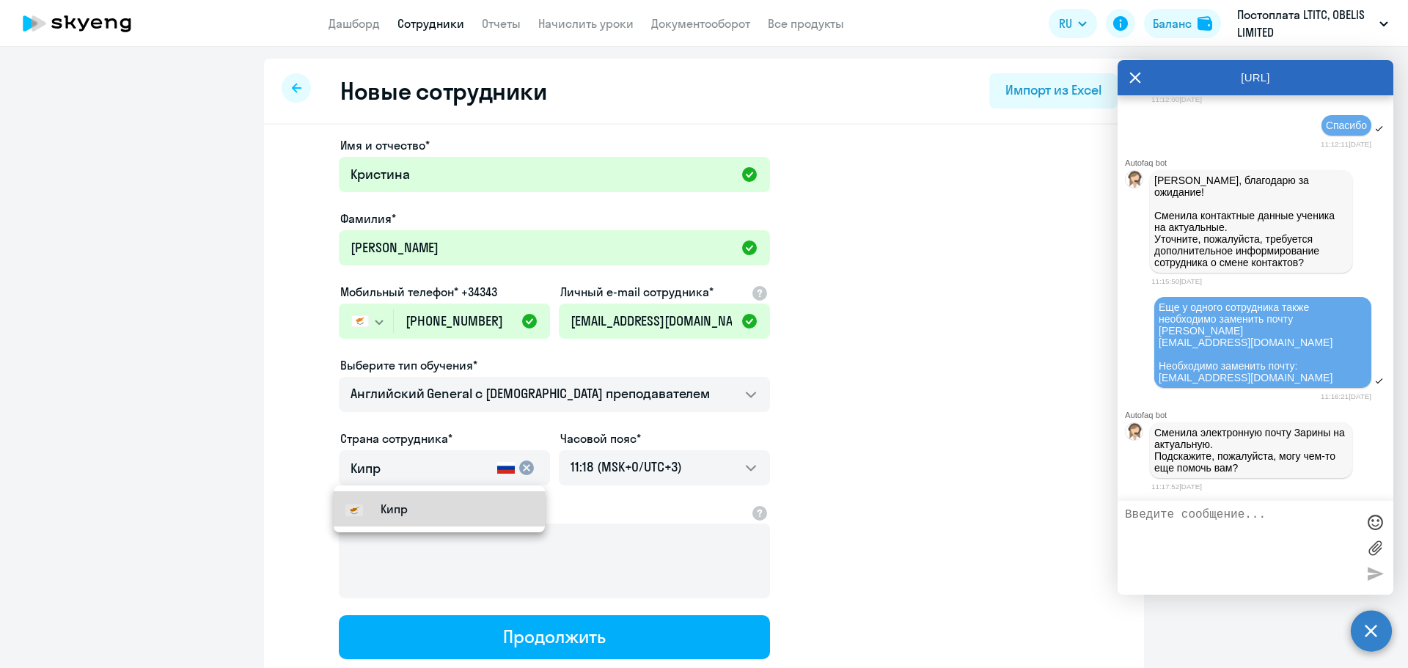
click at [384, 508] on small "Кипр" at bounding box center [394, 509] width 27 height 18
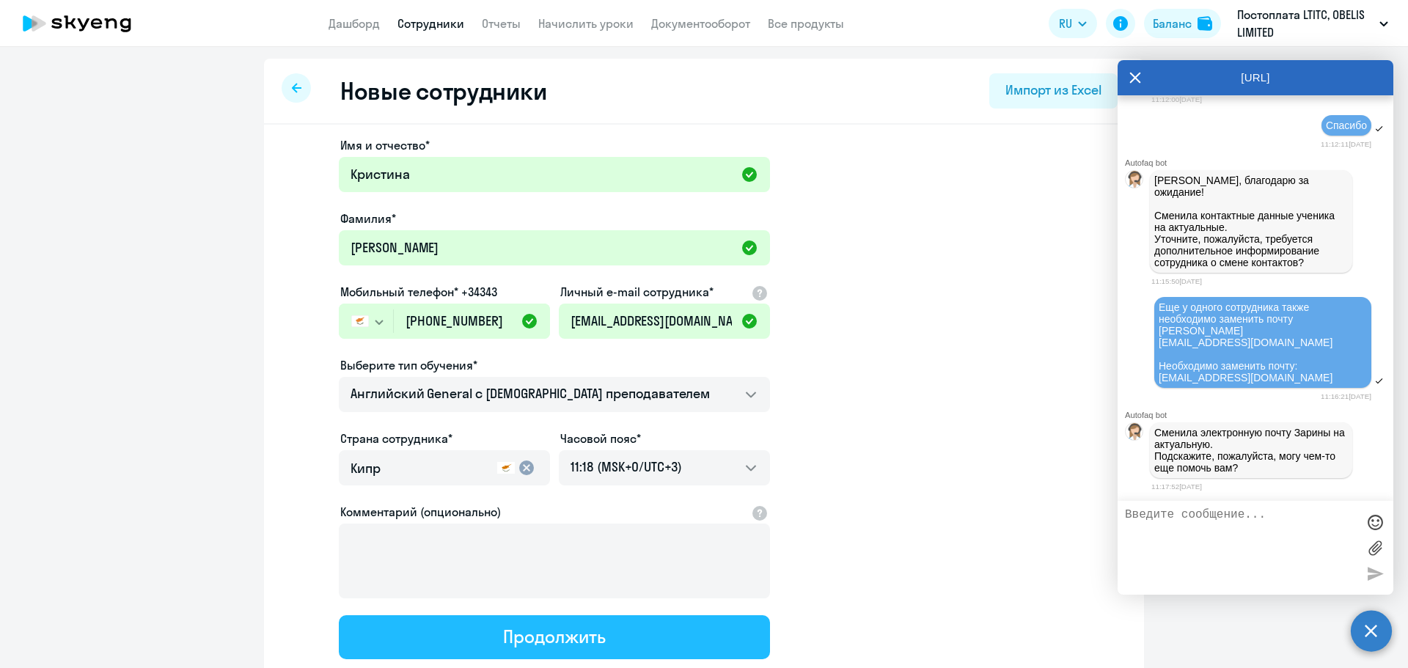
click at [551, 646] on div "Продолжить" at bounding box center [554, 636] width 102 height 23
select select "english_adult_not_native_speaker"
select select "3"
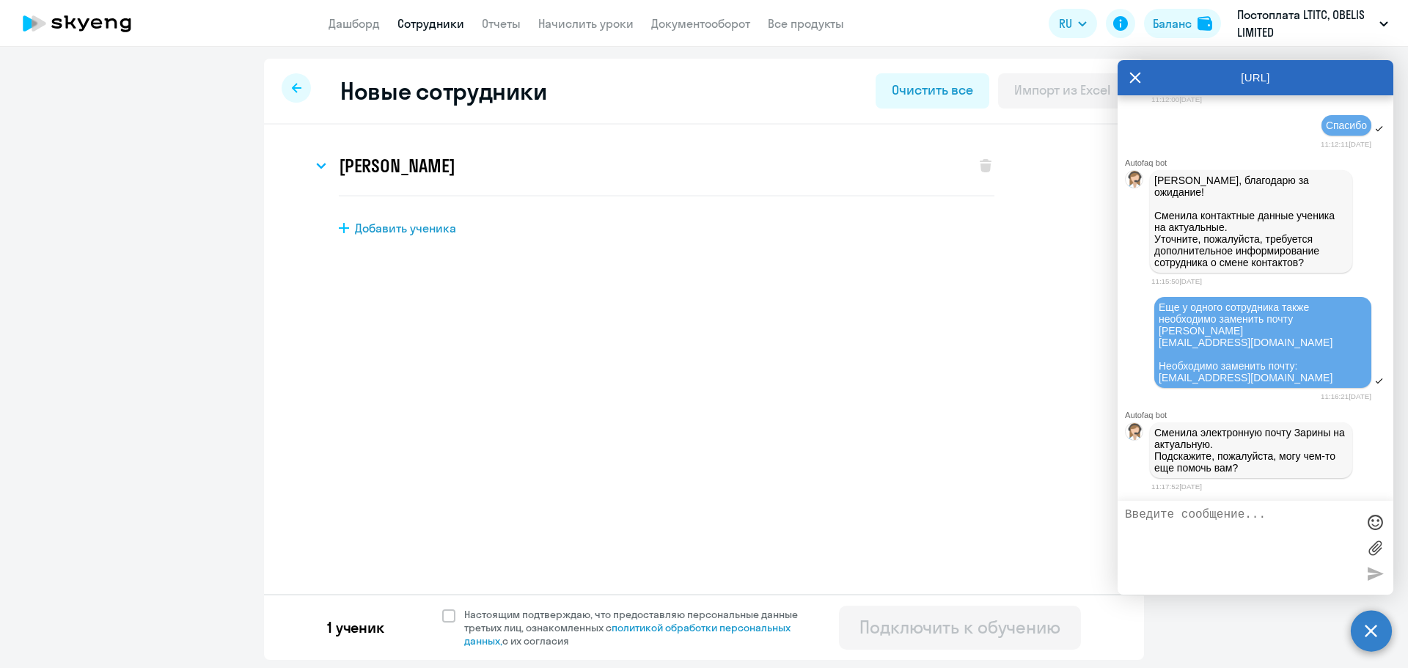
click at [437, 621] on div "1 ученик Настоящим подтверждаю, что предоставляю персональные данные третьих ли…" at bounding box center [704, 627] width 880 height 66
click at [464, 616] on span "Настоящим подтверждаю, что предоставляю персональные данные третьих лиц, ознако…" at bounding box center [639, 628] width 351 height 40
click at [442, 608] on input "Настоящим подтверждаю, что предоставляю персональные данные третьих лиц, ознако…" at bounding box center [442, 607] width 1 height 1
checkbox input "true"
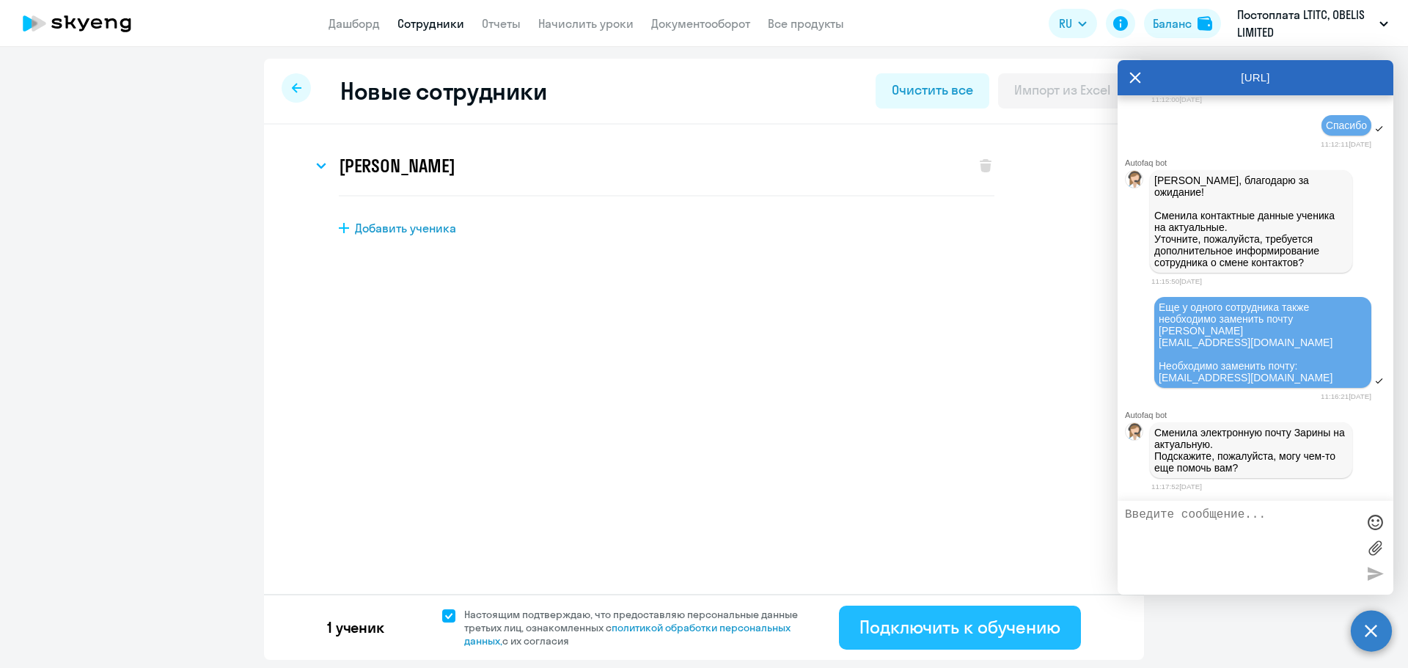
click at [908, 616] on div "Подключить к обучению" at bounding box center [960, 626] width 201 height 23
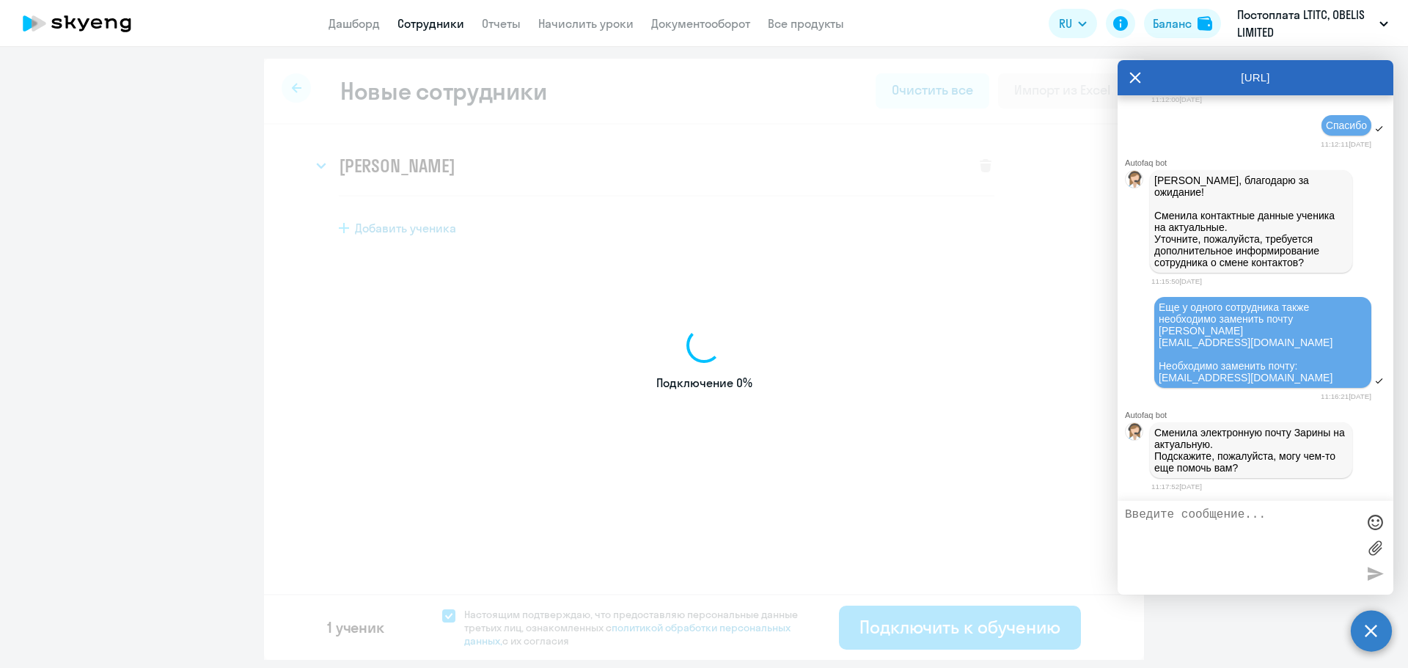
select select "english_adult_not_native_speaker"
select select "3"
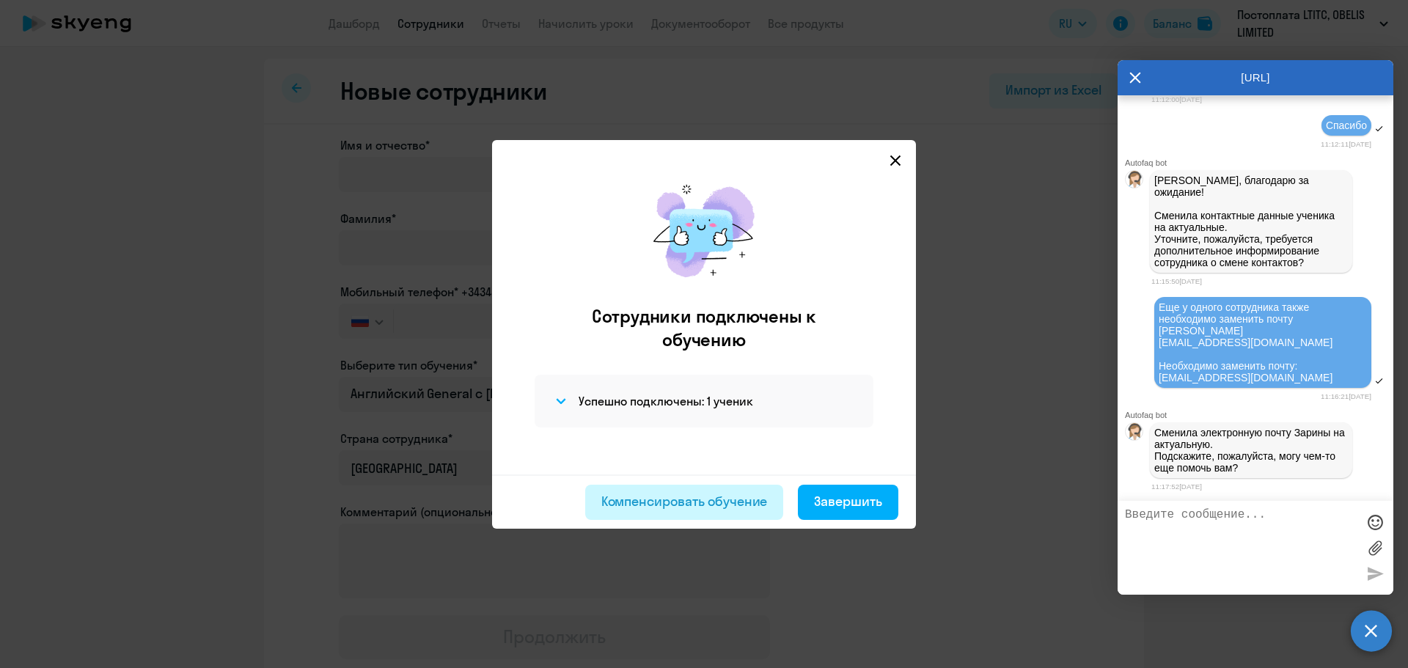
click at [669, 493] on div "Компенсировать обучение" at bounding box center [685, 501] width 167 height 19
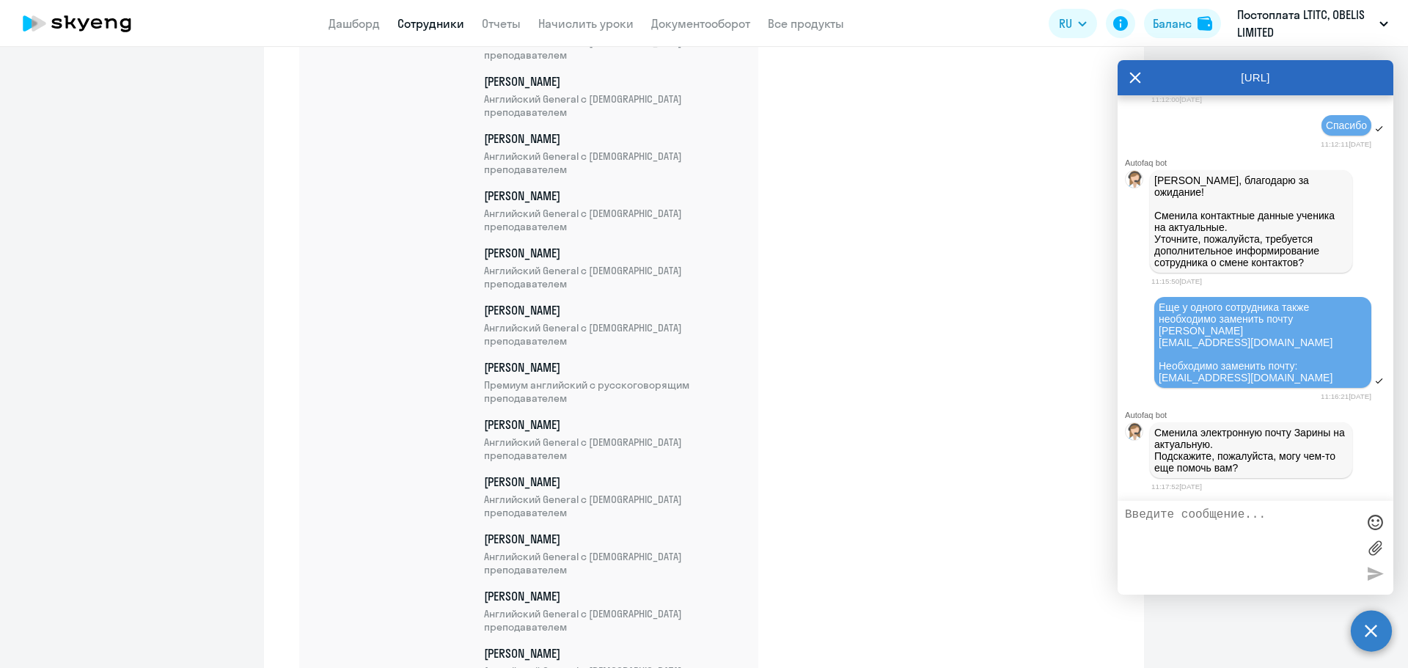
scroll to position [26270, 0]
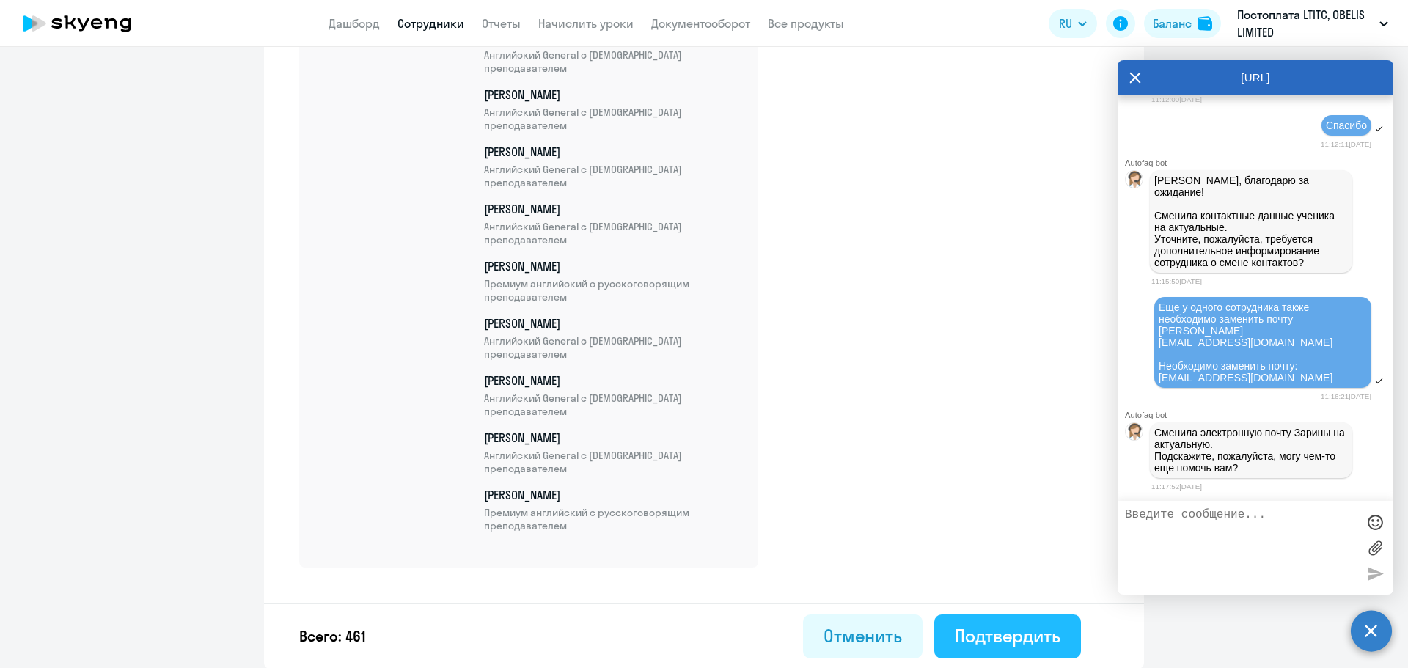
click at [1020, 641] on div "Подтвердить" at bounding box center [1008, 635] width 106 height 23
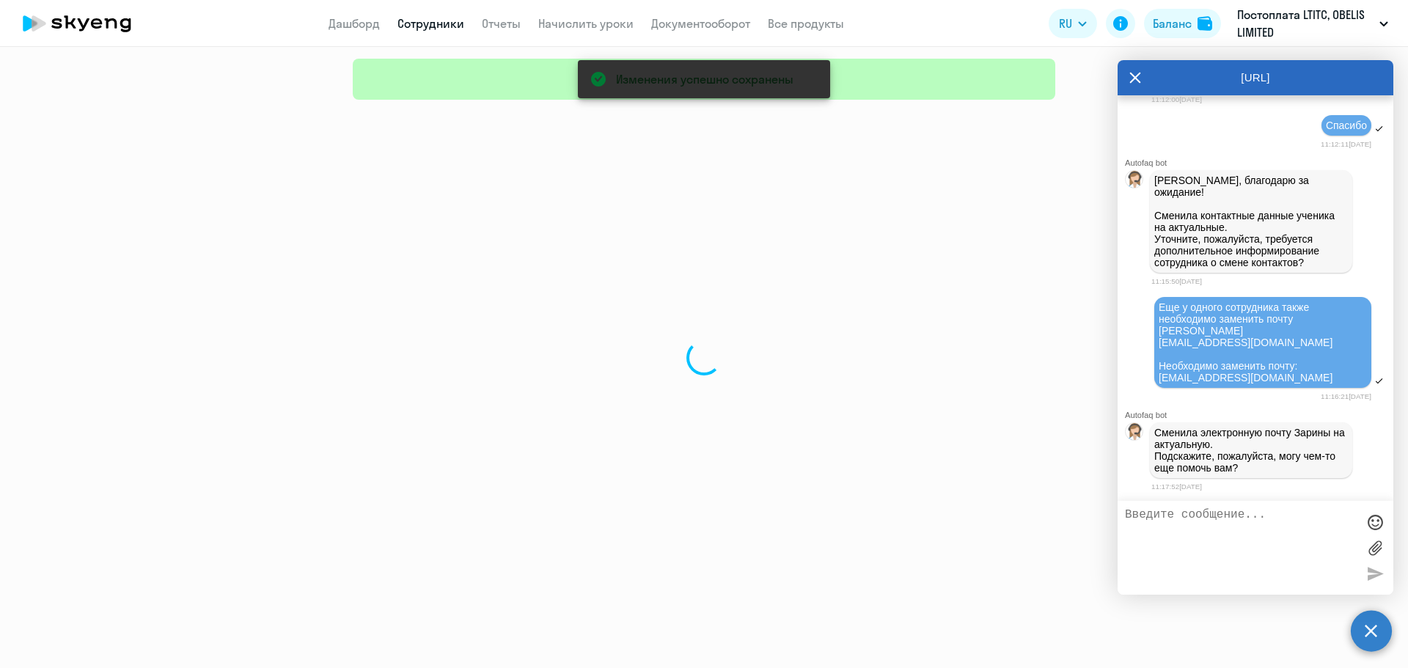
select select "30"
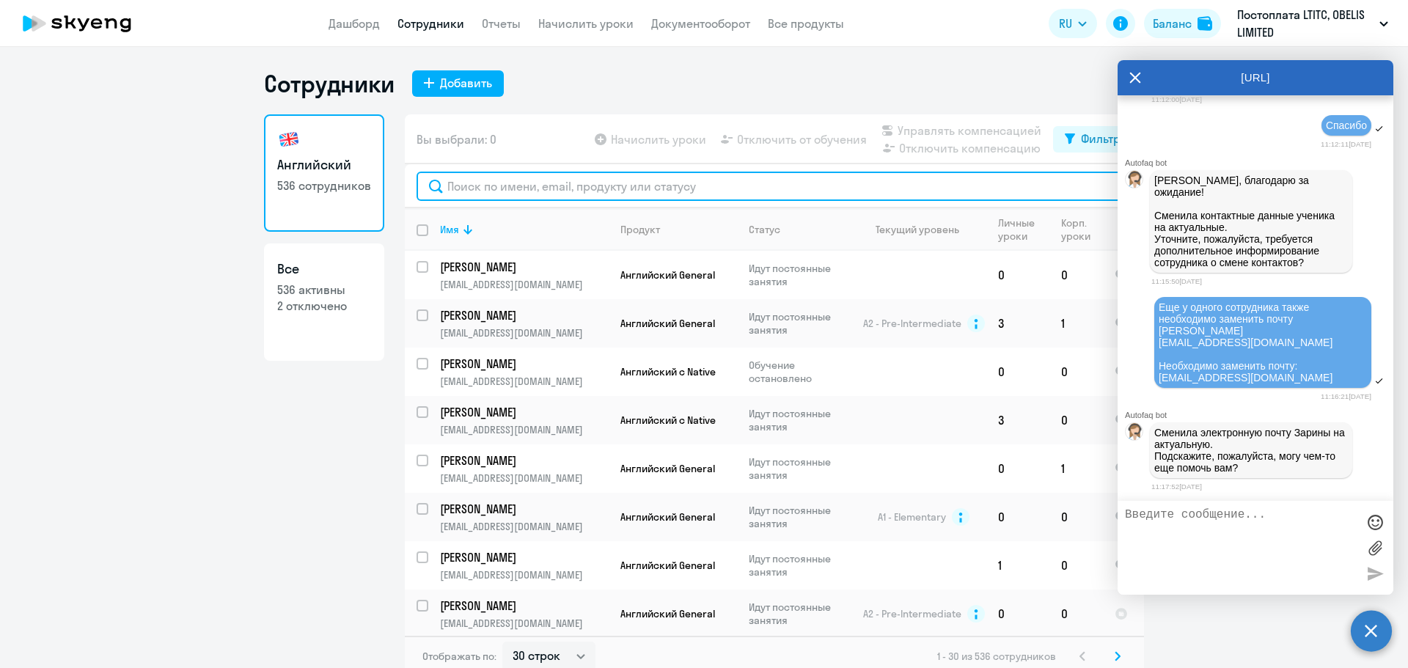
click at [598, 185] on input "text" at bounding box center [775, 186] width 716 height 29
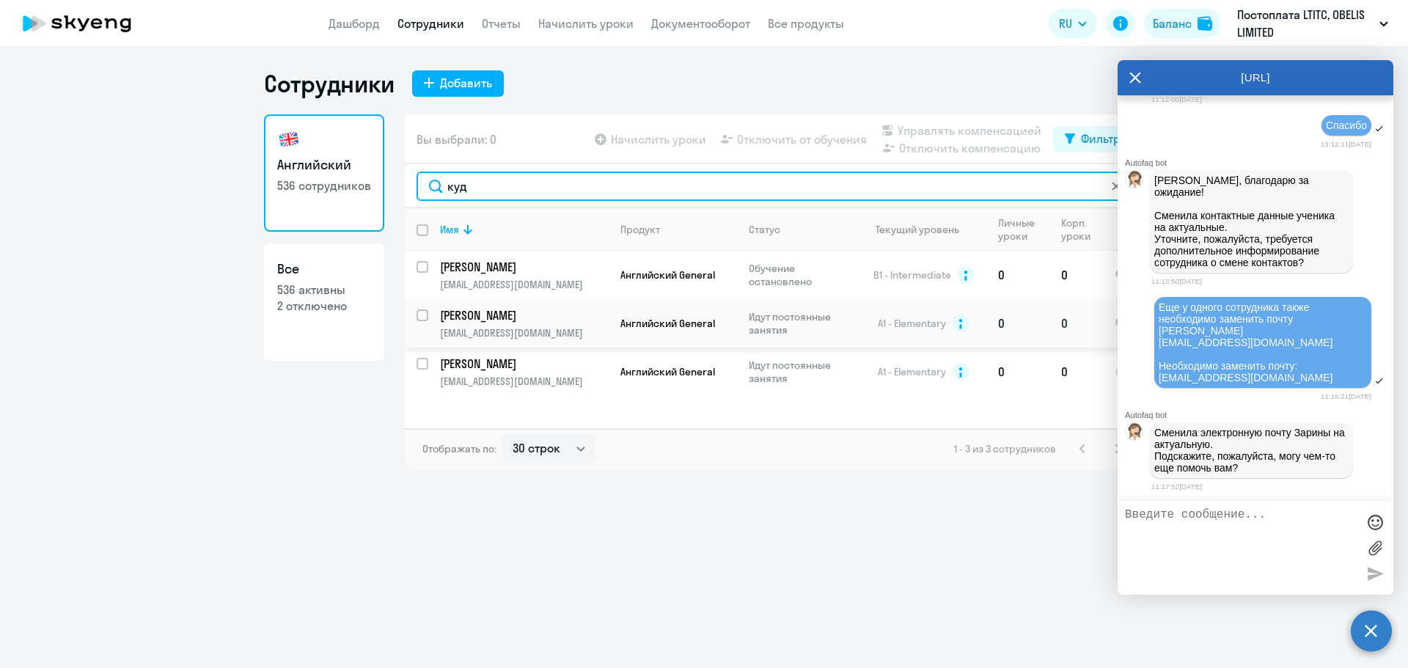
type input "куд"
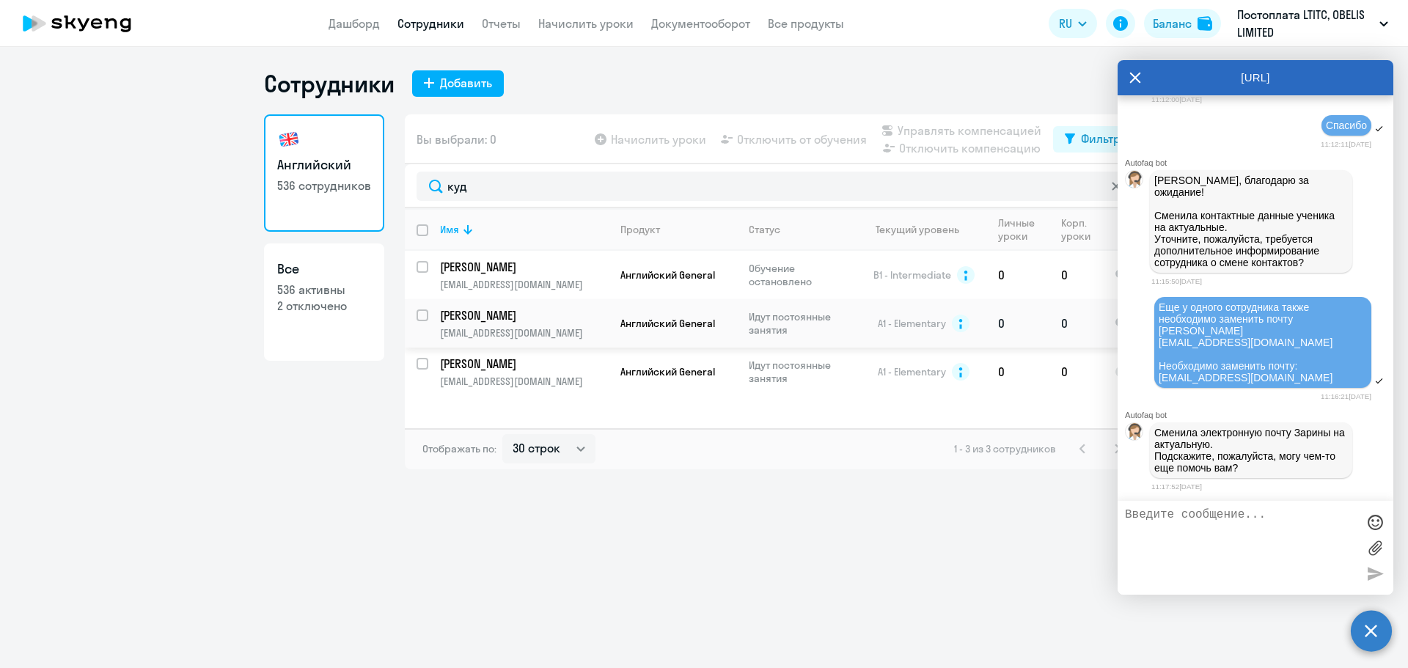
click at [523, 322] on p "[PERSON_NAME]" at bounding box center [523, 315] width 166 height 16
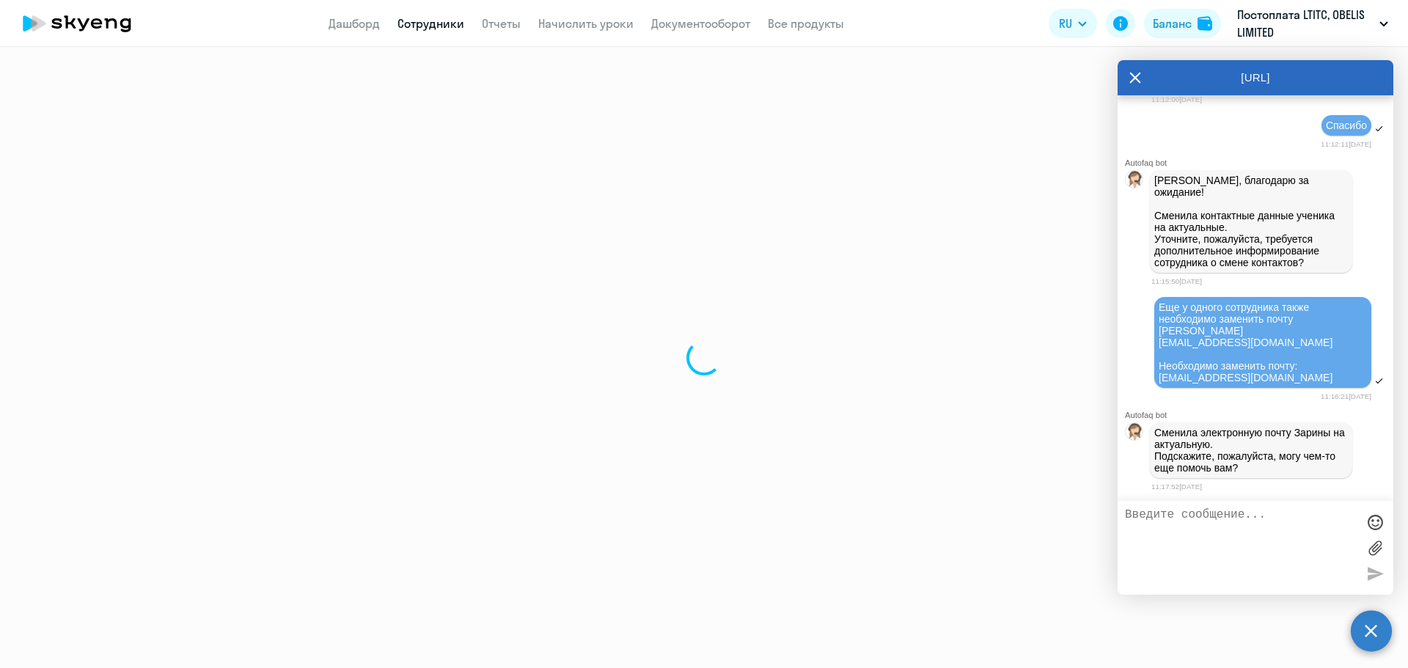
select select "english"
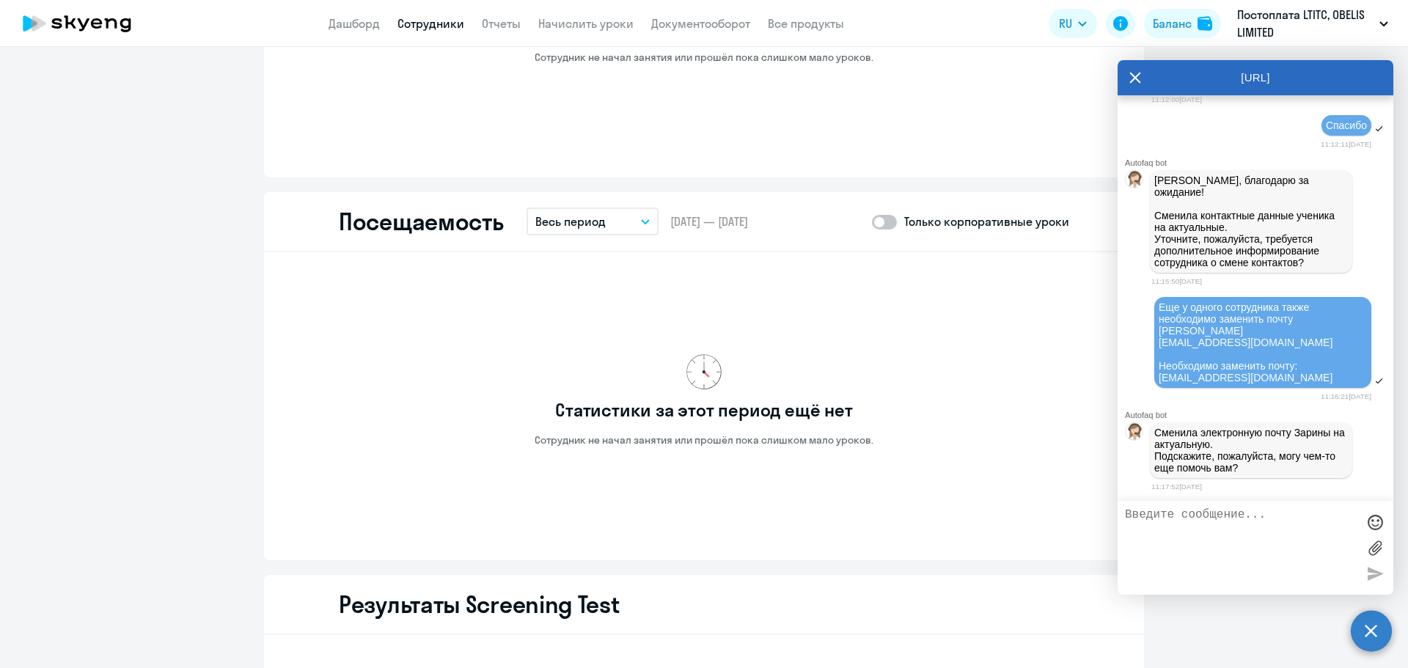
scroll to position [1467, 0]
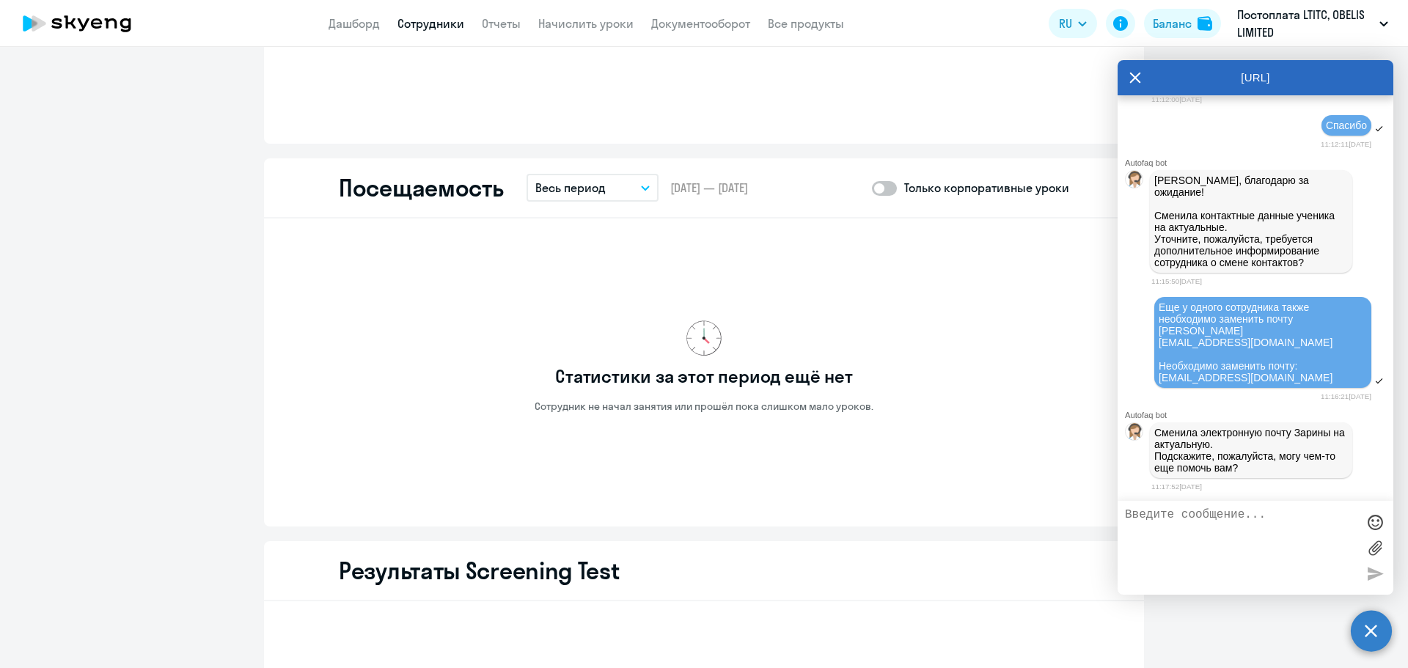
click at [1177, 530] on textarea at bounding box center [1241, 547] width 232 height 79
type textarea "Спасибо за помощьь)"
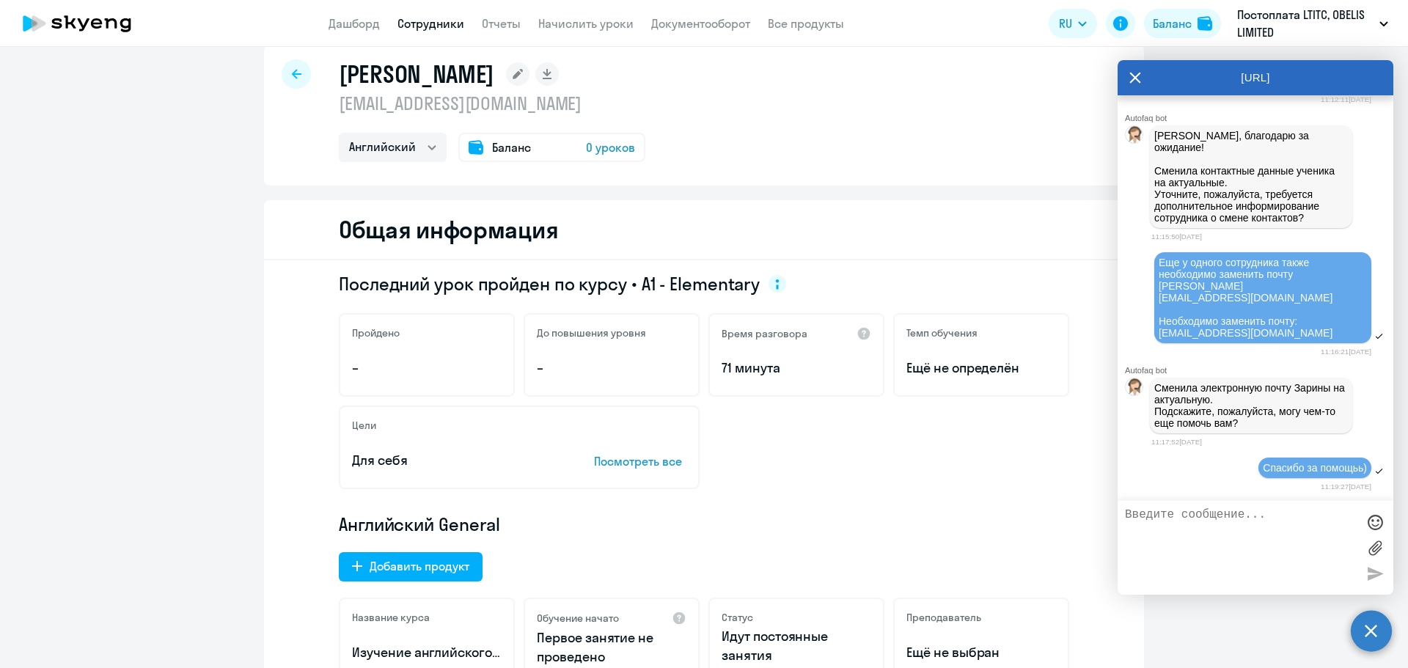
scroll to position [0, 0]
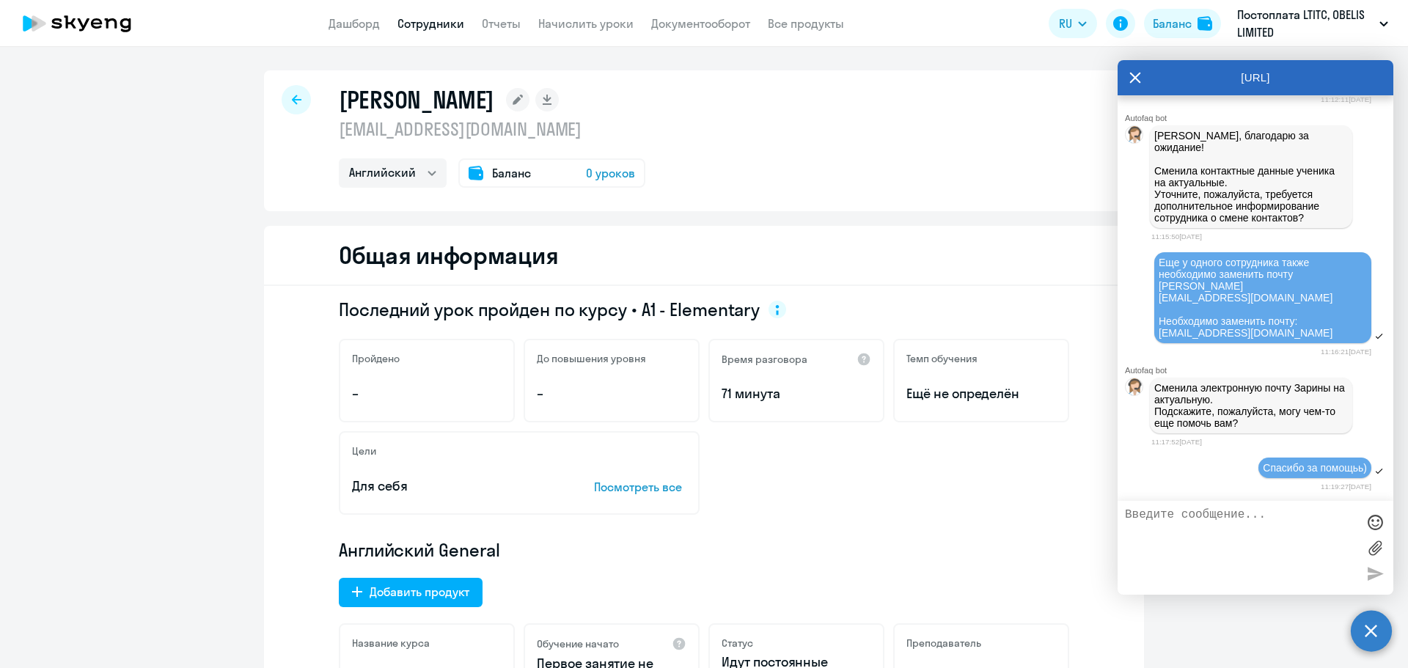
click at [295, 98] on icon at bounding box center [297, 100] width 10 height 10
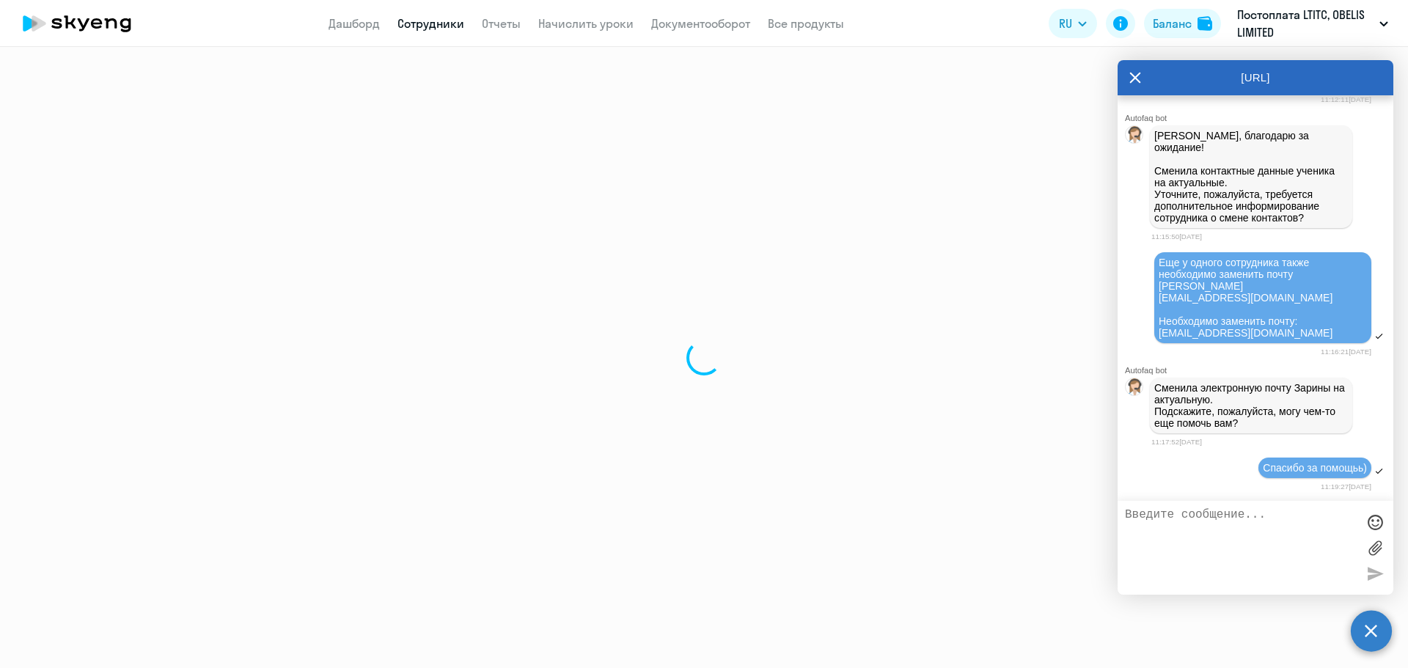
select select "30"
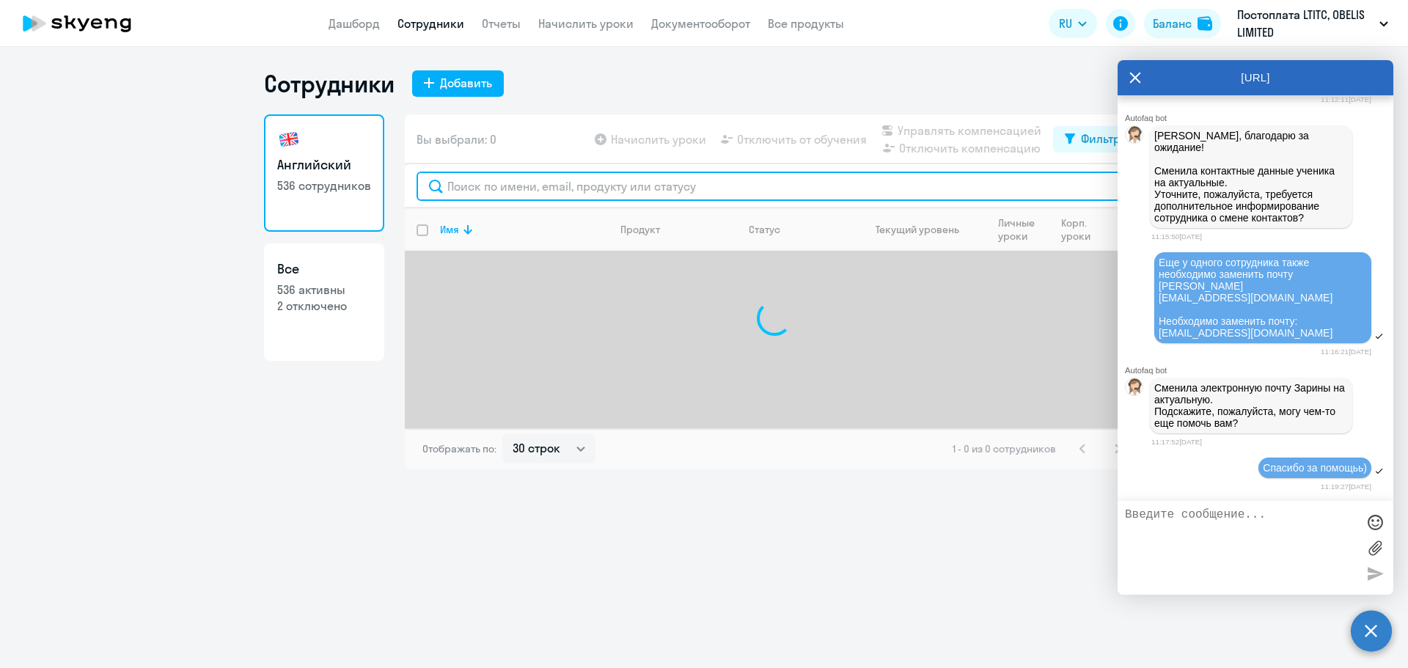
click at [499, 191] on input "text" at bounding box center [775, 186] width 716 height 29
paste input "Зарина"
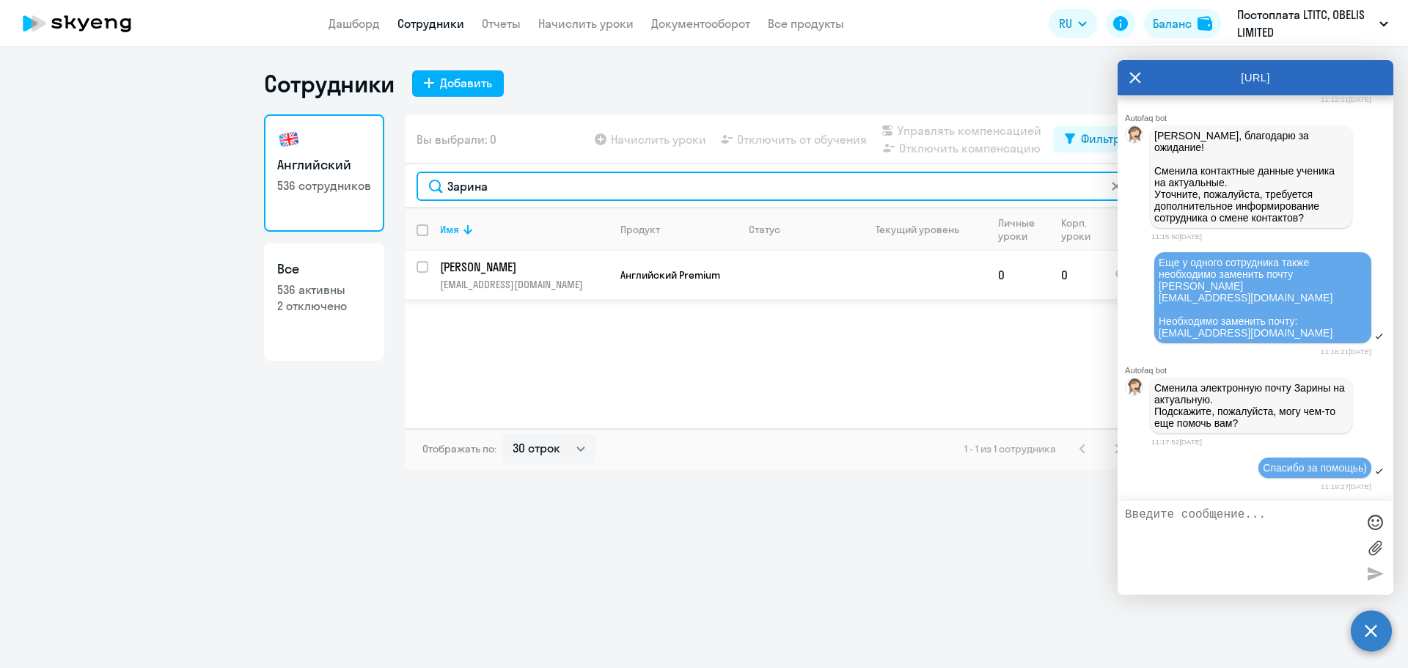
type input "Зарина"
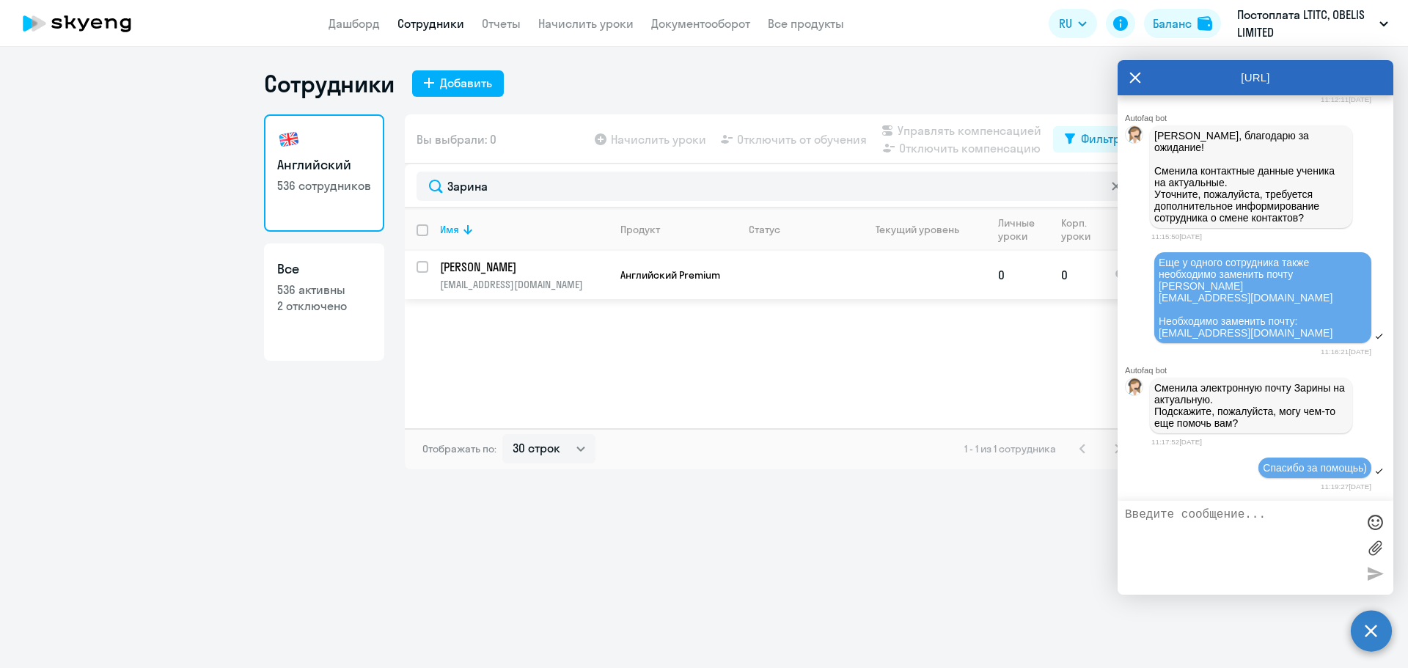
click at [497, 275] on td "[PERSON_NAME] [PERSON_NAME][EMAIL_ADDRESS][DOMAIN_NAME]" at bounding box center [518, 275] width 180 height 48
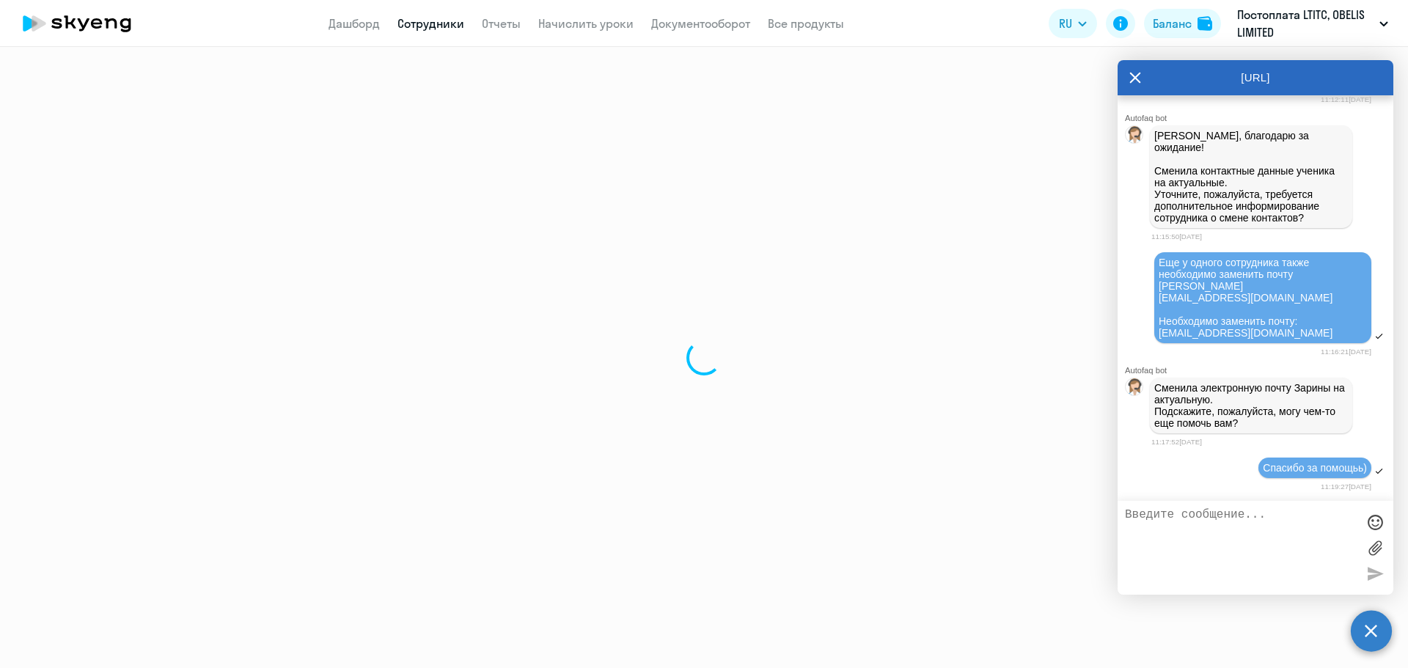
select select "english"
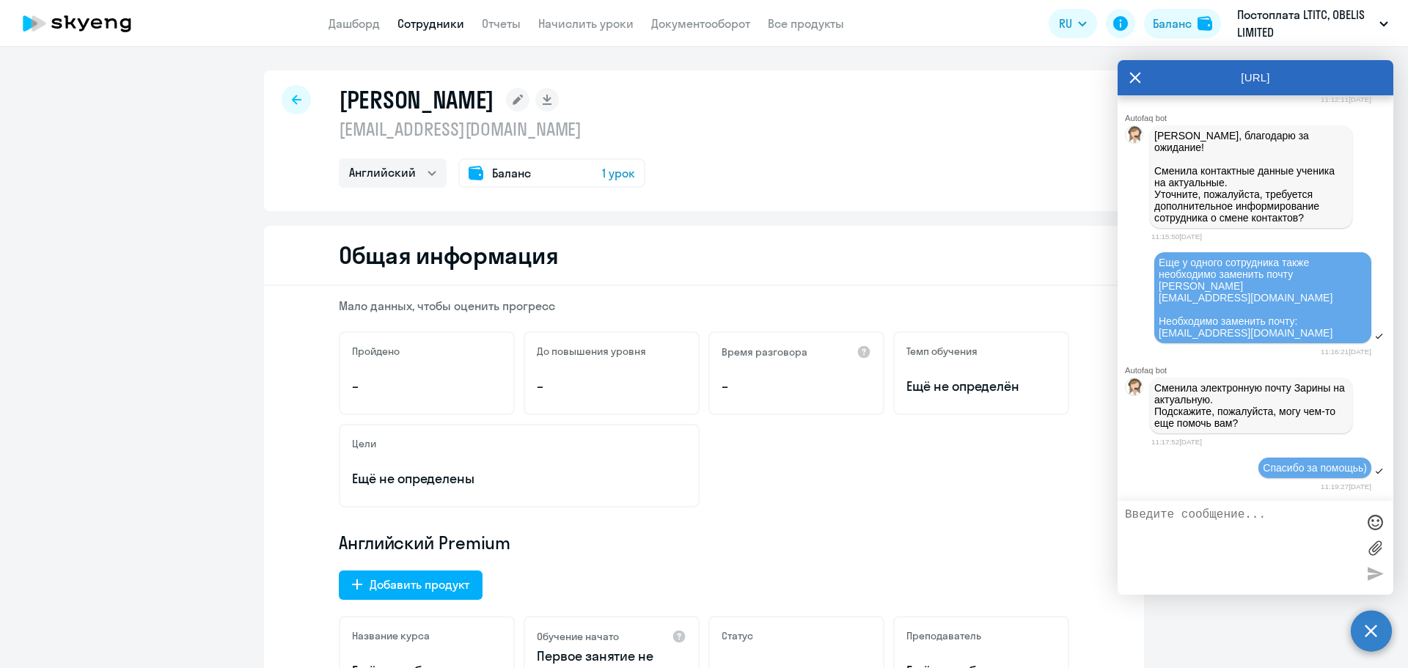
click at [280, 111] on div "[PERSON_NAME] [EMAIL_ADDRESS][DOMAIN_NAME] Английский Баланс 1 урок" at bounding box center [704, 140] width 880 height 141
click at [286, 105] on div at bounding box center [296, 99] width 29 height 29
select select "30"
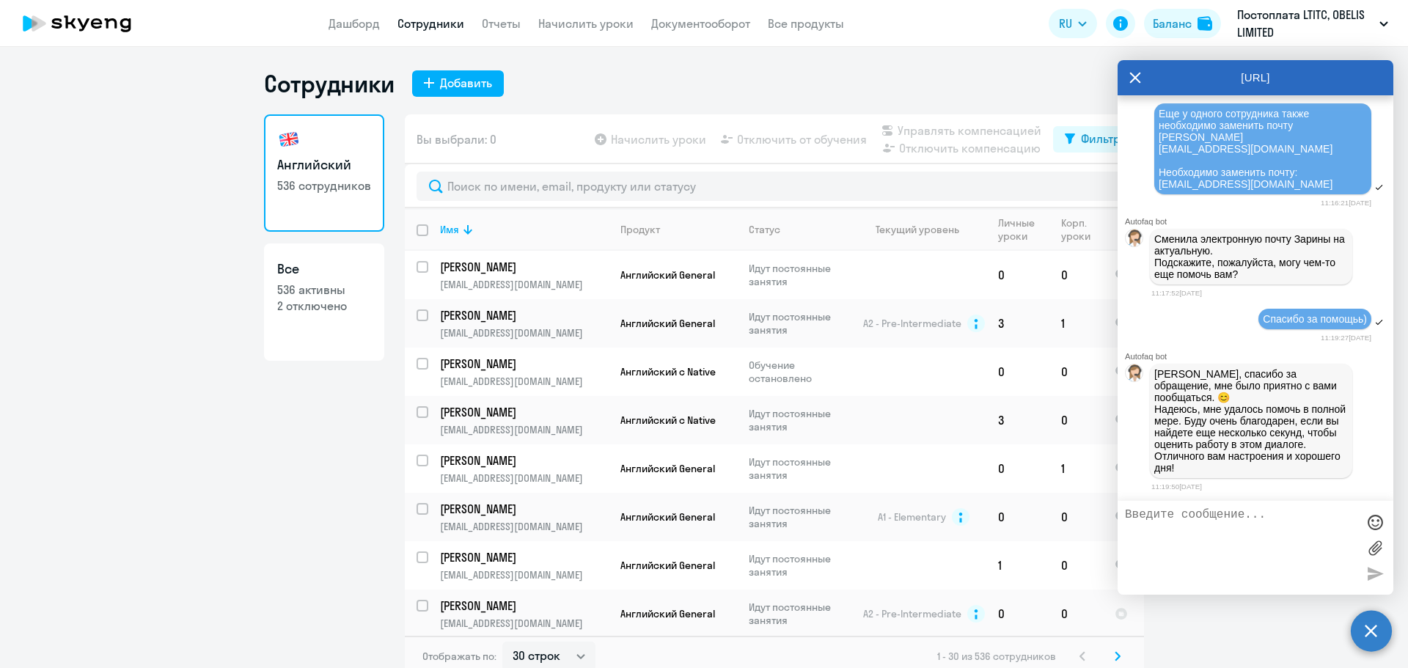
scroll to position [10675, 0]
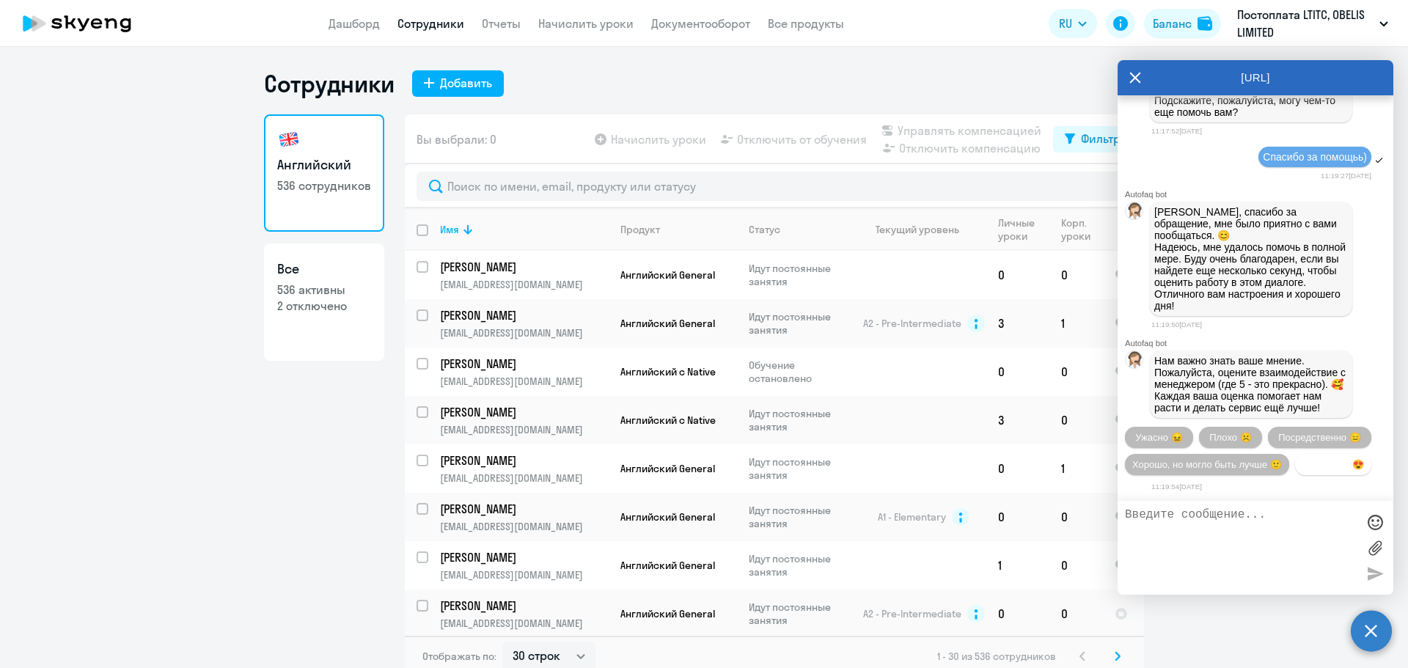
click at [1303, 467] on span "Прекрасно 😍" at bounding box center [1334, 464] width 62 height 11
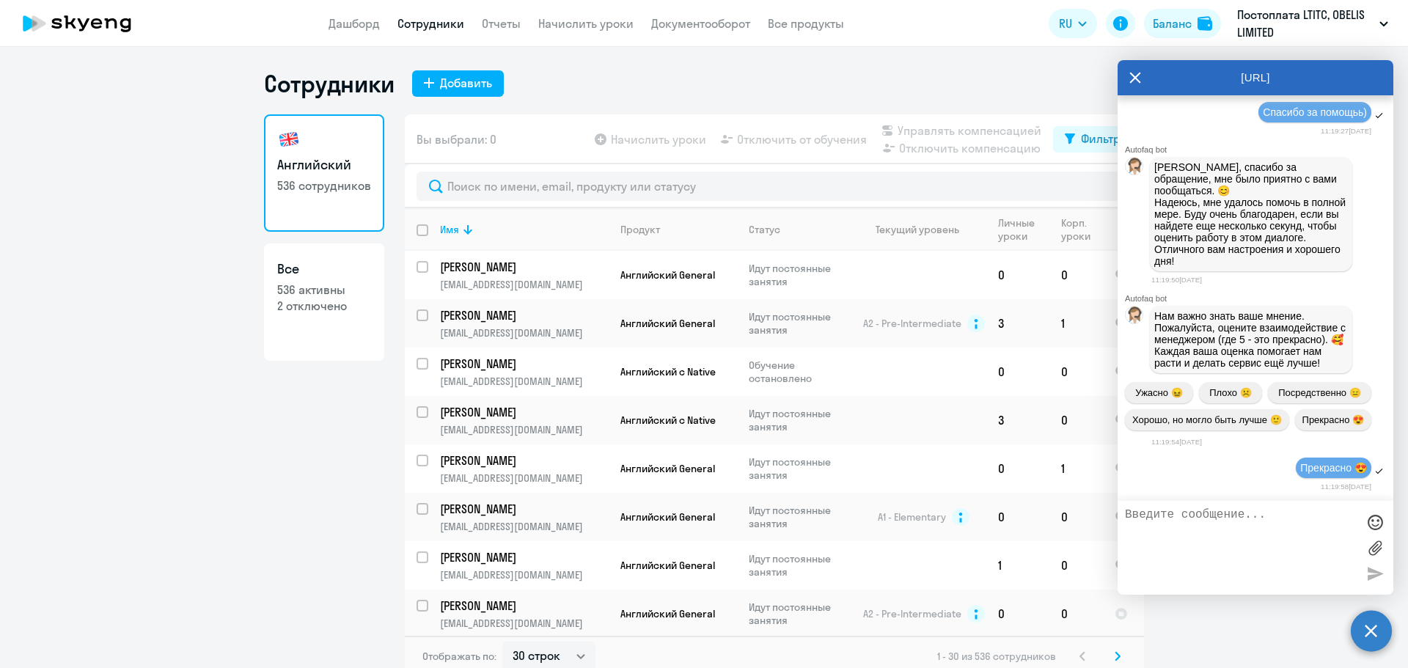
scroll to position [10824, 0]
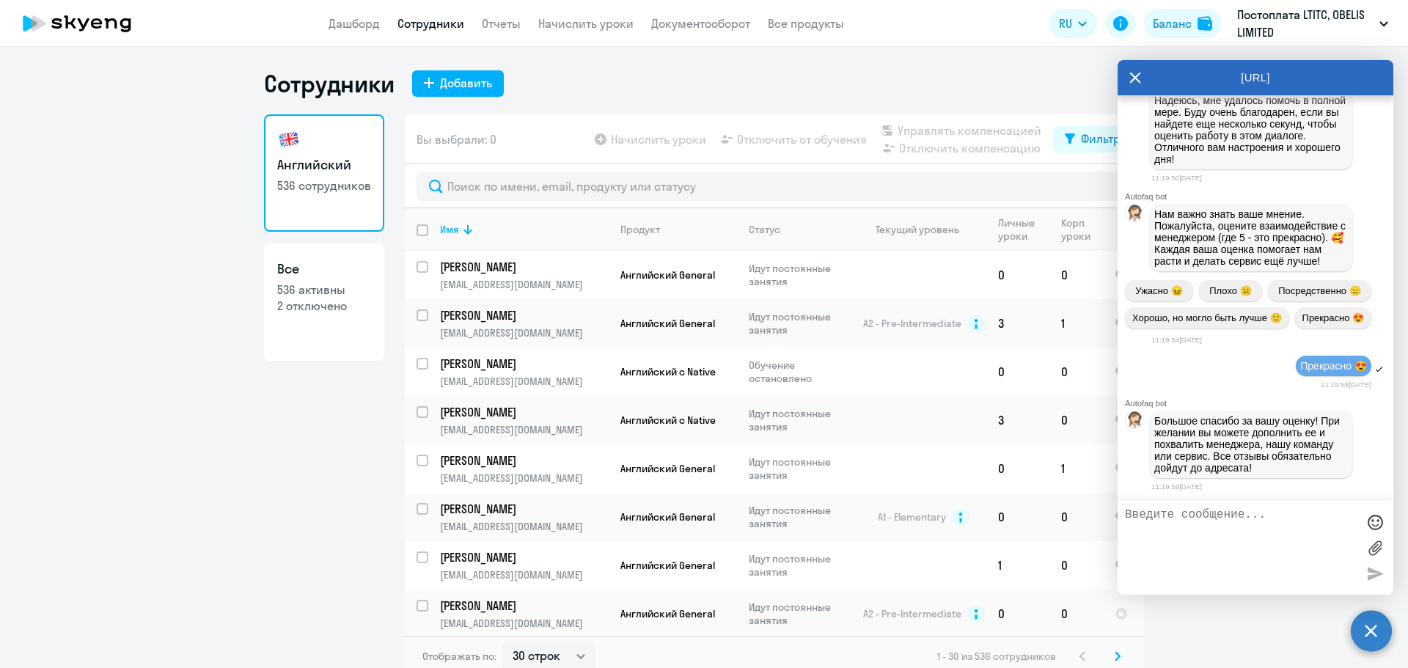
click at [1139, 83] on icon at bounding box center [1136, 77] width 12 height 35
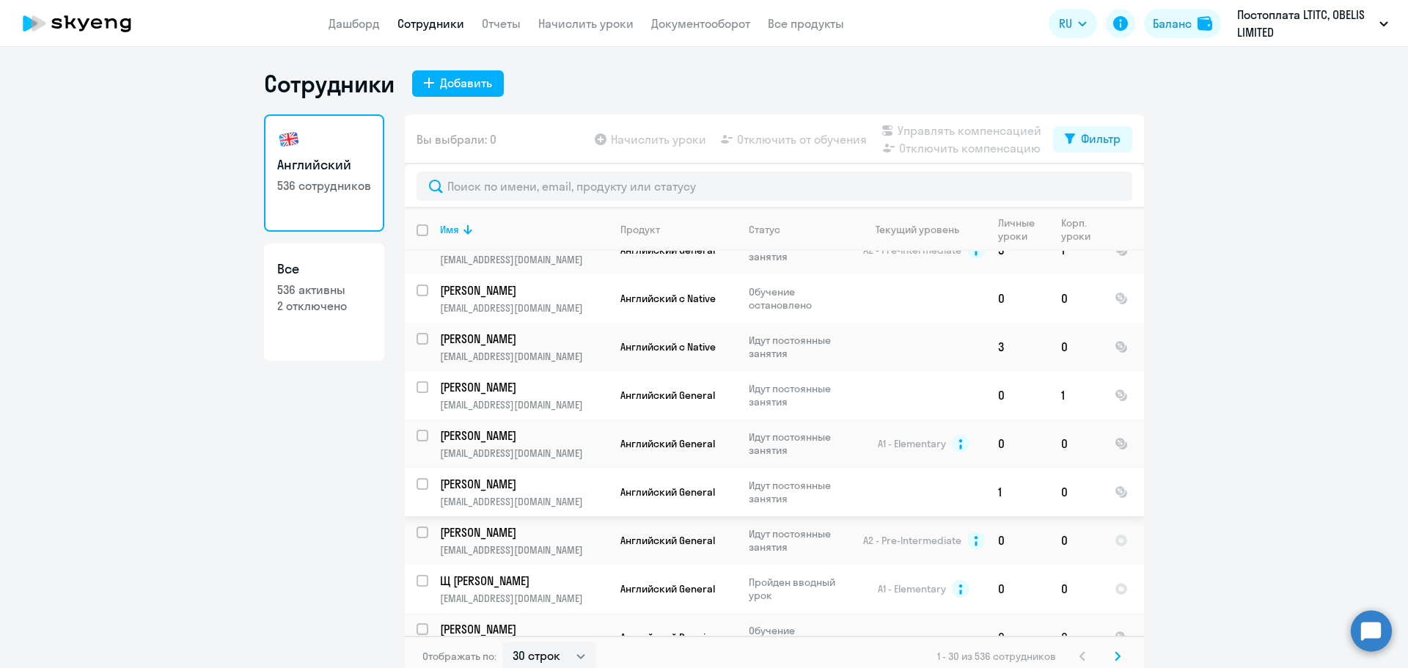
scroll to position [220, 0]
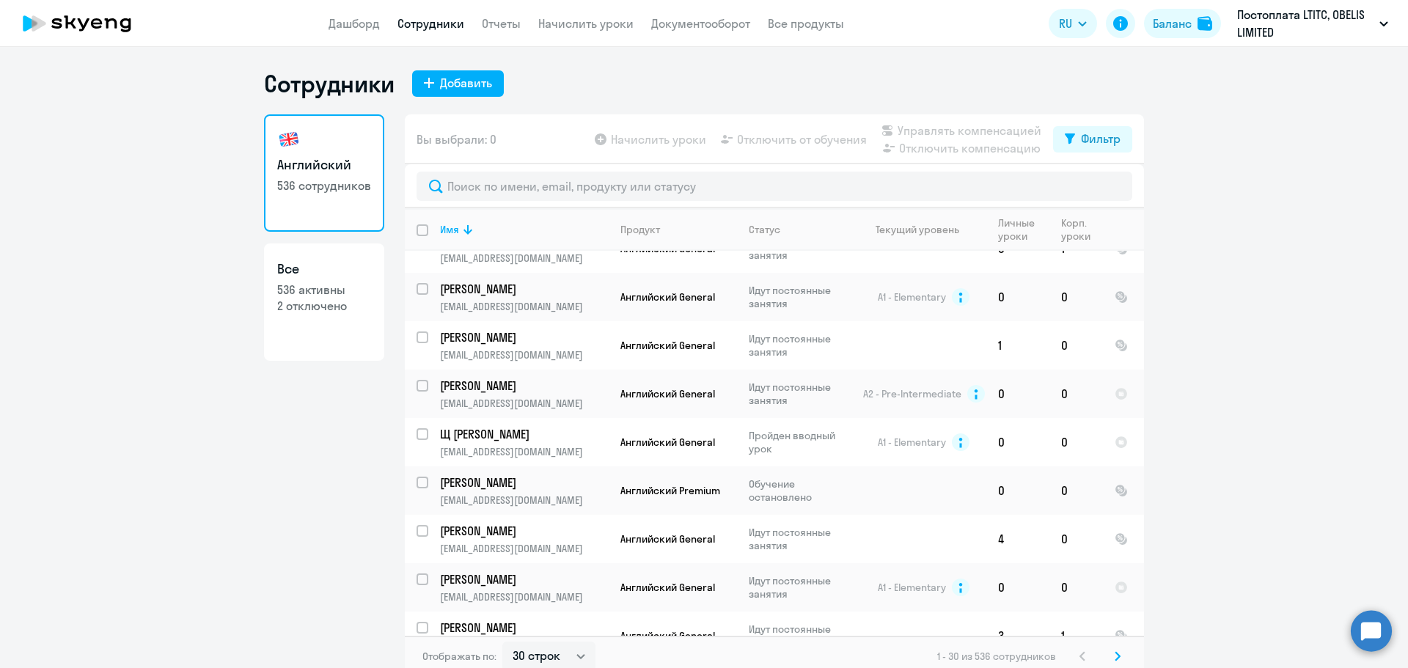
click at [146, 364] on ng-component "Сотрудники Добавить Английский 536 сотрудников Все 536 активны 2 отключено Вы в…" at bounding box center [704, 373] width 1408 height 608
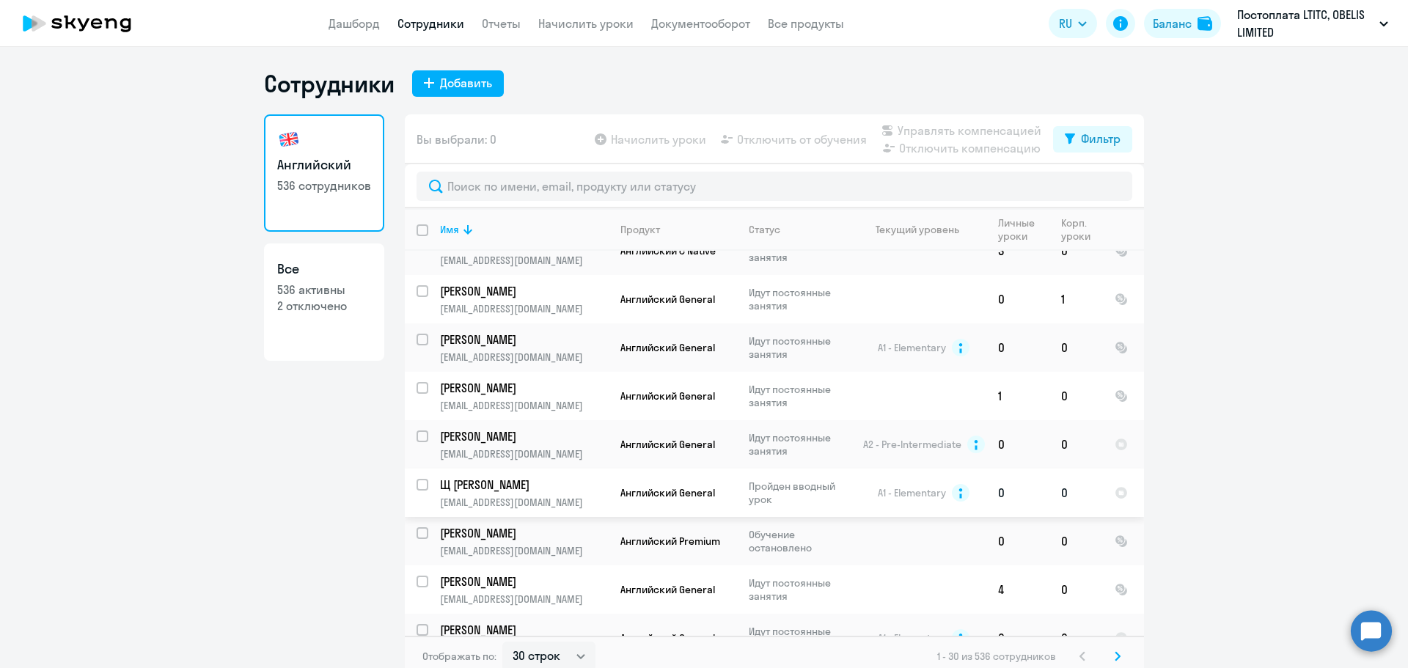
scroll to position [0, 0]
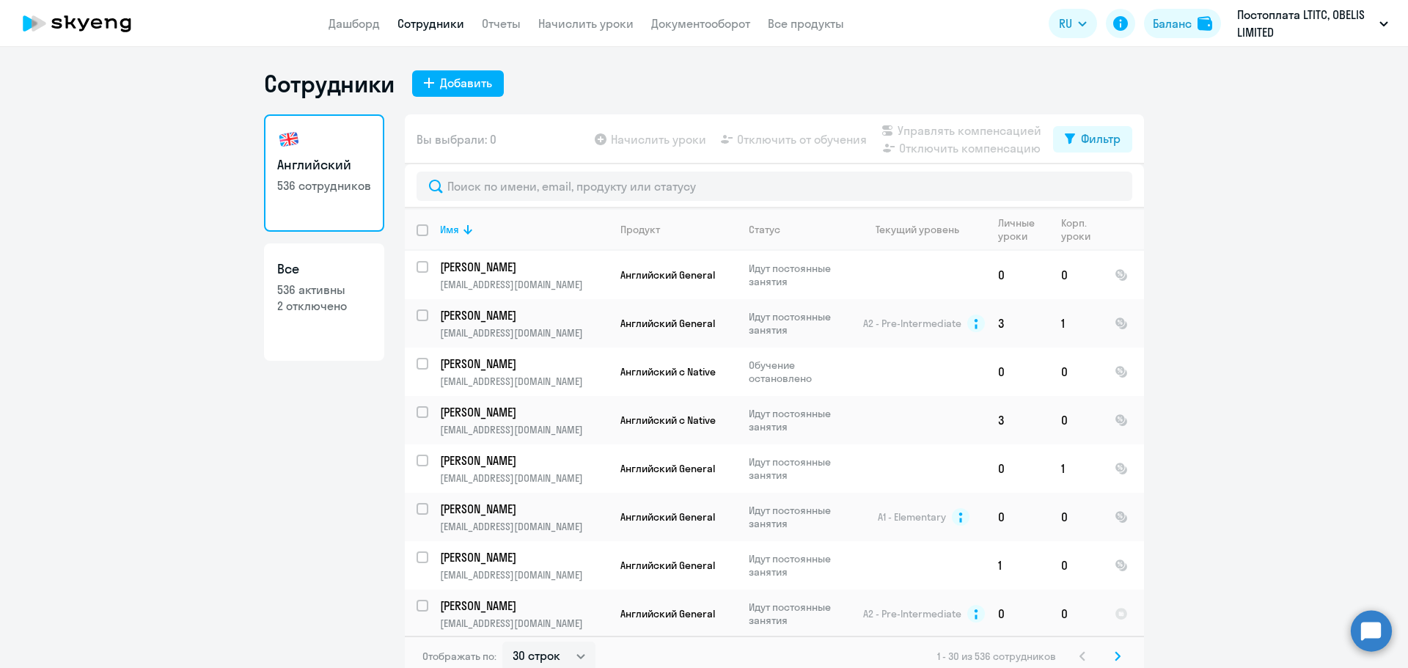
click at [1256, 351] on ng-component "Сотрудники Добавить Английский 536 сотрудников Все 536 активны 2 отключено Вы в…" at bounding box center [704, 373] width 1408 height 608
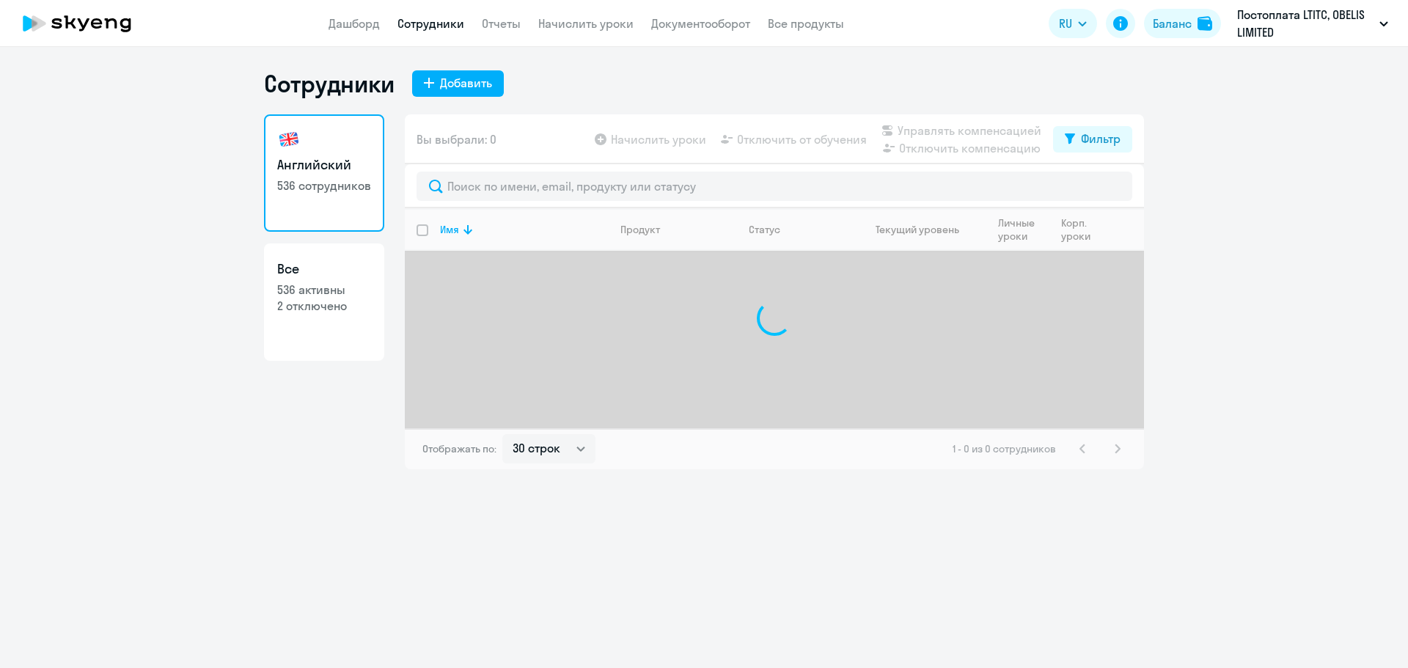
select select "30"
